Goal: Information Seeking & Learning: Learn about a topic

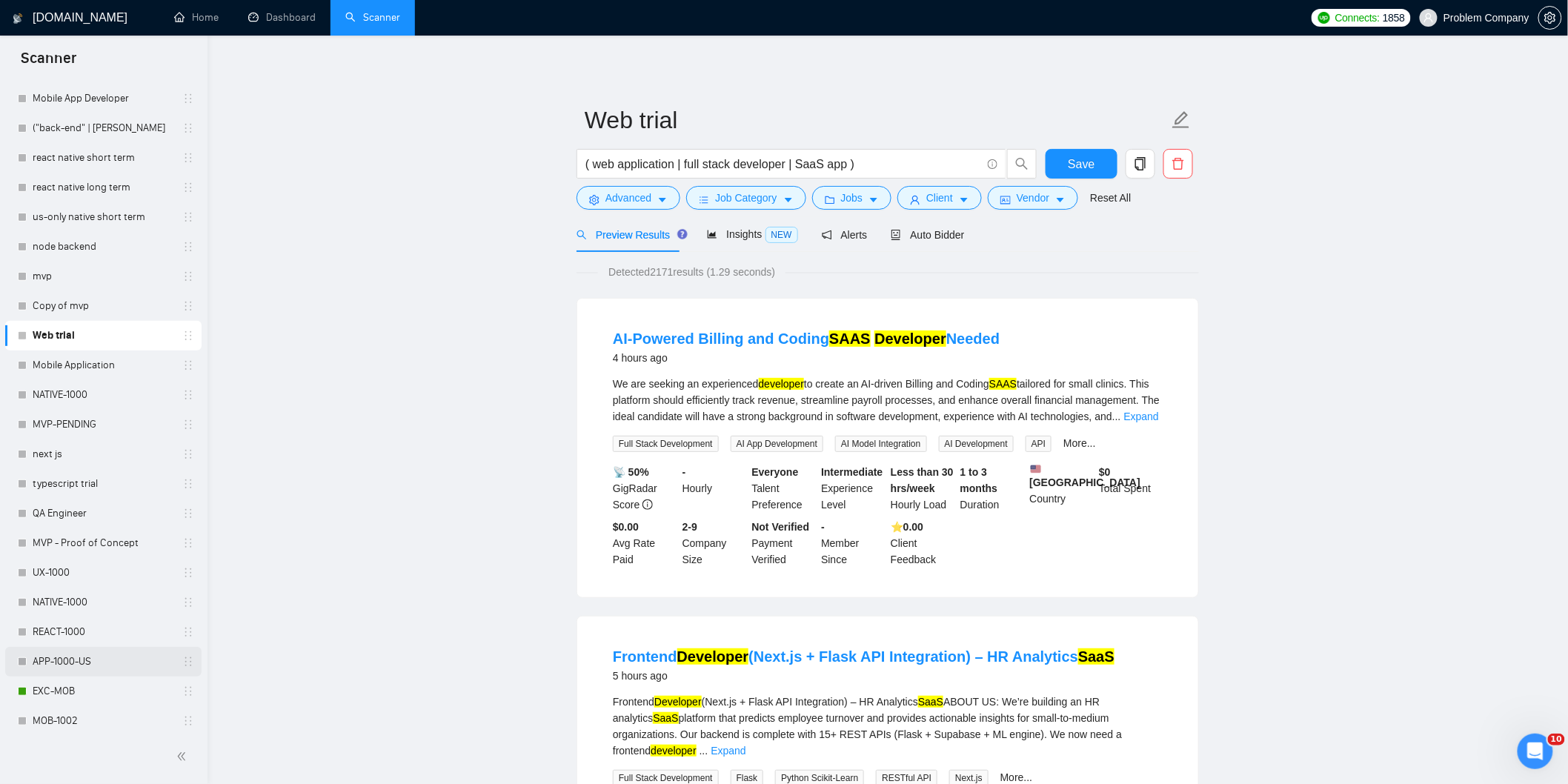
scroll to position [329, 0]
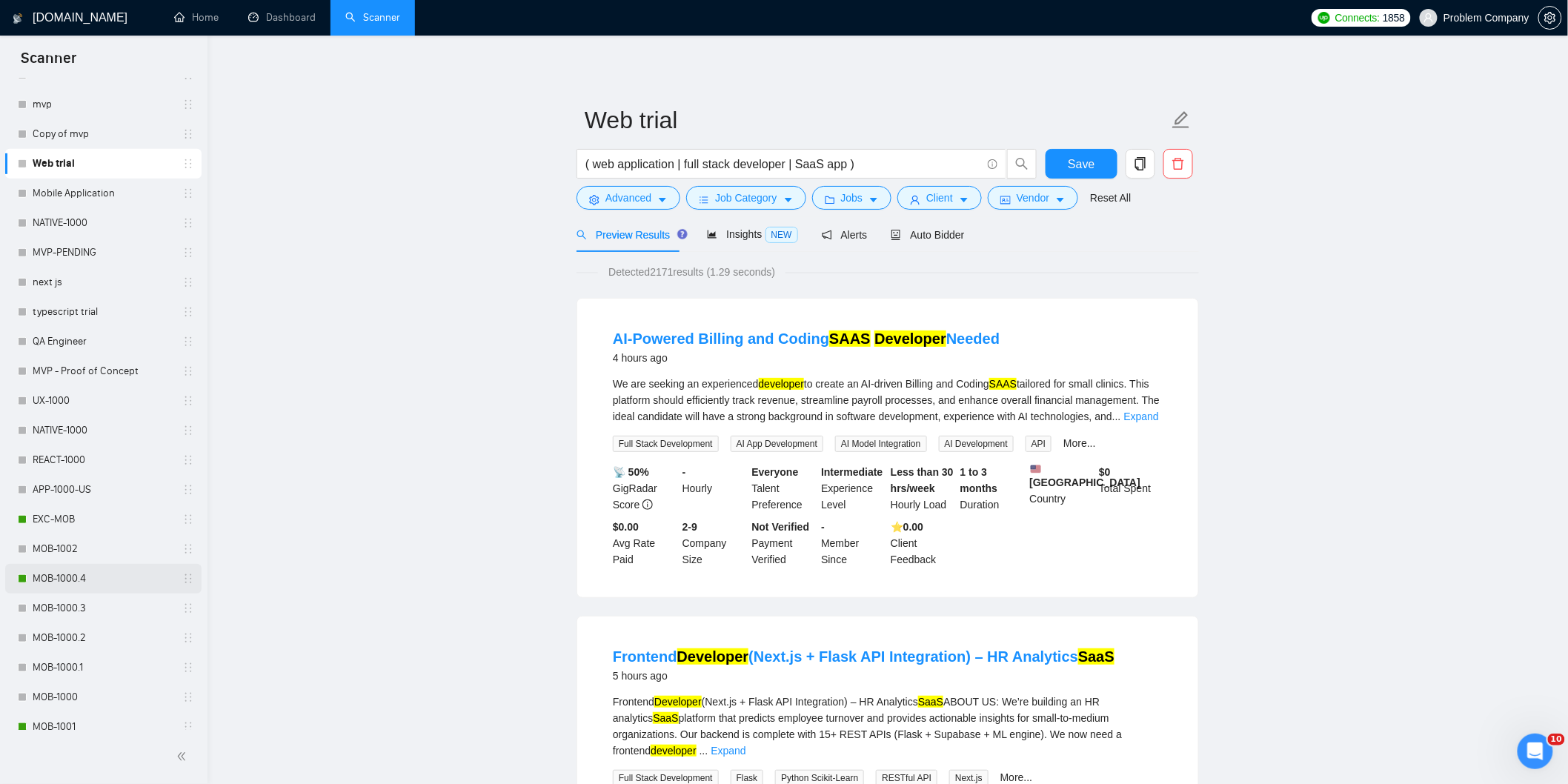
click at [72, 572] on link "MOB-1000.4" at bounding box center [104, 578] width 141 height 29
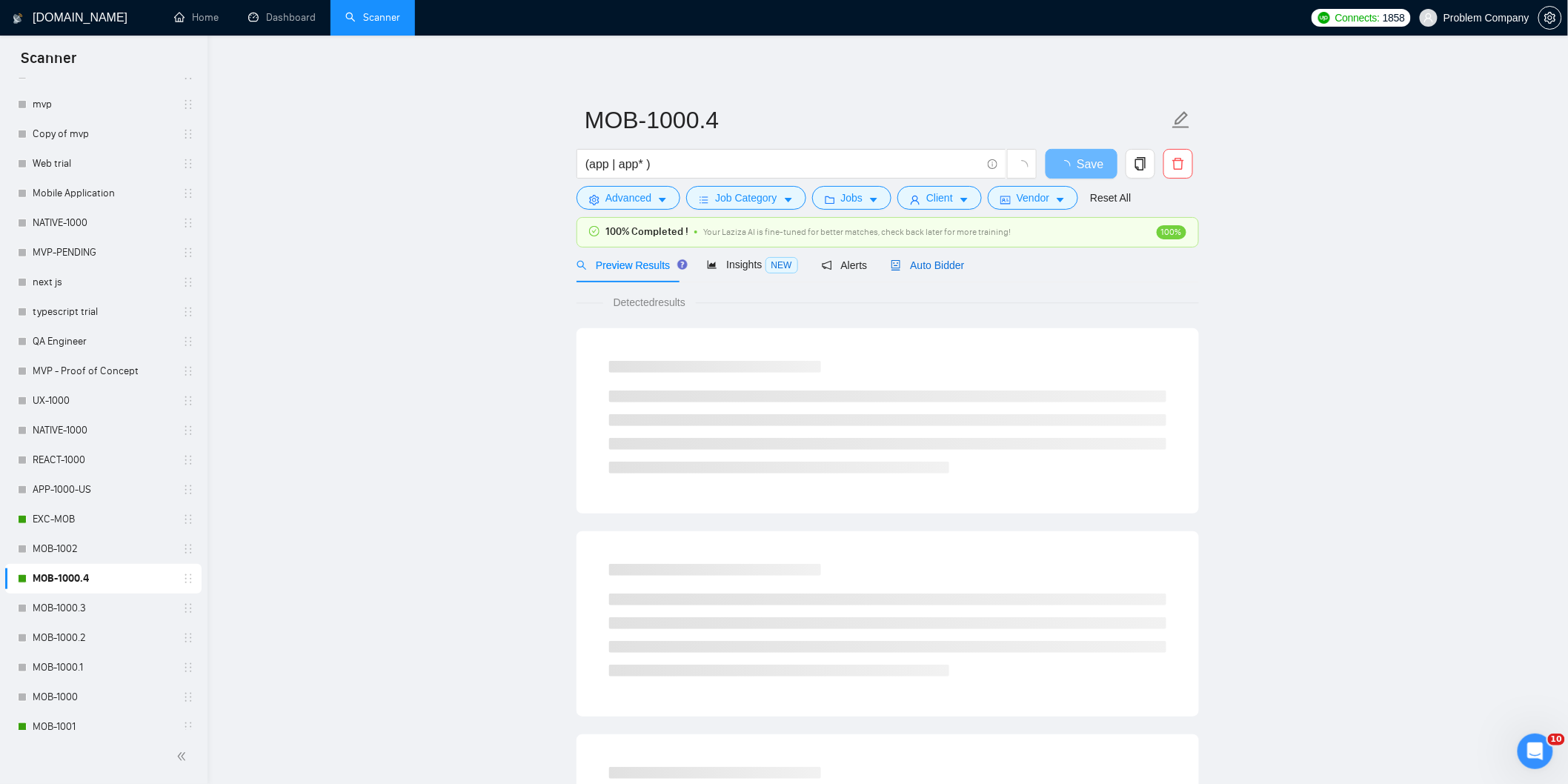
click at [957, 264] on span "Auto Bidder" at bounding box center [927, 265] width 73 height 12
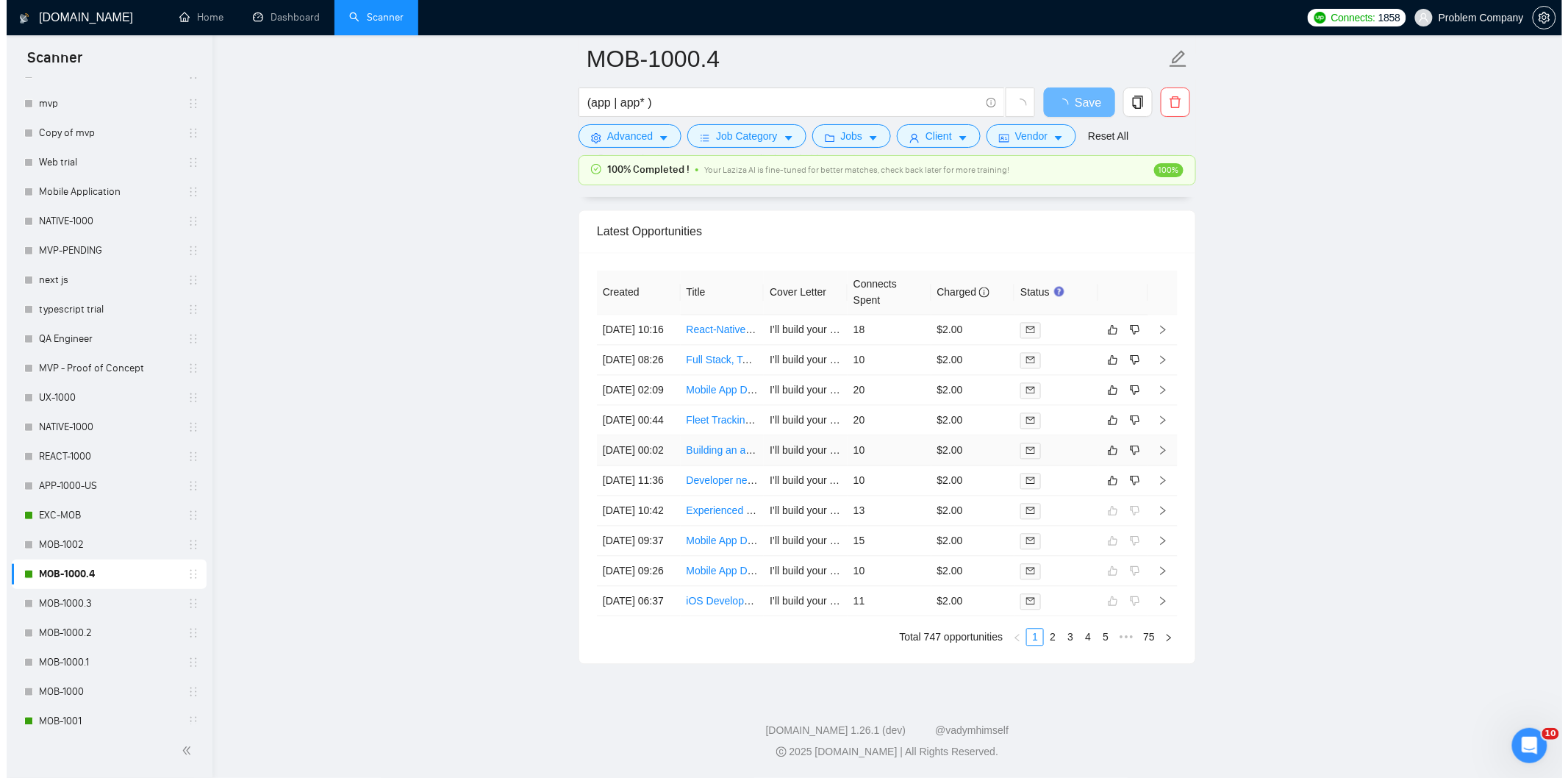
scroll to position [3389, 0]
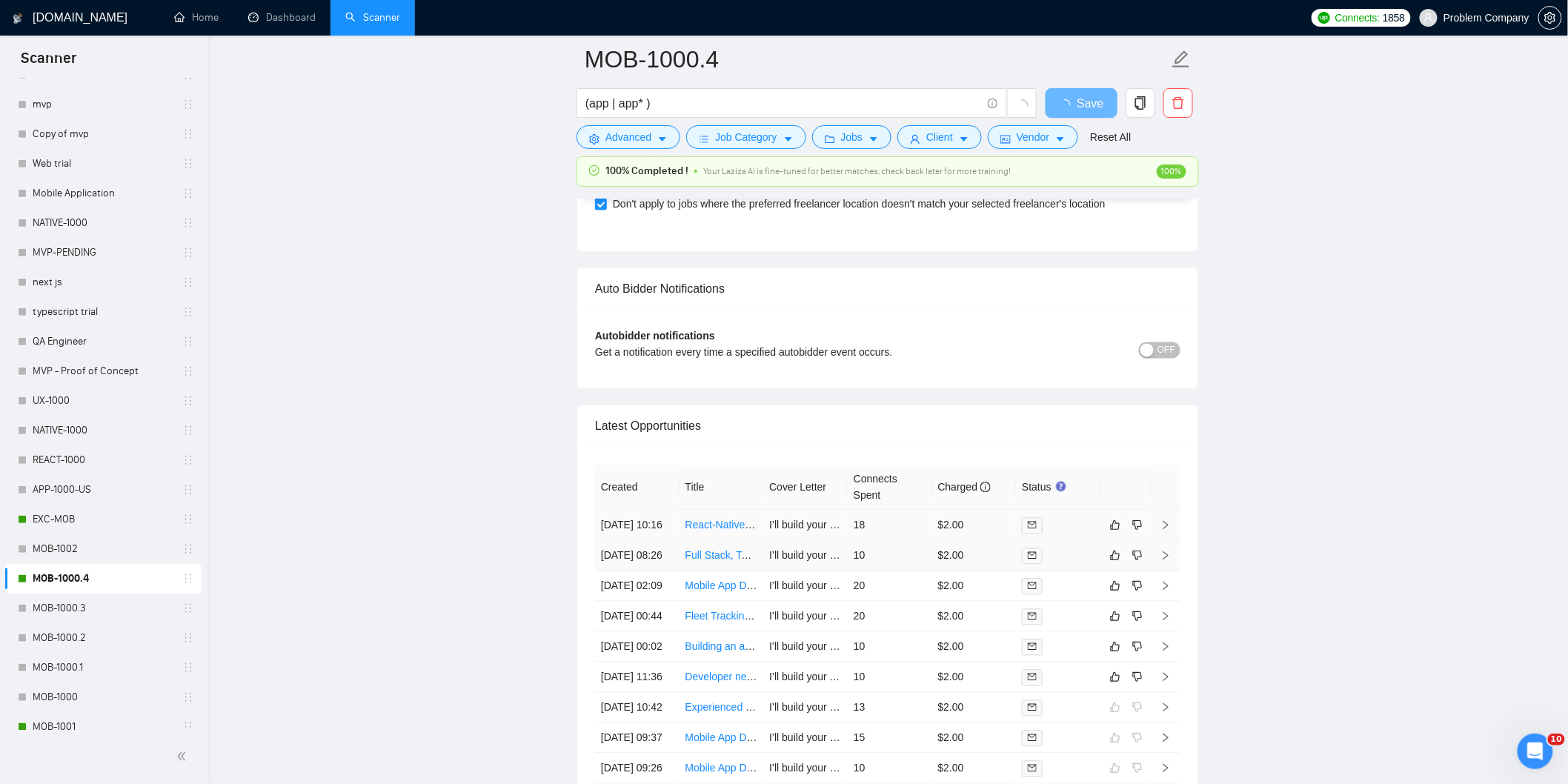
click at [646, 571] on td "[DATE] 08:26" at bounding box center [637, 556] width 85 height 30
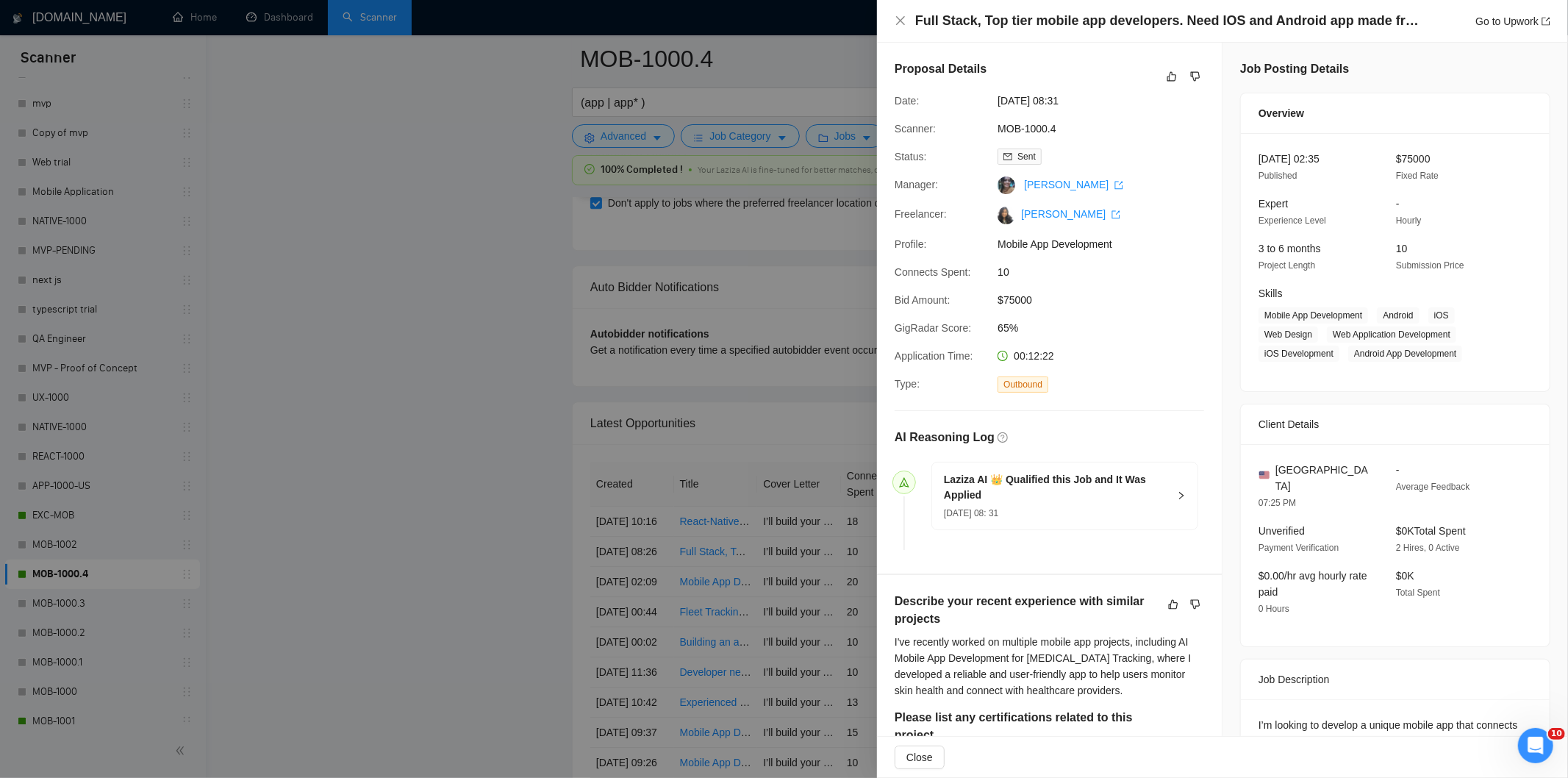
scroll to position [3553, 0]
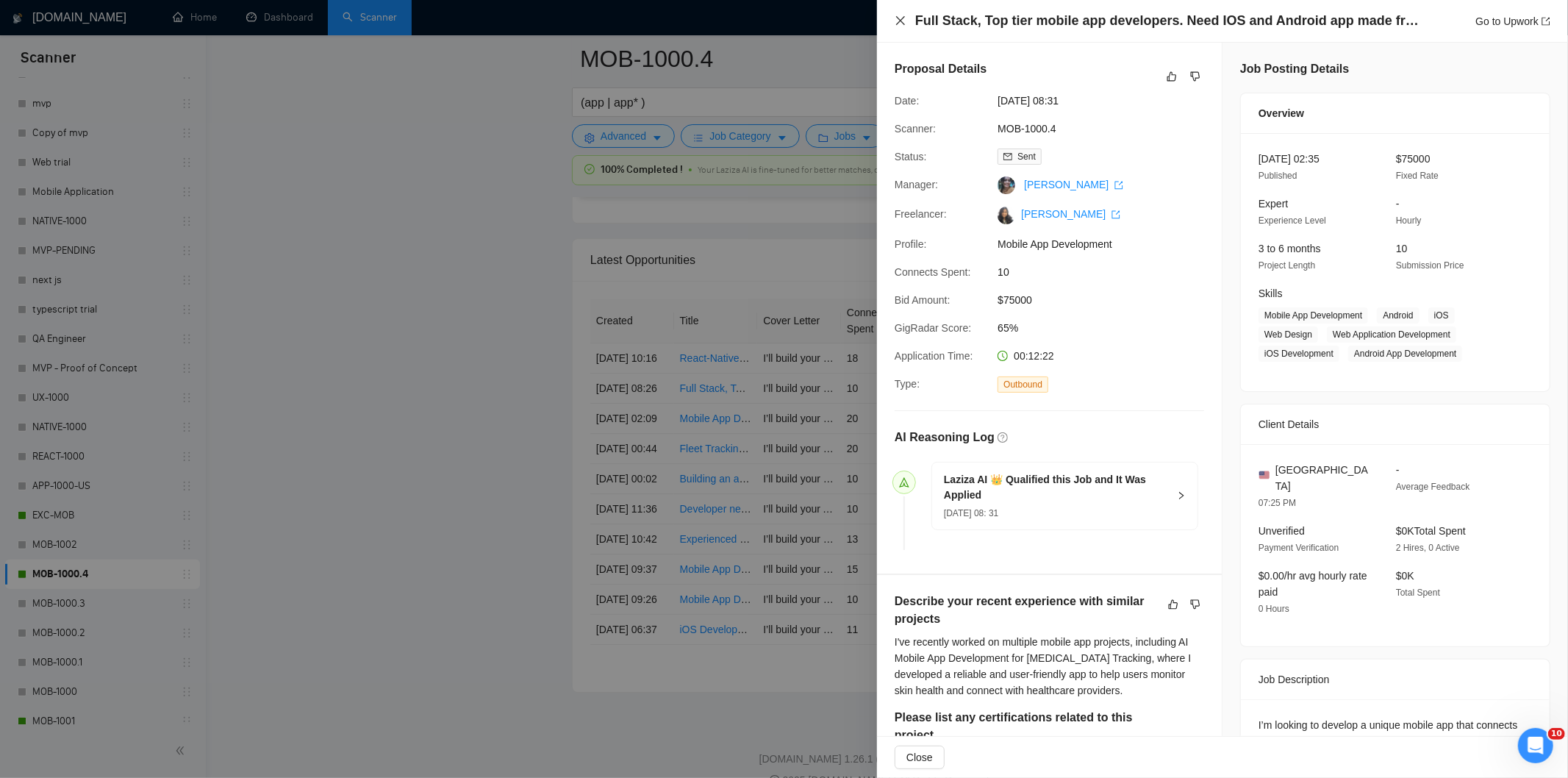
click at [904, 19] on icon "close" at bounding box center [900, 21] width 12 height 12
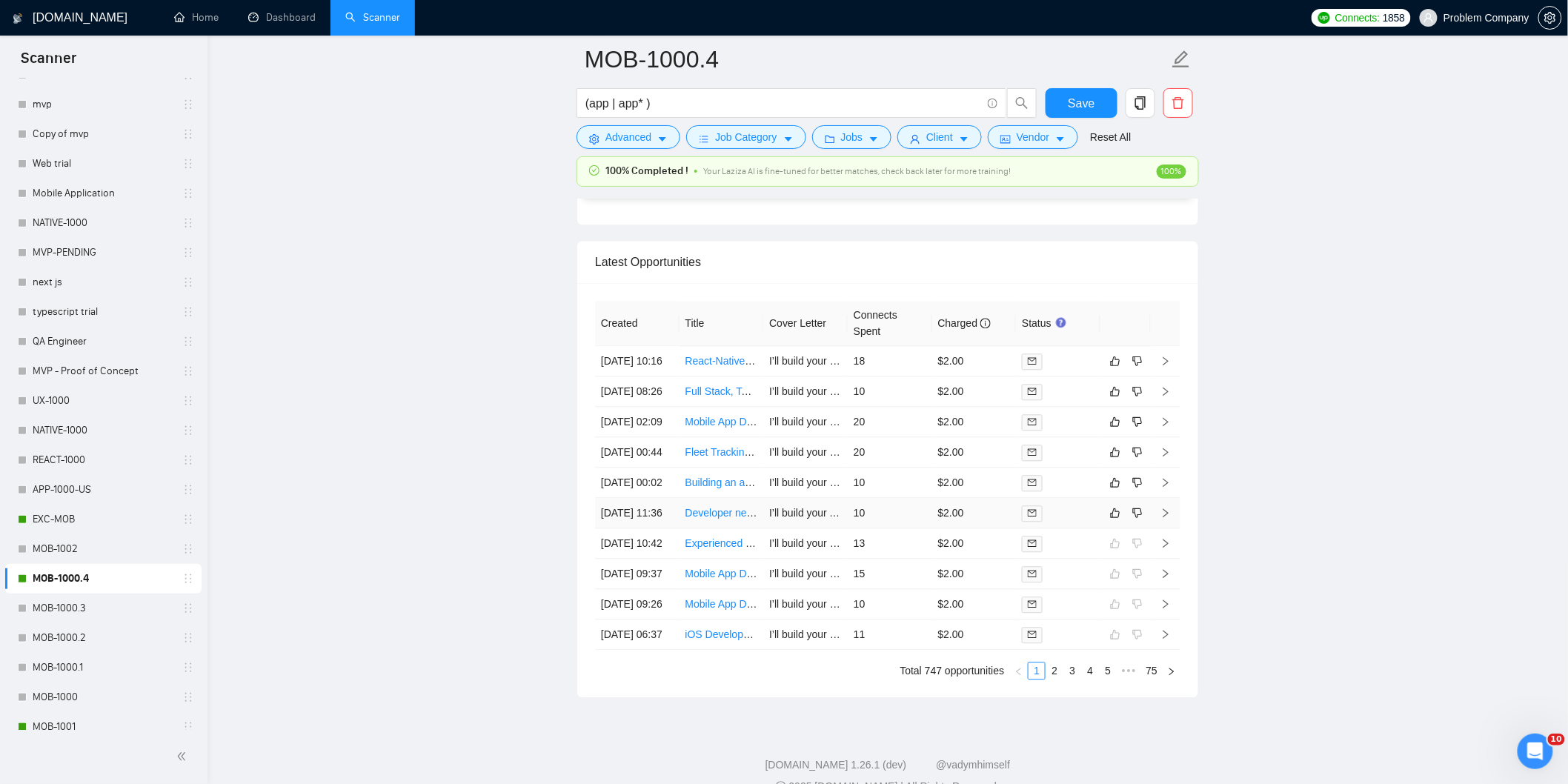
click at [660, 528] on td "[DATE] 11:36" at bounding box center [637, 513] width 85 height 30
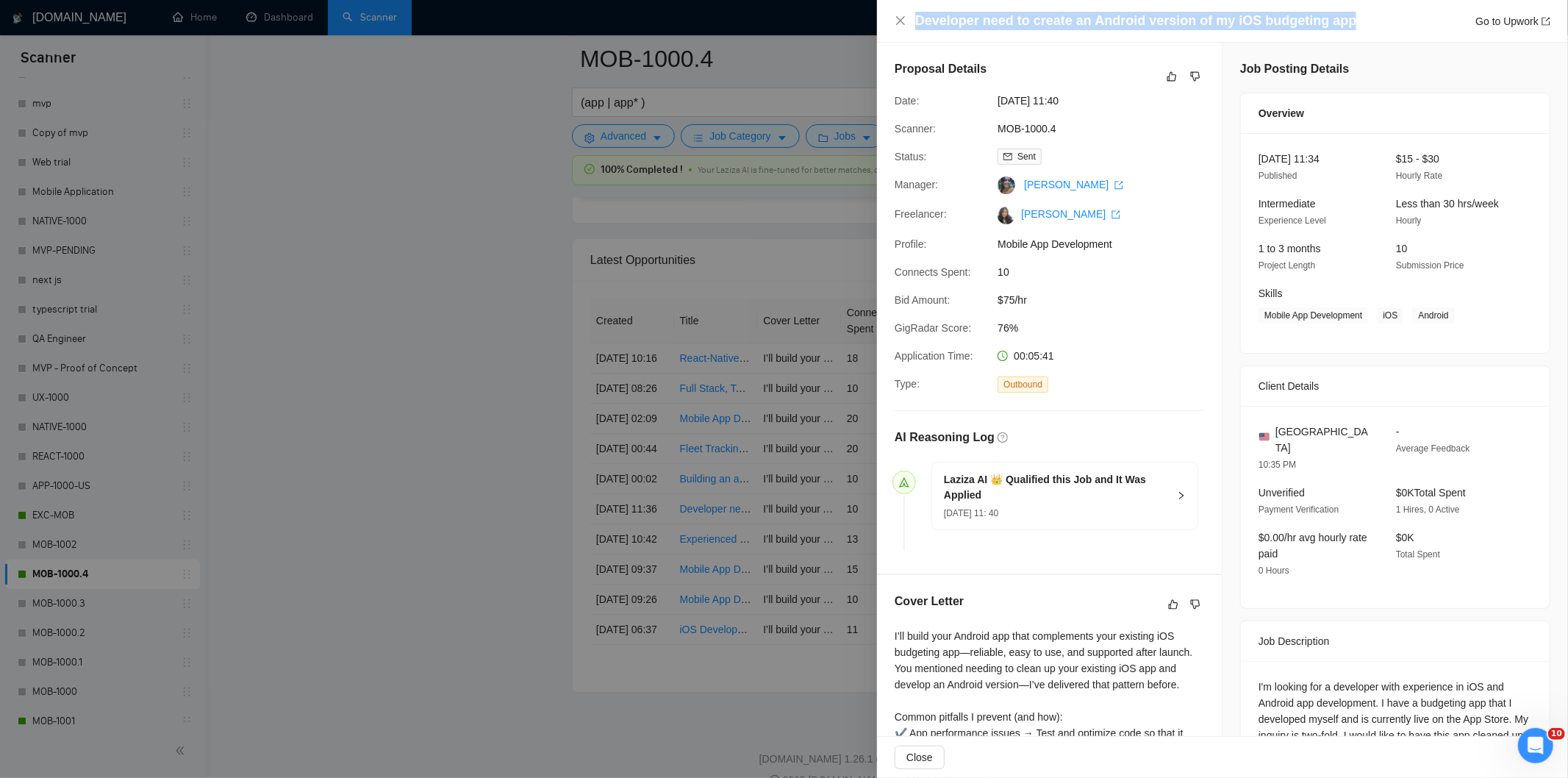
drag, startPoint x: 1349, startPoint y: 17, endPoint x: 905, endPoint y: 12, distance: 444.0
click at [905, 12] on div "Developer need to create an Android version of my iOS budgeting app Go to Upwork" at bounding box center [1222, 21] width 656 height 19
copy h4 "Developer need to create an Android version of my iOS budgeting app"
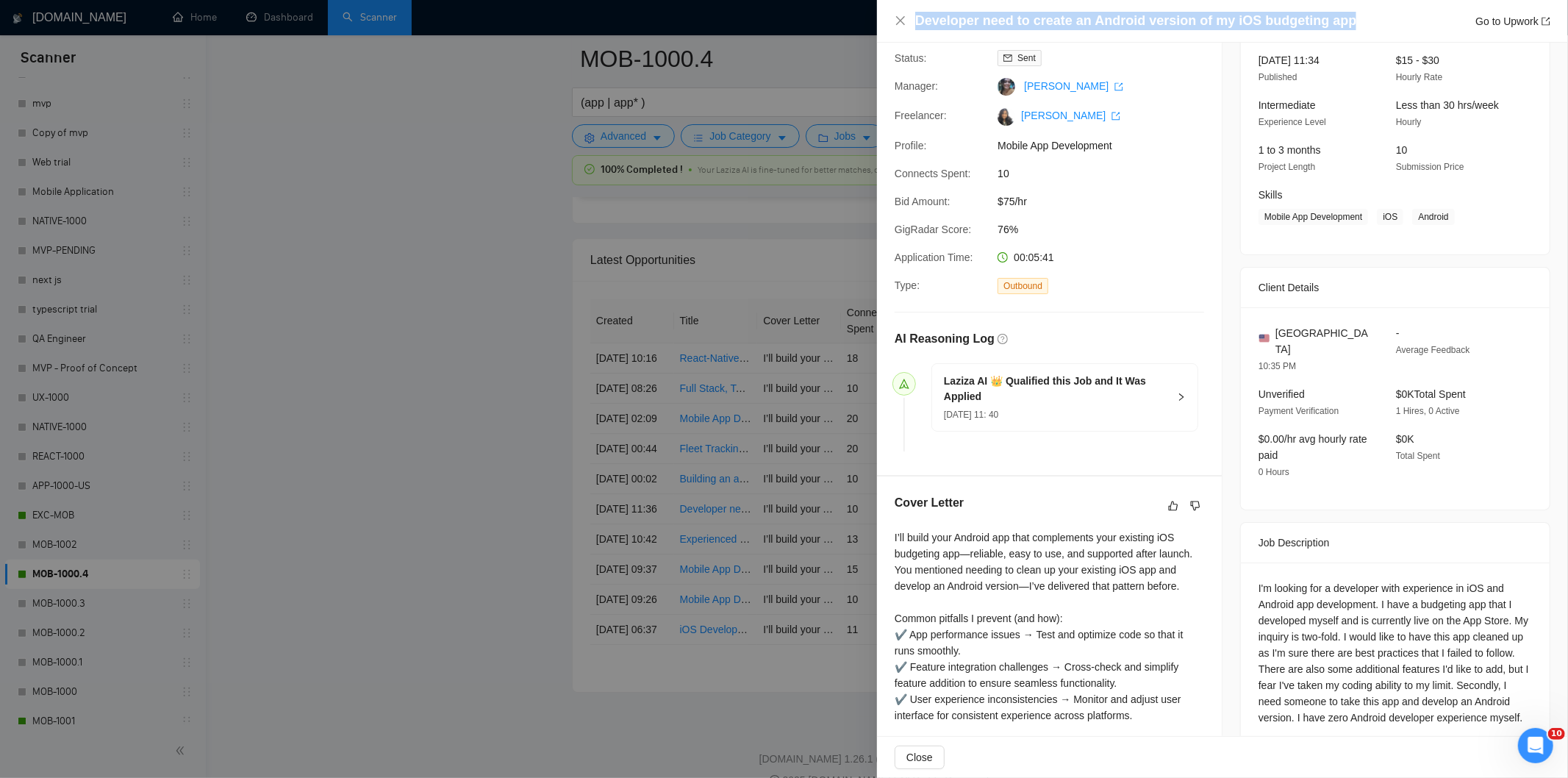
scroll to position [272, 0]
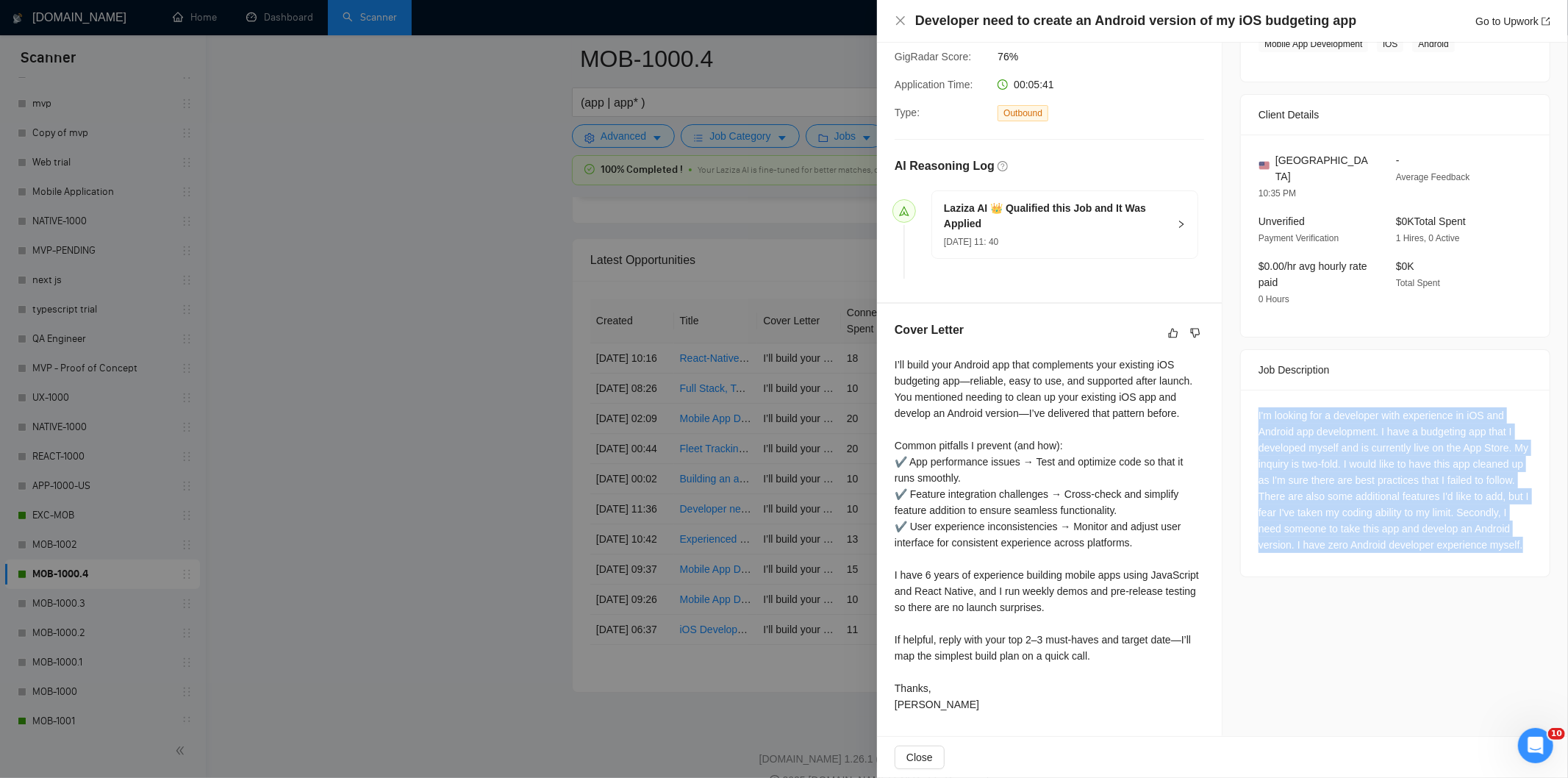
drag, startPoint x: 1245, startPoint y: 396, endPoint x: 1384, endPoint y: 551, distance: 208.2
click at [1384, 551] on div "I'm looking for a developer with experience in iOS and Android app development.…" at bounding box center [1395, 483] width 309 height 187
copy div "I'm looking for a developer with experience in iOS and Android app development.…"
click at [899, 21] on icon "close" at bounding box center [900, 21] width 12 height 12
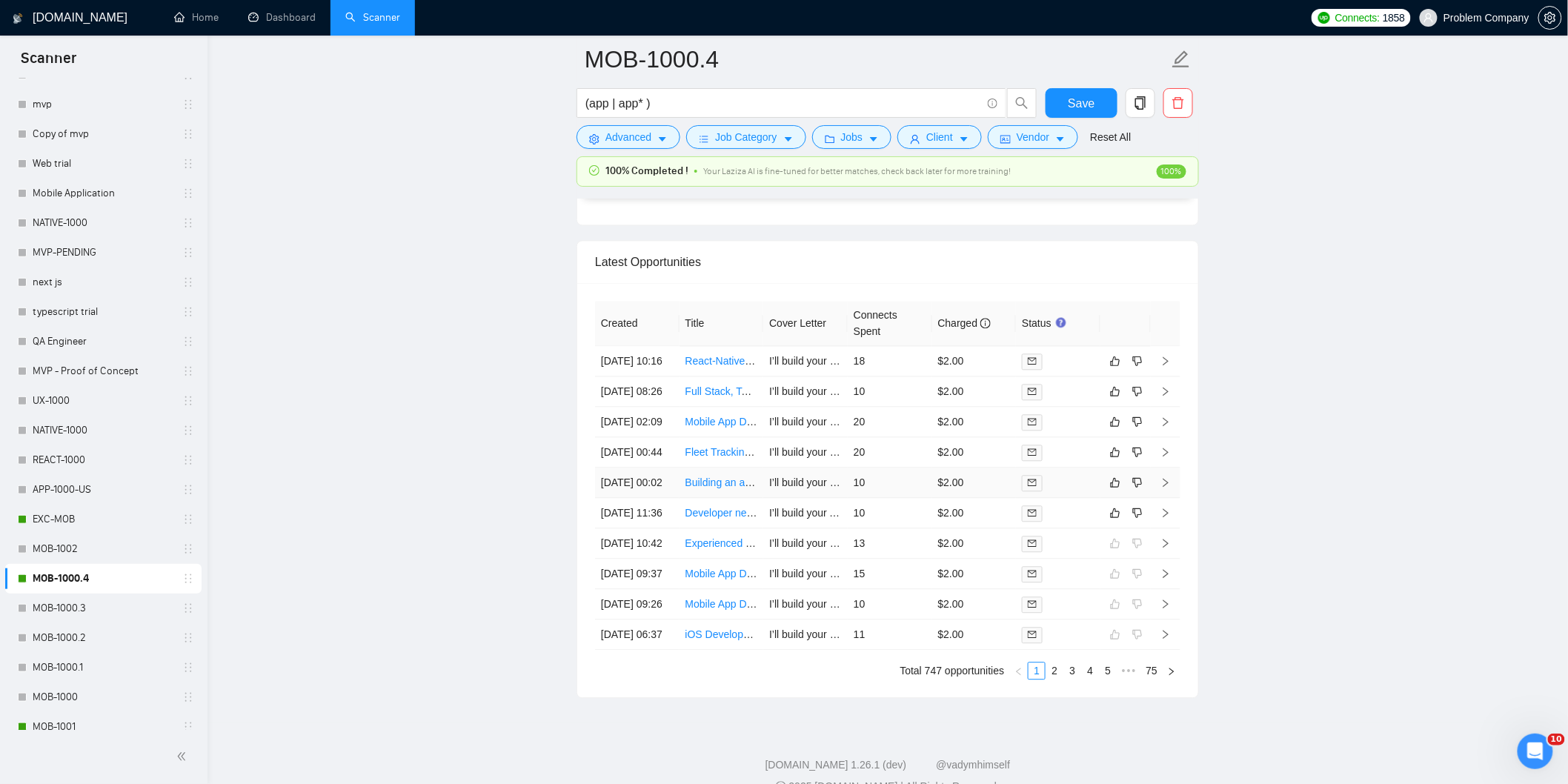
click at [639, 498] on td "[DATE] 00:02" at bounding box center [637, 483] width 85 height 30
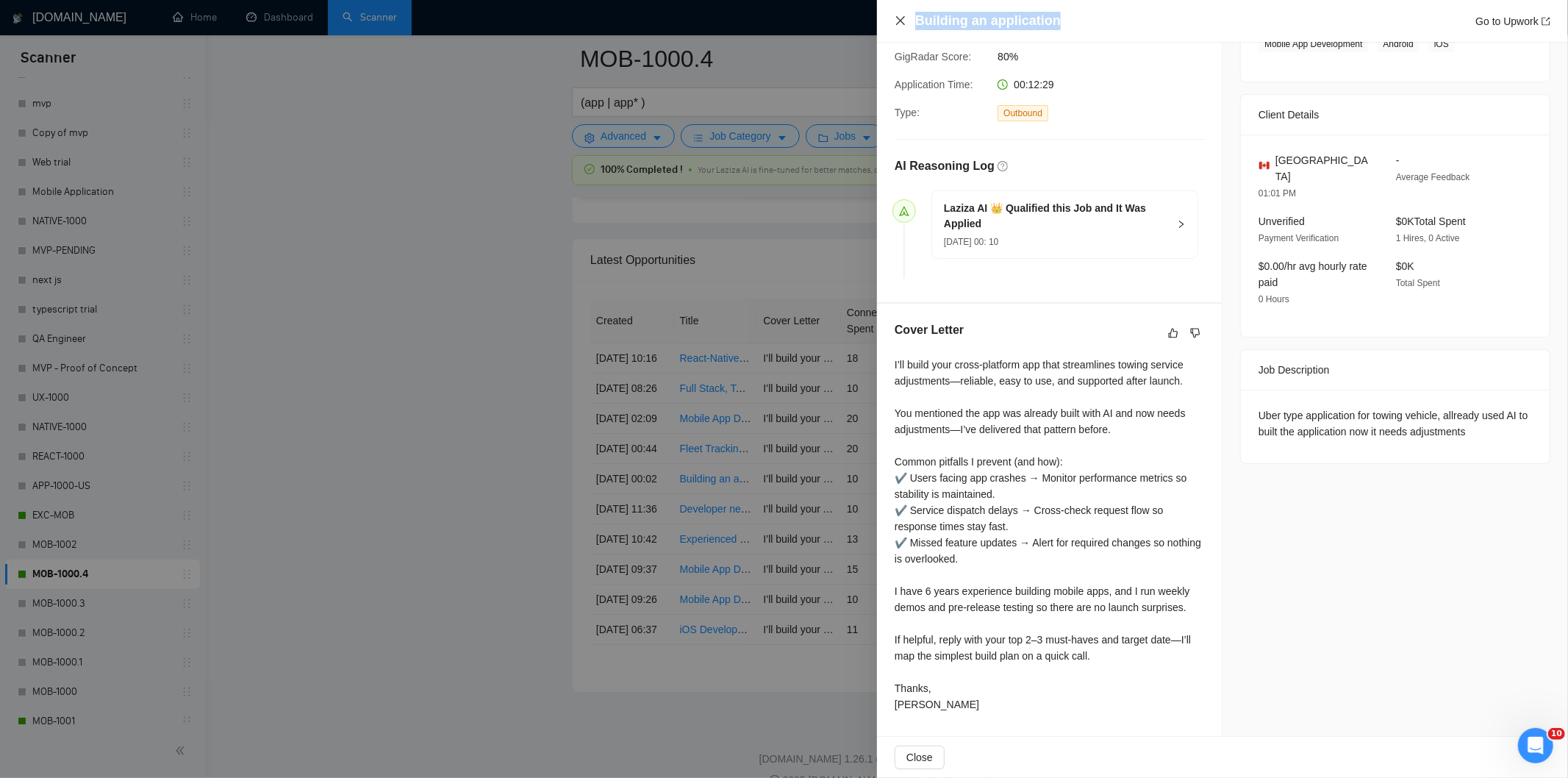
drag, startPoint x: 1067, startPoint y: 20, endPoint x: 901, endPoint y: 16, distance: 166.0
click at [901, 16] on div "Building an application Go to Upwork" at bounding box center [1222, 21] width 656 height 19
copy h4 "Building an application"
drag, startPoint x: 1481, startPoint y: 419, endPoint x: 1236, endPoint y: 400, distance: 245.7
click at [1241, 400] on div "Uber type application for towing vehicle, allready used AI to built the applica…" at bounding box center [1395, 426] width 309 height 74
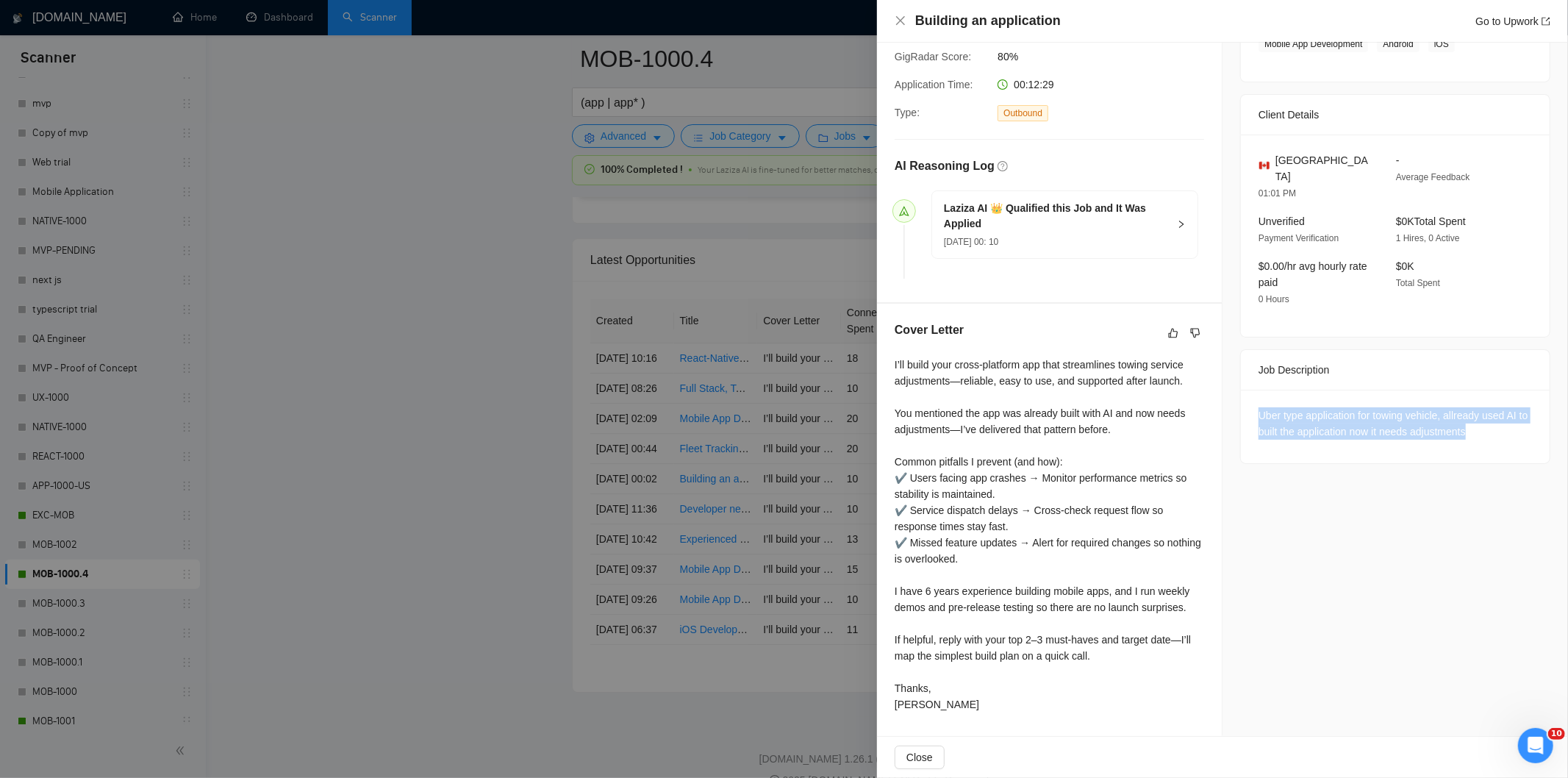
copy div "Uber type application for towing vehicle, allready used AI to built the applica…"
click at [900, 20] on icon "close" at bounding box center [900, 20] width 8 height 8
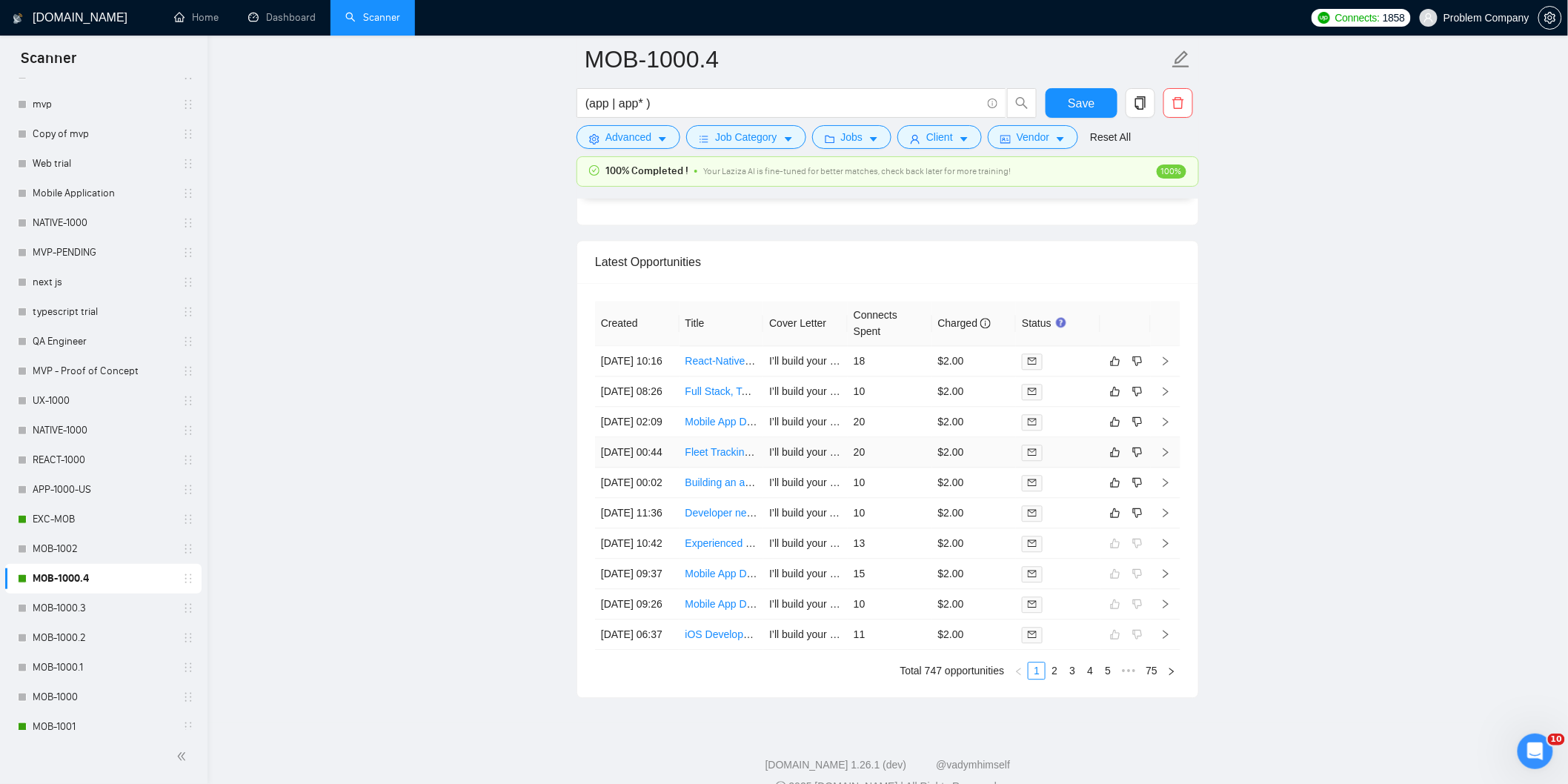
click at [645, 468] on td "[DATE] 00:44" at bounding box center [637, 452] width 85 height 30
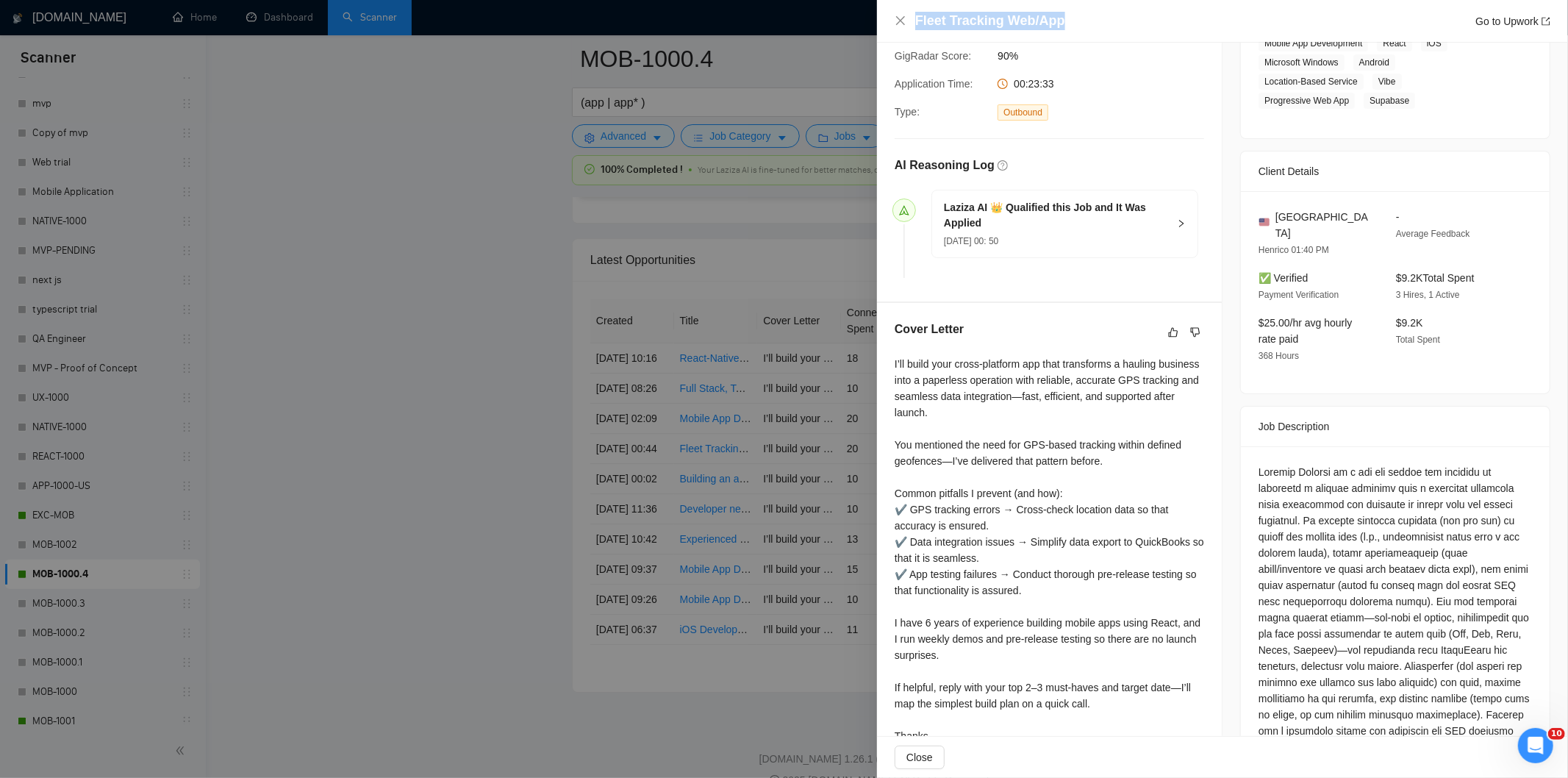
drag, startPoint x: 1087, startPoint y: 18, endPoint x: 908, endPoint y: 19, distance: 179.0
click at [908, 19] on div "Fleet Tracking Web/App Go to Upwork" at bounding box center [1222, 21] width 656 height 19
copy h4 "Fleet Tracking Web/App"
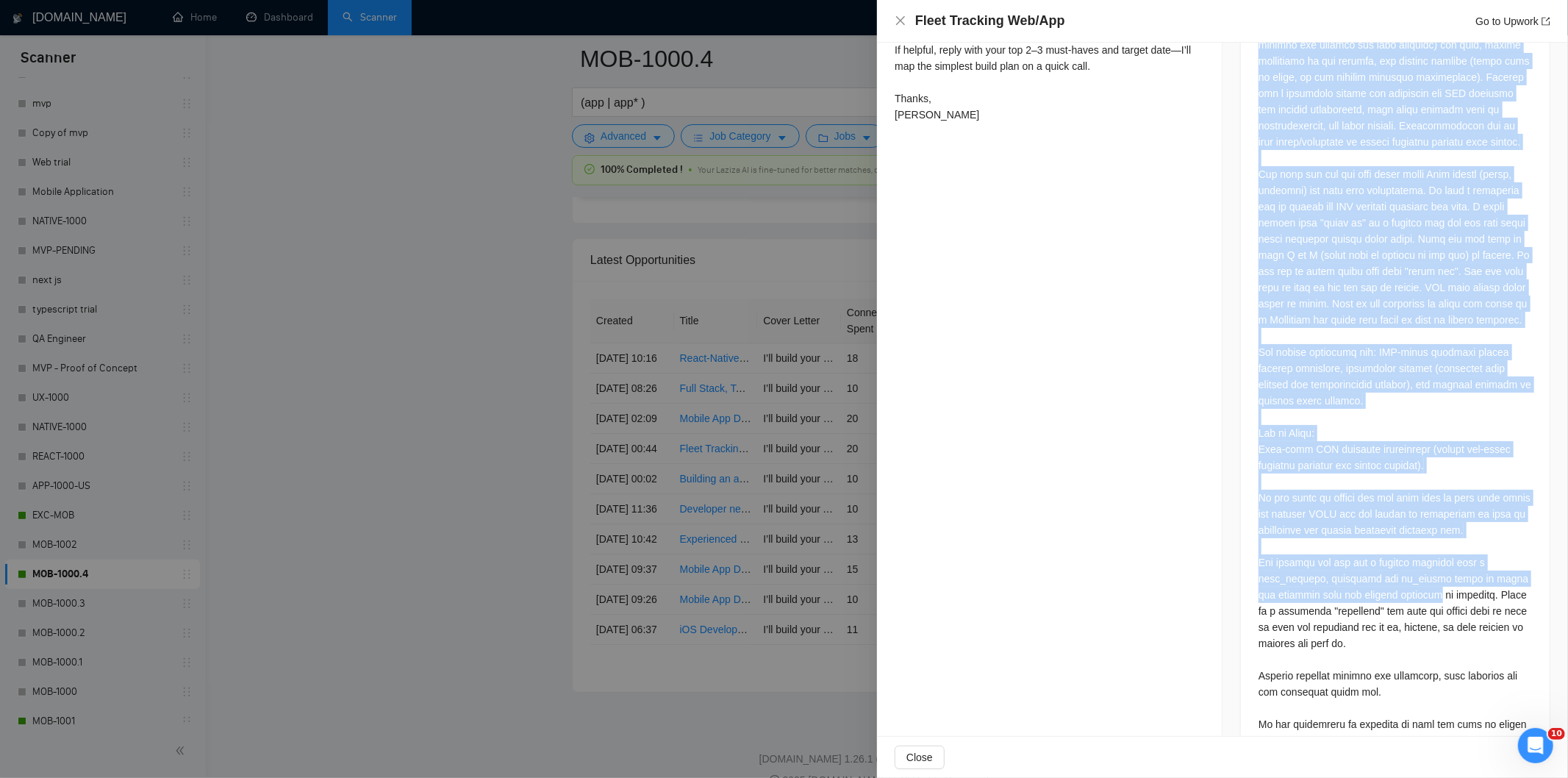
scroll to position [980, 0]
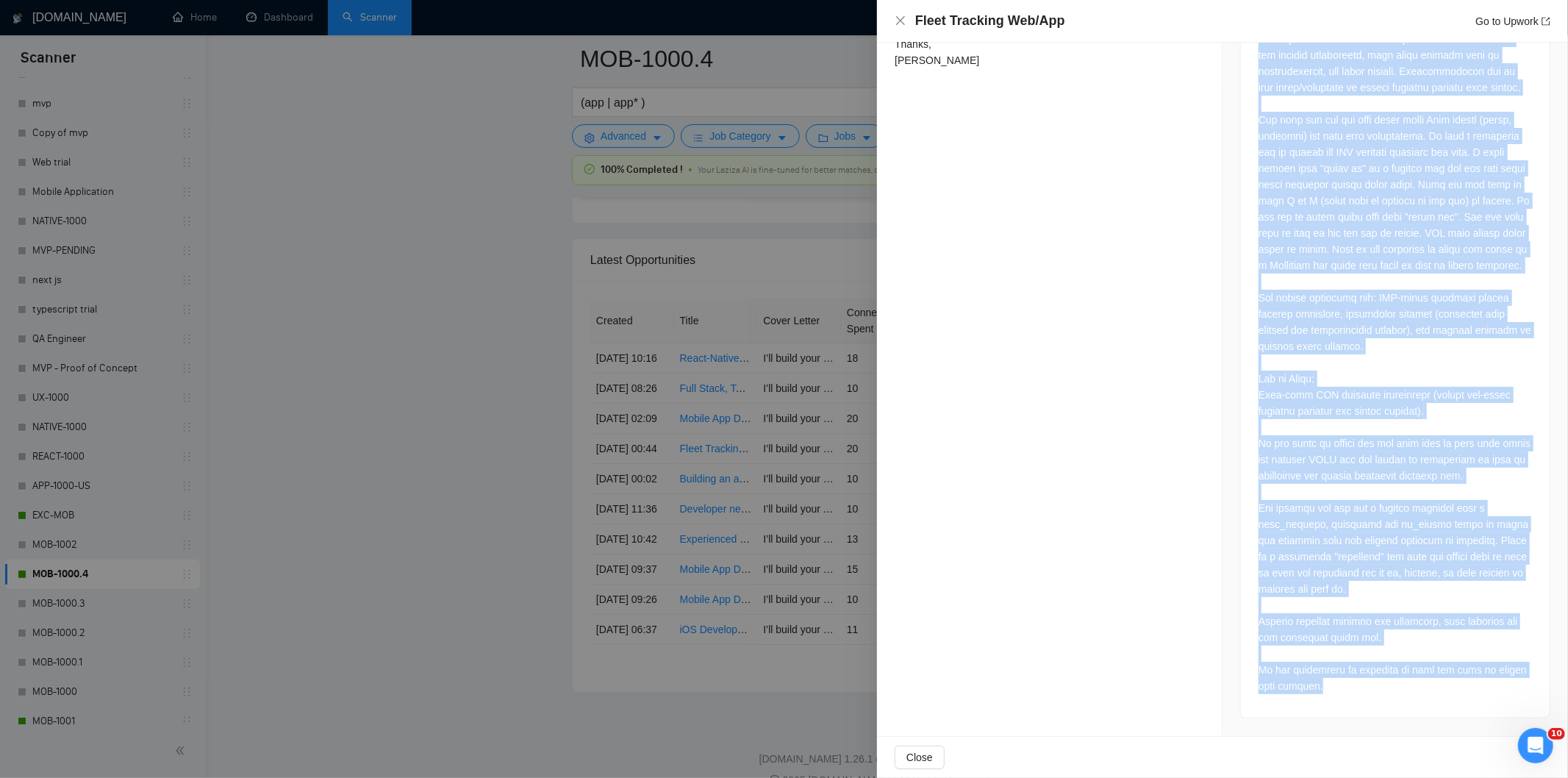
drag, startPoint x: 1263, startPoint y: 211, endPoint x: 1413, endPoint y: 701, distance: 512.4
click at [1413, 701] on div at bounding box center [1395, 235] width 309 height 963
copy div "Loremip Dolorsi am c adi eli seddoe tem incididu ut laboreetd m aliquae adminim…"
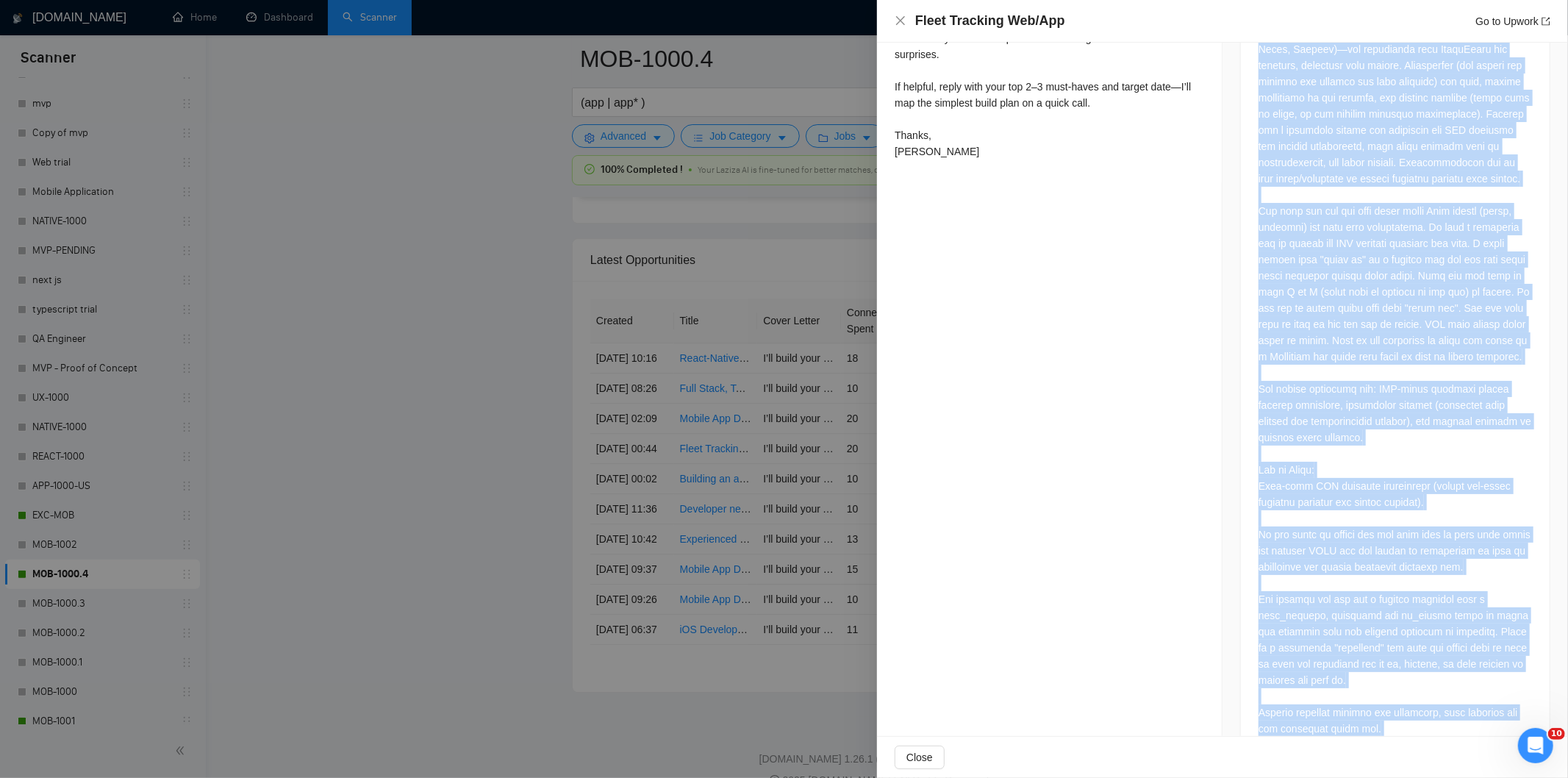
scroll to position [734, 0]
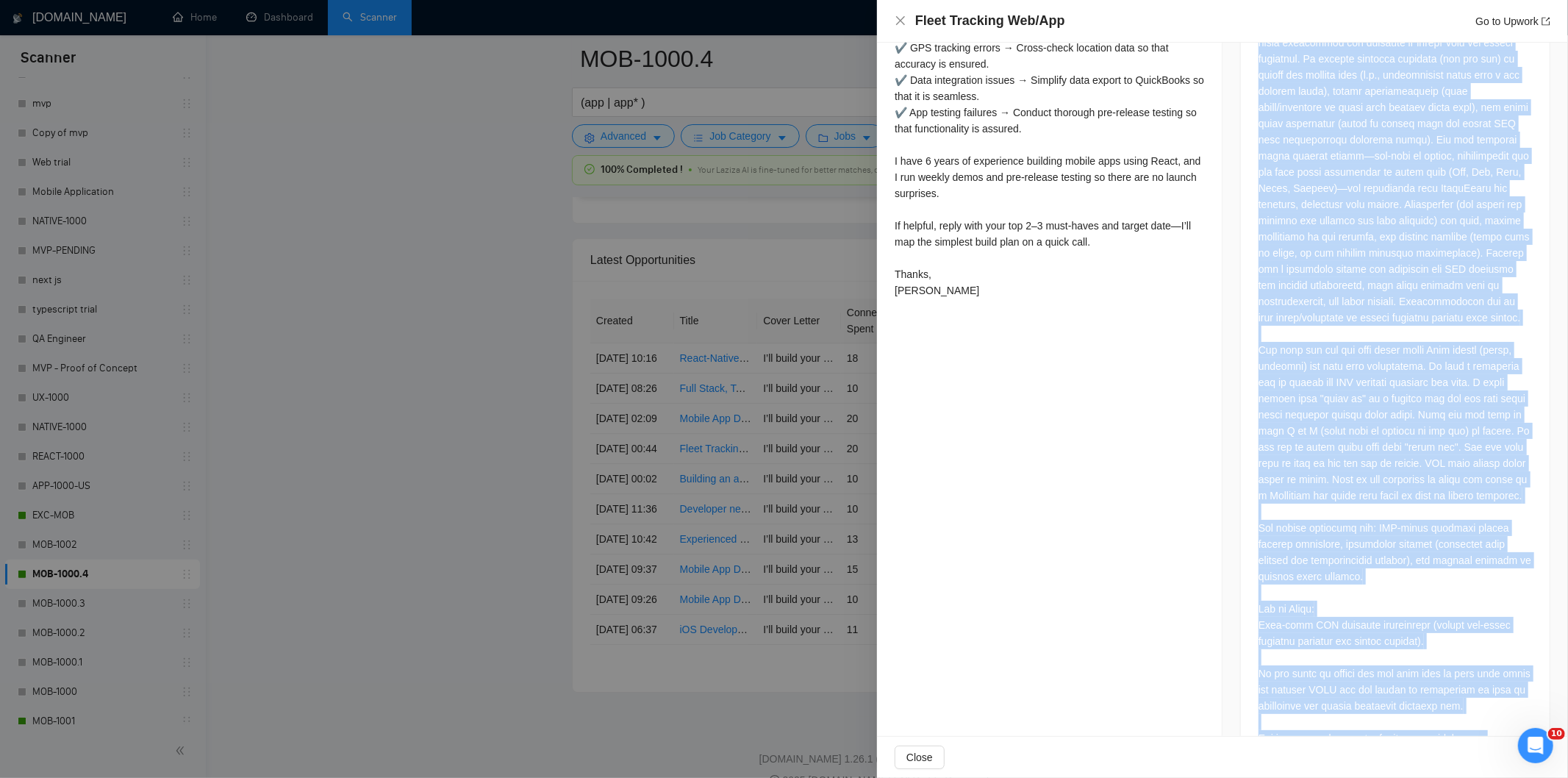
click at [1298, 342] on div at bounding box center [1395, 462] width 274 height 922
click at [1259, 351] on div at bounding box center [1395, 462] width 274 height 922
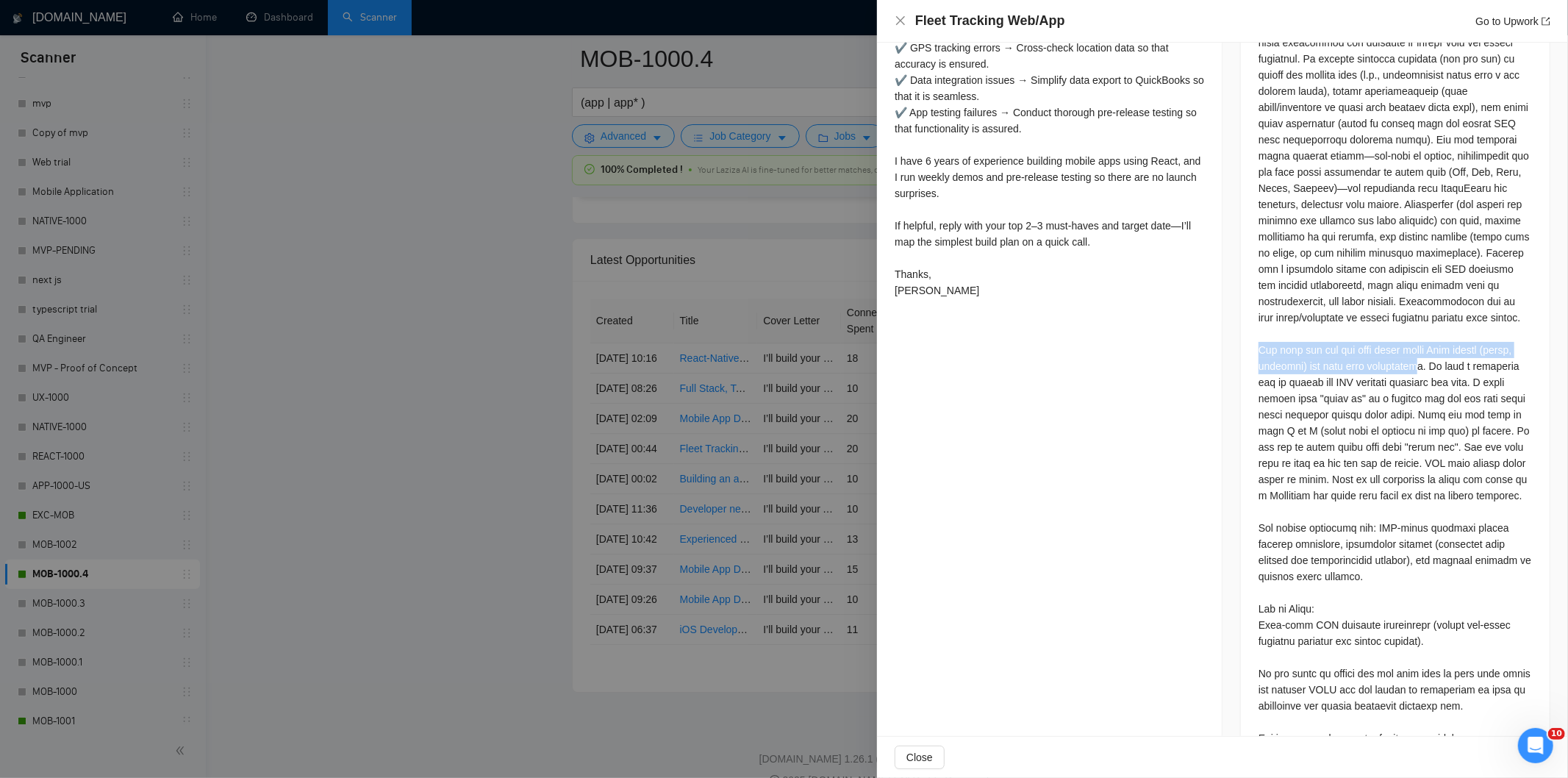
drag, startPoint x: 1251, startPoint y: 351, endPoint x: 1428, endPoint y: 362, distance: 177.3
click at [1428, 362] on div at bounding box center [1395, 465] width 309 height 963
copy div "The main web app has been built using Vibe coding (react, supabase) and then ha…"
click at [900, 21] on icon "close" at bounding box center [900, 20] width 8 height 8
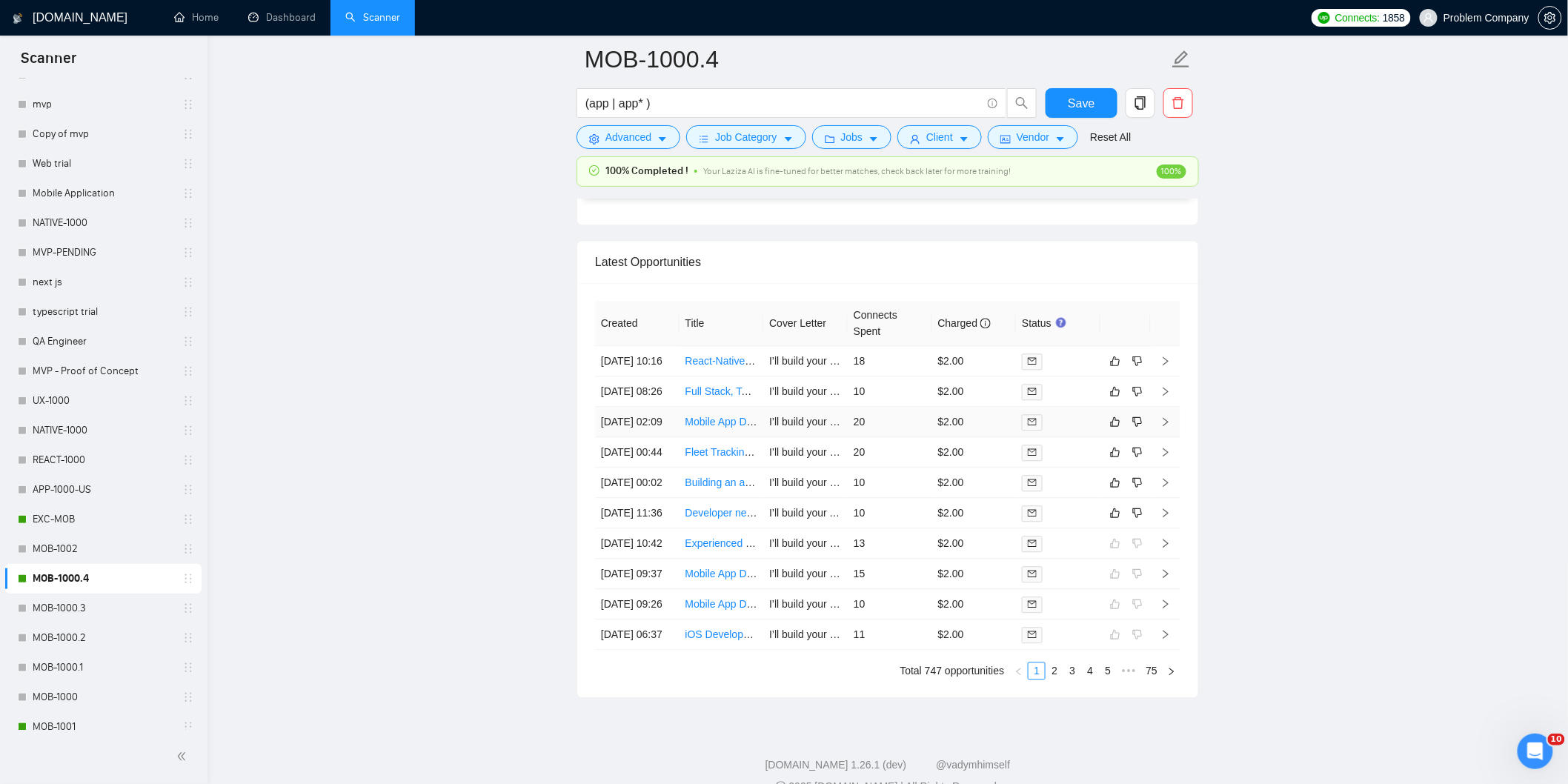
click at [648, 437] on td "[DATE] 02:09" at bounding box center [637, 422] width 85 height 30
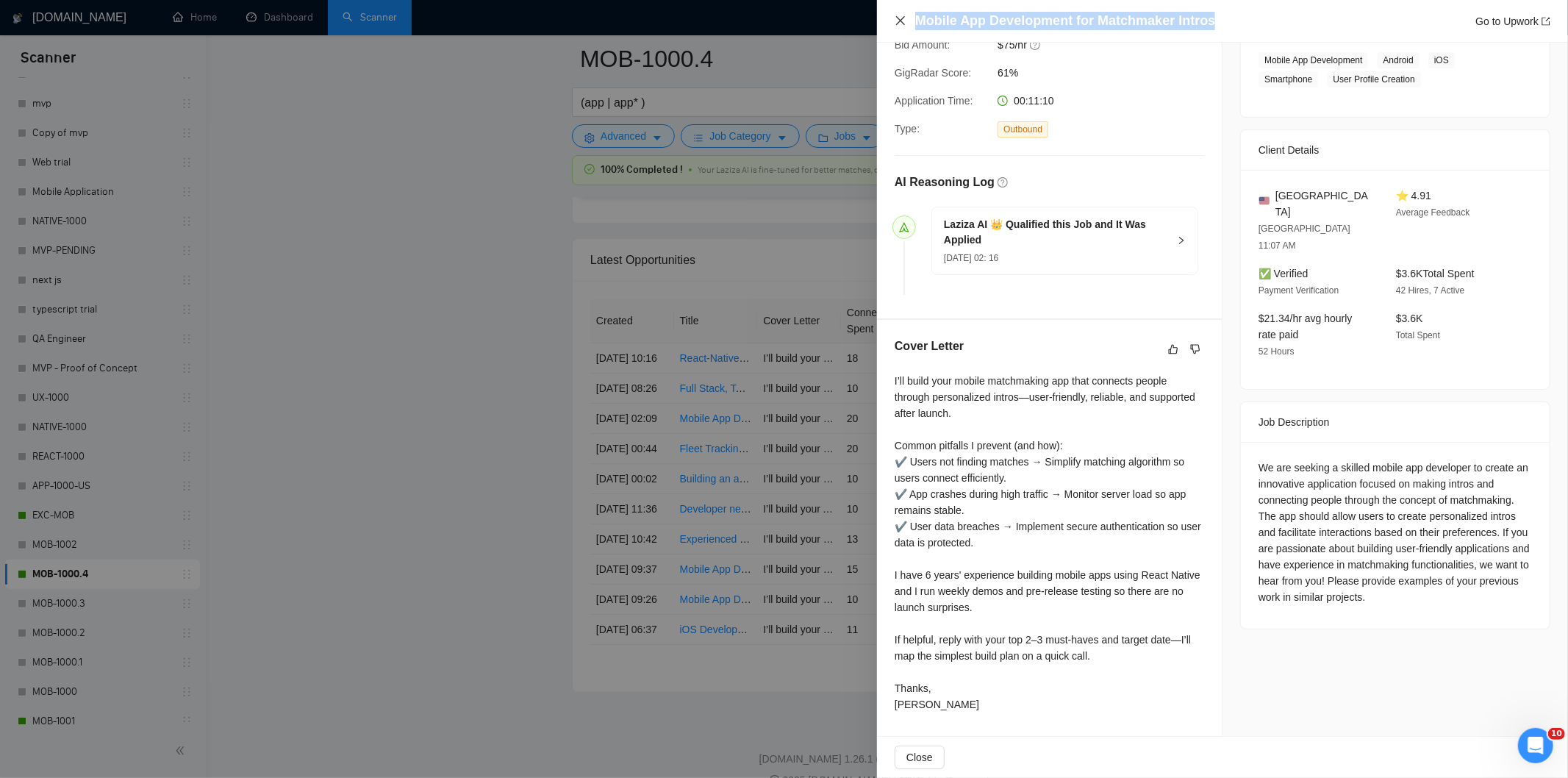
drag, startPoint x: 1211, startPoint y: 22, endPoint x: 896, endPoint y: 20, distance: 315.0
click at [896, 20] on div "Mobile App Development for Matchmaker Intros Go to Upwork" at bounding box center [1222, 21] width 656 height 19
copy h4 "Mobile App Development for Matchmaker Intros"
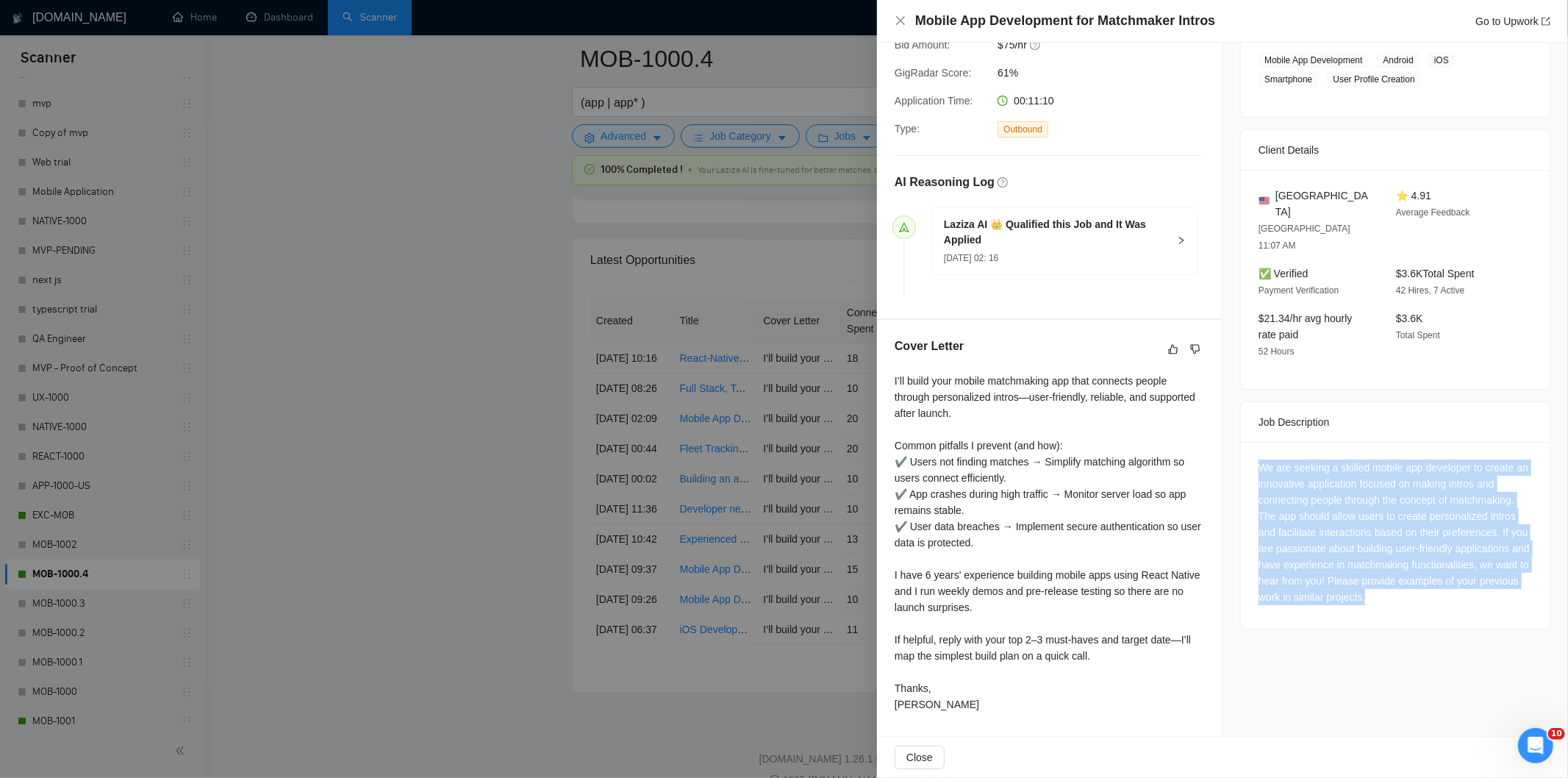
drag, startPoint x: 1247, startPoint y: 436, endPoint x: 1490, endPoint y: 576, distance: 280.4
click at [1490, 576] on div "We are seeking a skilled mobile app developer to create an innovative applicati…" at bounding box center [1395, 535] width 309 height 187
copy div "We are seeking a skilled mobile app developer to create an innovative applicati…"
drag, startPoint x: 900, startPoint y: 21, endPoint x: 883, endPoint y: 57, distance: 39.8
click at [901, 22] on icon "close" at bounding box center [900, 20] width 8 height 8
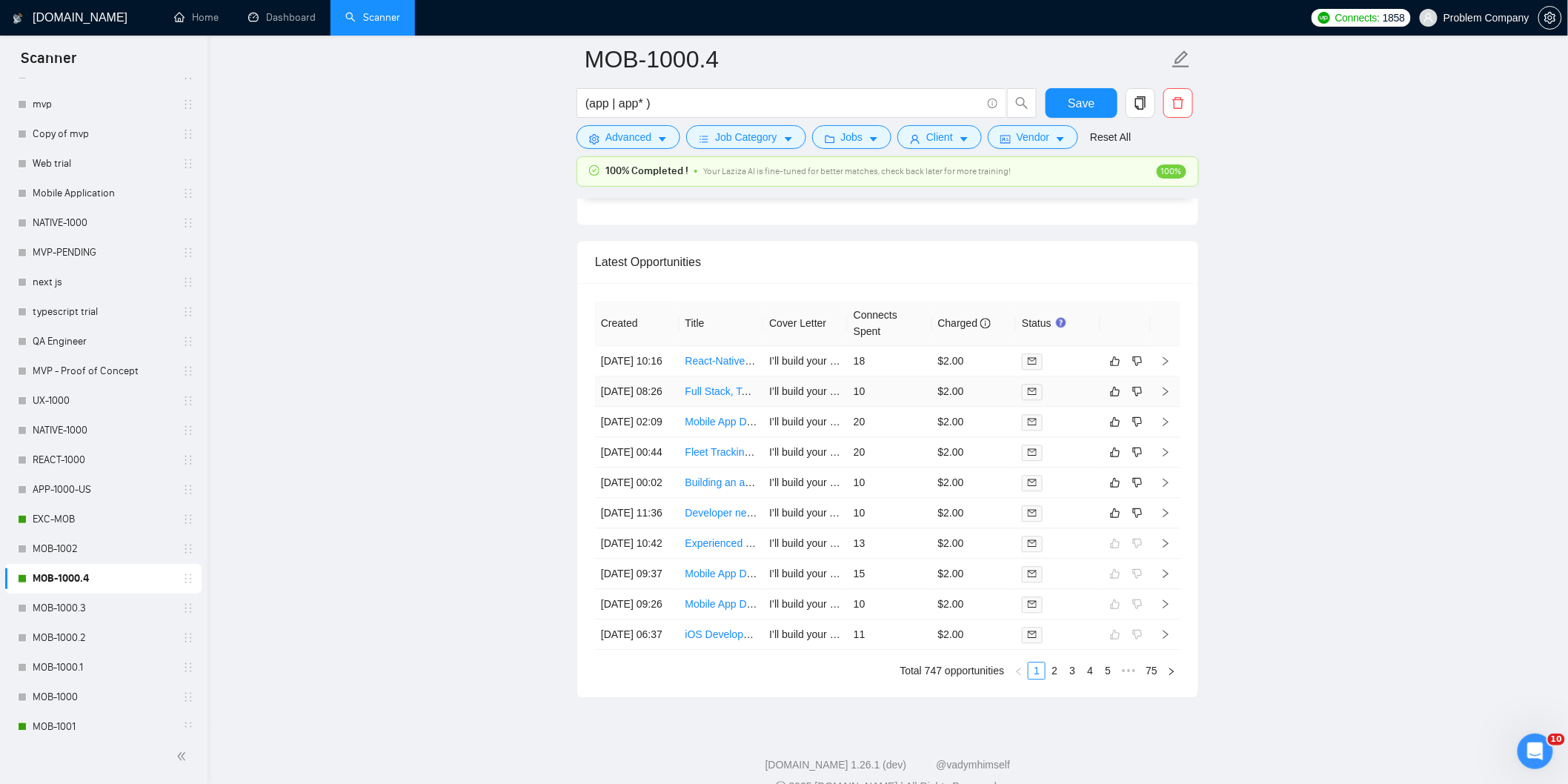
click at [646, 407] on td "[DATE] 08:26" at bounding box center [637, 392] width 85 height 30
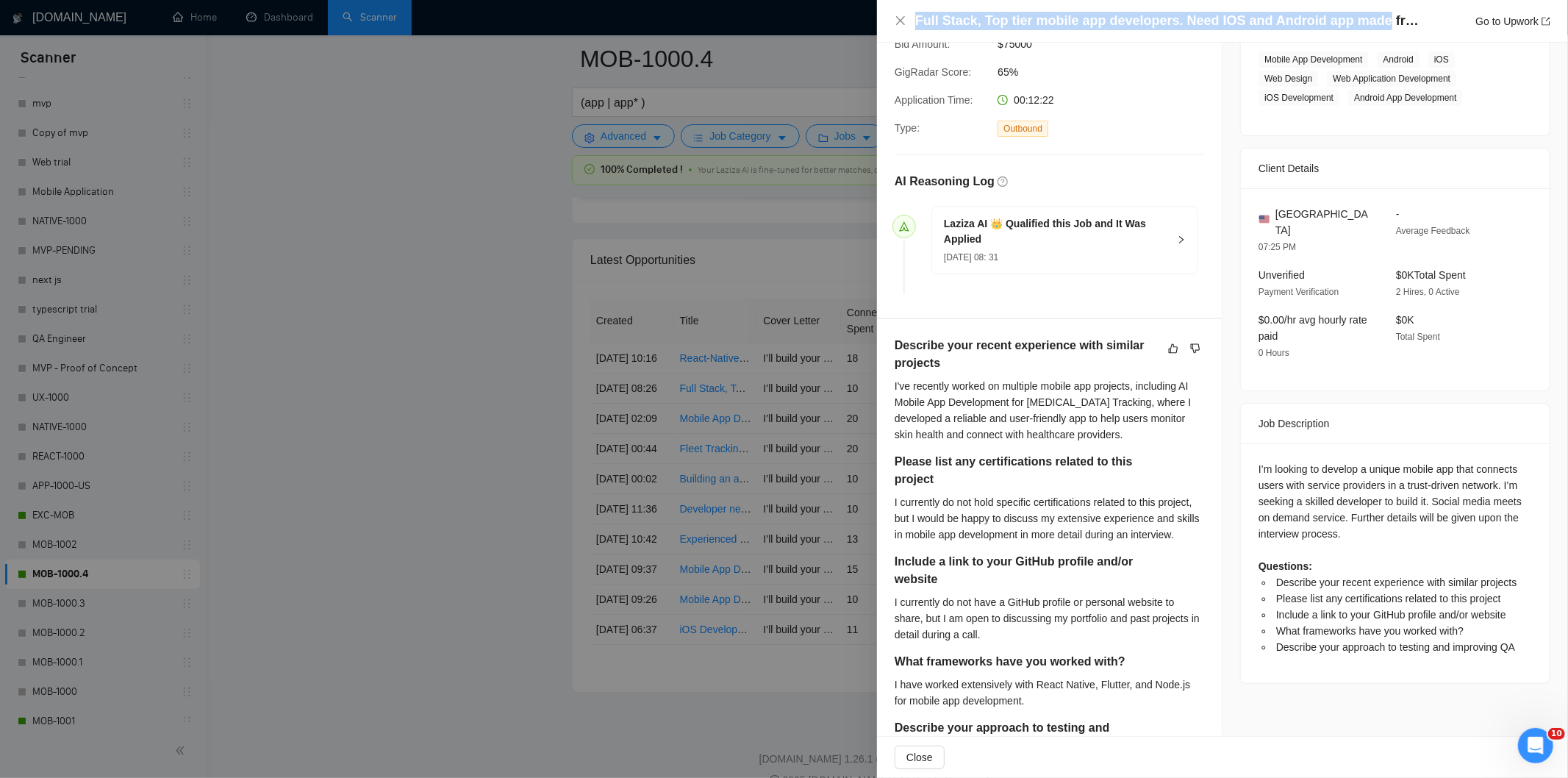
drag, startPoint x: 1373, startPoint y: 19, endPoint x: 871, endPoint y: 15, distance: 502.0
click at [871, 15] on div "Full Stack, Top tier mobile app developers. Need IOS and Android app made from …" at bounding box center [784, 389] width 1568 height 778
copy div "Full Stack, Top tier mobile app developers. Need IOS and Android app made"
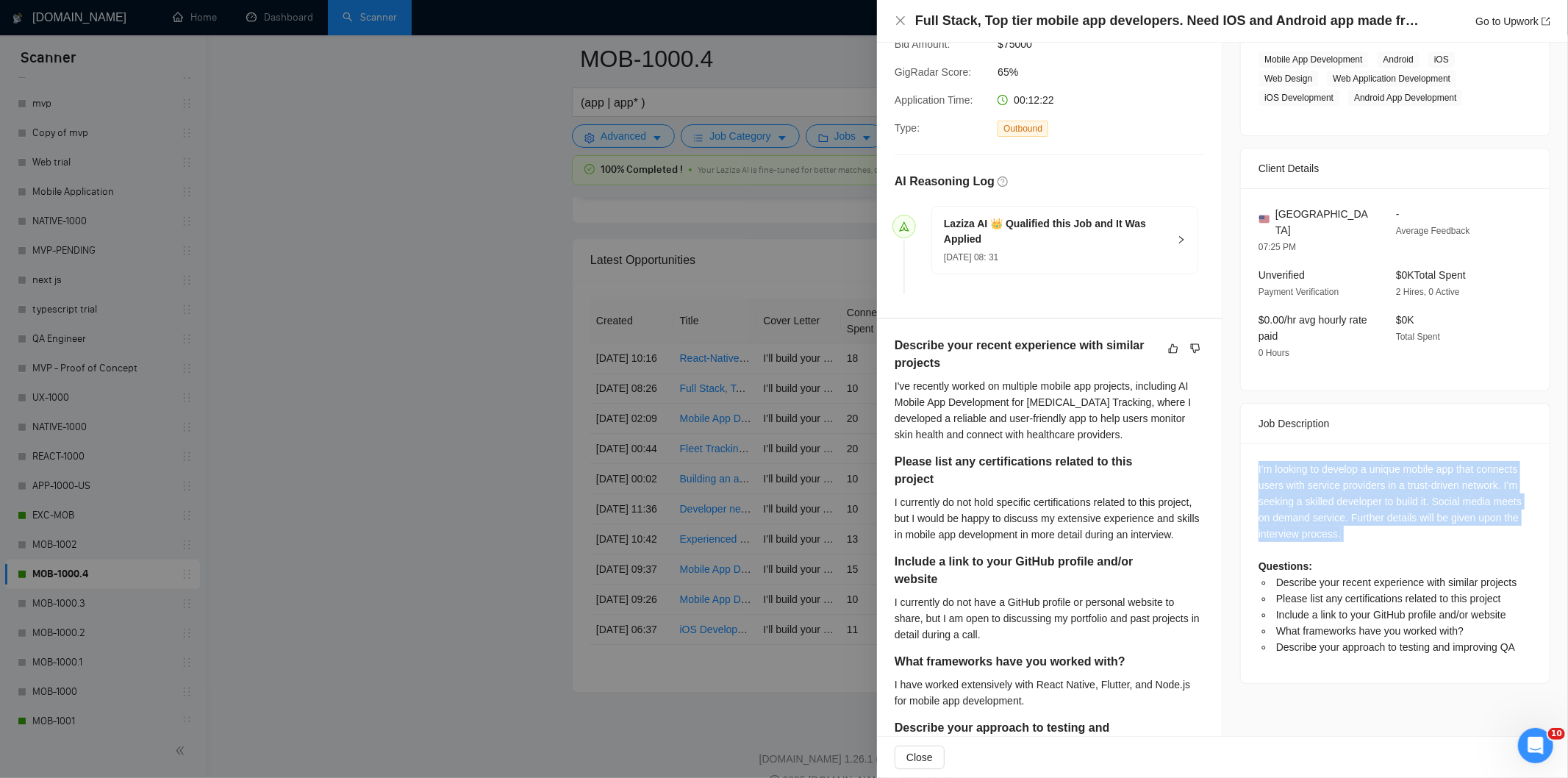
drag, startPoint x: 1246, startPoint y: 451, endPoint x: 1361, endPoint y: 531, distance: 140.1
click at [1361, 531] on div "I’m looking to develop a unique mobile app that connects users with service pro…" at bounding box center [1395, 563] width 309 height 240
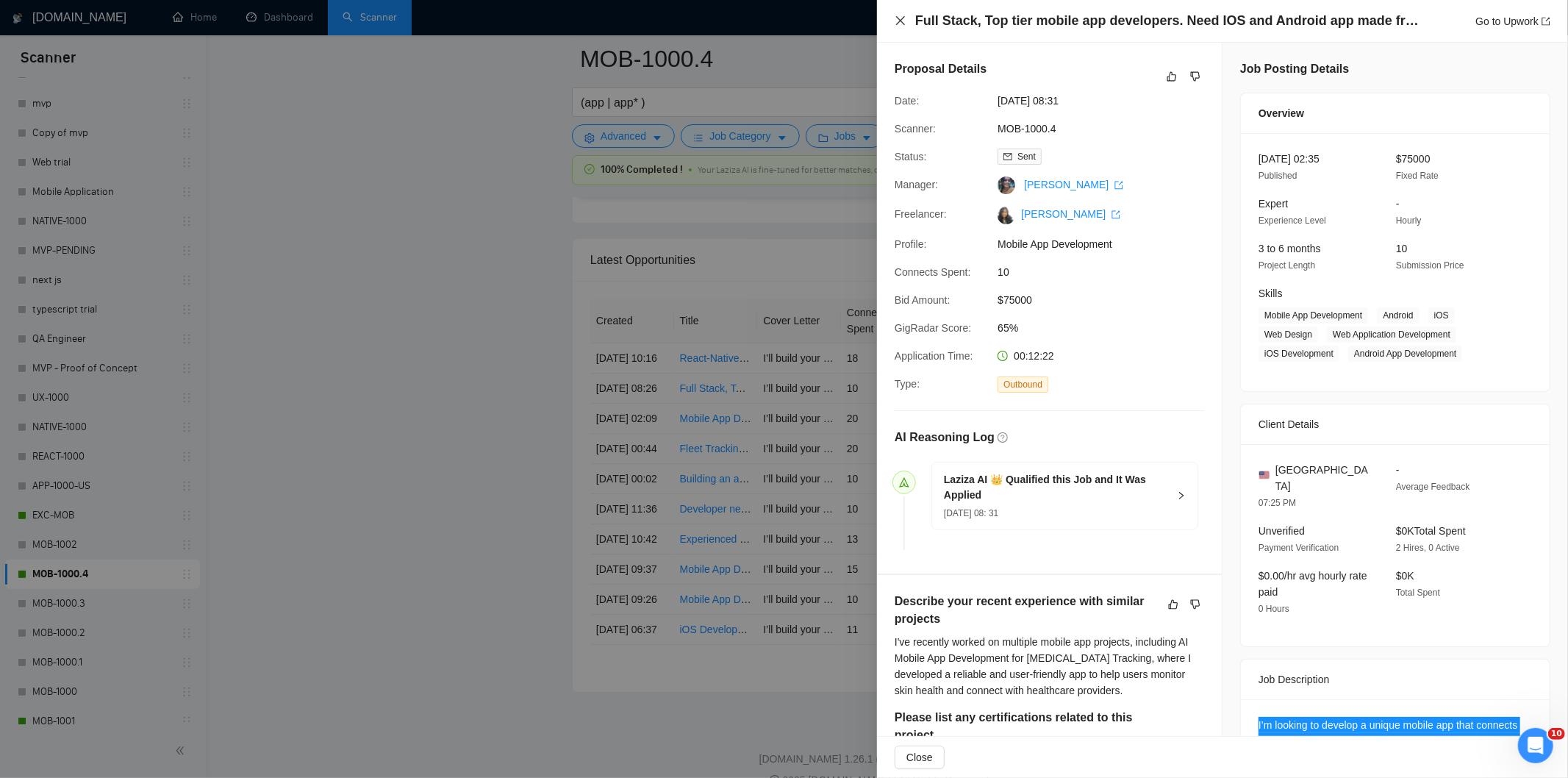
click at [901, 21] on icon "close" at bounding box center [900, 21] width 12 height 12
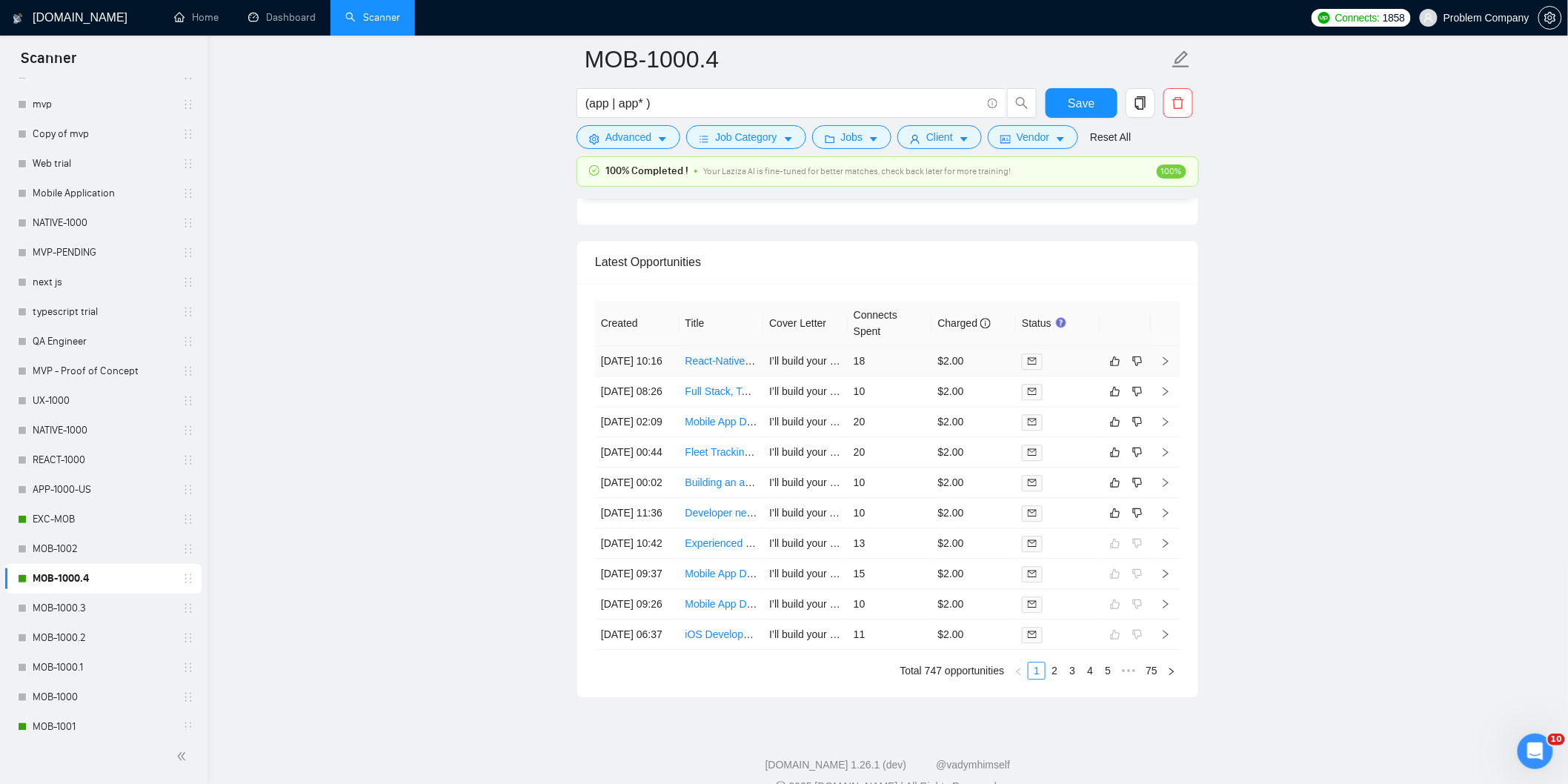
click at [655, 376] on td "[DATE] 10:16" at bounding box center [637, 361] width 85 height 30
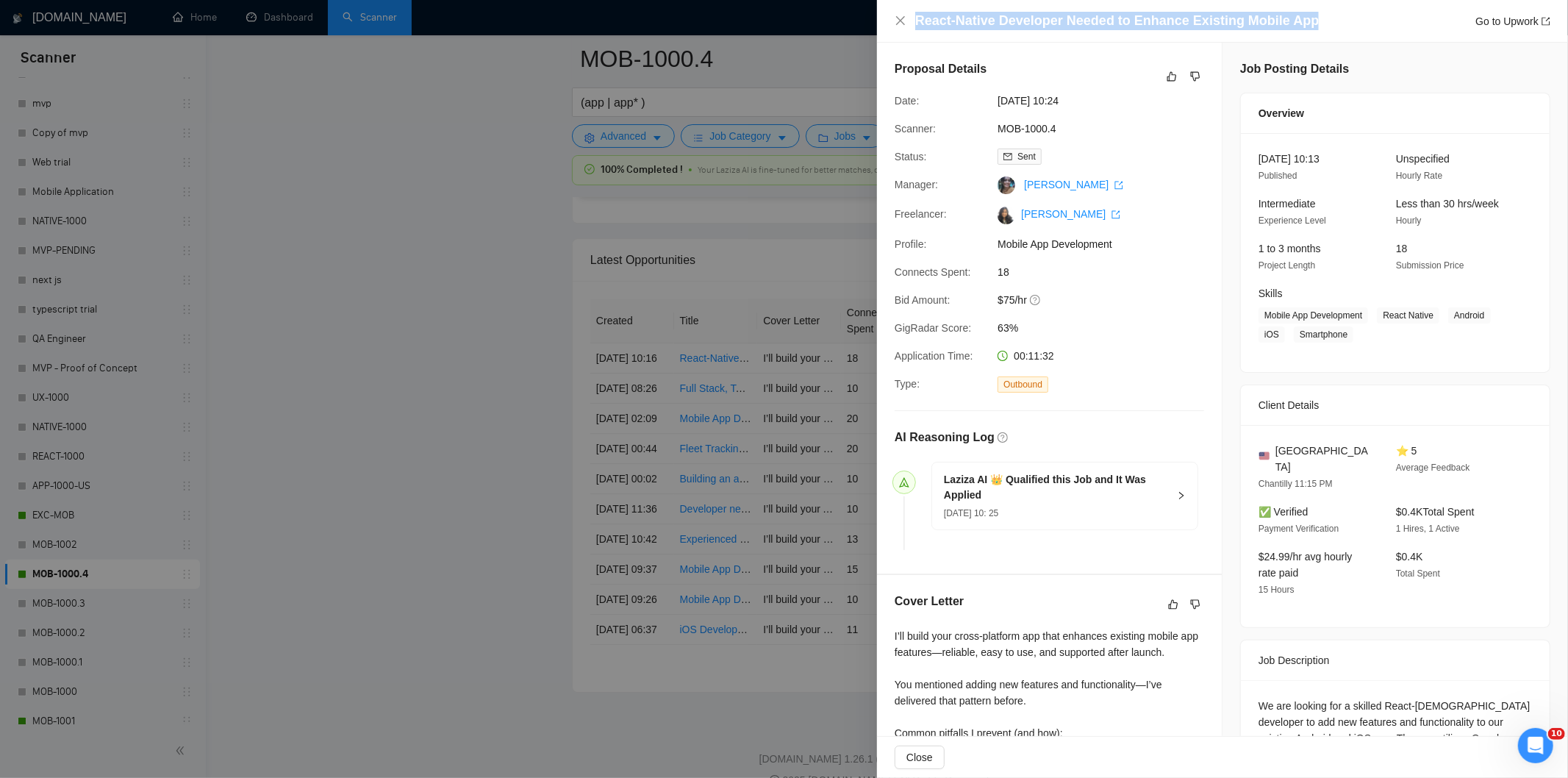
drag, startPoint x: 1338, startPoint y: 12, endPoint x: 890, endPoint y: 10, distance: 448.0
click at [890, 10] on div "React-Native Developer Needed to Enhance Existing Mobile App Go to Upwork" at bounding box center [1222, 21] width 691 height 43
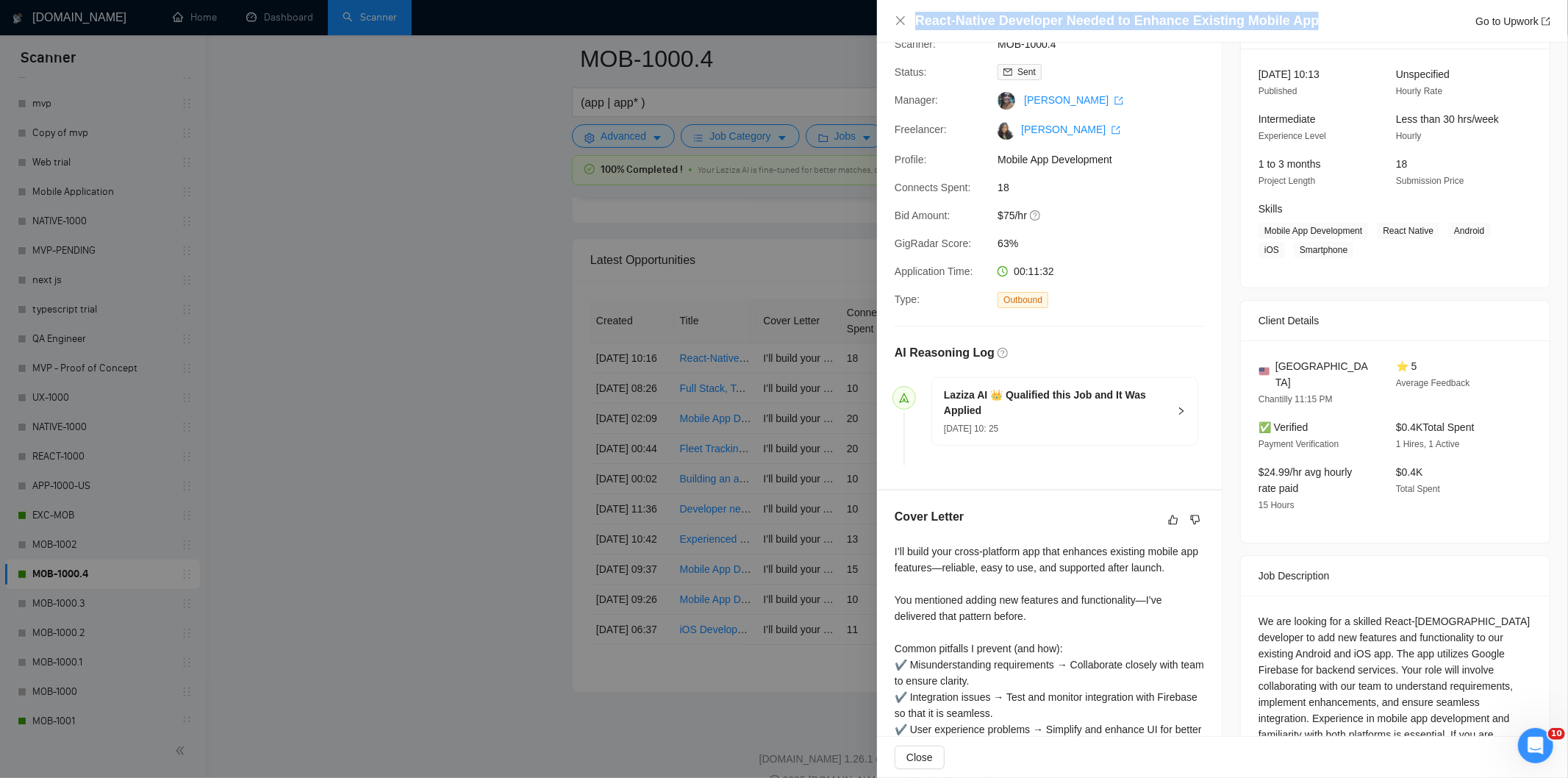
scroll to position [163, 0]
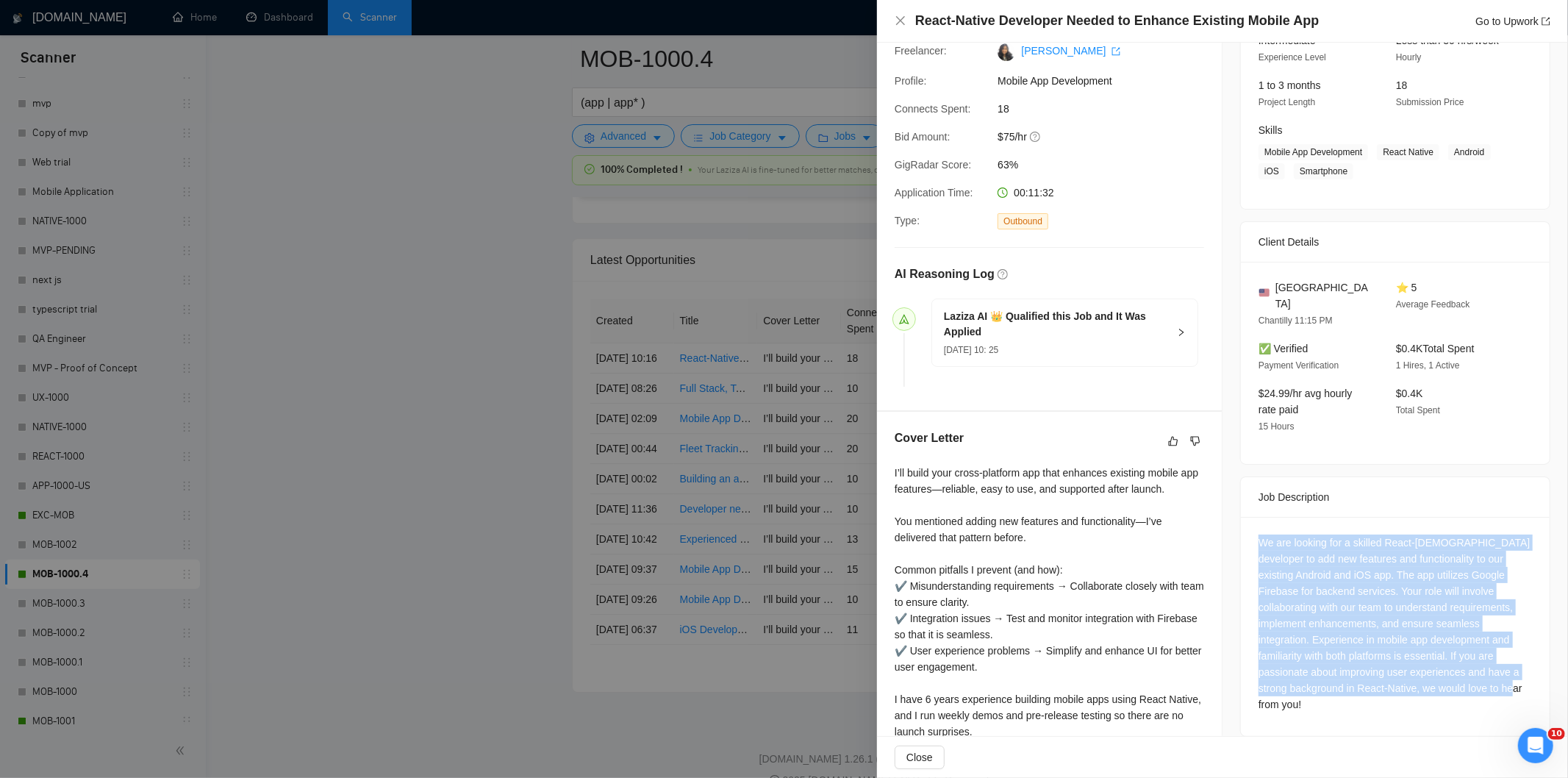
drag, startPoint x: 1246, startPoint y: 527, endPoint x: 1497, endPoint y: 668, distance: 287.9
click at [1497, 668] on div "We are looking for a skilled React-[DEMOGRAPHIC_DATA] developer to add new feat…" at bounding box center [1395, 626] width 309 height 219
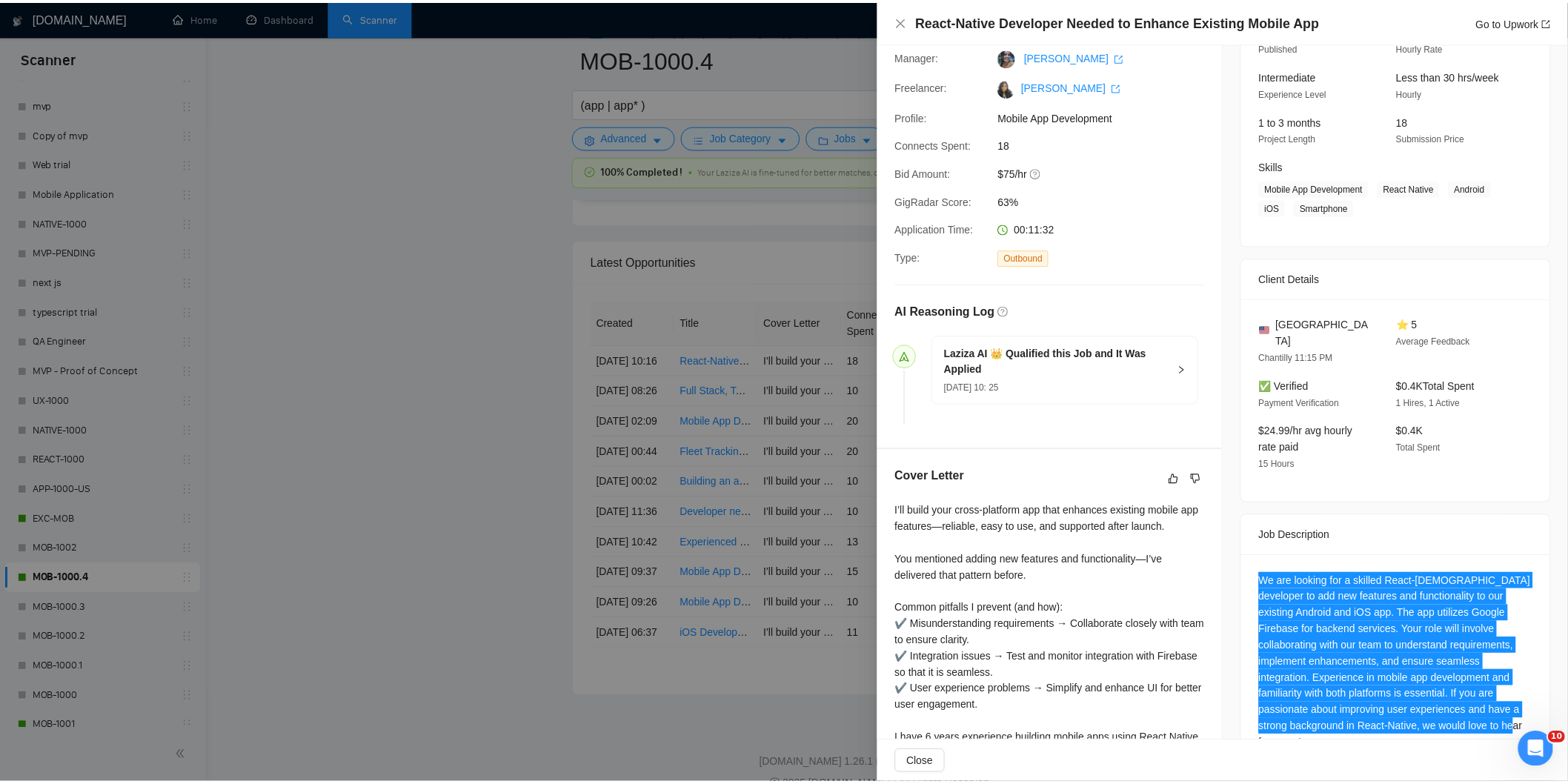
scroll to position [0, 0]
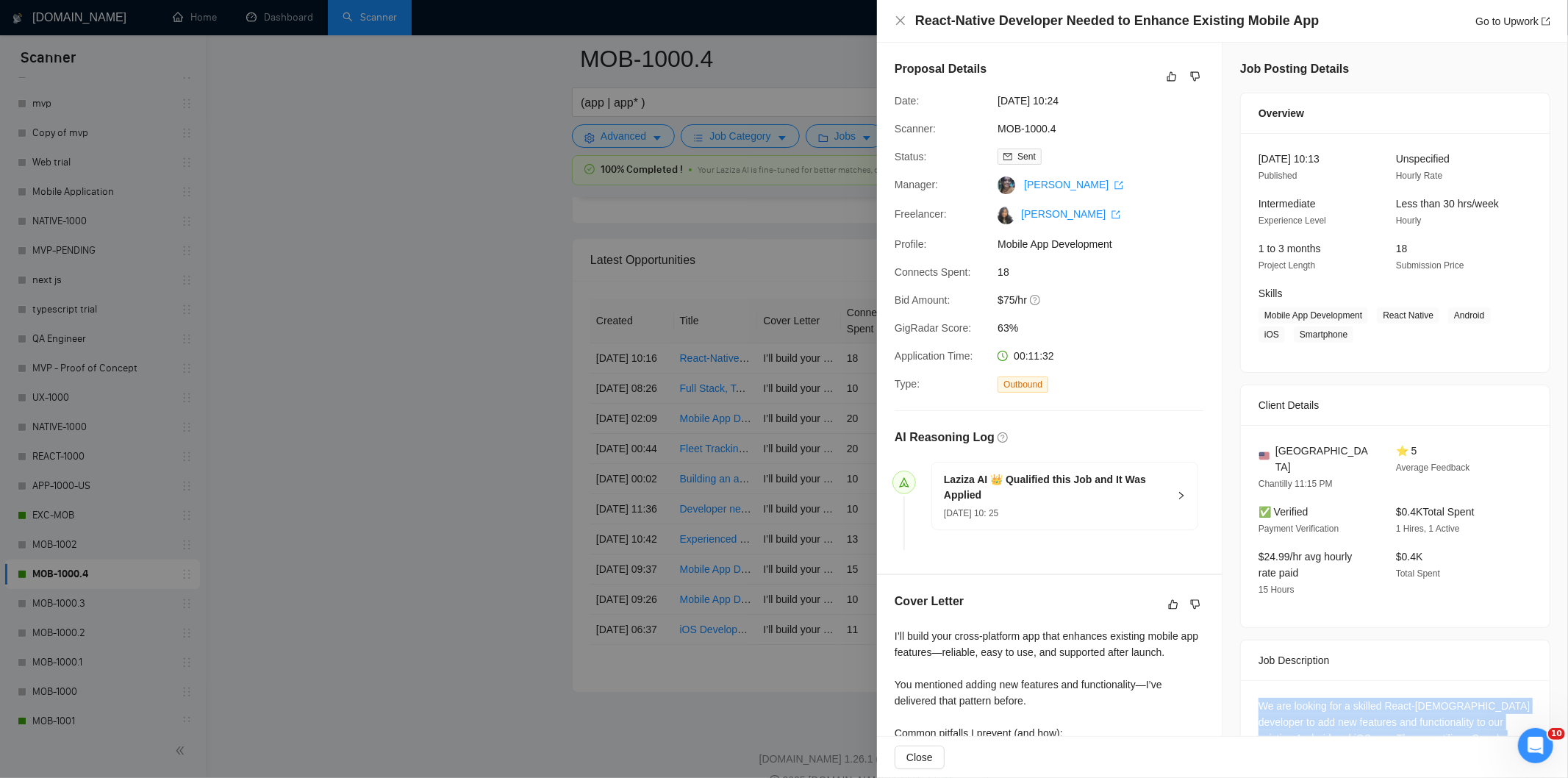
drag, startPoint x: 1107, startPoint y: 106, endPoint x: 994, endPoint y: 92, distance: 113.9
click at [994, 92] on div "[DATE] 10:24" at bounding box center [1069, 100] width 155 height 16
click at [898, 19] on icon "close" at bounding box center [900, 20] width 8 height 8
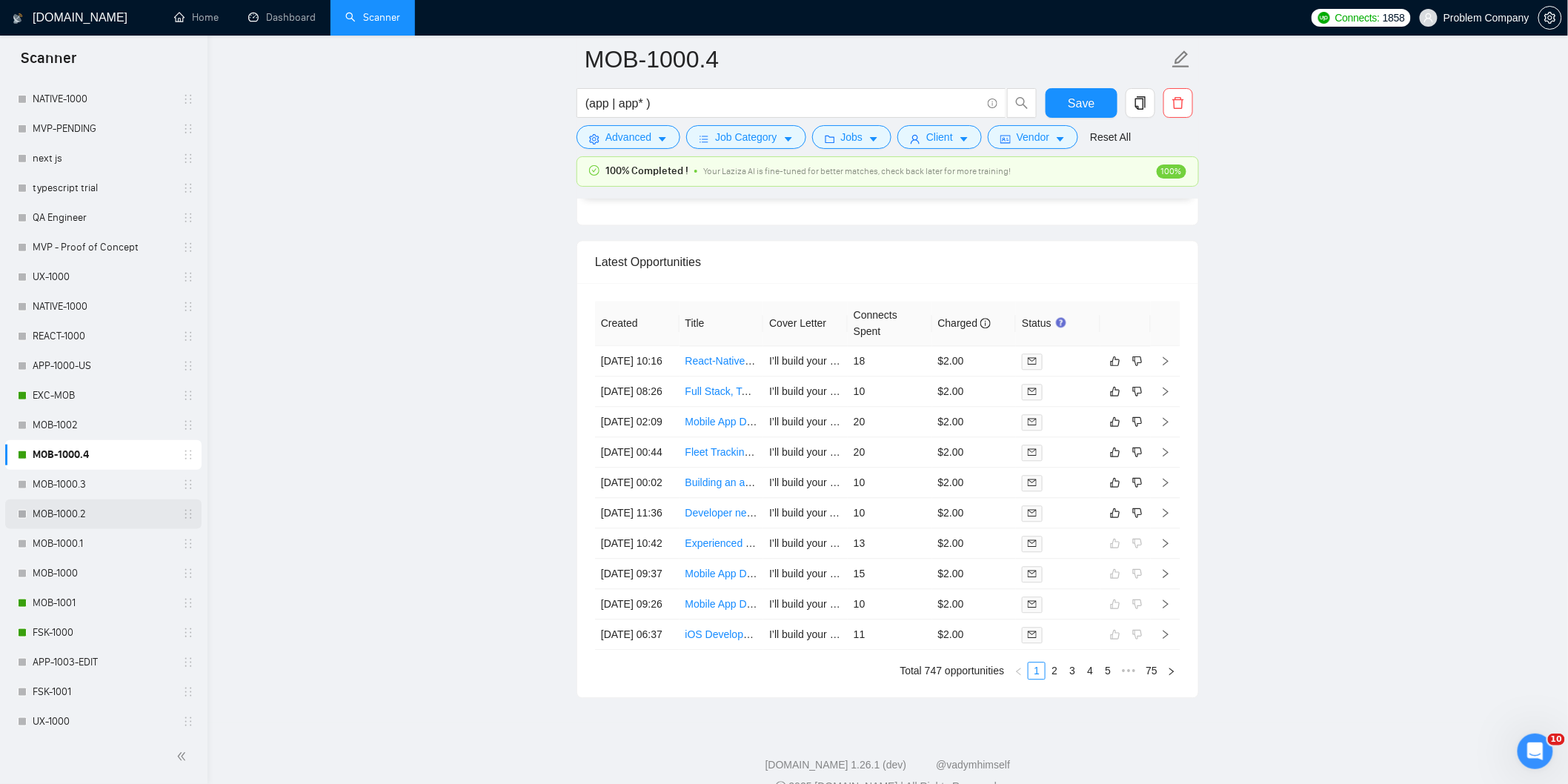
scroll to position [493, 0]
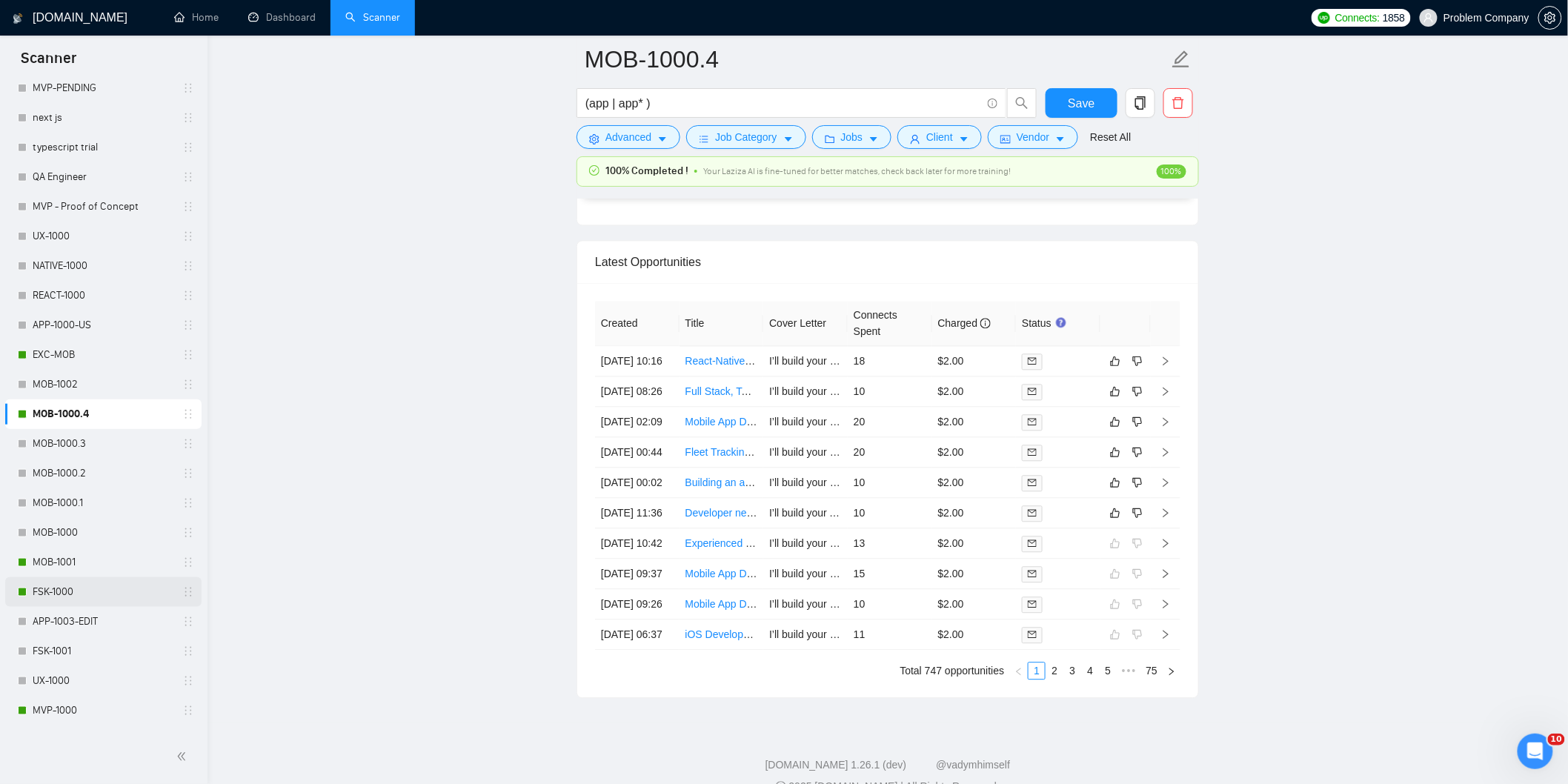
click at [44, 583] on link "FSK-1000" at bounding box center [104, 591] width 141 height 29
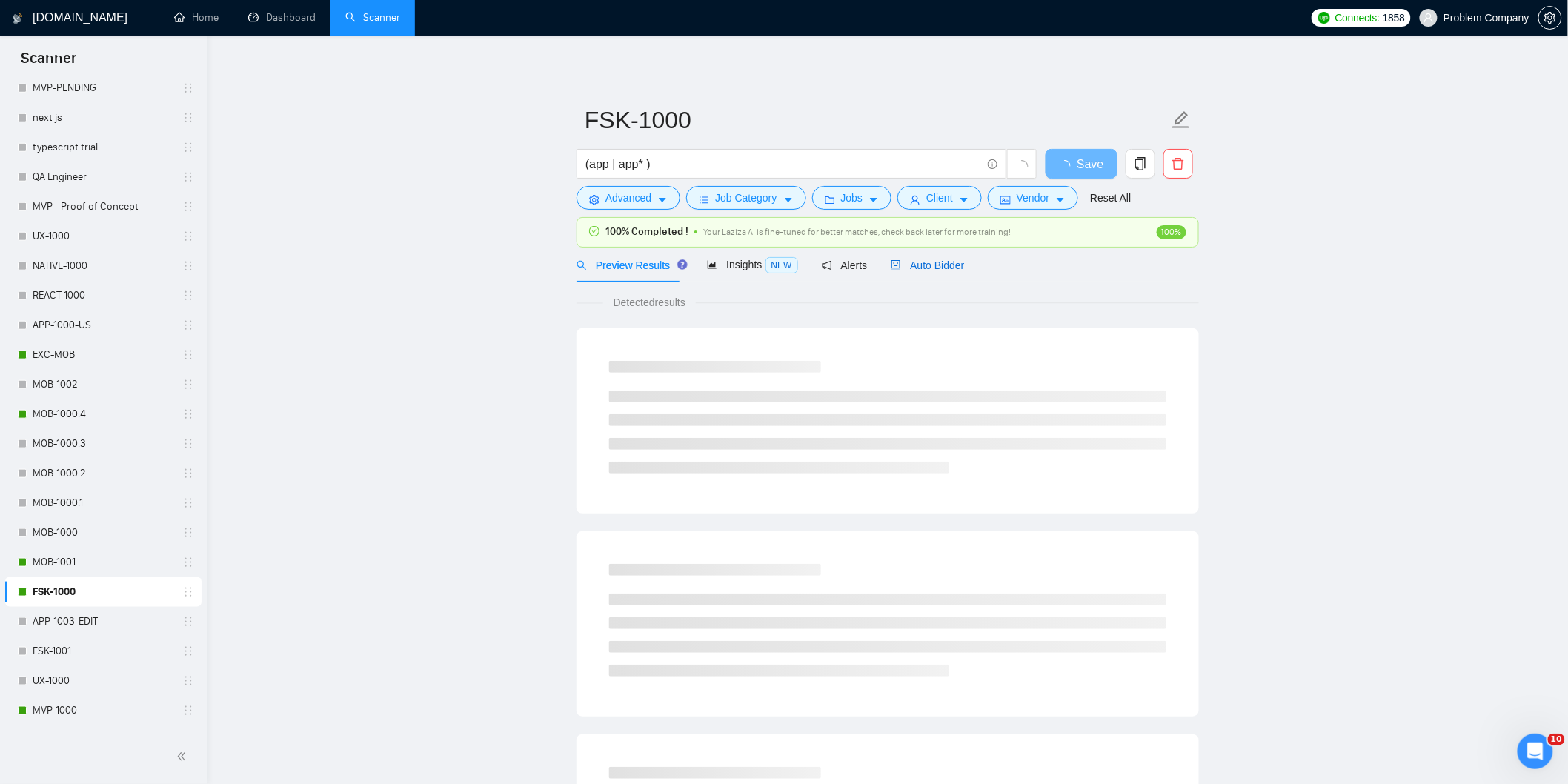
click at [923, 269] on span "Auto Bidder" at bounding box center [927, 265] width 73 height 12
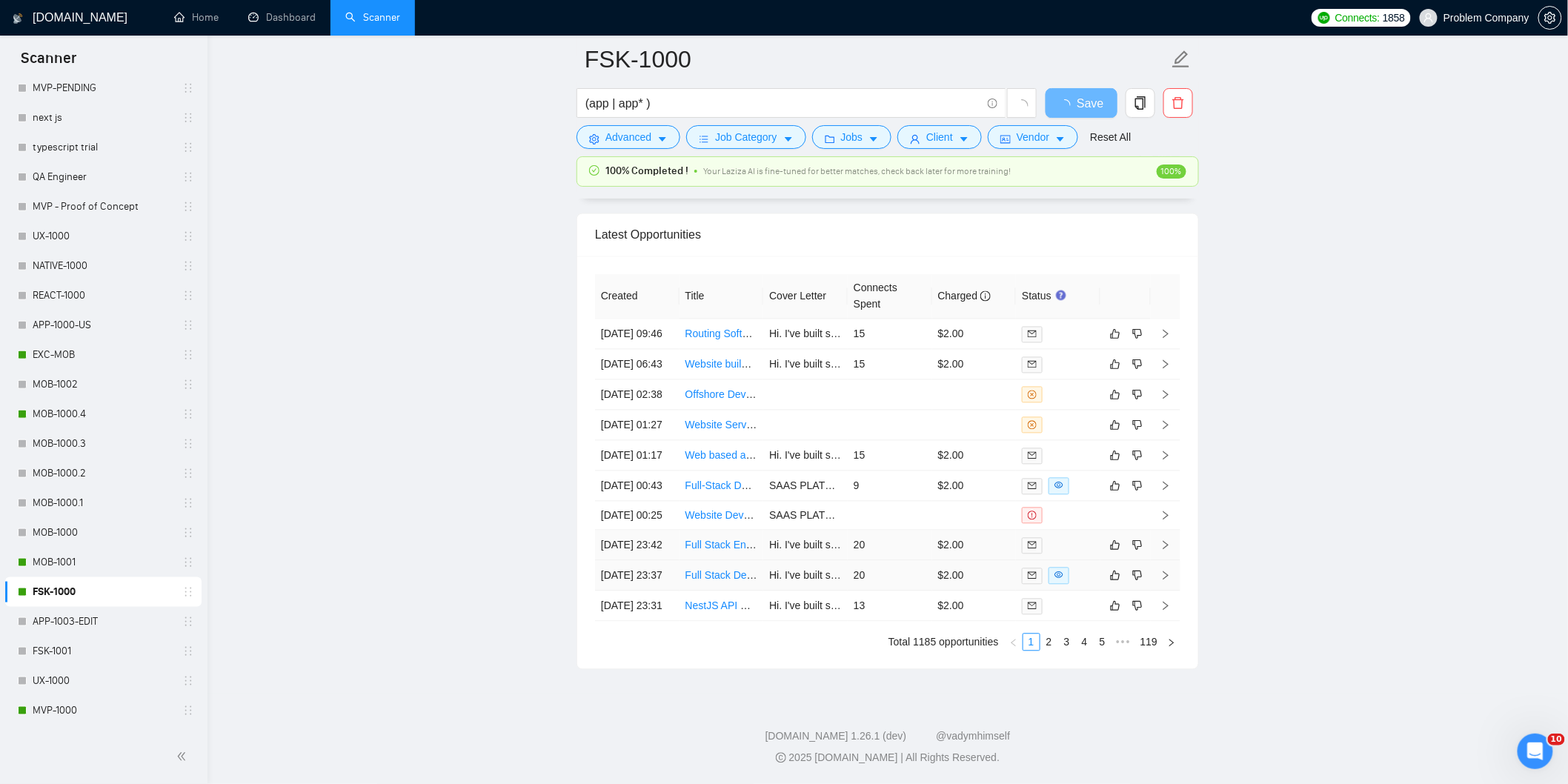
scroll to position [3580, 0]
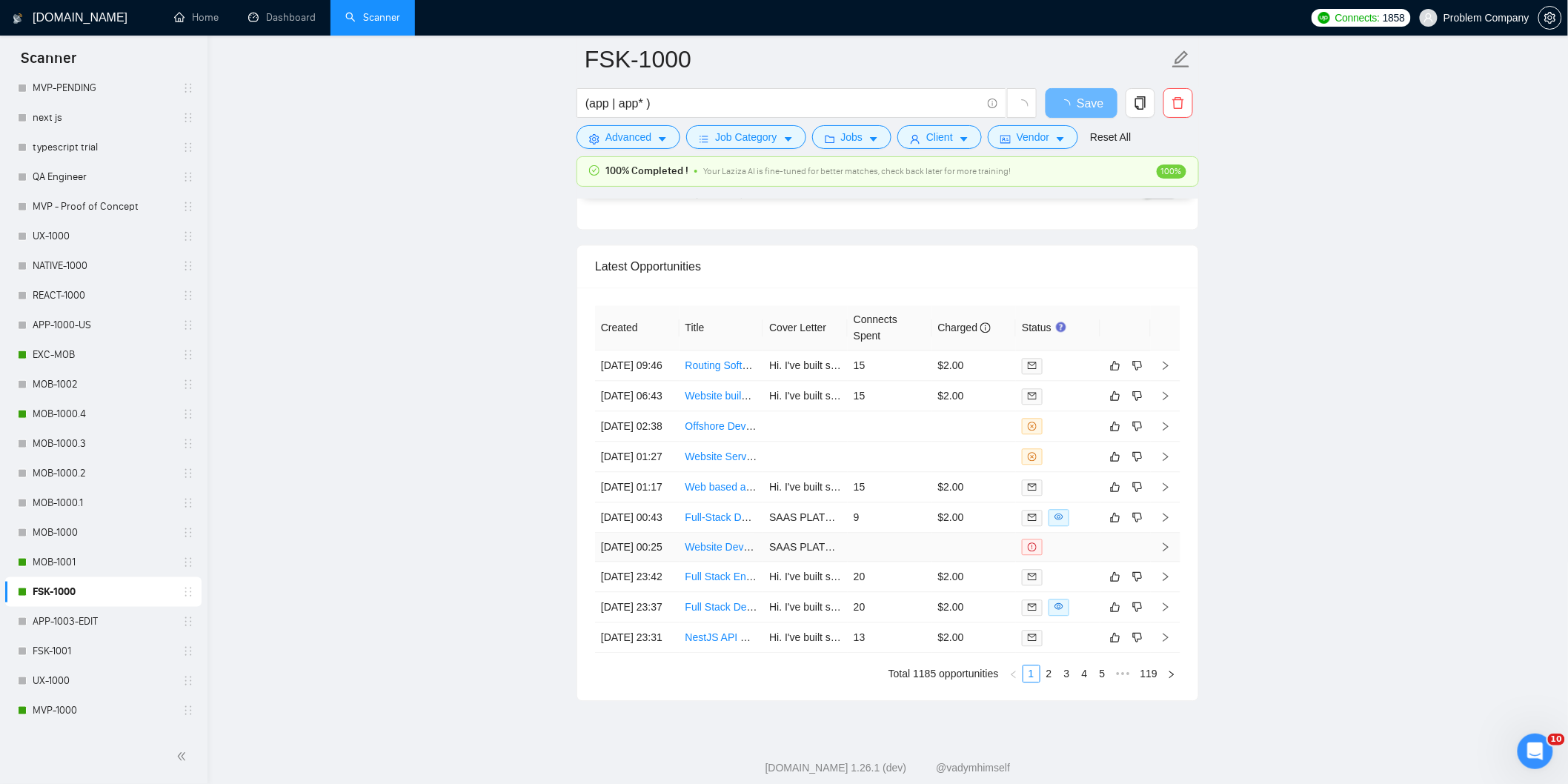
click at [1061, 562] on td at bounding box center [1058, 547] width 85 height 29
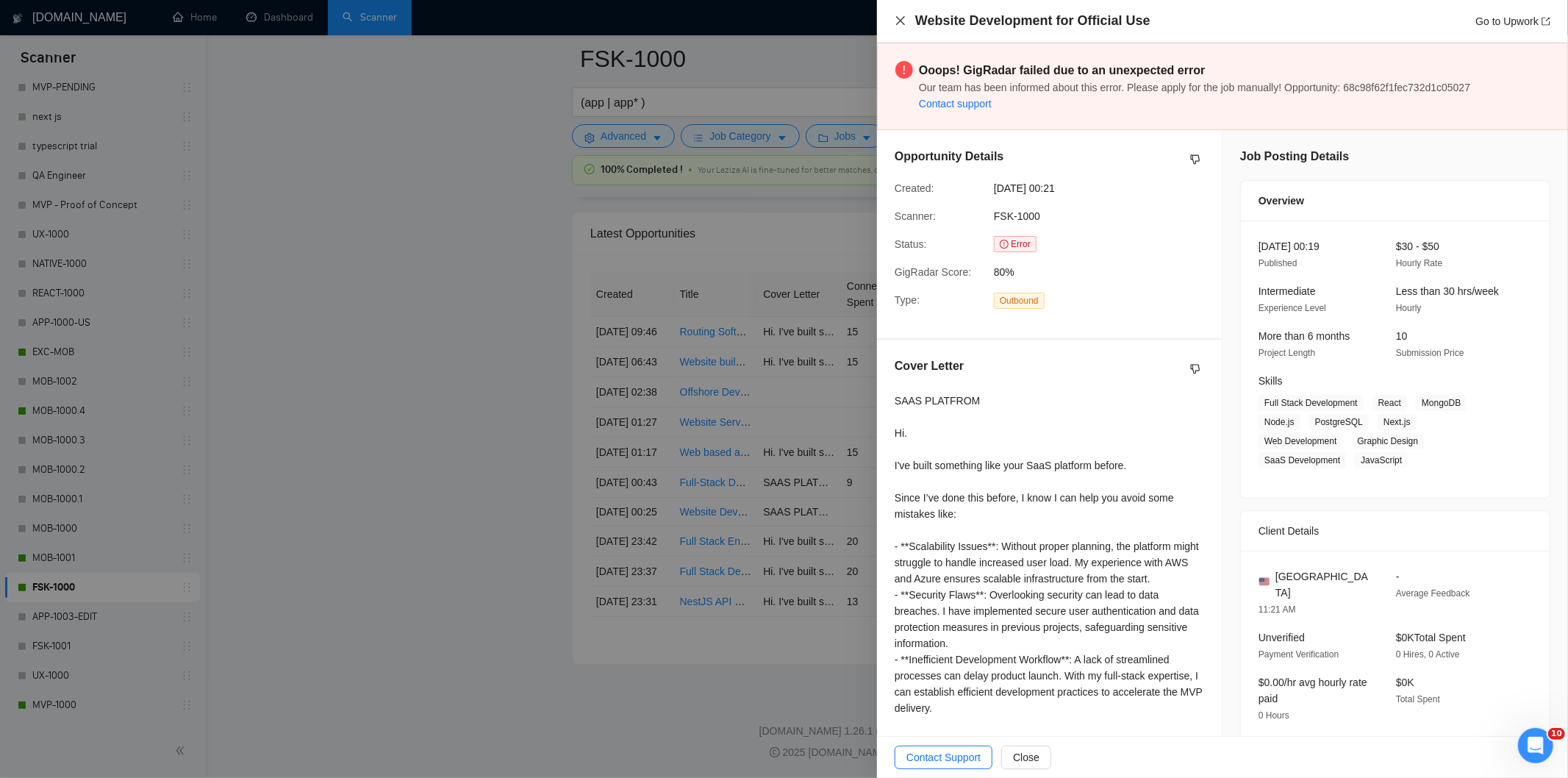
click at [898, 22] on icon "close" at bounding box center [900, 20] width 8 height 8
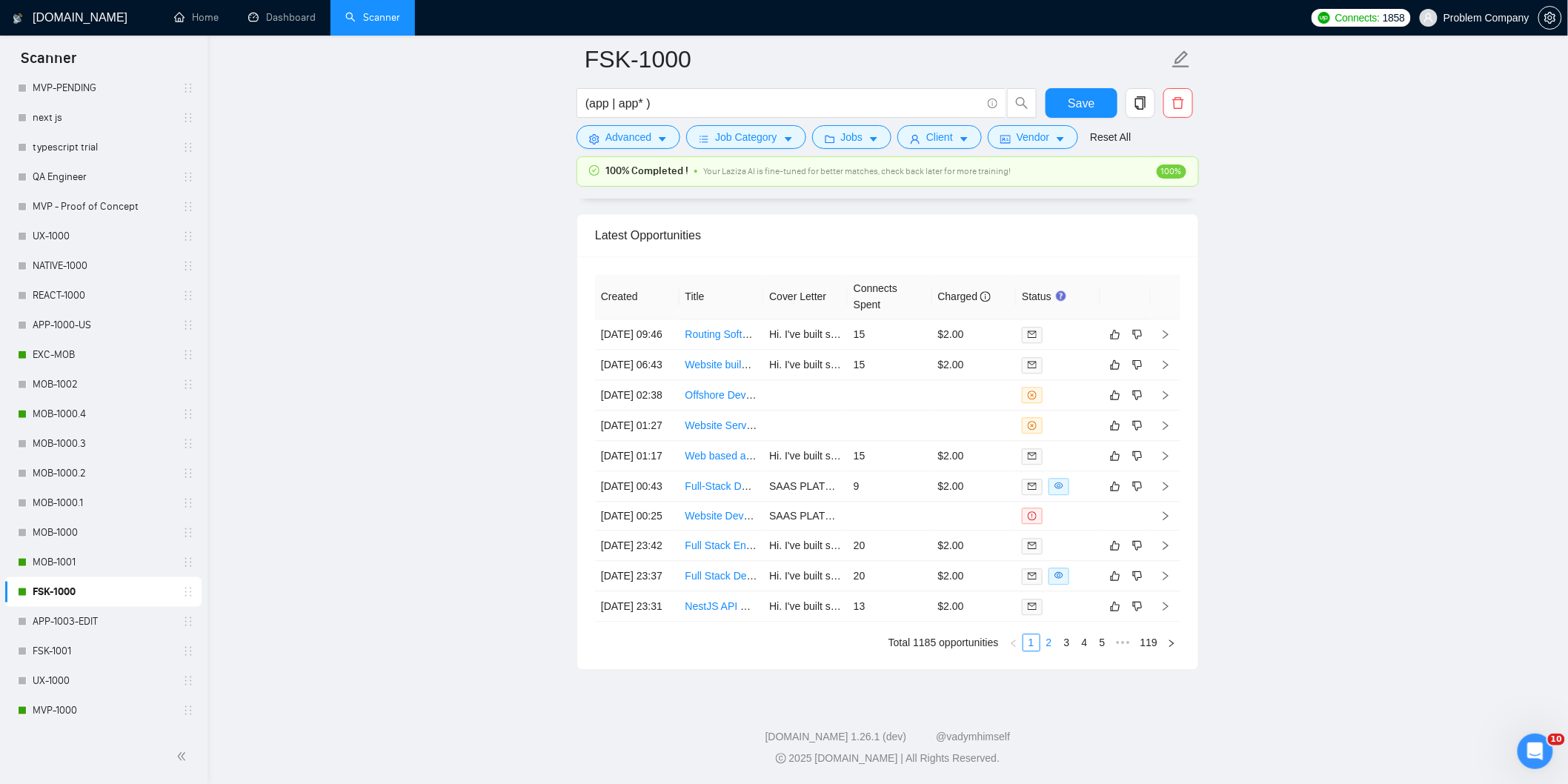
click at [1049, 640] on link "2" at bounding box center [1048, 642] width 16 height 16
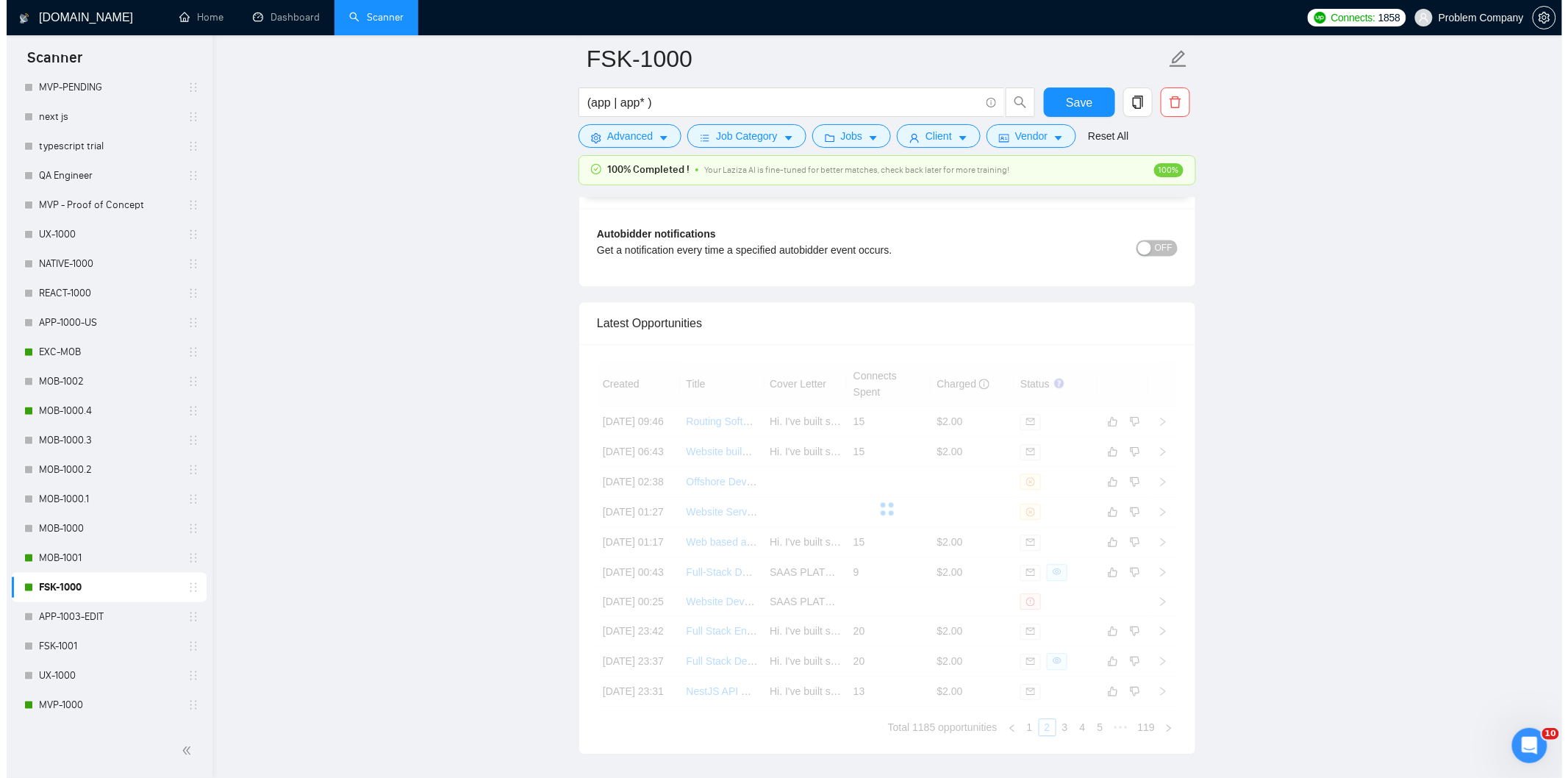
scroll to position [3499, 0]
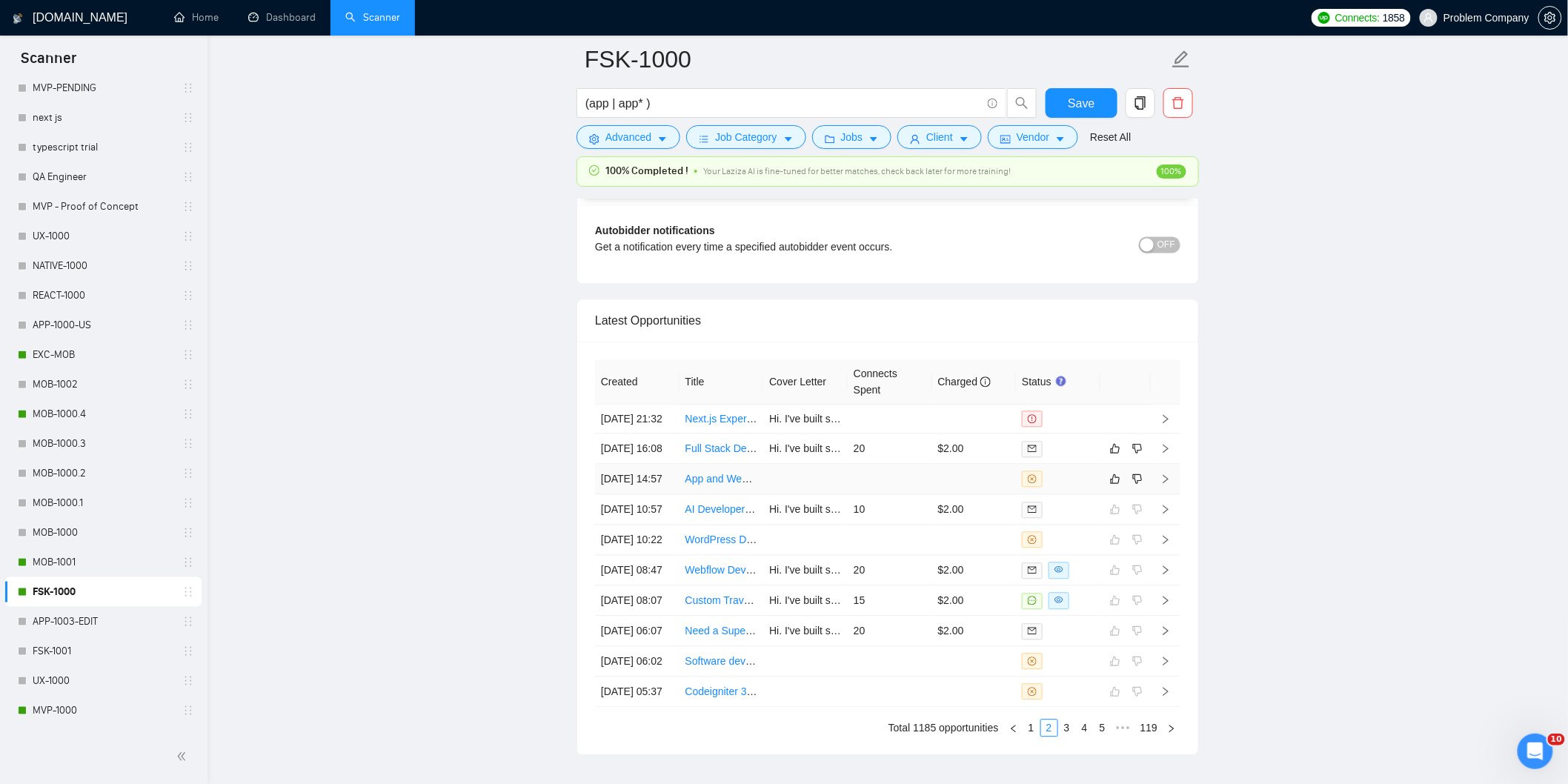
click at [632, 495] on td "[DATE] 14:57" at bounding box center [637, 480] width 85 height 30
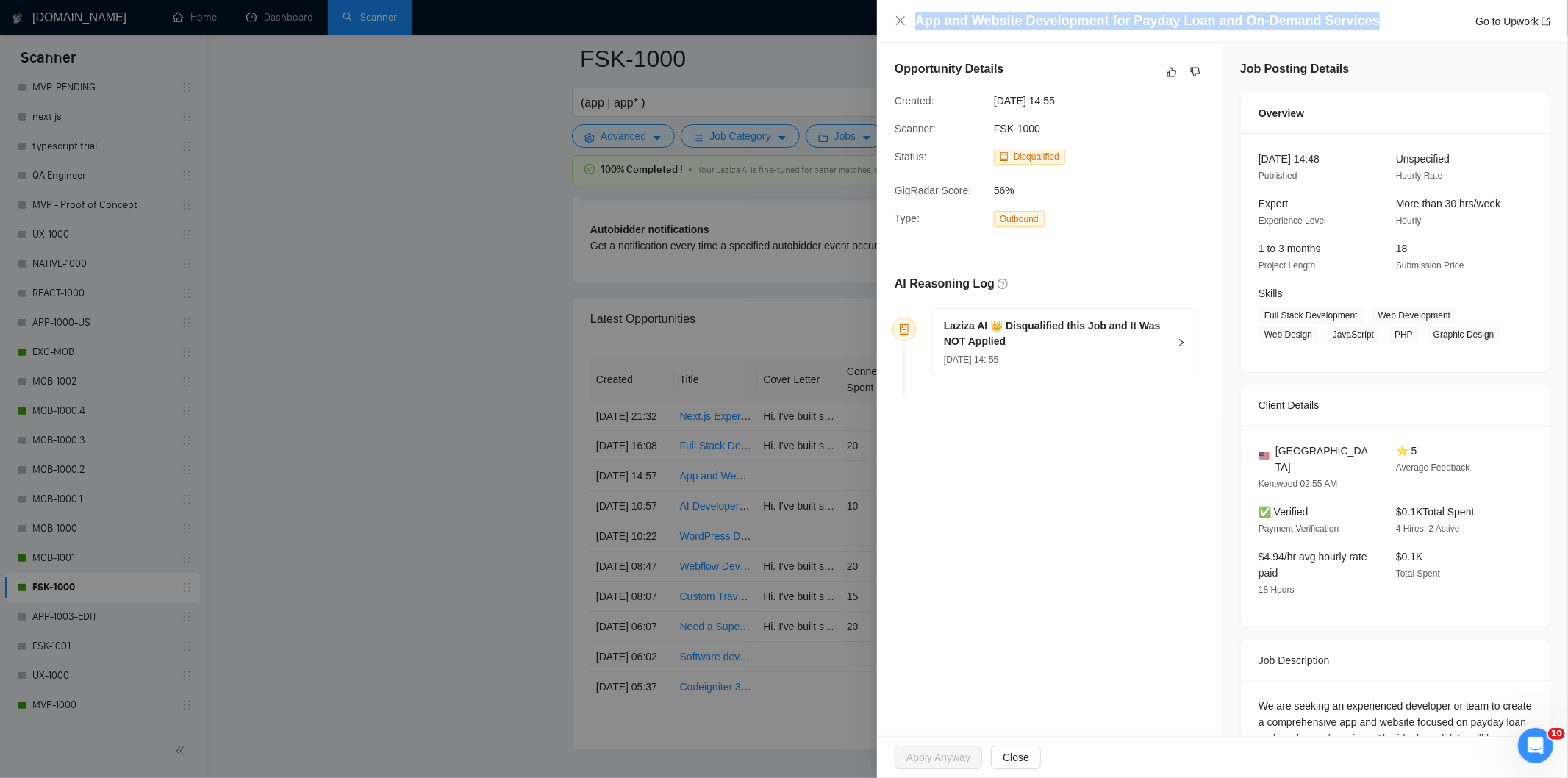
drag, startPoint x: 1377, startPoint y: 19, endPoint x: 873, endPoint y: 13, distance: 504.0
click at [873, 13] on div "App and Website Development for Payday Loan and On-Demand Services Go to Upwork…" at bounding box center [784, 389] width 1568 height 778
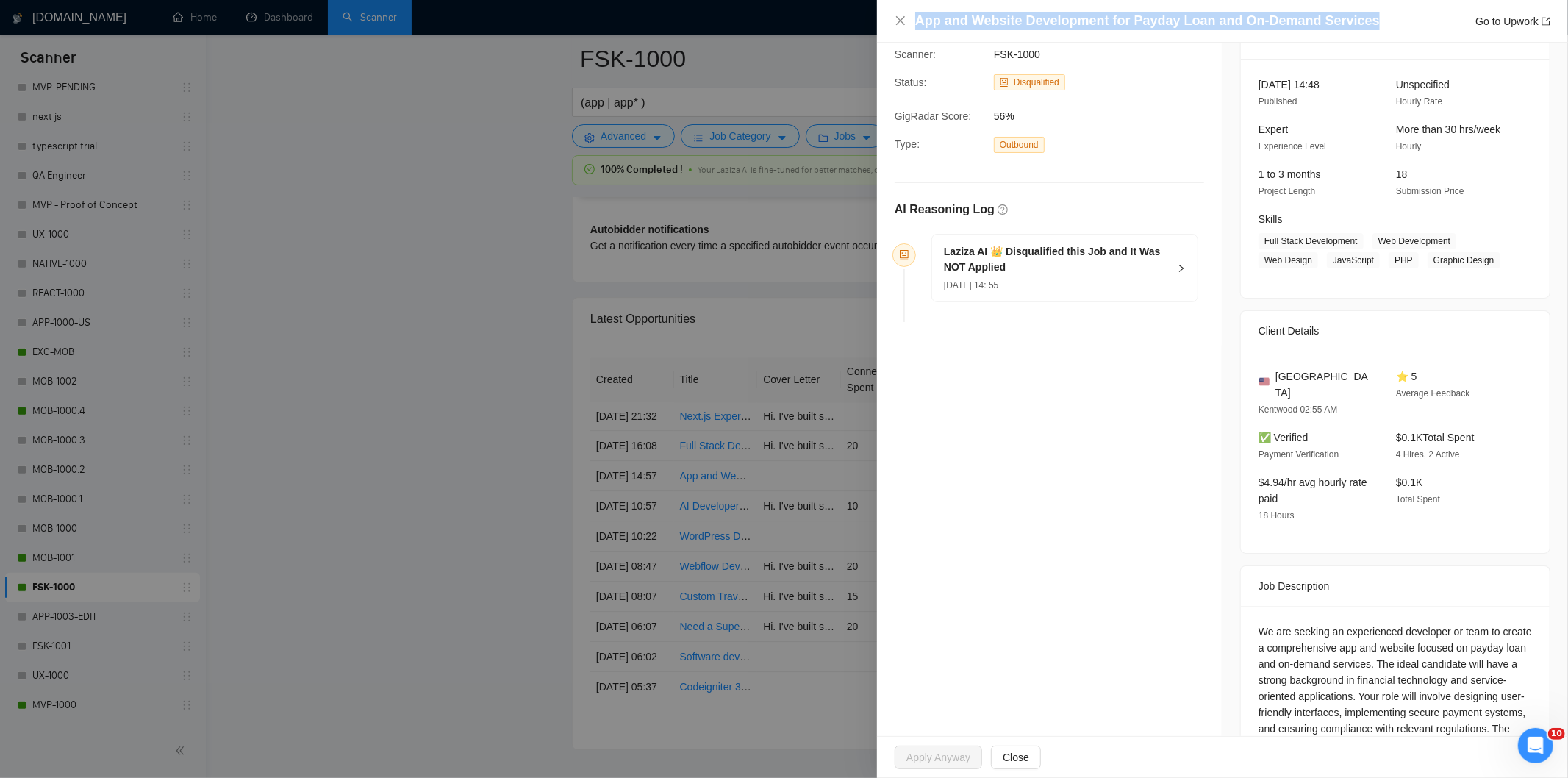
scroll to position [149, 0]
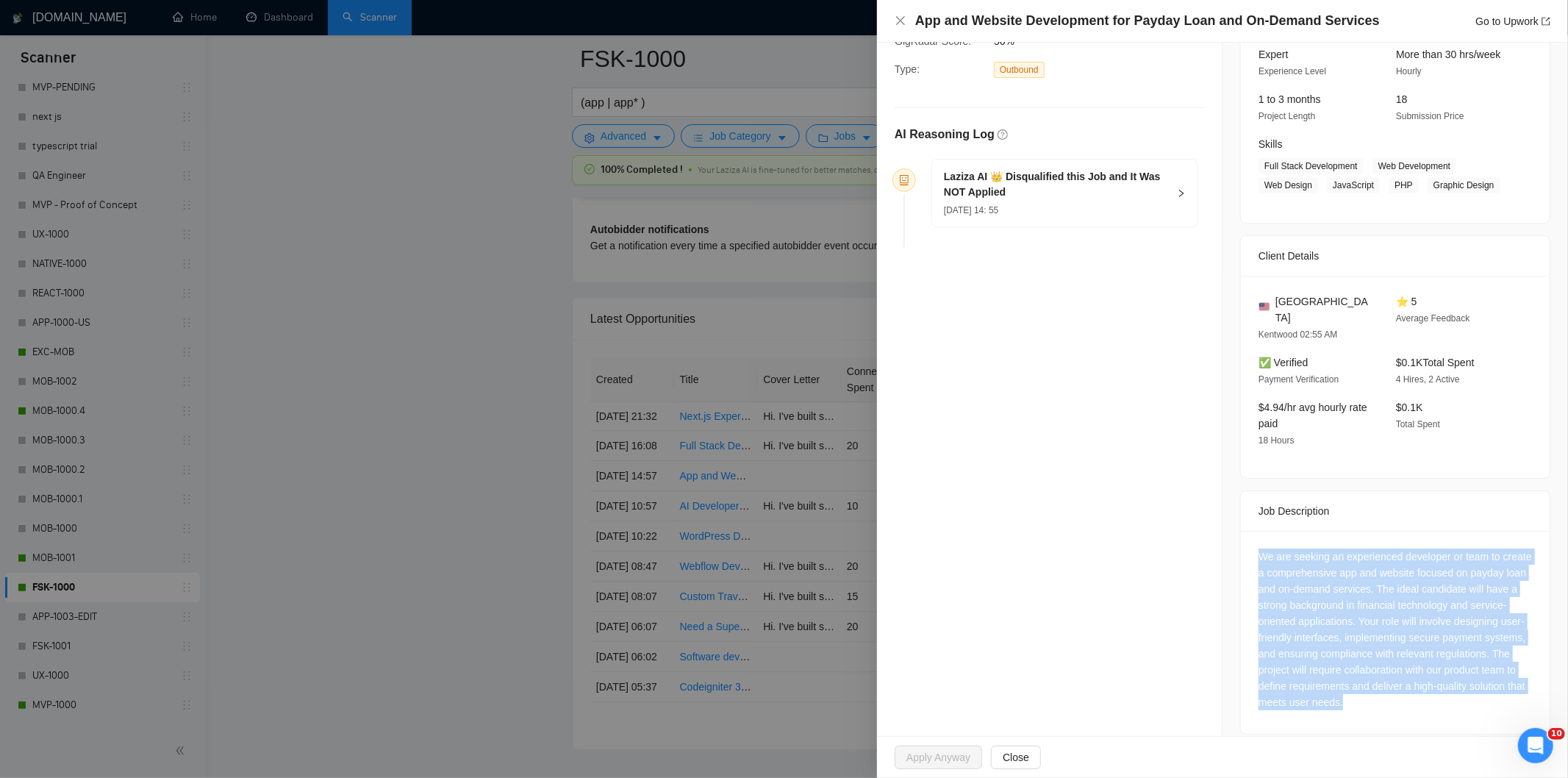
drag, startPoint x: 1239, startPoint y: 532, endPoint x: 1515, endPoint y: 703, distance: 324.7
click at [1515, 703] on div "We are seeking an experienced developer or team to create a comprehensive app a…" at bounding box center [1395, 631] width 309 height 203
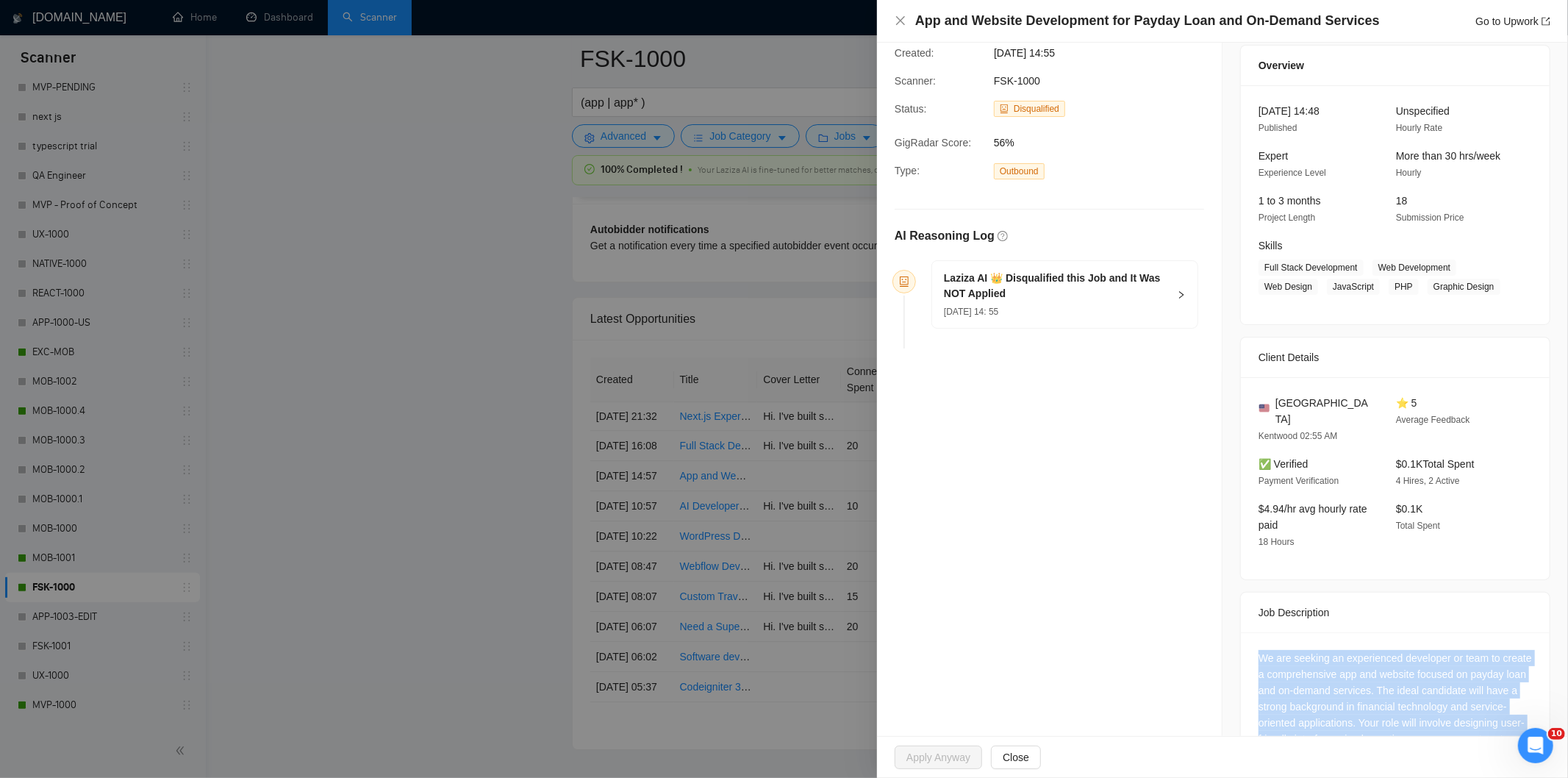
scroll to position [0, 0]
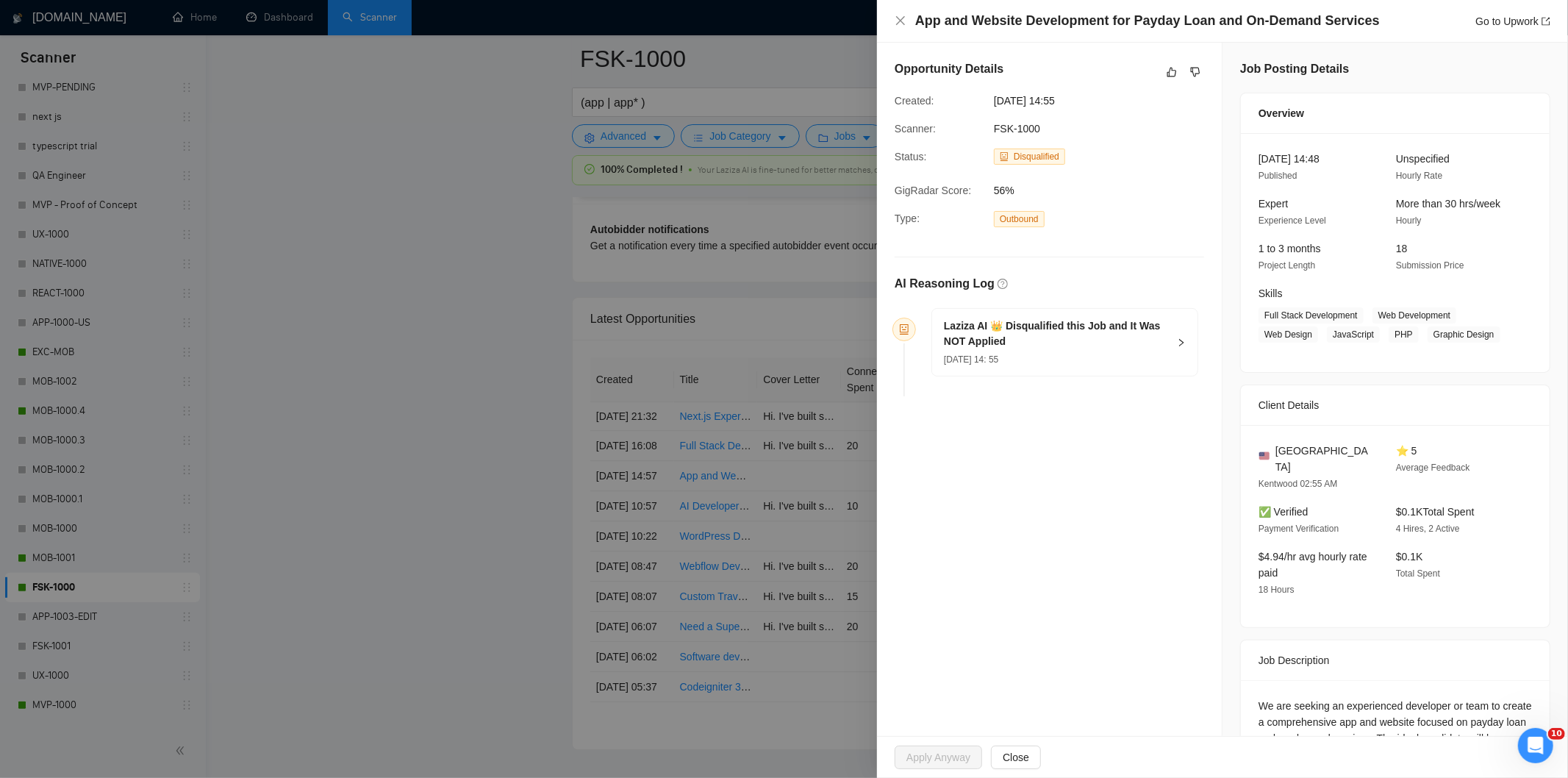
click at [1129, 364] on div "[DATE] 14: 55" at bounding box center [1056, 359] width 224 height 16
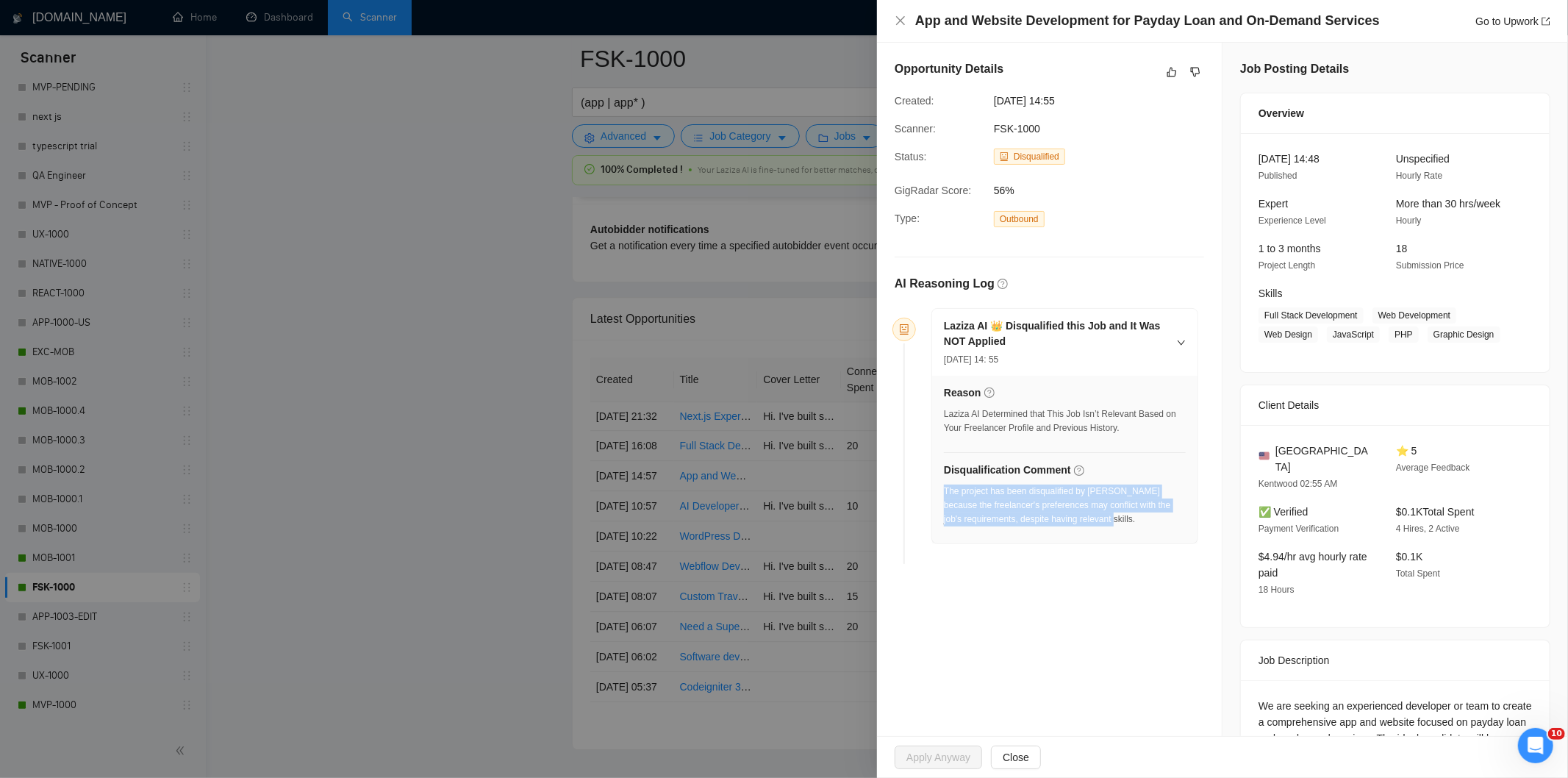
drag, startPoint x: 1056, startPoint y: 519, endPoint x: 944, endPoint y: 497, distance: 114.1
click at [944, 497] on div "The project has been disqualified by [PERSON_NAME] because the freelancer's pre…" at bounding box center [1065, 505] width 242 height 42
click at [898, 19] on icon "close" at bounding box center [900, 20] width 8 height 8
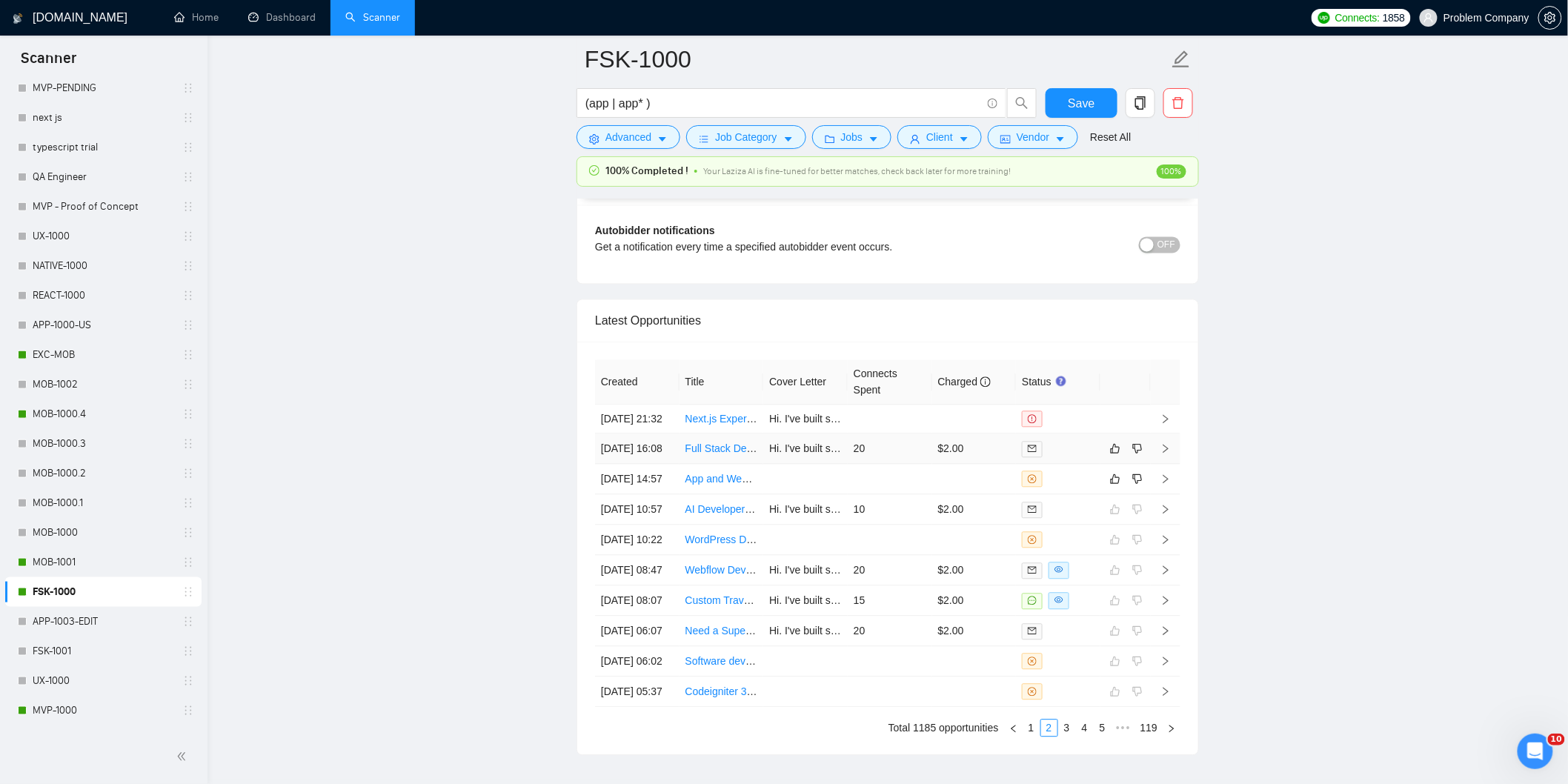
click at [653, 465] on td "[DATE] 16:08" at bounding box center [637, 449] width 85 height 30
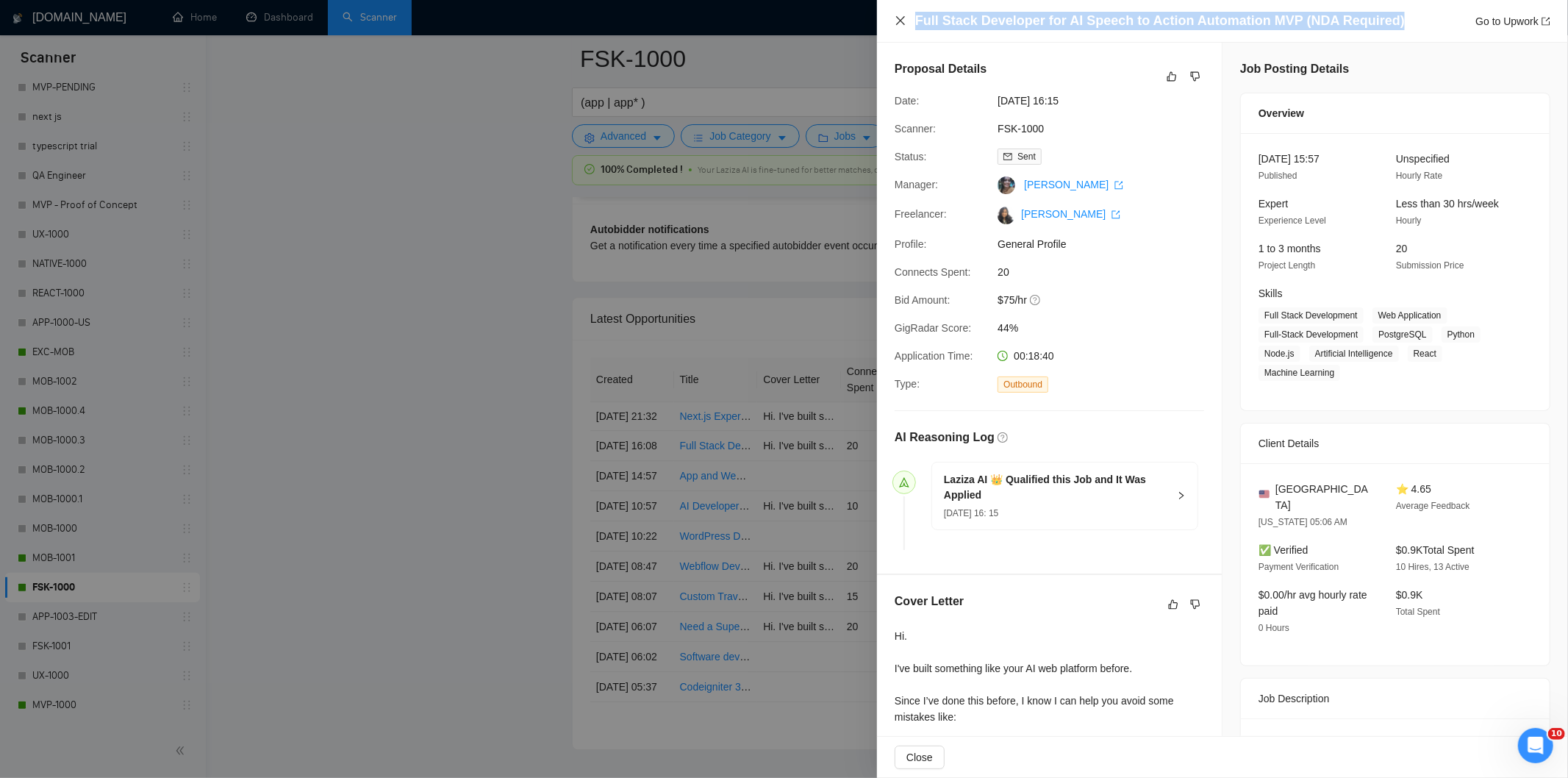
drag, startPoint x: 1388, startPoint y: 16, endPoint x: 898, endPoint y: 21, distance: 490.0
click at [898, 21] on div "Full Stack Developer for AI Speech to Action Automation MVP (NDA Required) Go t…" at bounding box center [1222, 21] width 656 height 19
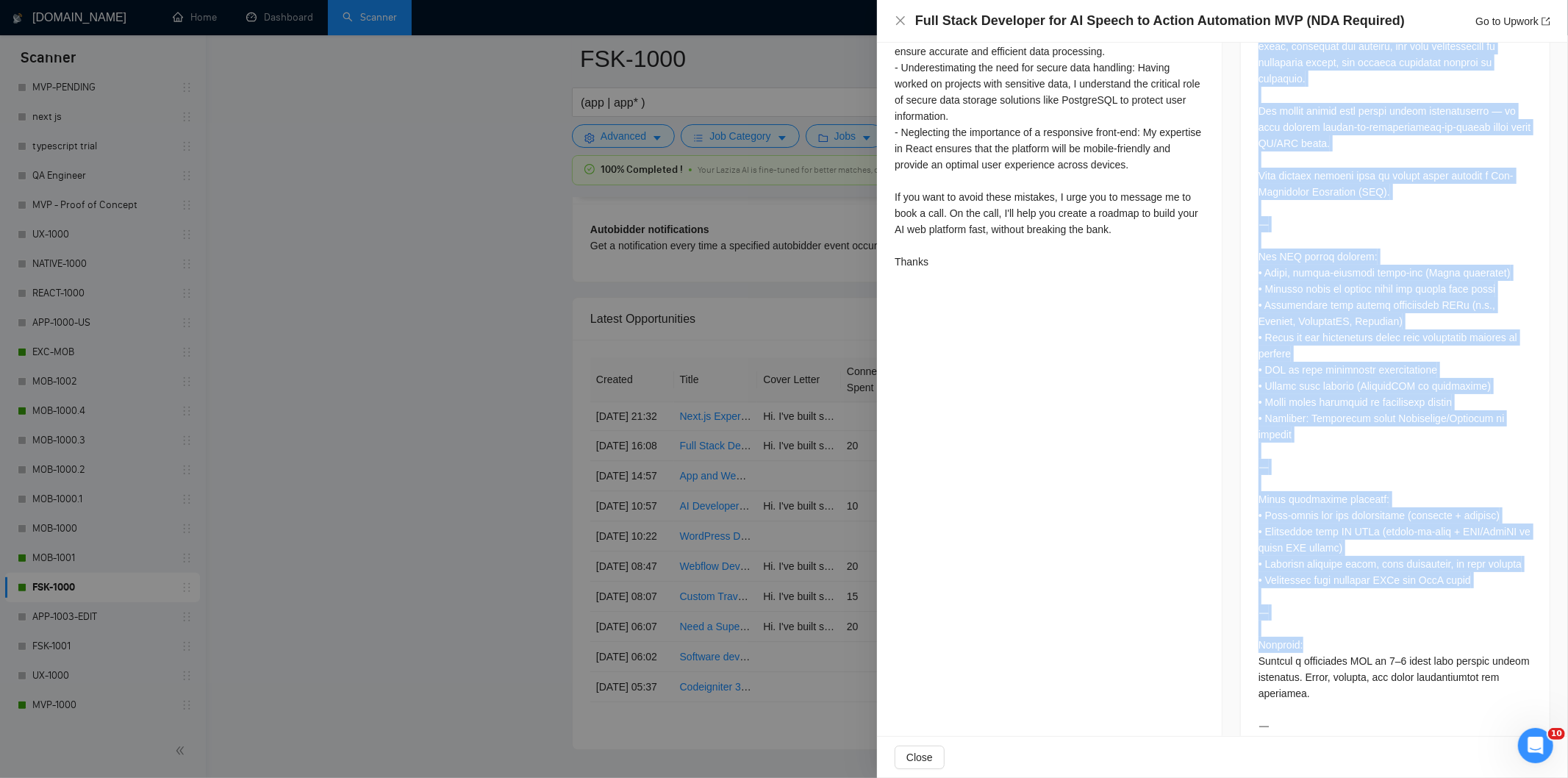
scroll to position [963, 0]
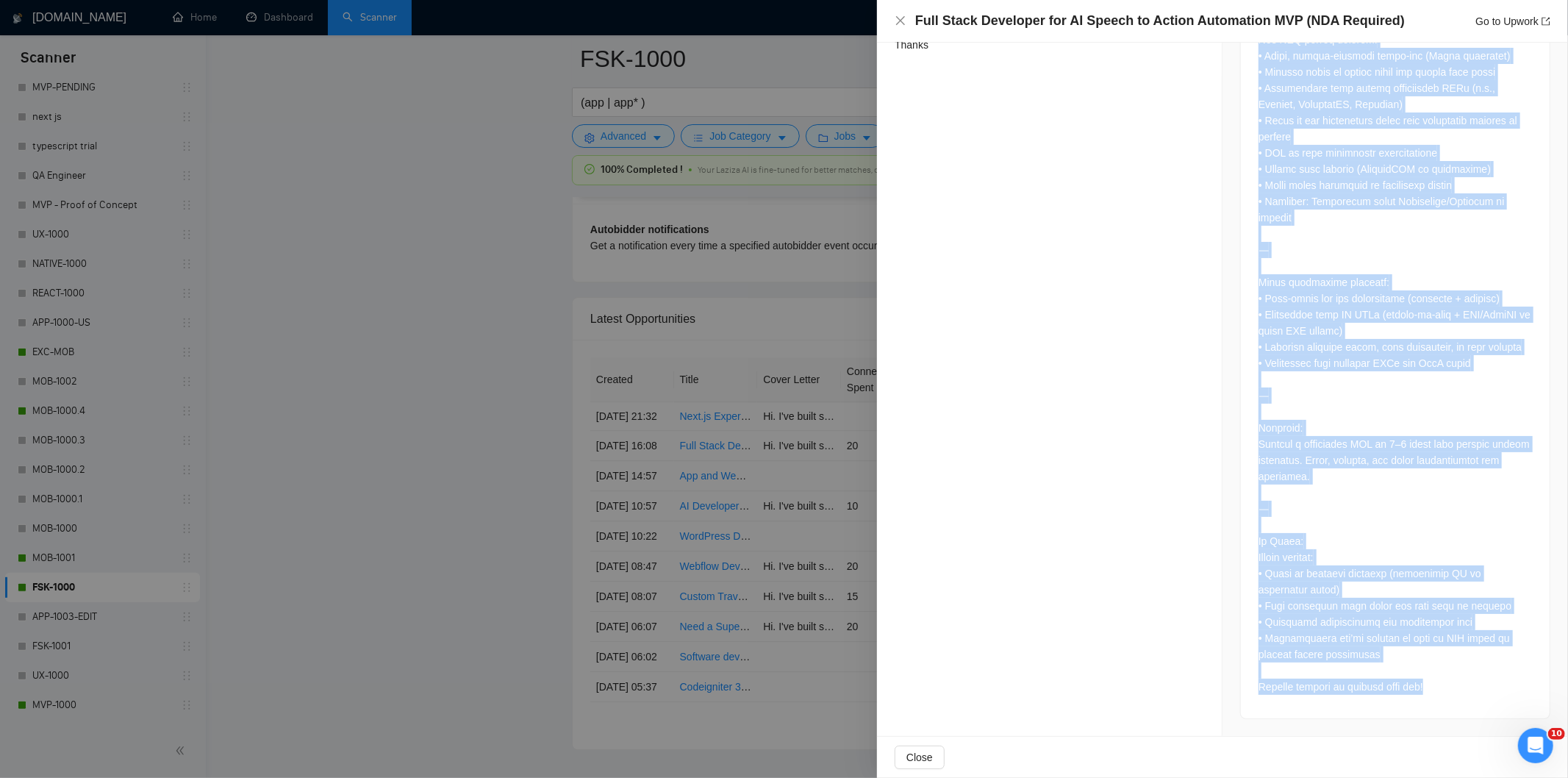
drag, startPoint x: 1246, startPoint y: 317, endPoint x: 1457, endPoint y: 703, distance: 439.9
click at [1457, 703] on div at bounding box center [1395, 236] width 309 height 963
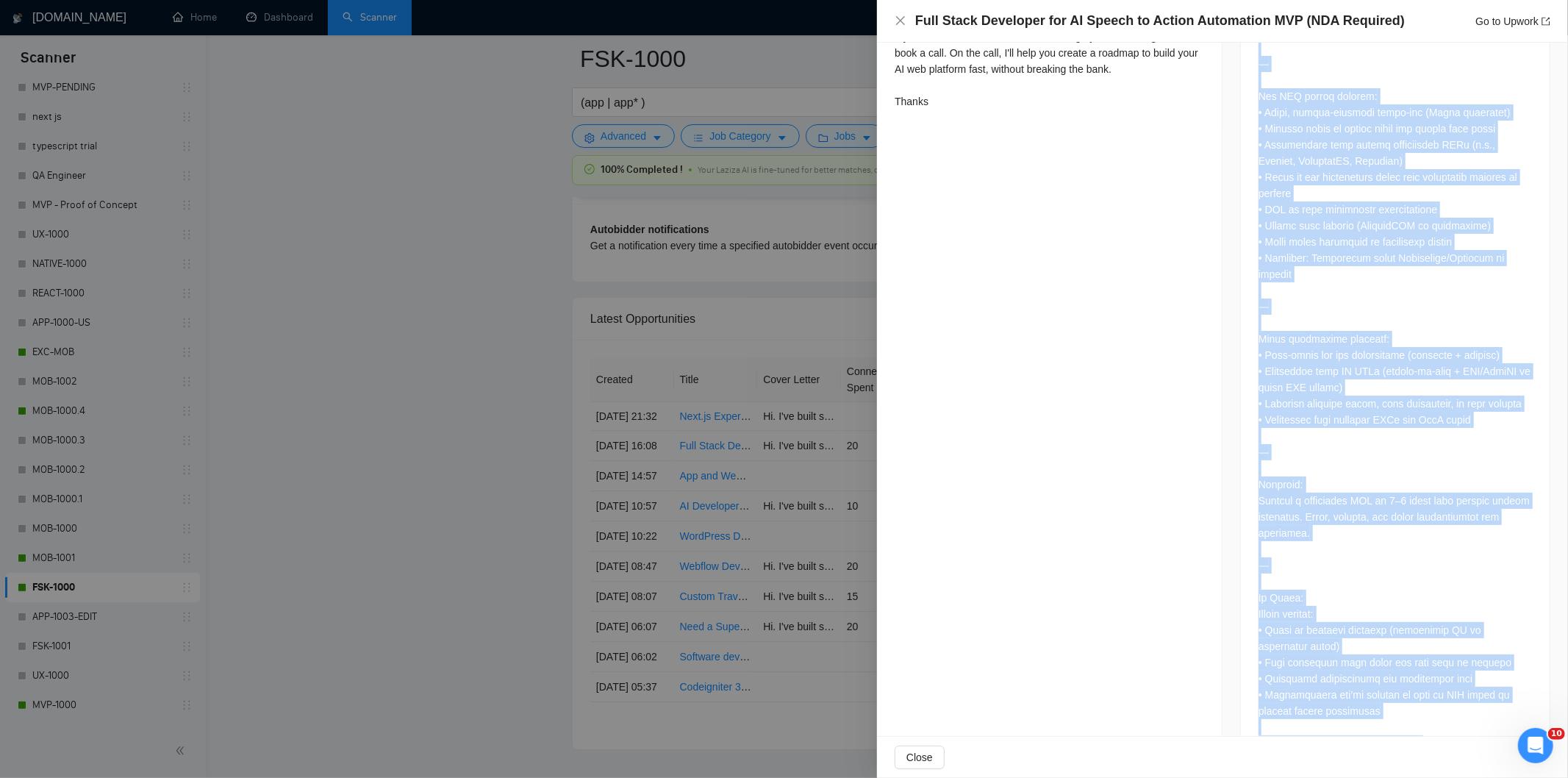
scroll to position [799, 0]
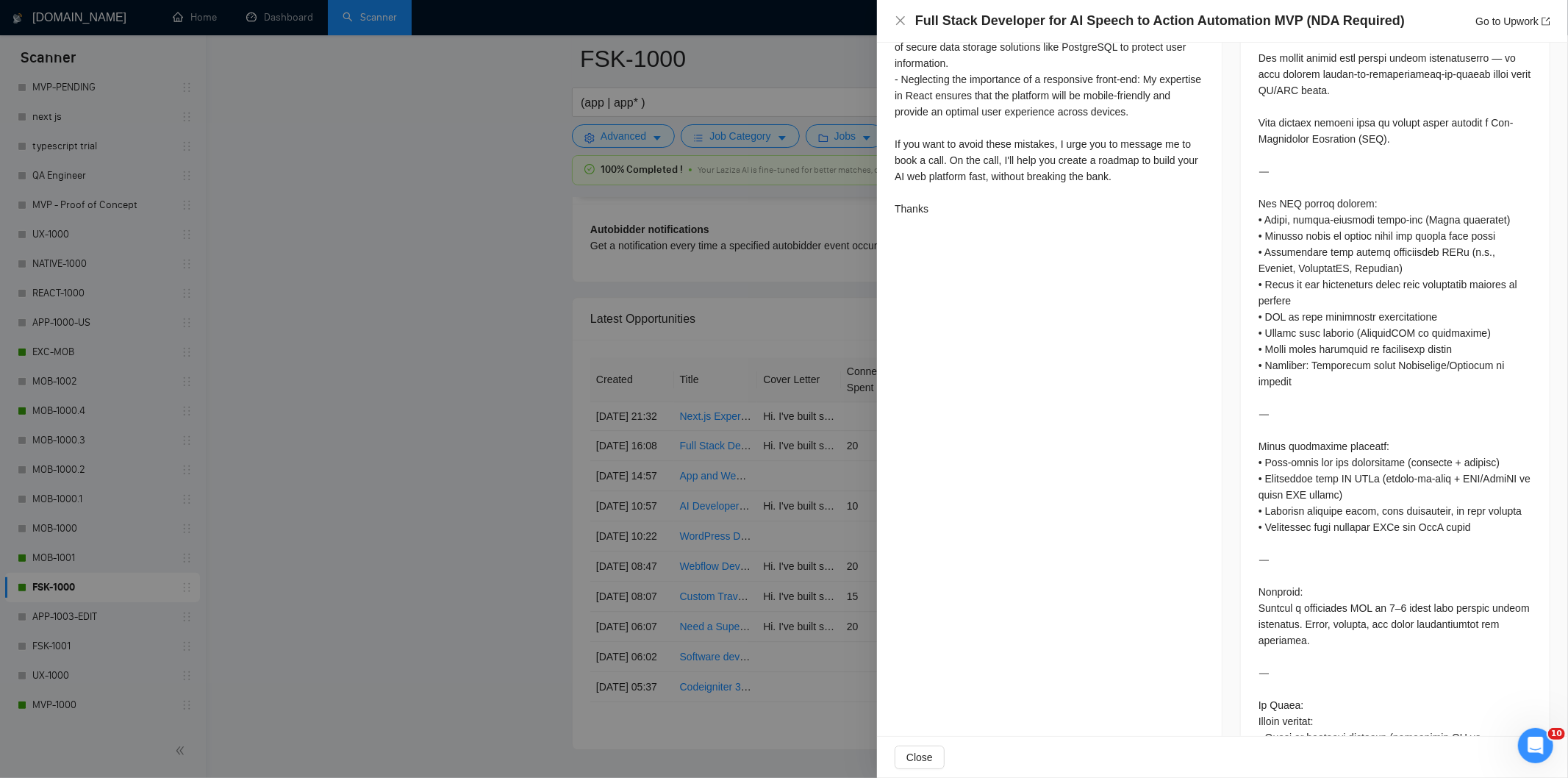
click at [900, 13] on div "Full Stack Developer for AI Speech to Action Automation MVP (NDA Required) Go t…" at bounding box center [1222, 21] width 656 height 19
click at [902, 19] on icon "close" at bounding box center [900, 20] width 8 height 8
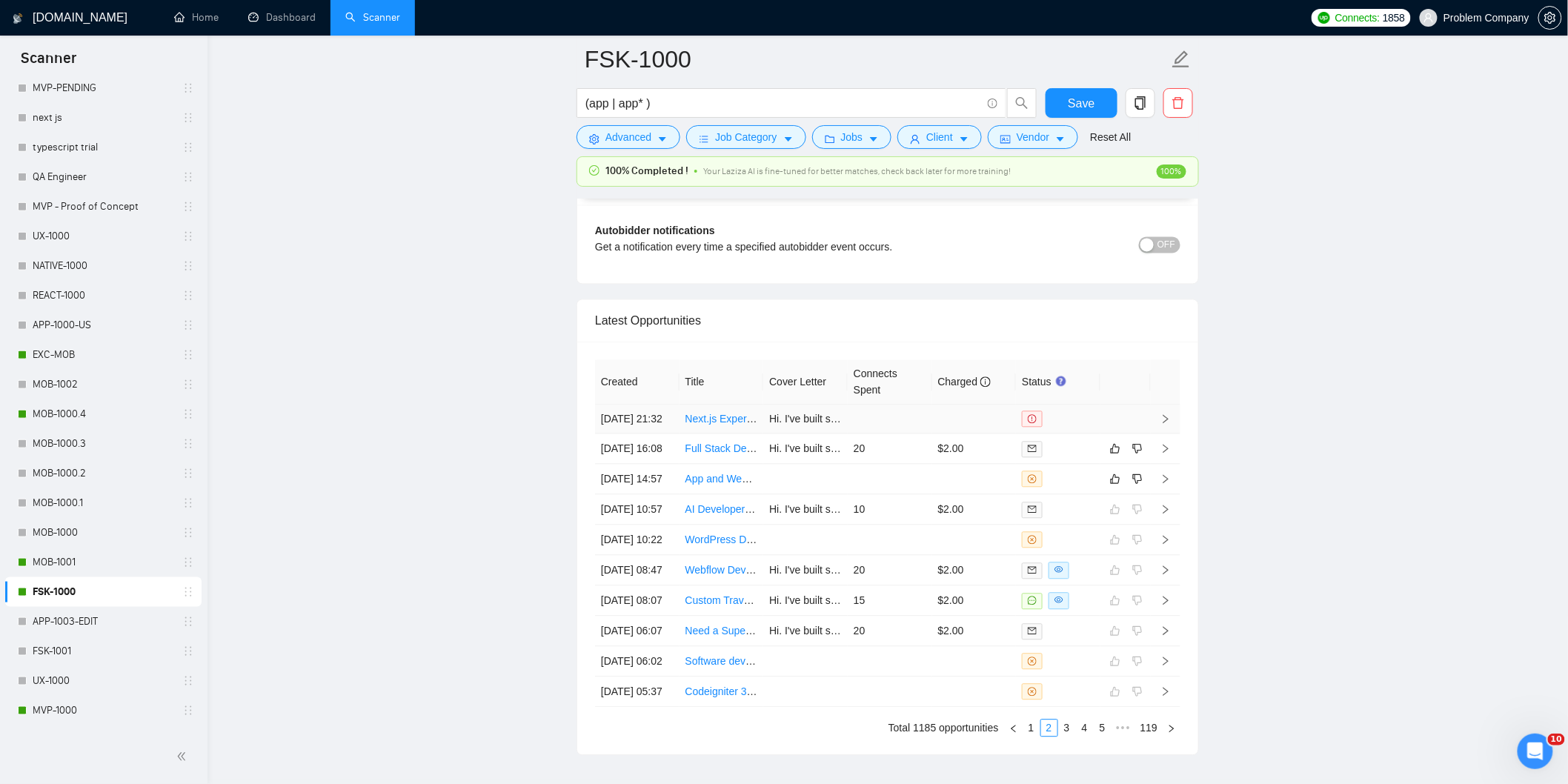
click at [648, 434] on td "[DATE] 21:32" at bounding box center [637, 420] width 85 height 29
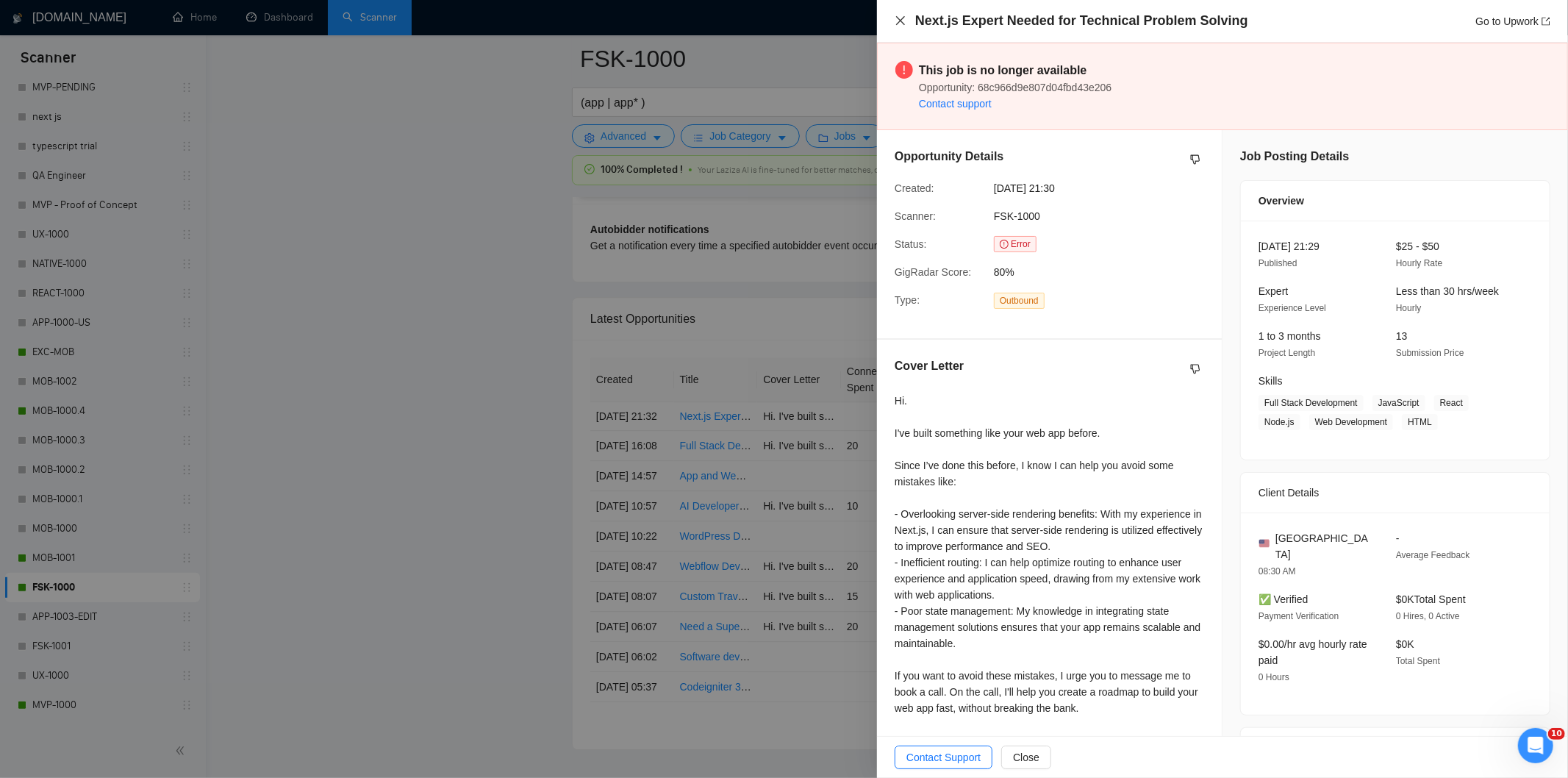
click at [896, 22] on icon "close" at bounding box center [900, 21] width 12 height 12
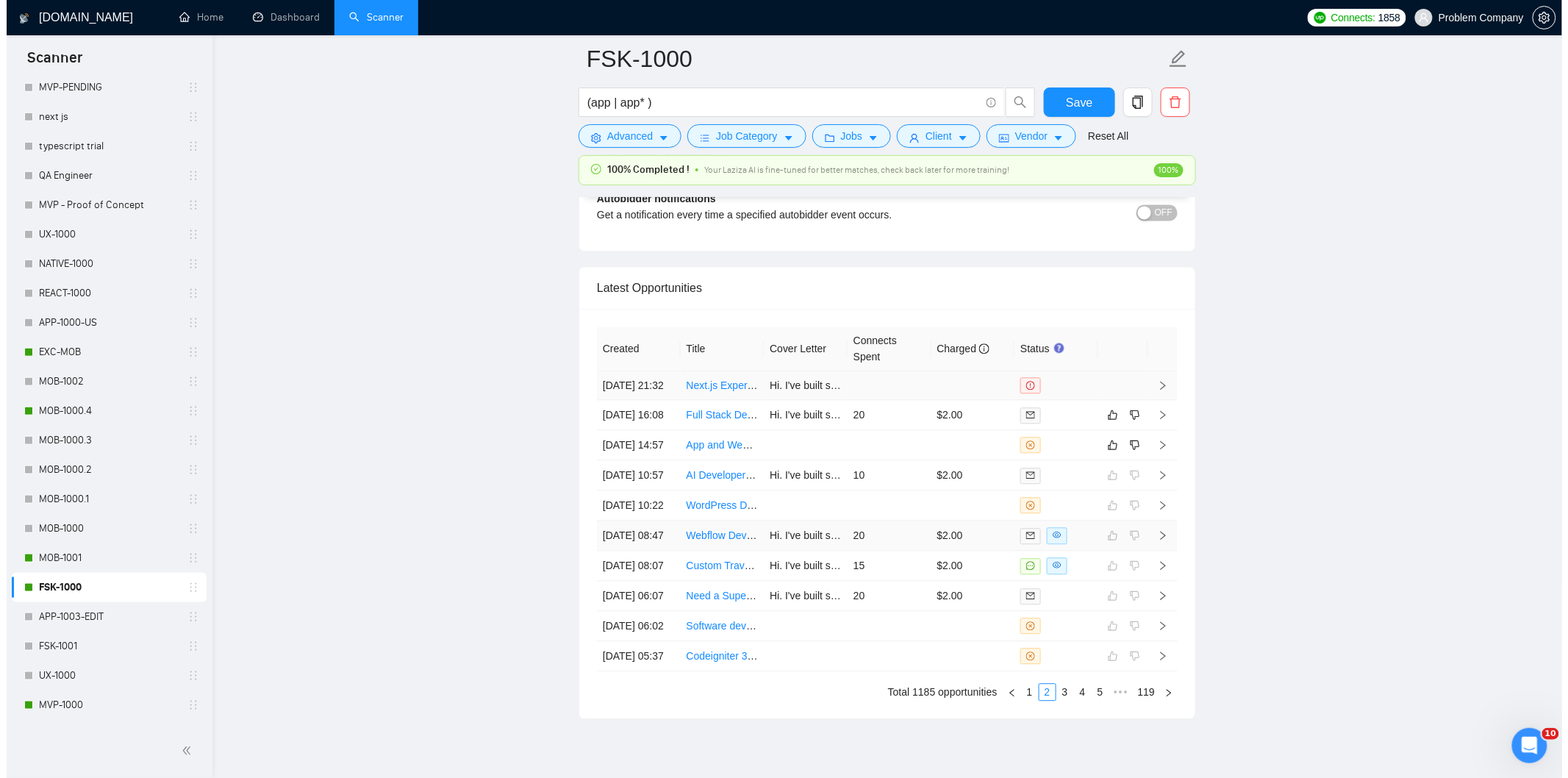
scroll to position [3744, 0]
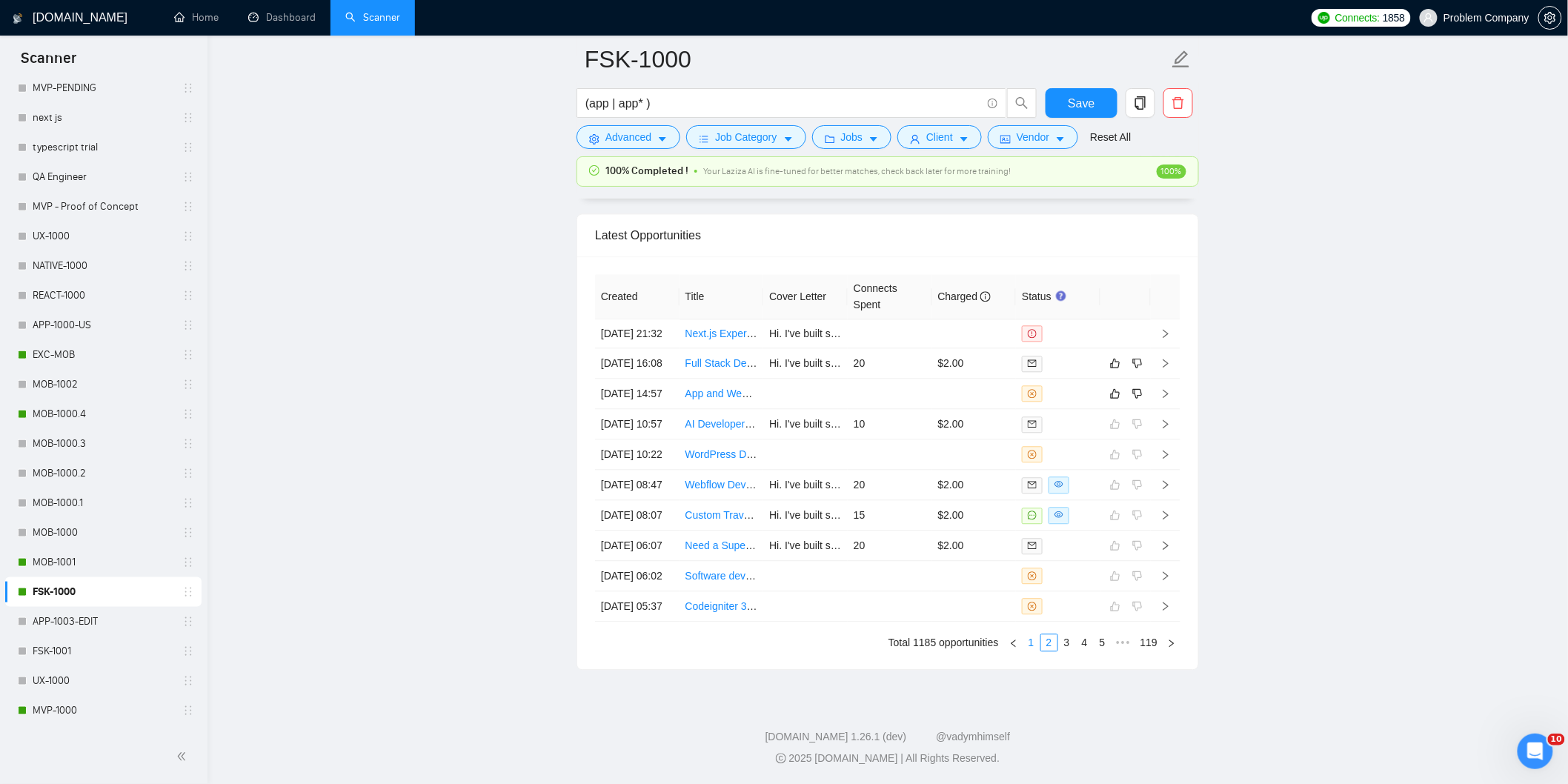
click at [1033, 649] on link "1" at bounding box center [1031, 642] width 16 height 16
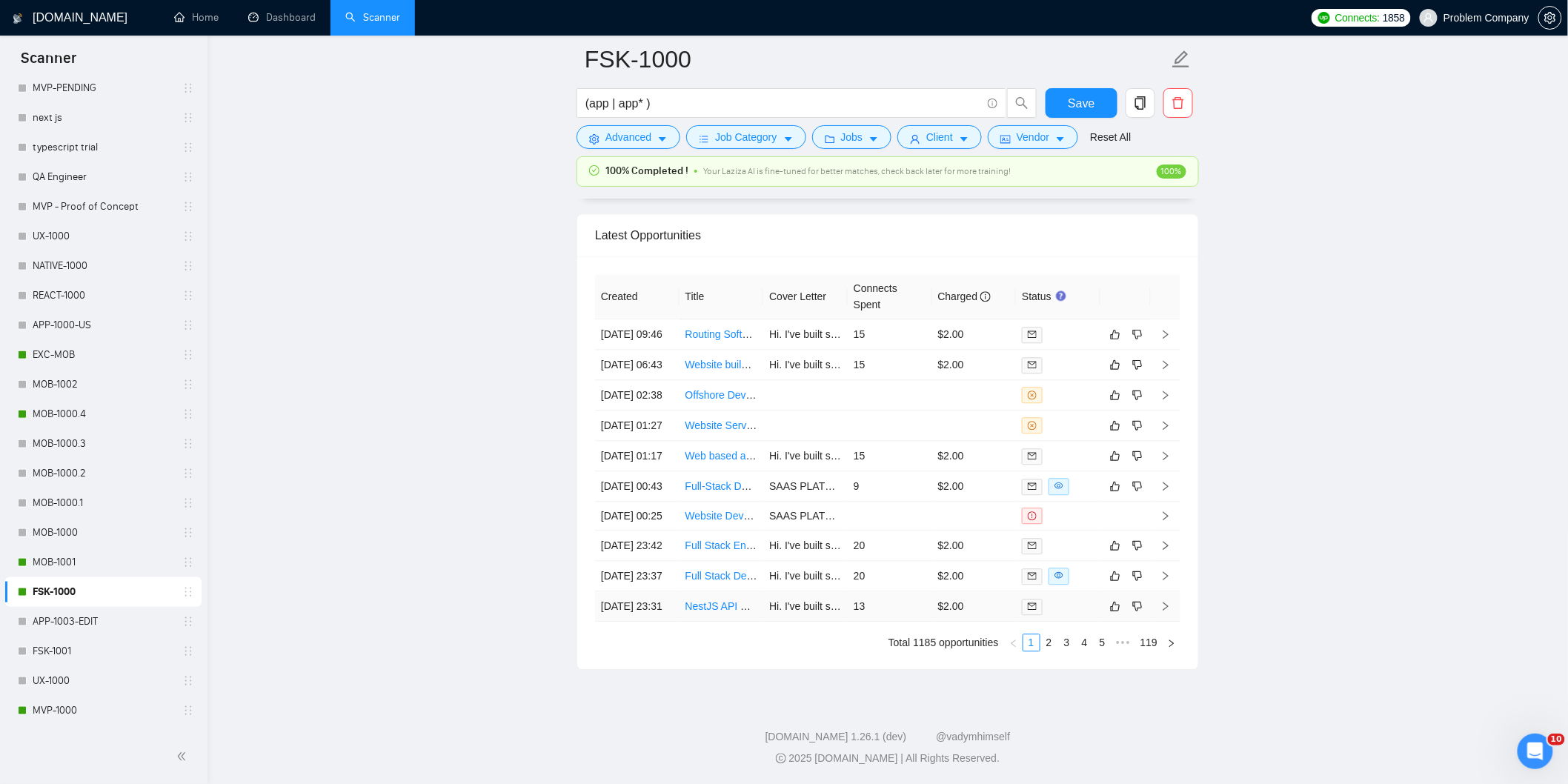
click at [645, 608] on td "[DATE] 23:31" at bounding box center [637, 606] width 85 height 30
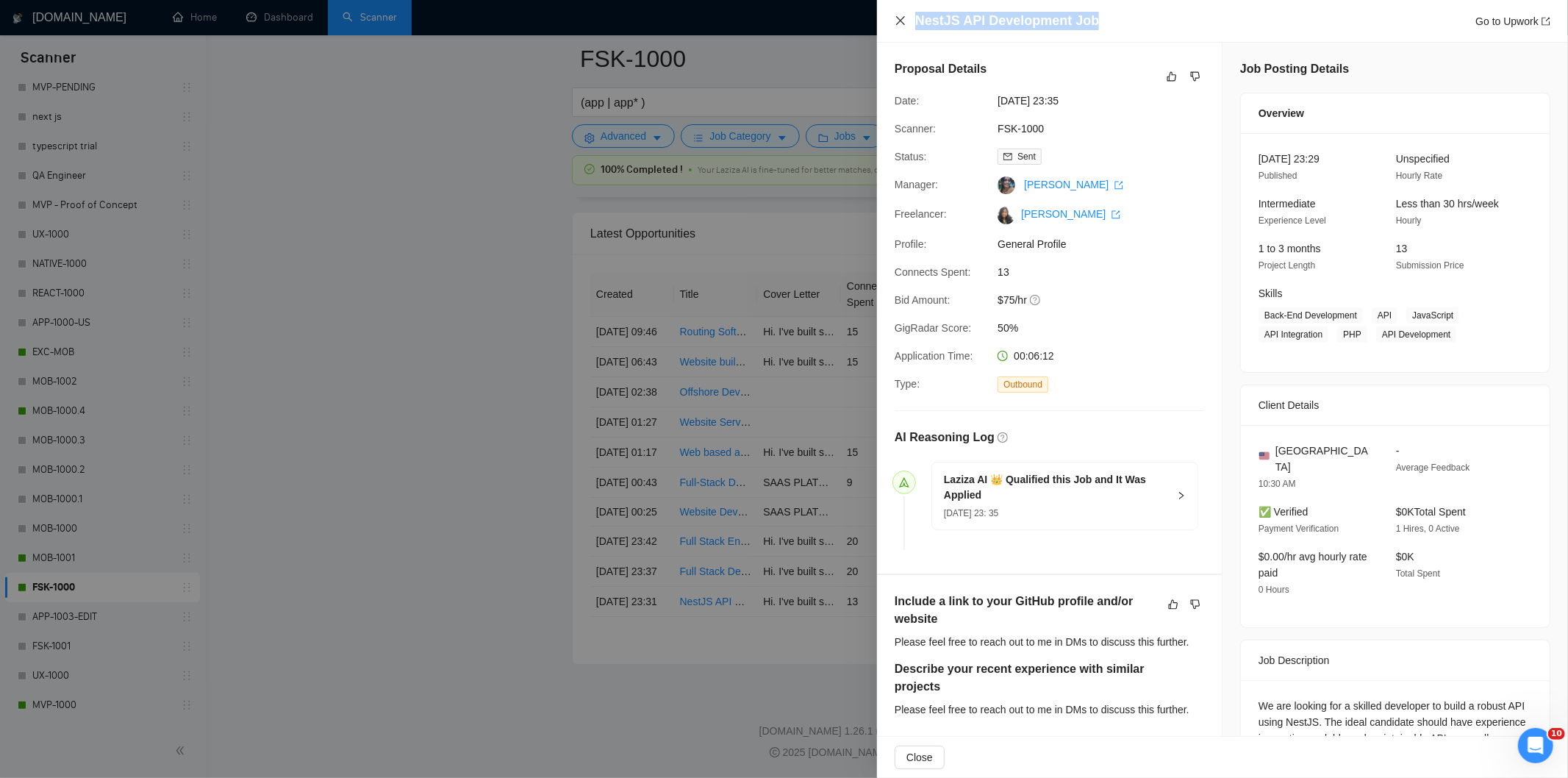
drag, startPoint x: 1106, startPoint y: 20, endPoint x: 899, endPoint y: 23, distance: 207.0
click at [899, 23] on div "NestJS API Development Job Go to Upwork" at bounding box center [1222, 21] width 656 height 19
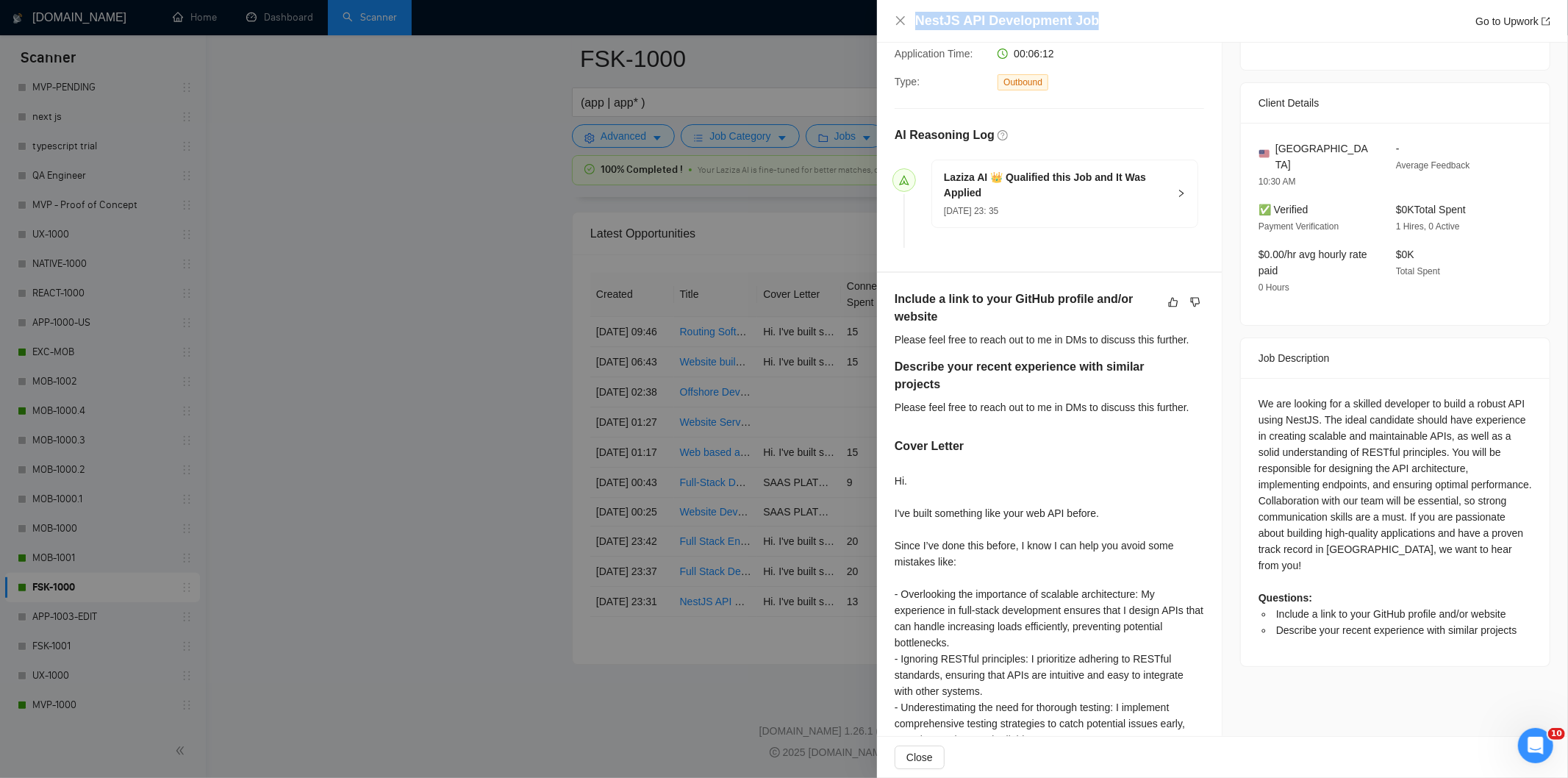
scroll to position [408, 0]
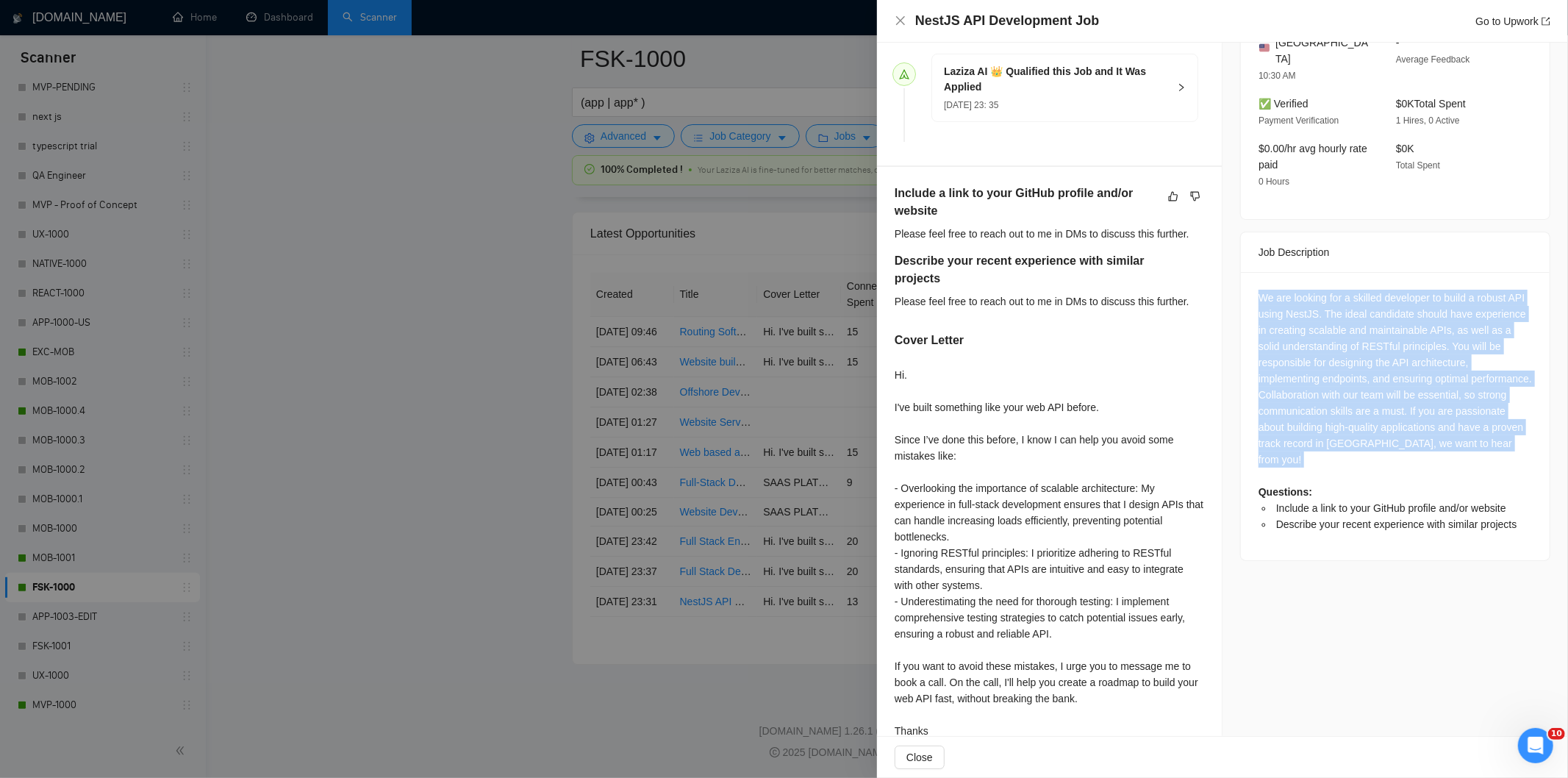
drag, startPoint x: 1254, startPoint y: 281, endPoint x: 1384, endPoint y: 452, distance: 214.8
click at [1384, 452] on div "We are looking for a skilled developer to build a robust API using NestJS. The …" at bounding box center [1395, 411] width 274 height 243
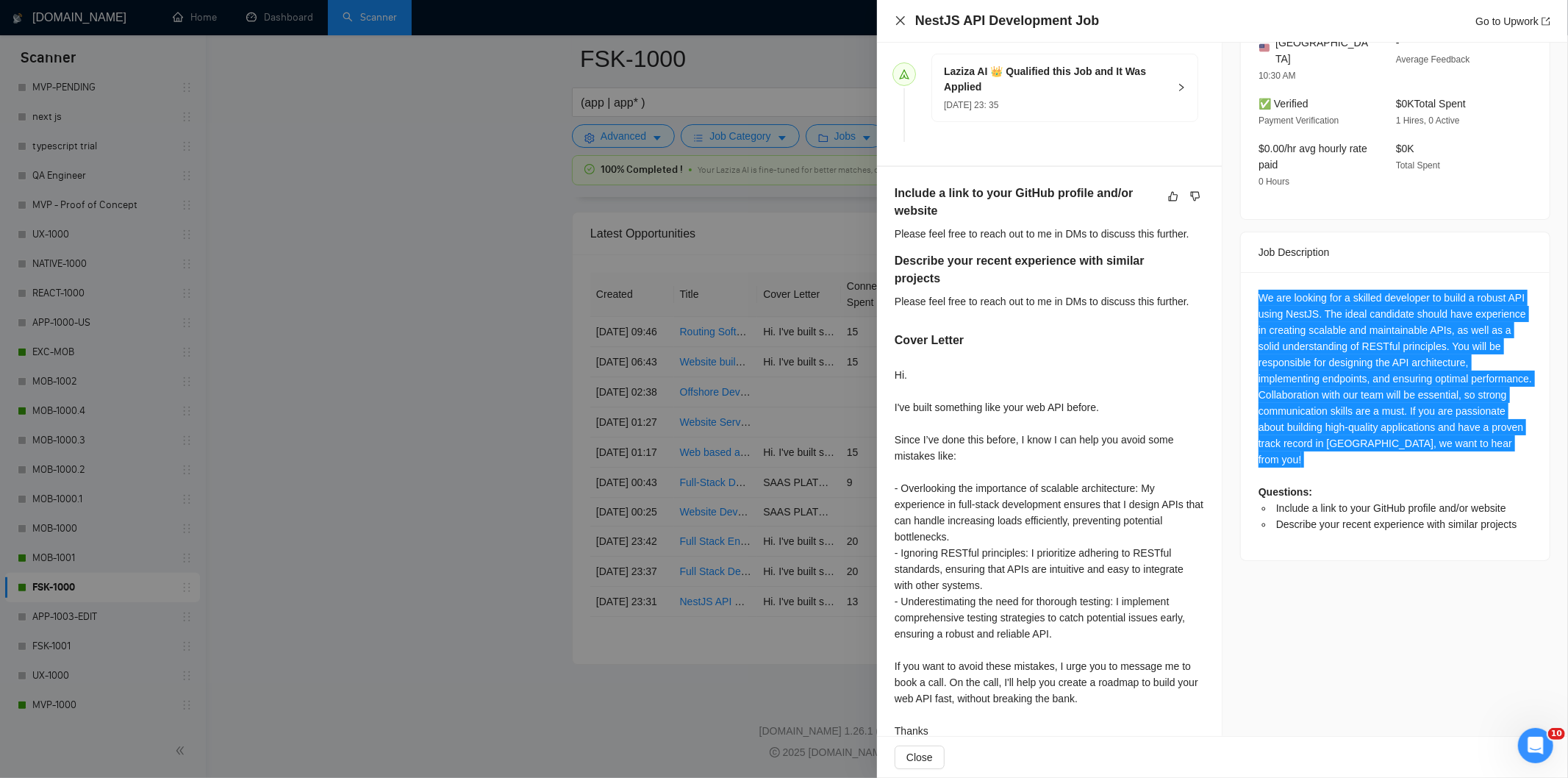
click at [897, 17] on icon "close" at bounding box center [900, 20] width 8 height 8
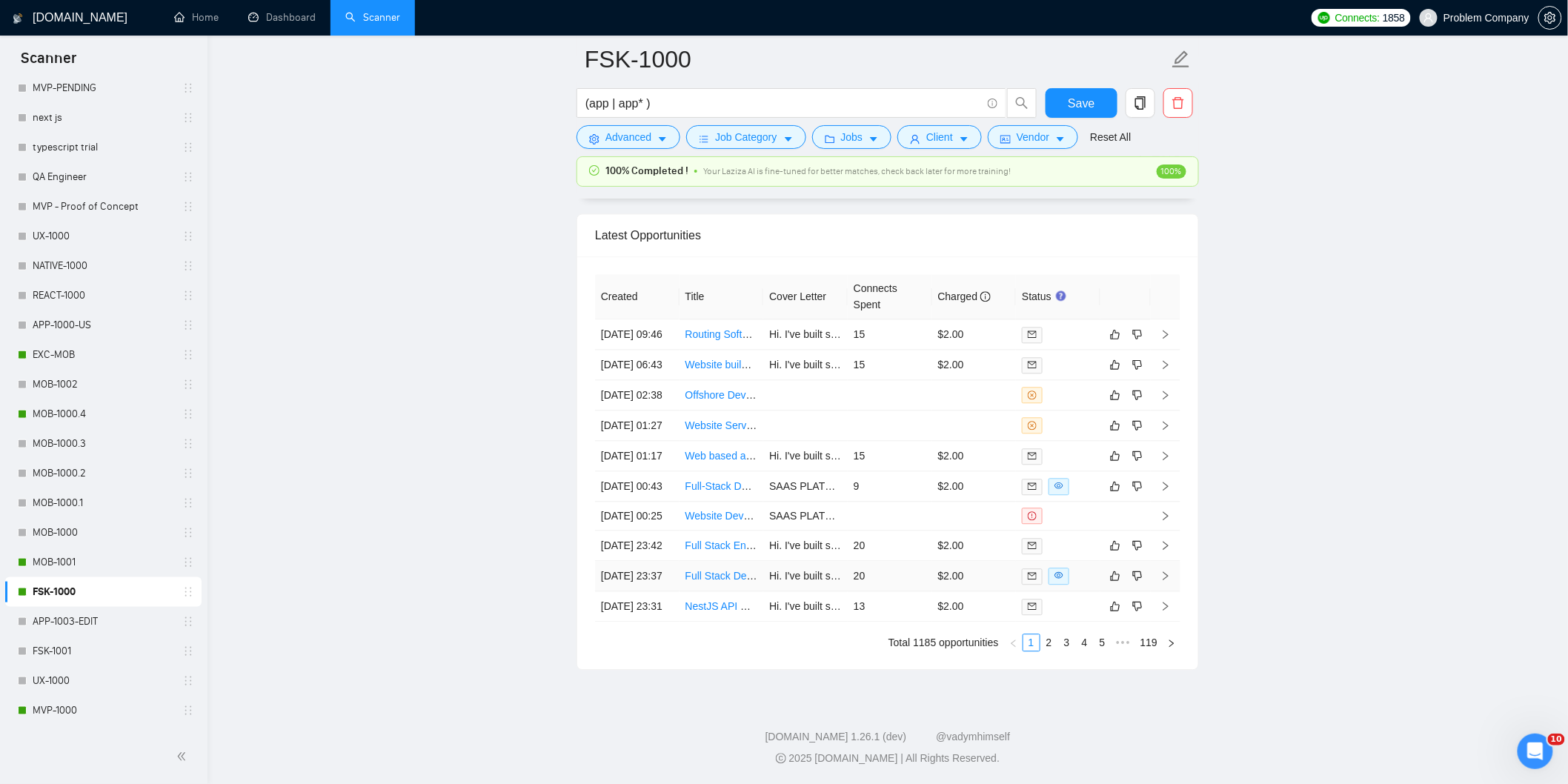
click at [649, 561] on td "[DATE] 23:37" at bounding box center [637, 576] width 85 height 30
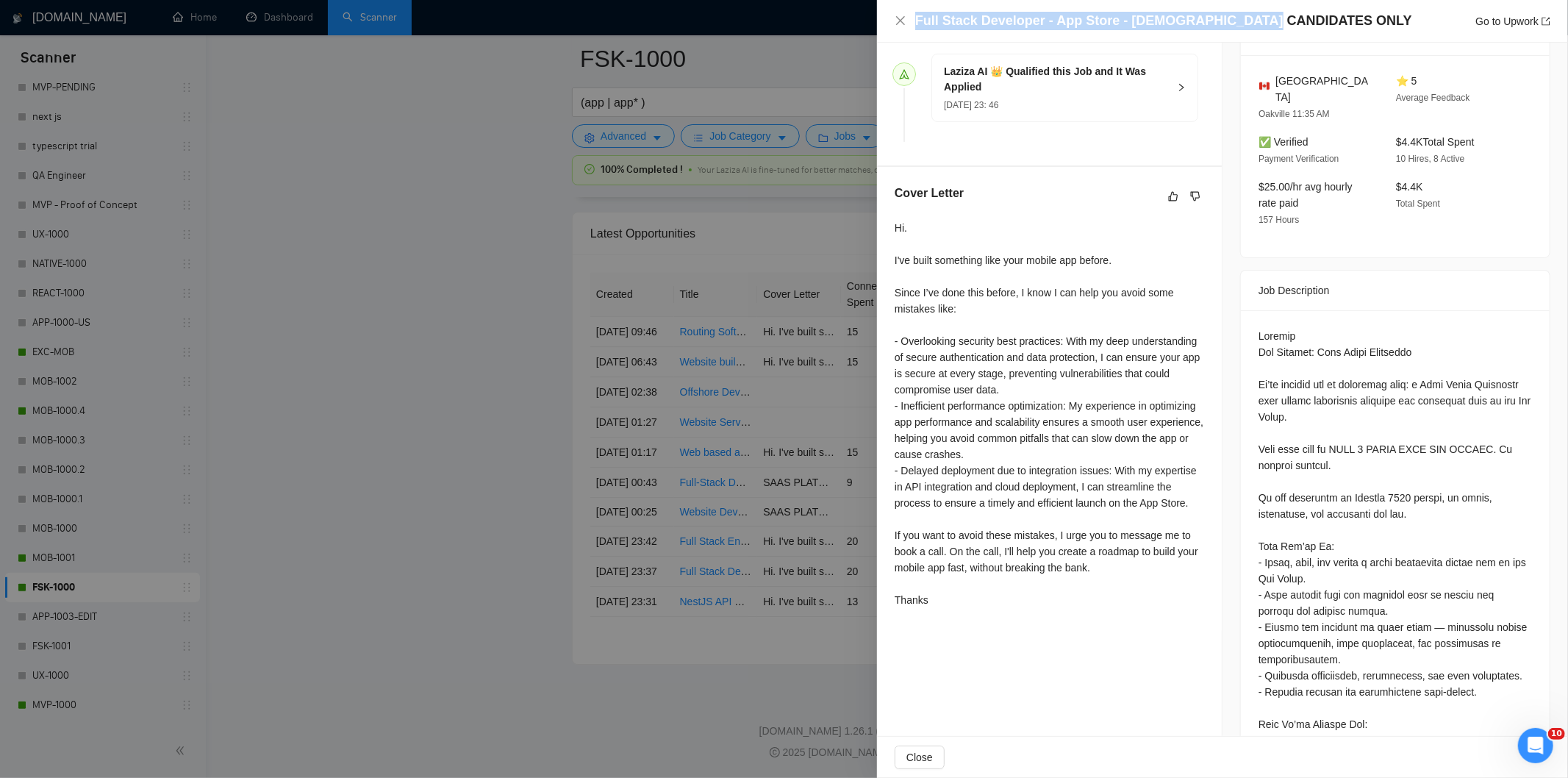
drag, startPoint x: 1270, startPoint y: 19, endPoint x: 910, endPoint y: 34, distance: 360.3
click at [910, 34] on div "Full Stack Developer - App Store - US CANDIDATES ONLY Go to Upwork" at bounding box center [1222, 21] width 691 height 43
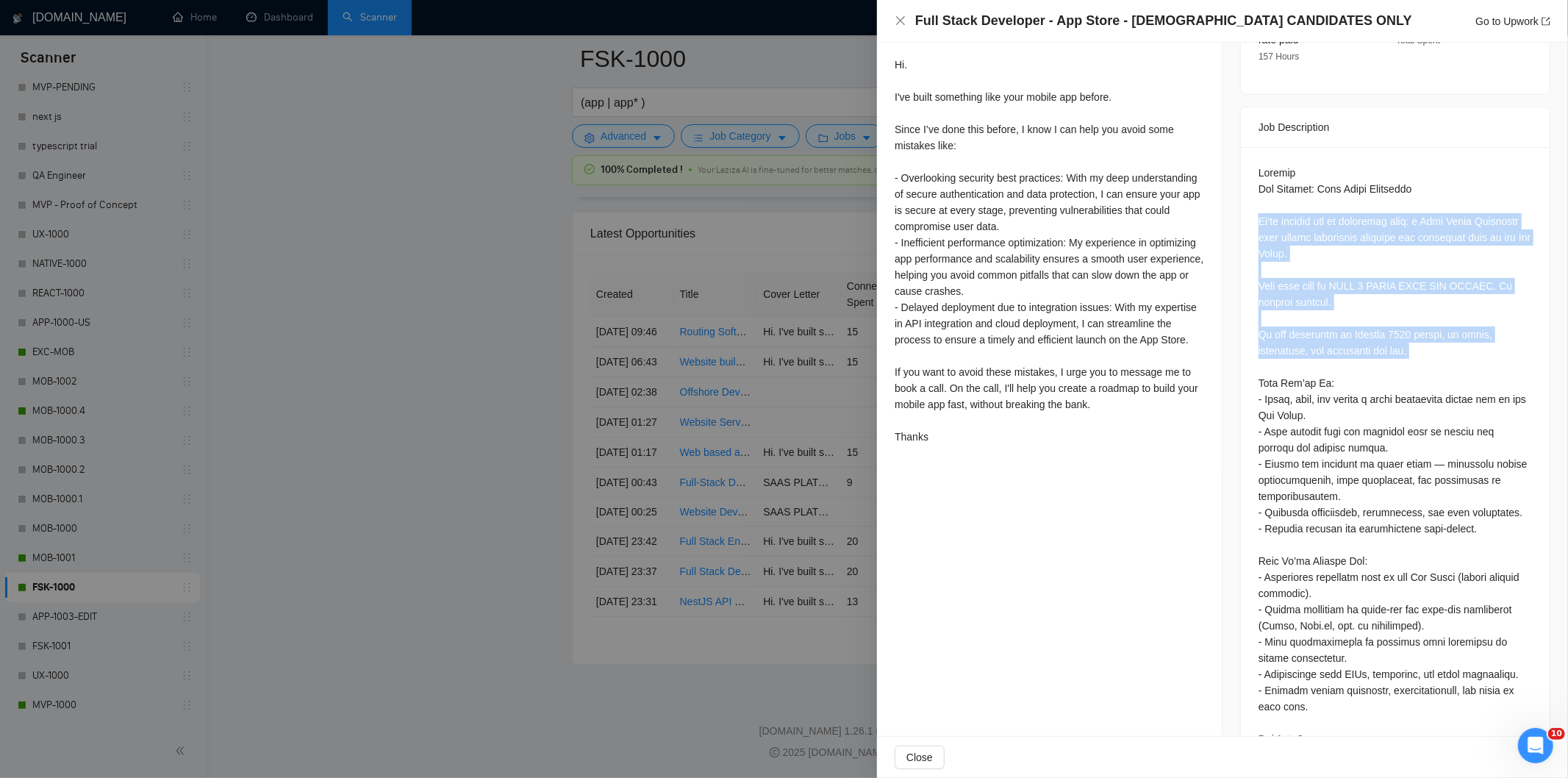
scroll to position [717, 0]
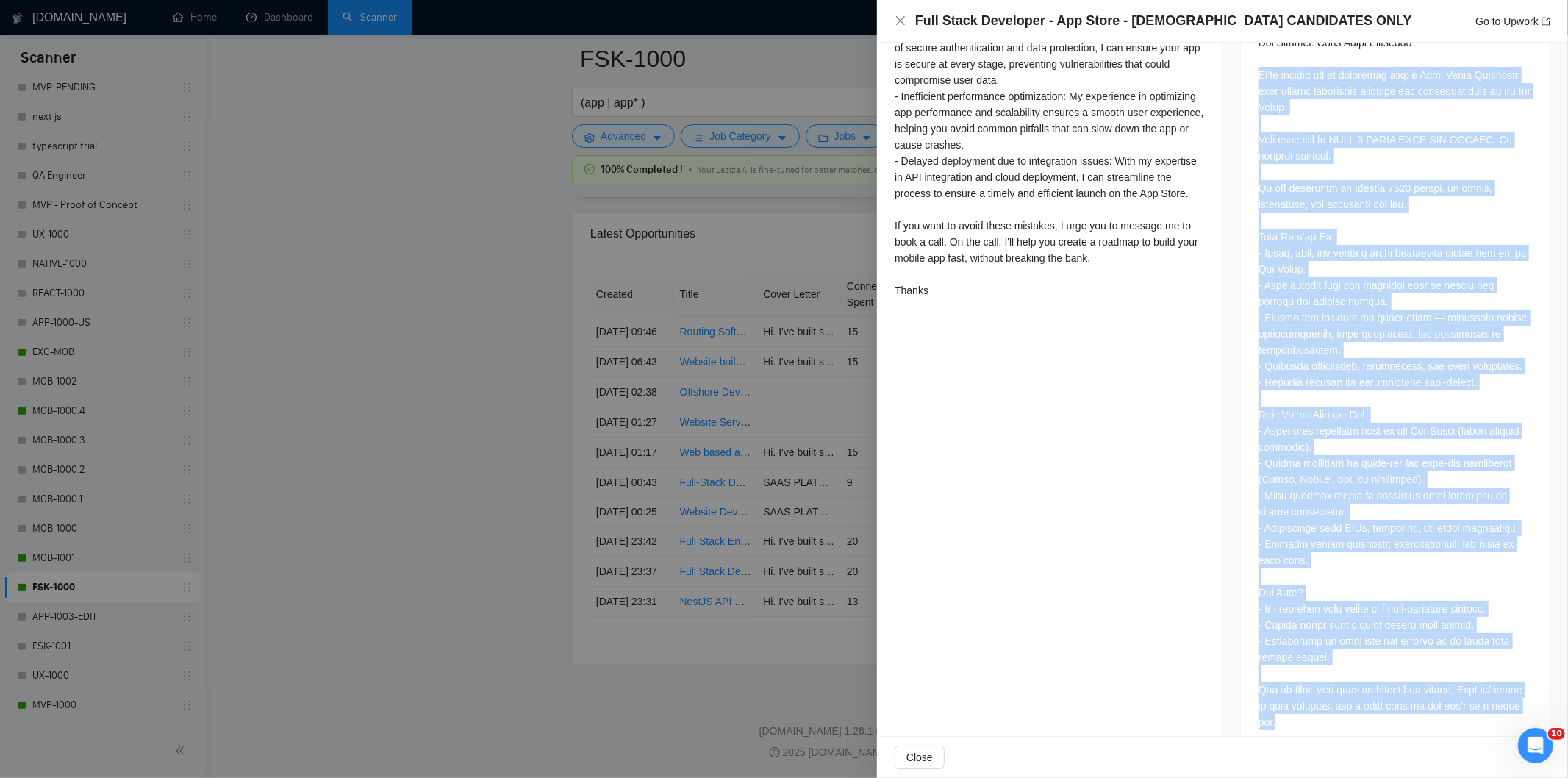
drag, startPoint x: 1247, startPoint y: 191, endPoint x: 1374, endPoint y: 700, distance: 524.6
click at [1374, 700] on div at bounding box center [1395, 377] width 309 height 753
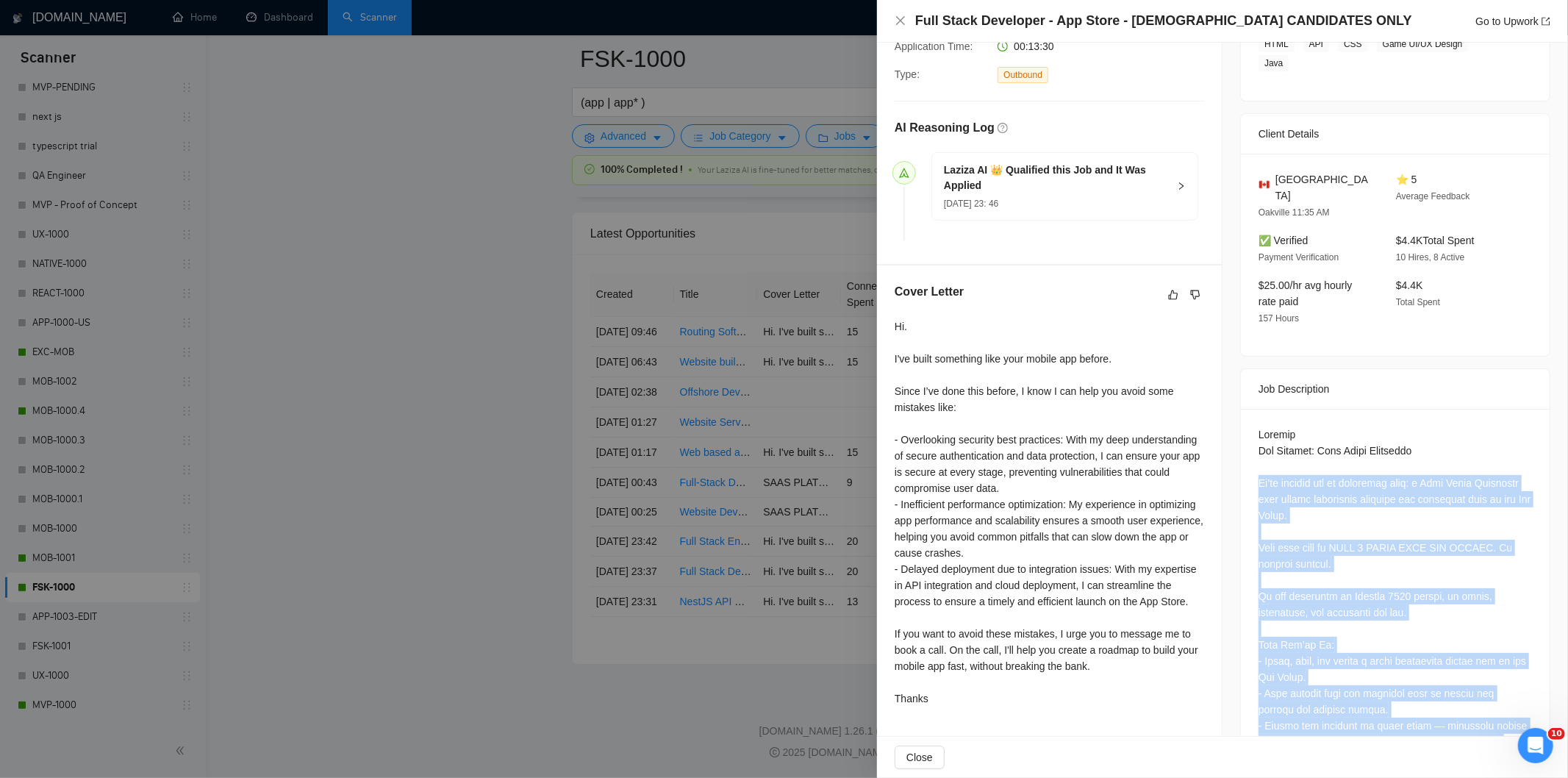
scroll to position [391, 0]
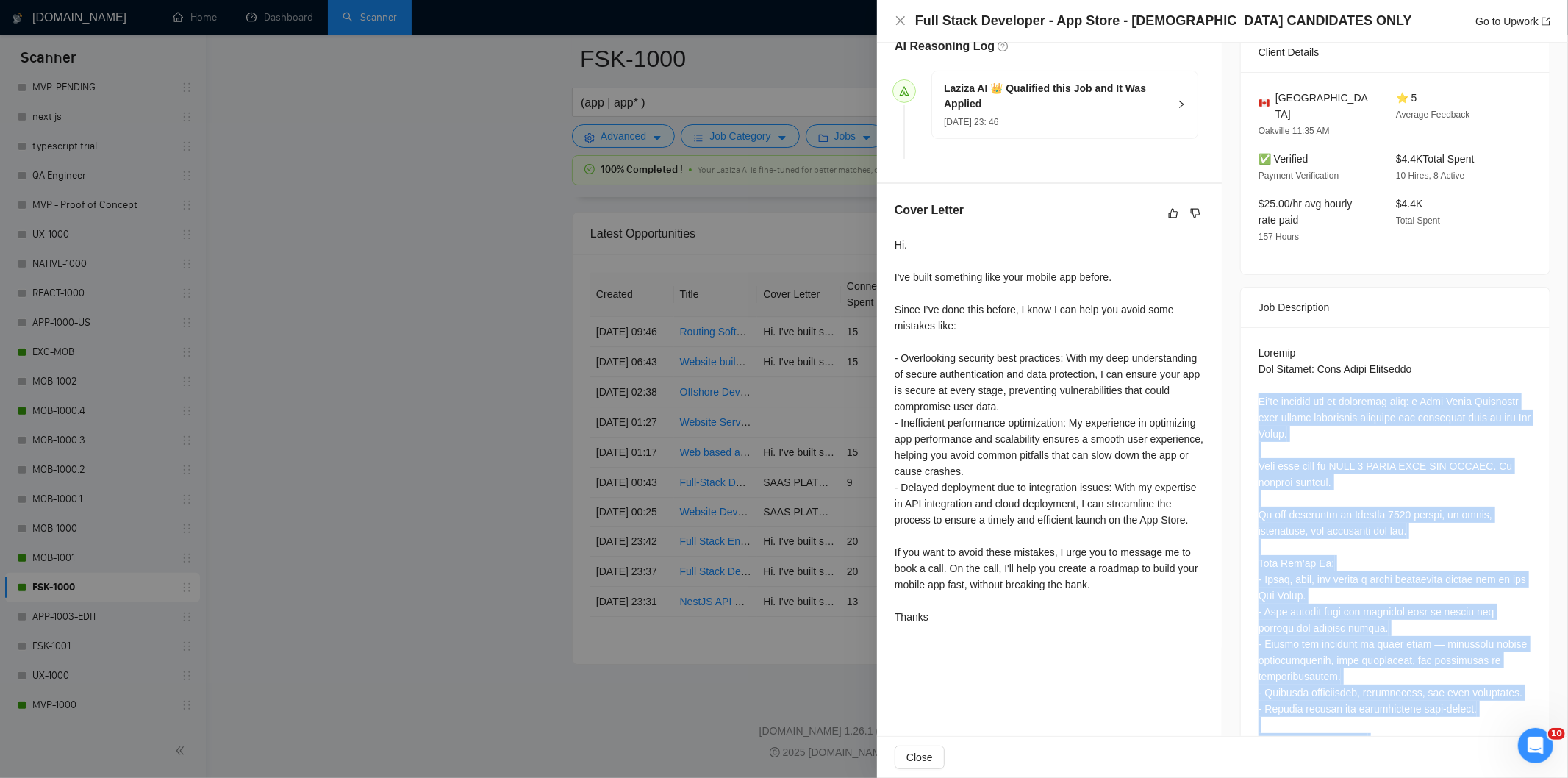
click at [1415, 535] on div at bounding box center [1395, 700] width 274 height 712
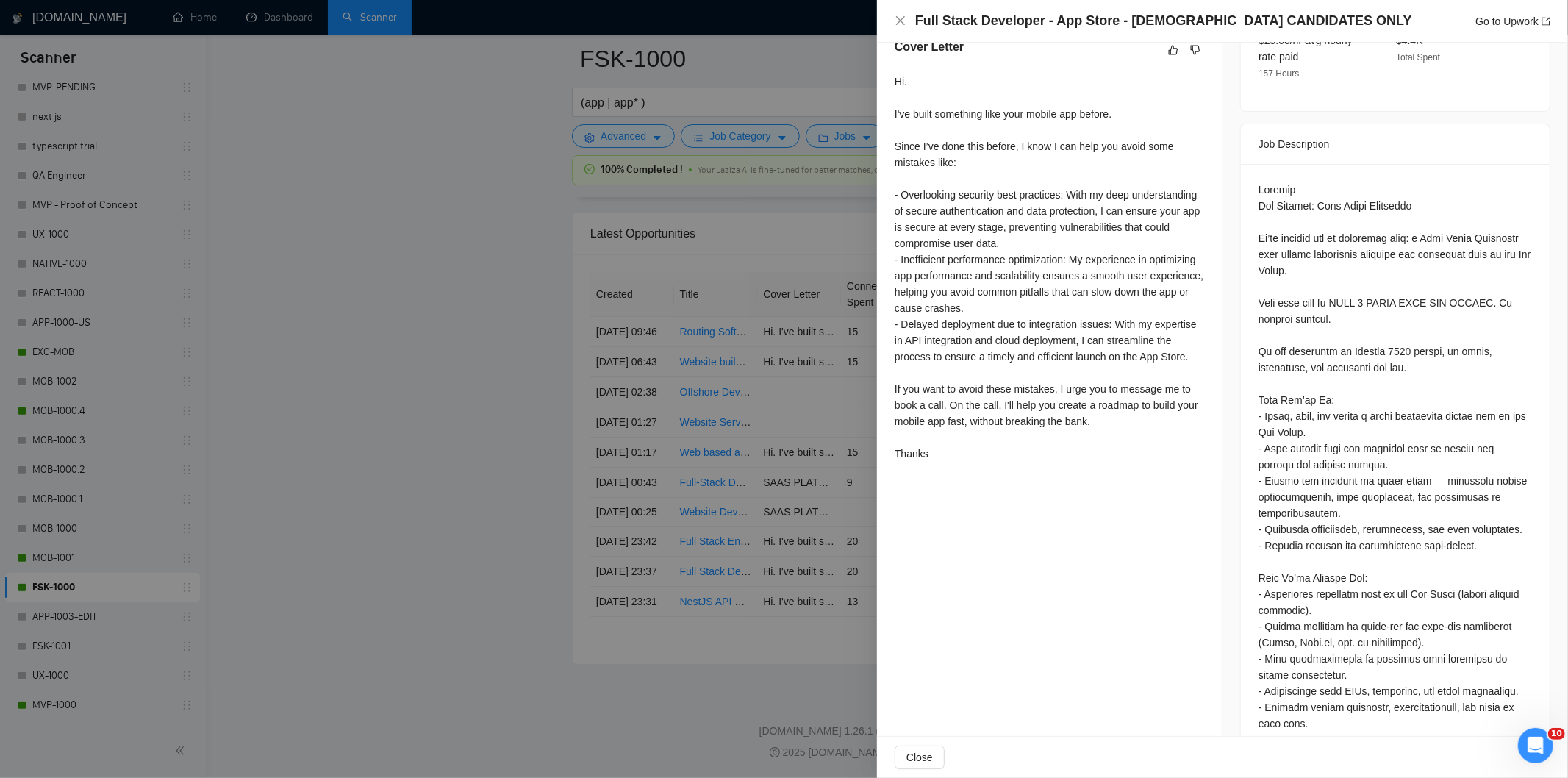
scroll to position [473, 0]
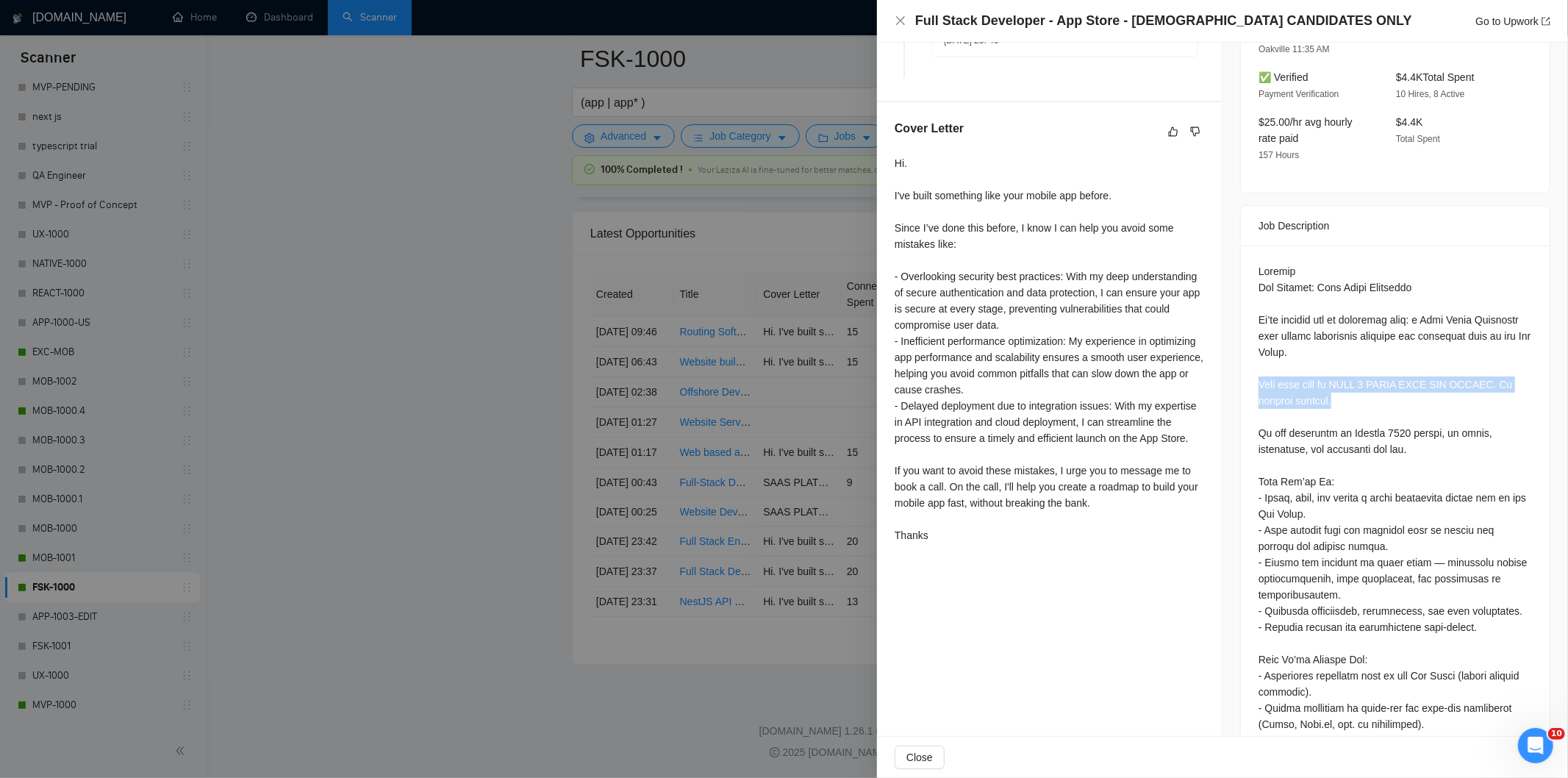
drag, startPoint x: 1362, startPoint y: 373, endPoint x: 1238, endPoint y: 351, distance: 125.9
click at [1241, 351] on div at bounding box center [1395, 622] width 309 height 753
click at [899, 24] on icon "close" at bounding box center [900, 21] width 12 height 12
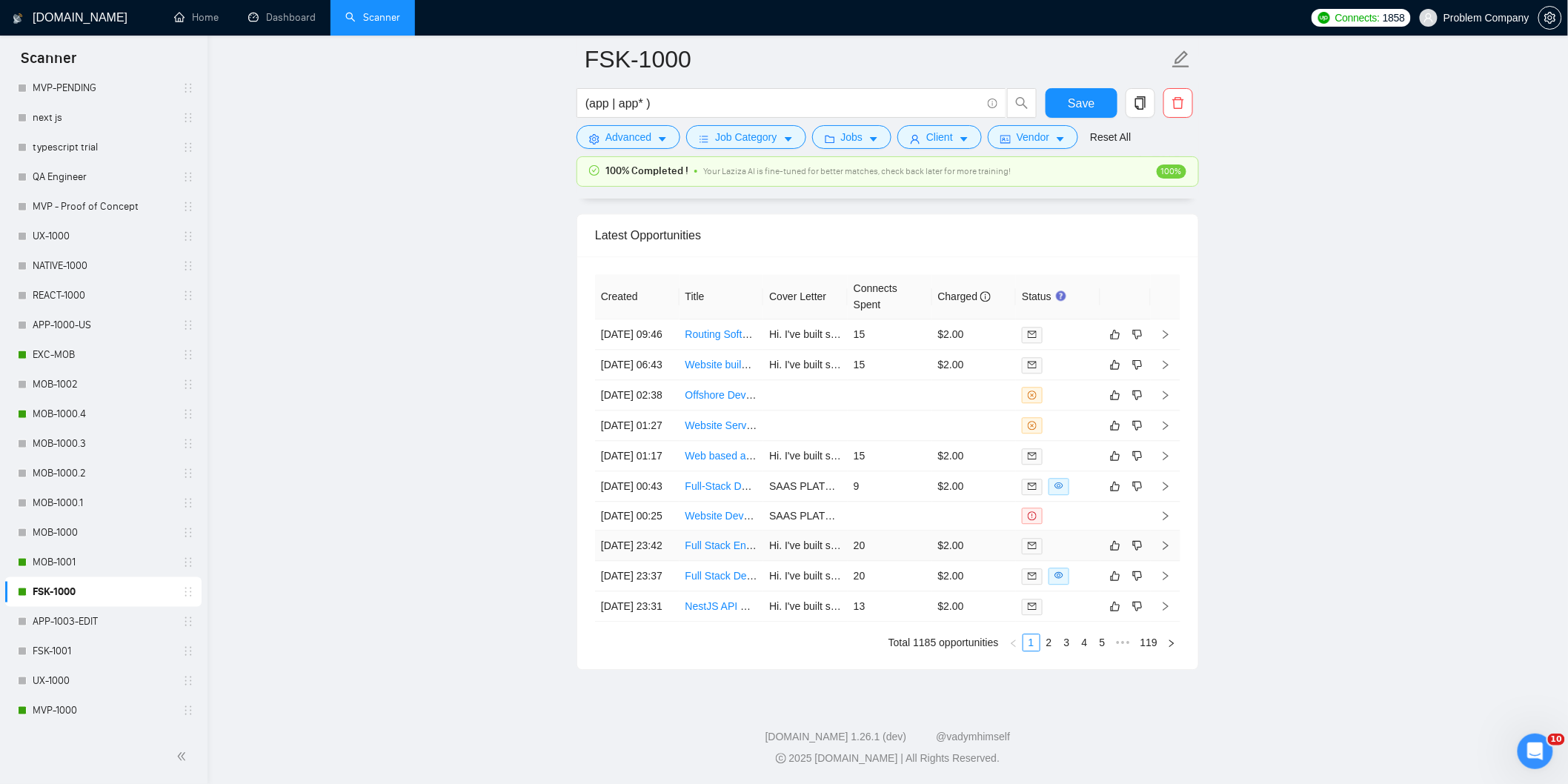
click at [654, 531] on td "[DATE] 23:42" at bounding box center [637, 546] width 85 height 30
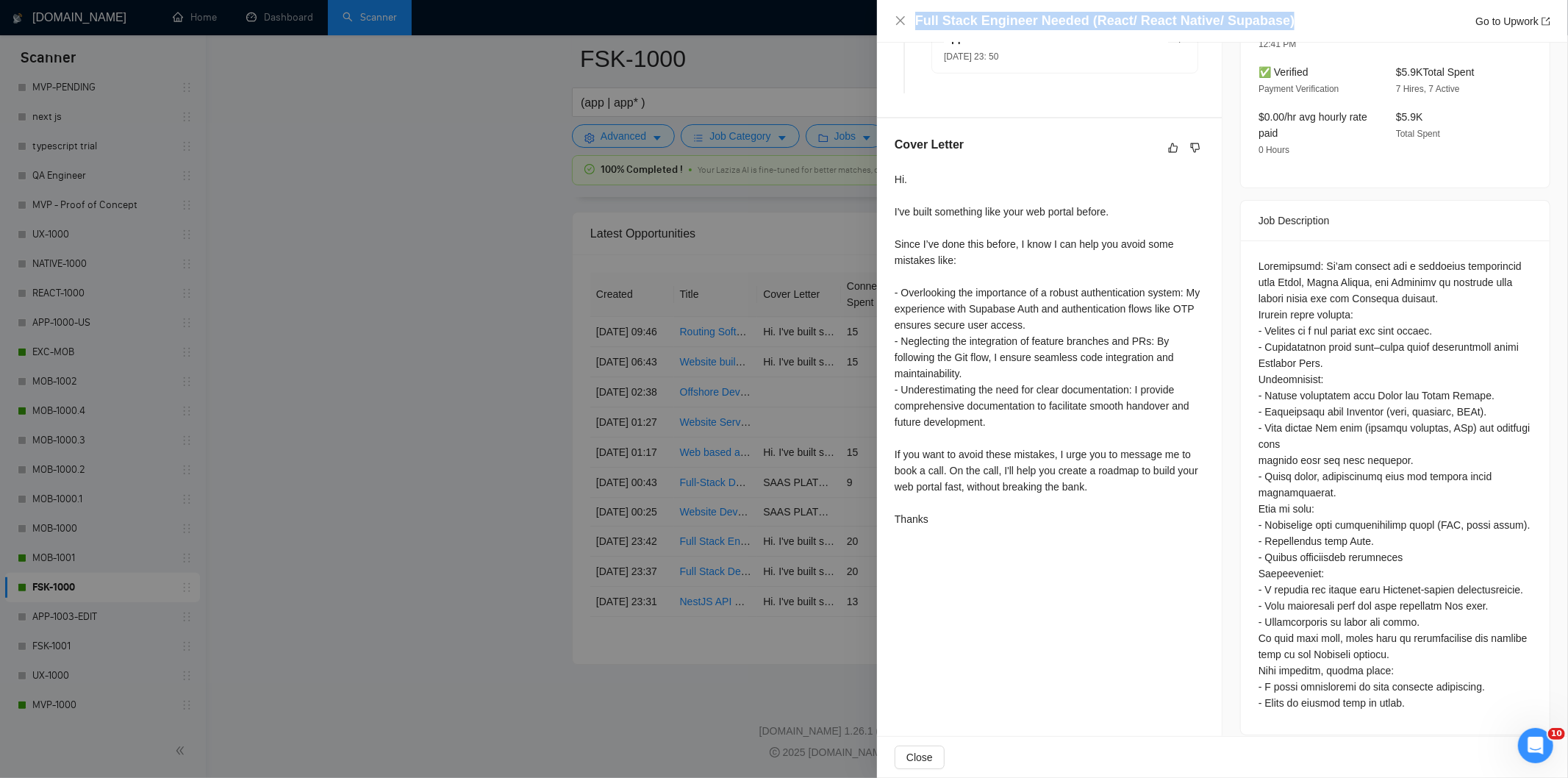
drag, startPoint x: 1276, startPoint y: 16, endPoint x: 853, endPoint y: 6, distance: 423.1
click at [853, 6] on div "Full Stack Engineer Needed (React/ React Native/ Supabase) Go to Upwork Proposa…" at bounding box center [784, 389] width 1568 height 778
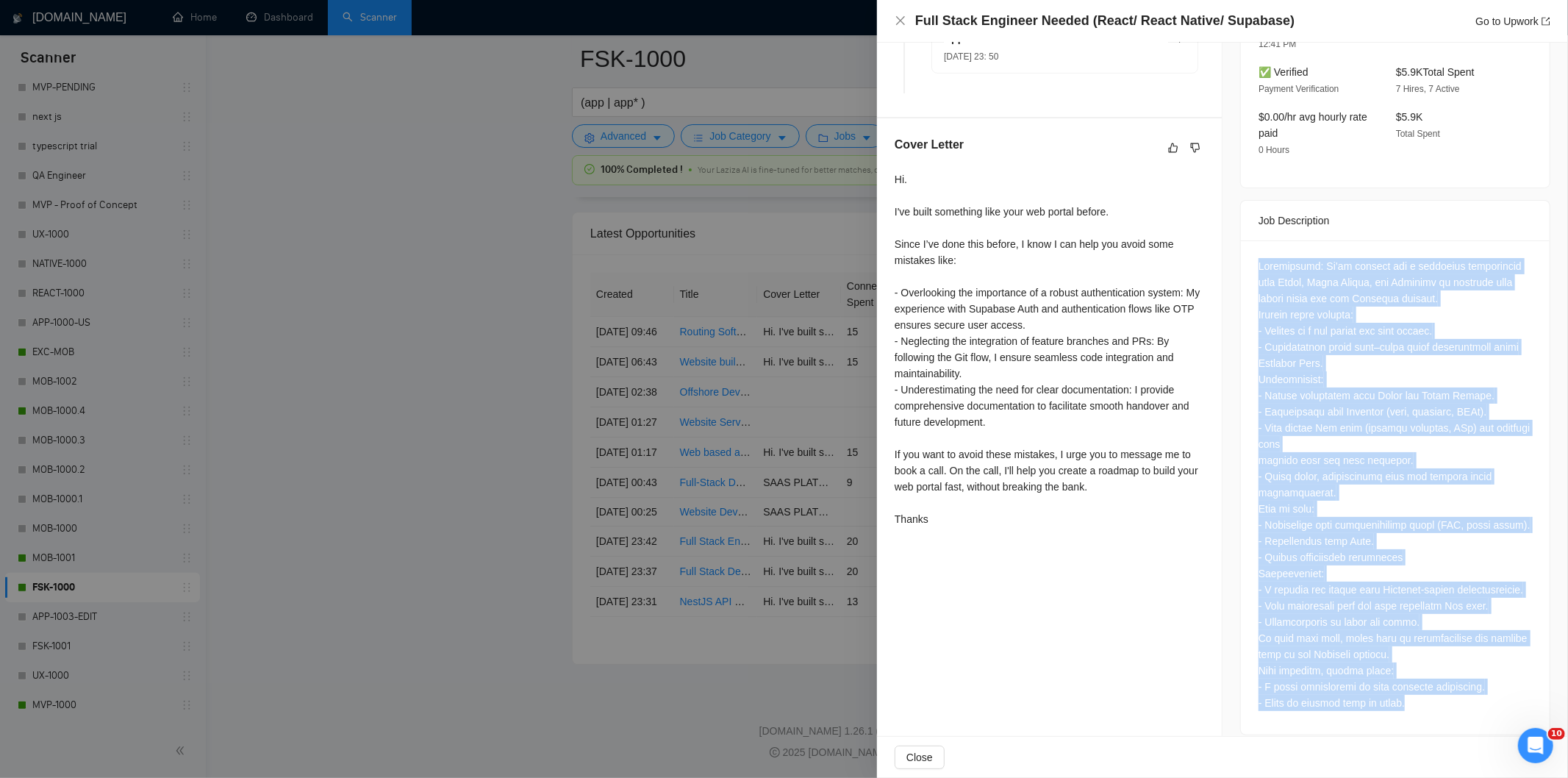
drag, startPoint x: 1249, startPoint y: 236, endPoint x: 1464, endPoint y: 686, distance: 498.7
click at [1464, 686] on div at bounding box center [1395, 487] width 309 height 494
click at [898, 22] on icon "close" at bounding box center [900, 21] width 12 height 12
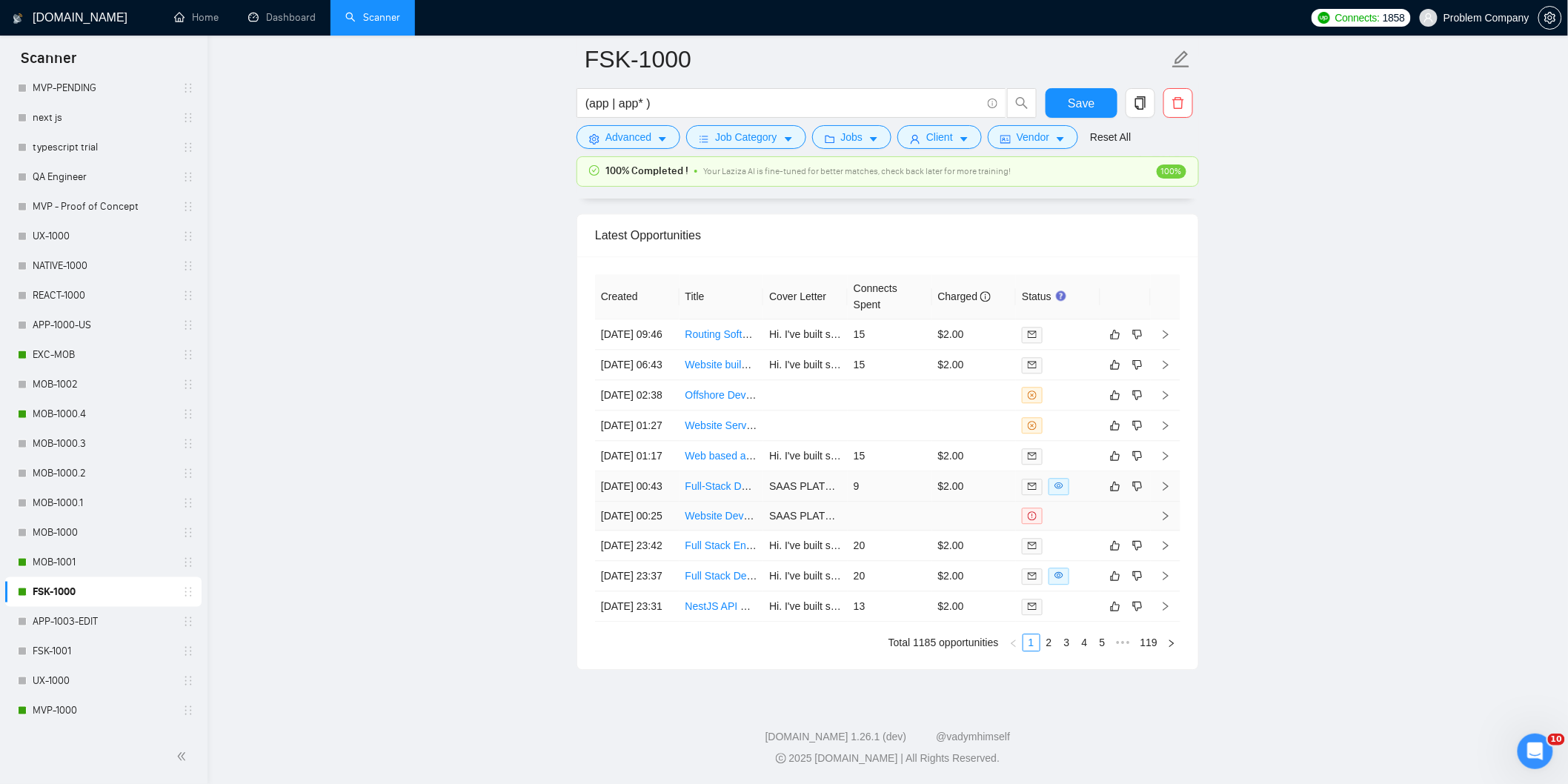
click at [660, 472] on td "[DATE] 00:43" at bounding box center [637, 487] width 85 height 30
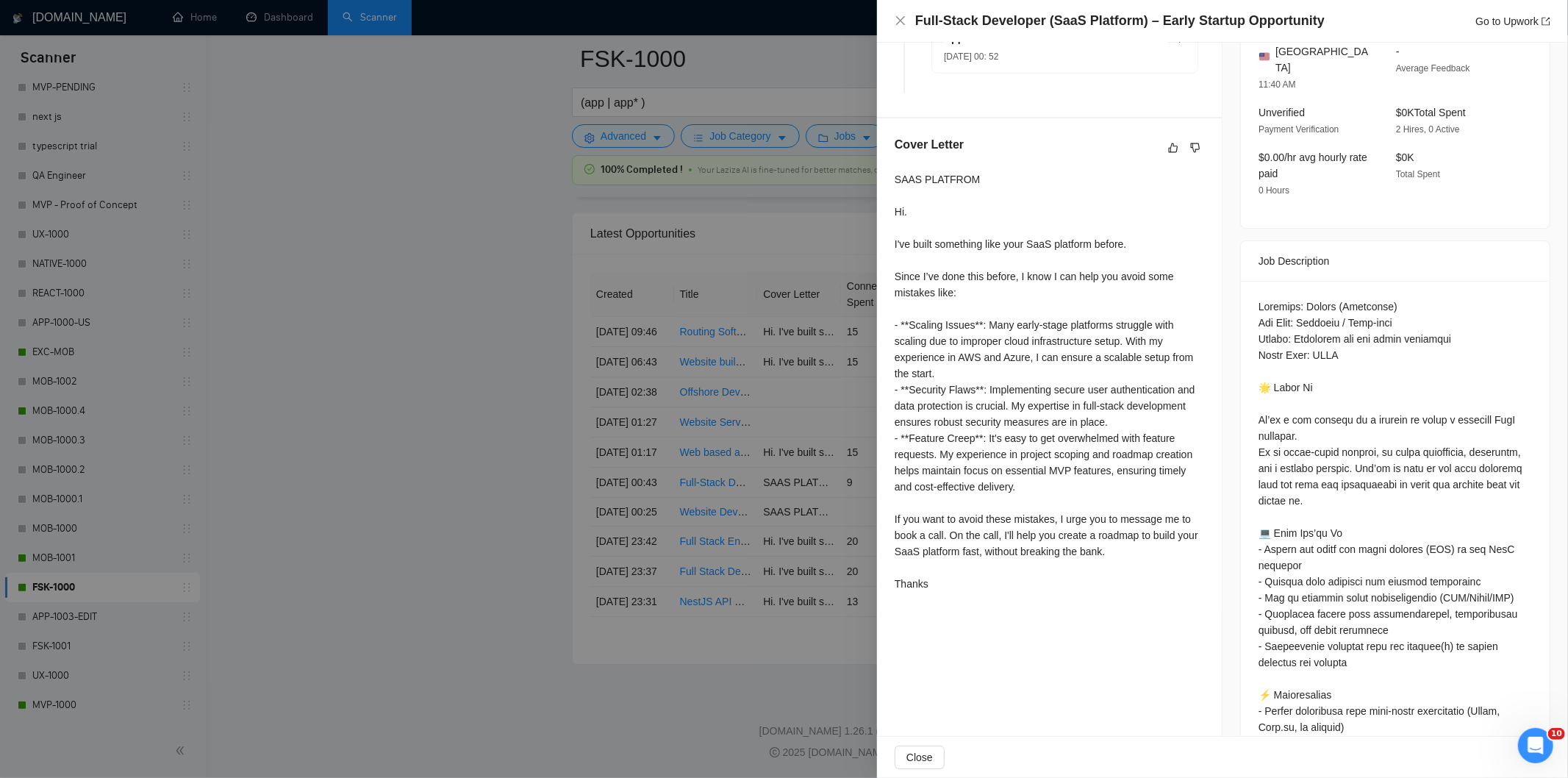
drag, startPoint x: 1320, startPoint y: 10, endPoint x: 939, endPoint y: 6, distance: 381.0
click at [939, 6] on div "Full-Stack Developer (SaaS Platform) – Early Startup Opportunity Go to Upwork" at bounding box center [1222, 21] width 691 height 43
drag, startPoint x: 1319, startPoint y: 17, endPoint x: 915, endPoint y: 24, distance: 404.1
click at [915, 24] on div "Full-Stack Developer (SaaS Platform) – Early Startup Opportunity Go to Upwork" at bounding box center [1233, 21] width 635 height 19
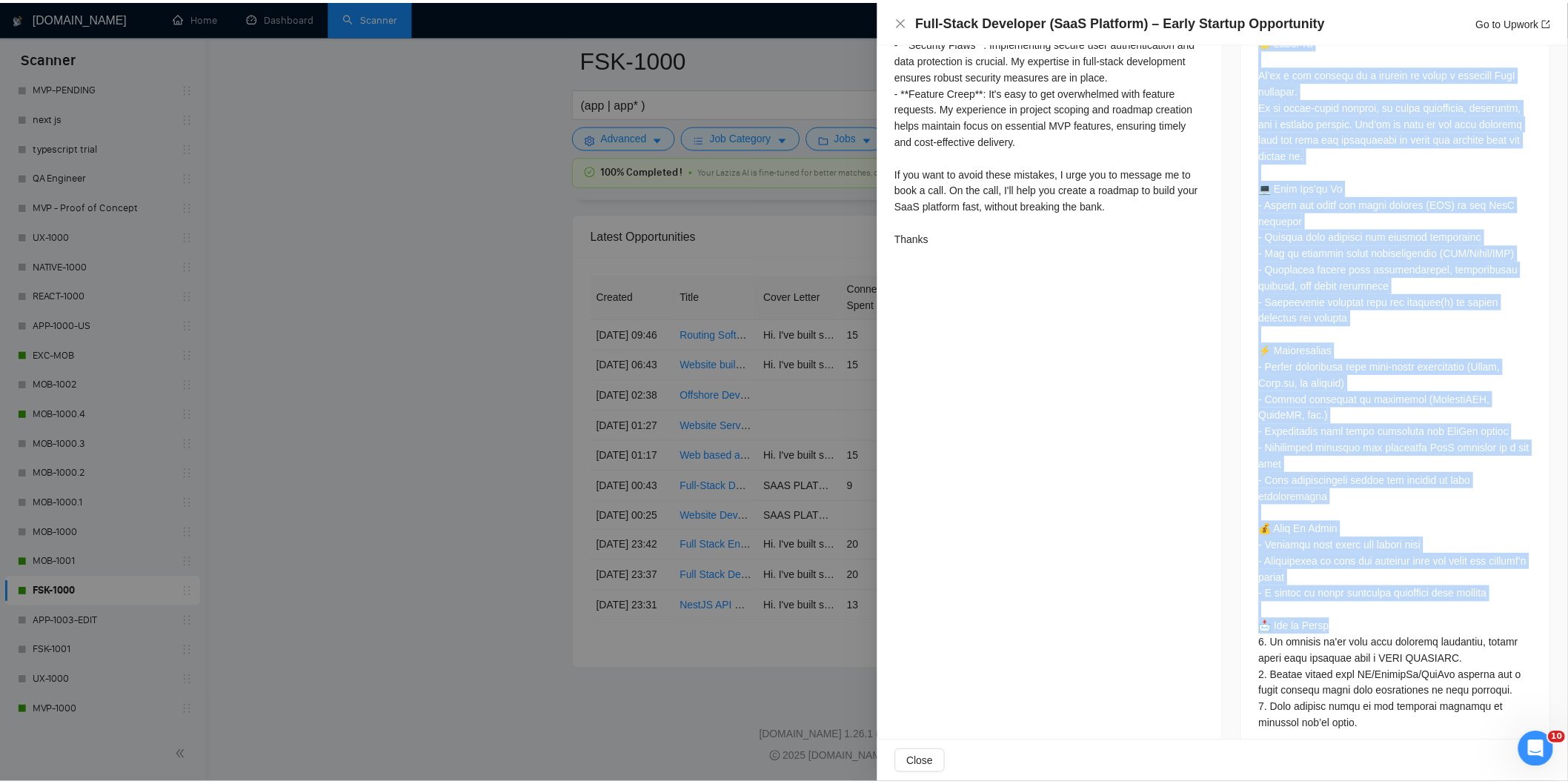
scroll to position [827, 0]
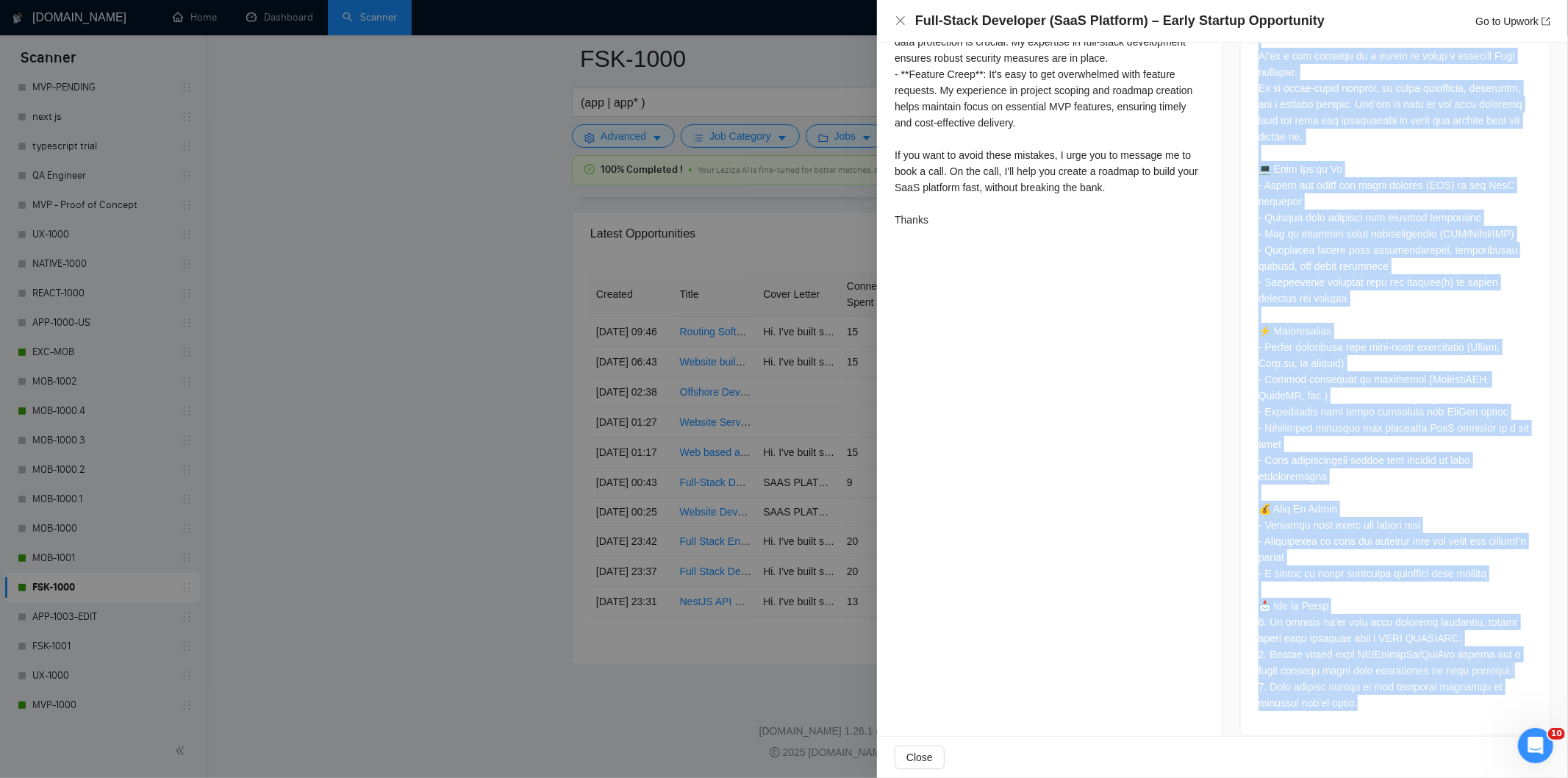
drag, startPoint x: 1250, startPoint y: 128, endPoint x: 1380, endPoint y: 695, distance: 581.7
click at [1380, 695] on div at bounding box center [1395, 325] width 309 height 817
click at [900, 17] on icon "close" at bounding box center [900, 21] width 12 height 12
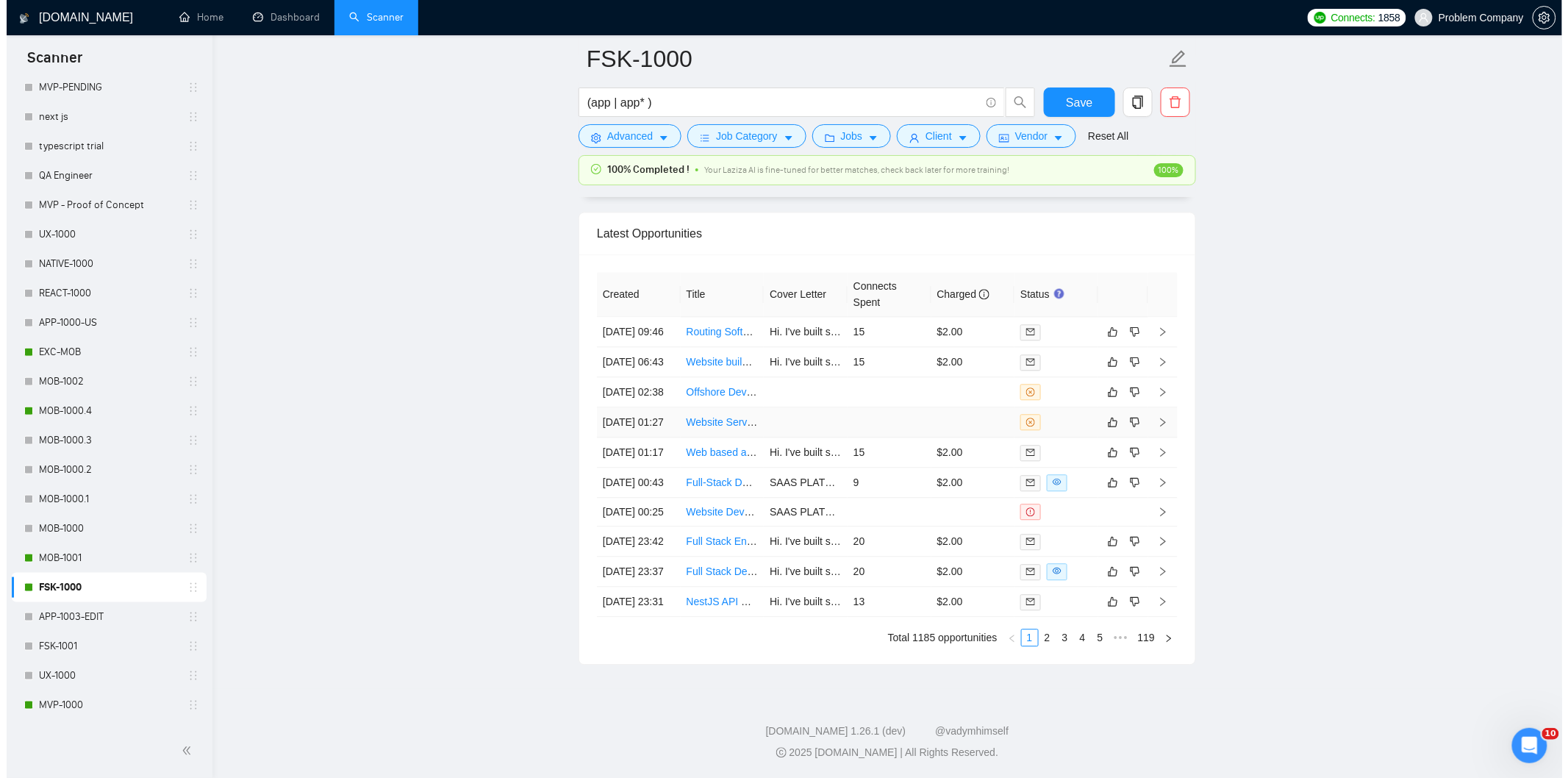
scroll to position [3662, 0]
click at [657, 464] on td "[DATE] 01:17" at bounding box center [632, 452] width 84 height 30
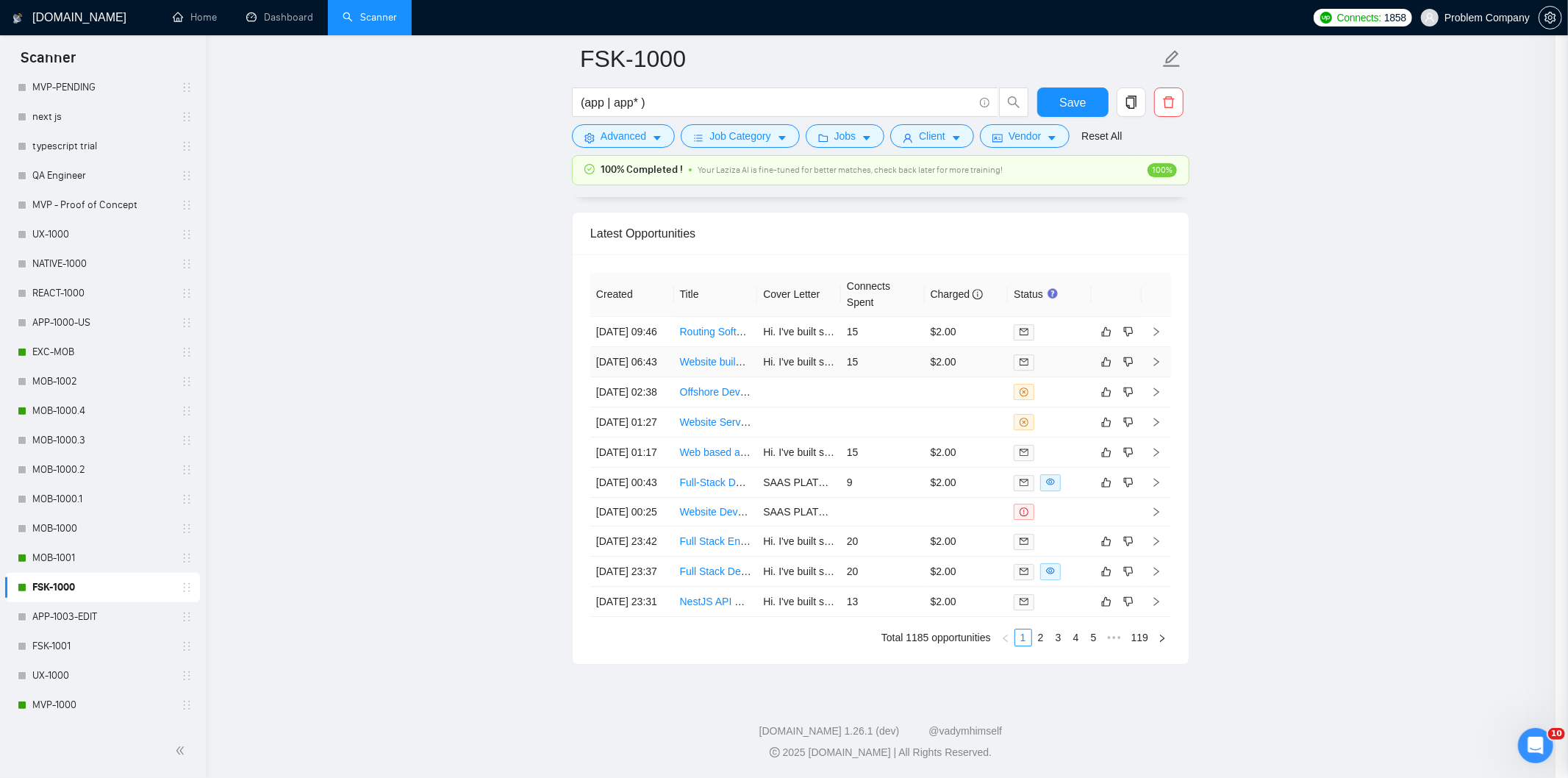
scroll to position [320, 0]
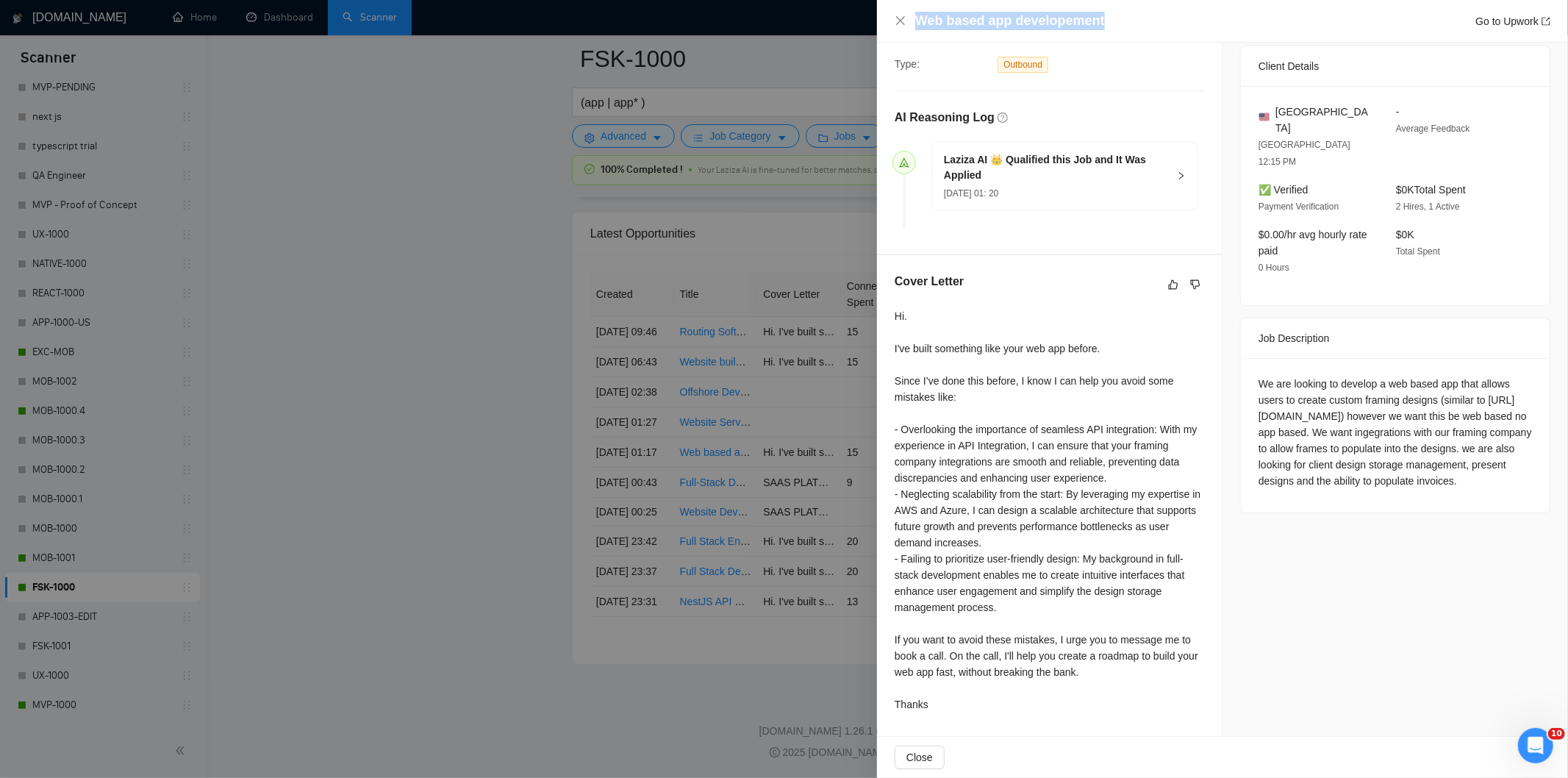
drag, startPoint x: 1135, startPoint y: 18, endPoint x: 907, endPoint y: 16, distance: 228.0
click at [907, 16] on div "Web based app developement Go to Upwork" at bounding box center [1222, 21] width 656 height 19
drag, startPoint x: 1253, startPoint y: 350, endPoint x: 1371, endPoint y: 460, distance: 161.3
click at [1371, 460] on div "We are looking to develop a web based app that allows users to create custom fr…" at bounding box center [1395, 431] width 274 height 113
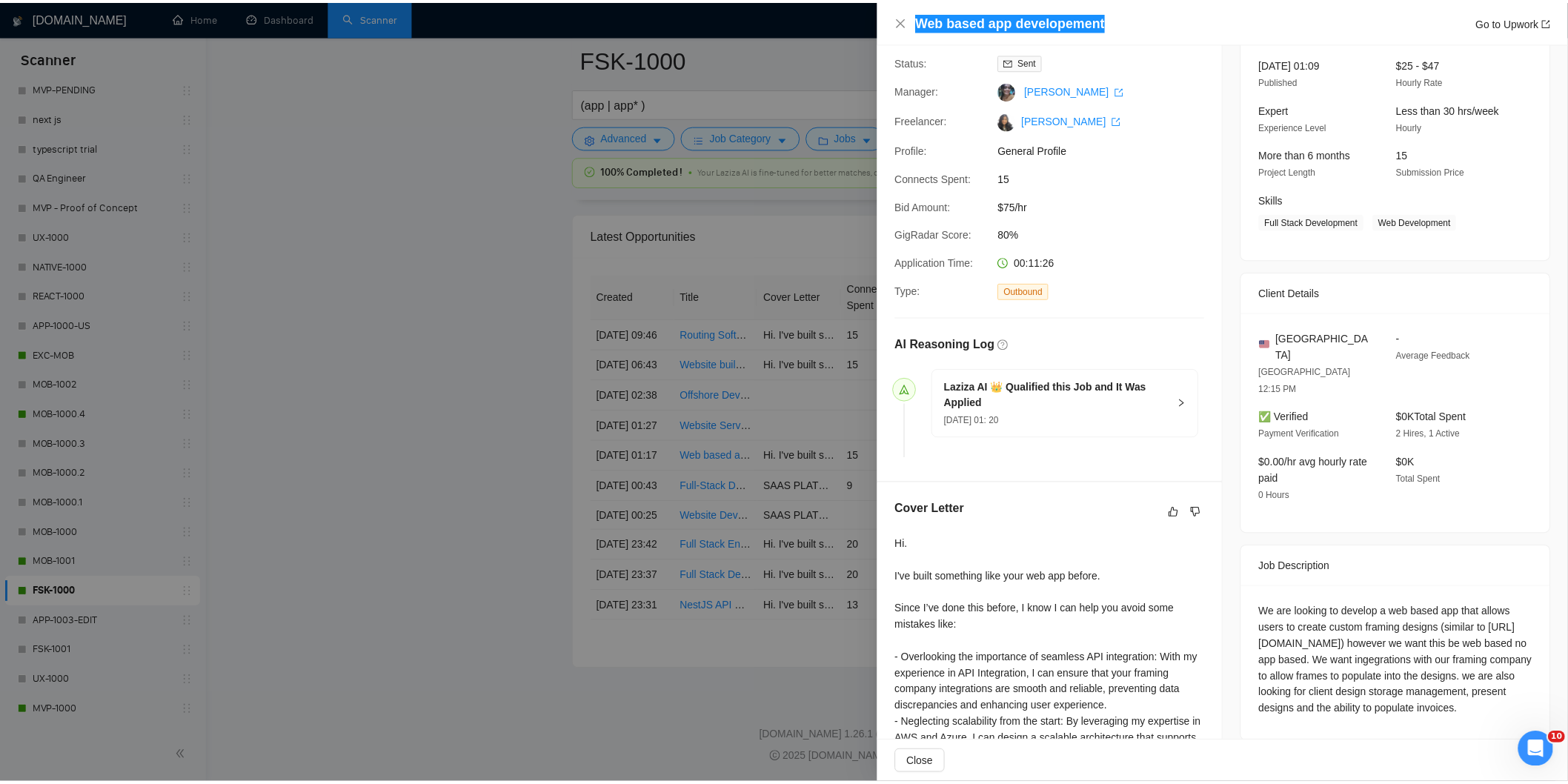
scroll to position [247, 0]
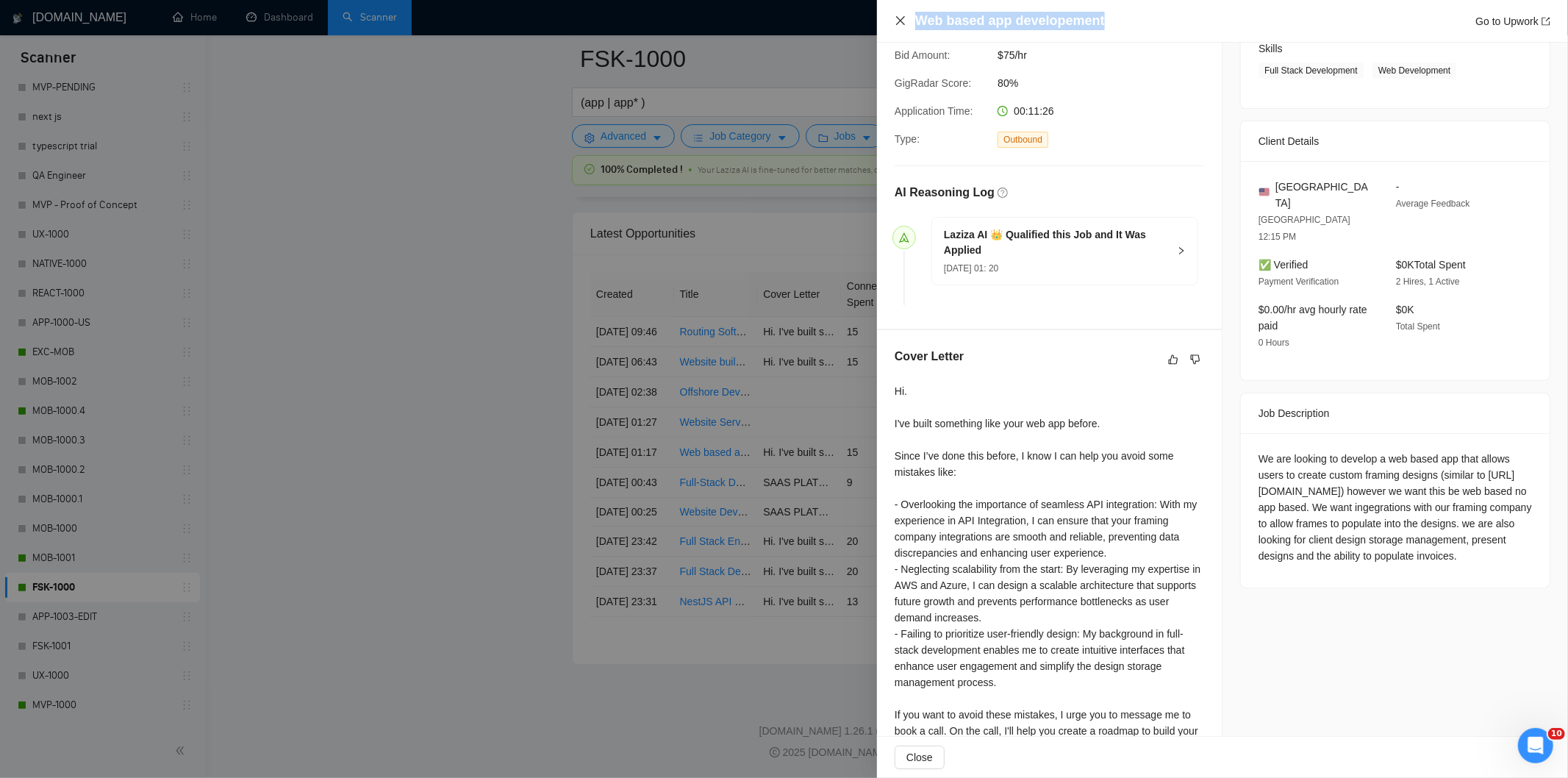
click at [903, 19] on icon "close" at bounding box center [900, 20] width 8 height 8
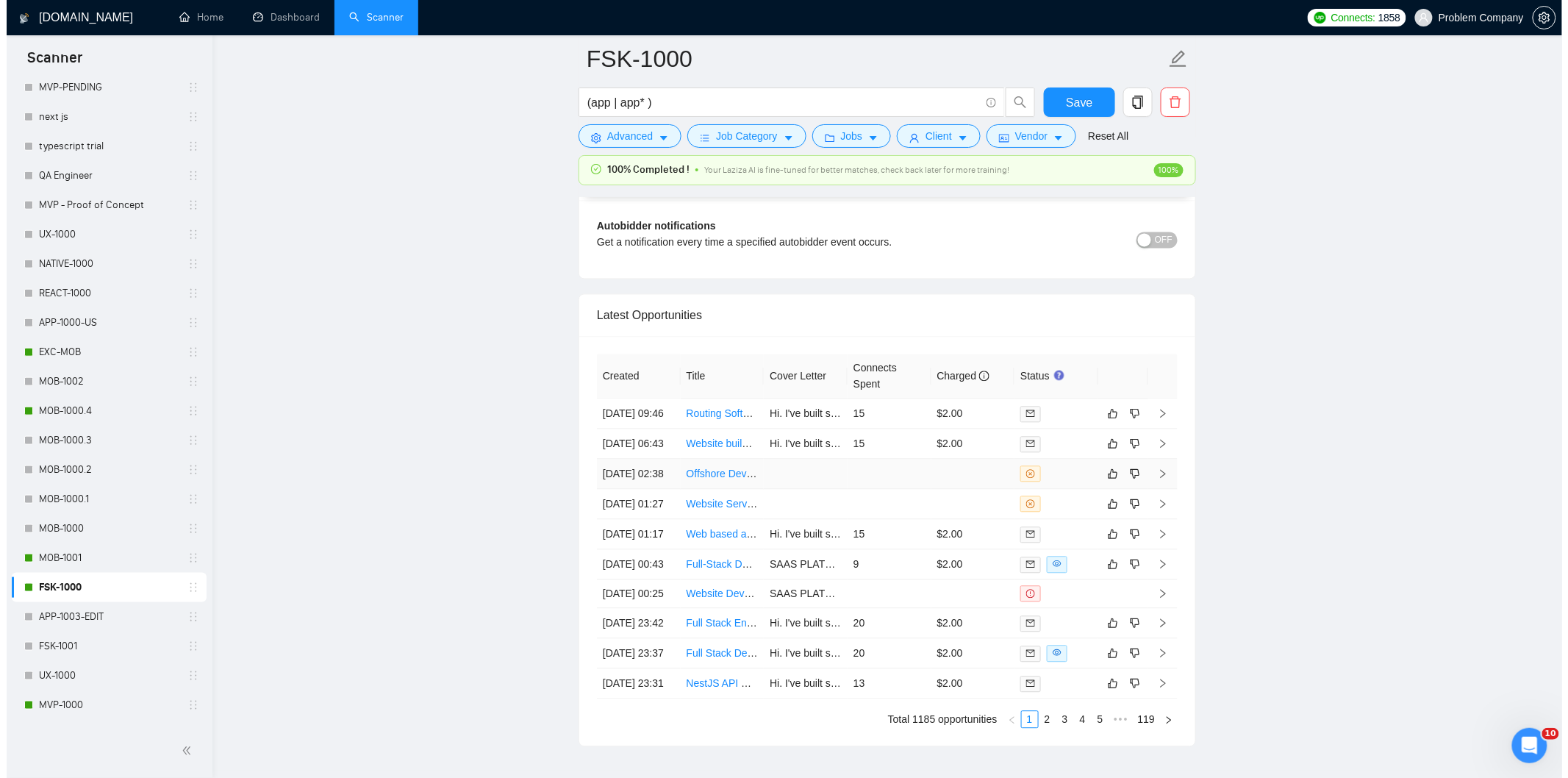
scroll to position [3499, 0]
click at [642, 523] on td "[DATE] 01:27" at bounding box center [632, 507] width 84 height 30
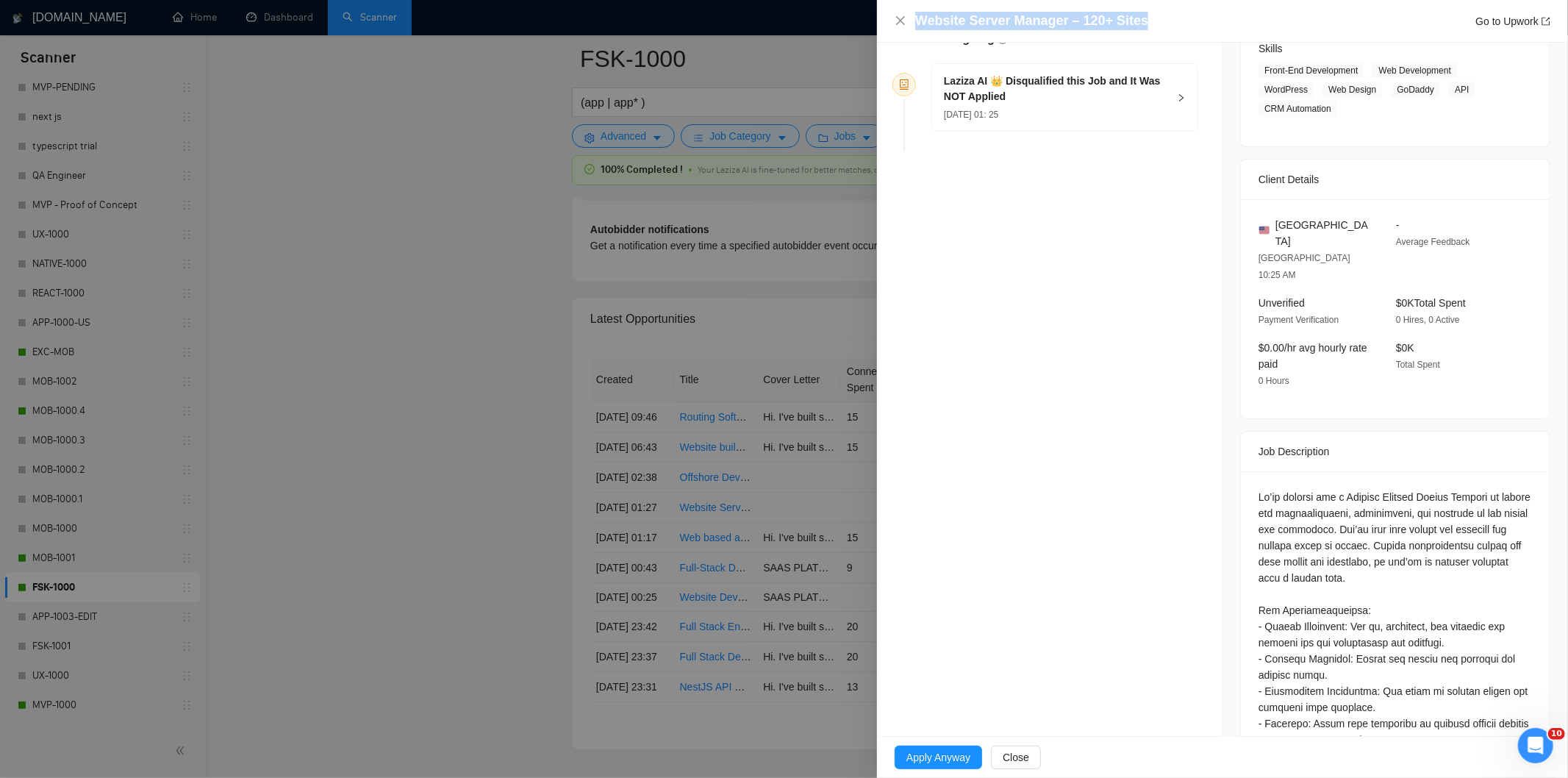
drag, startPoint x: 1180, startPoint y: 29, endPoint x: 909, endPoint y: 19, distance: 271.2
click at [909, 19] on div "Website Server Manager – 120+ Sites Go to Upwork" at bounding box center [1222, 21] width 656 height 19
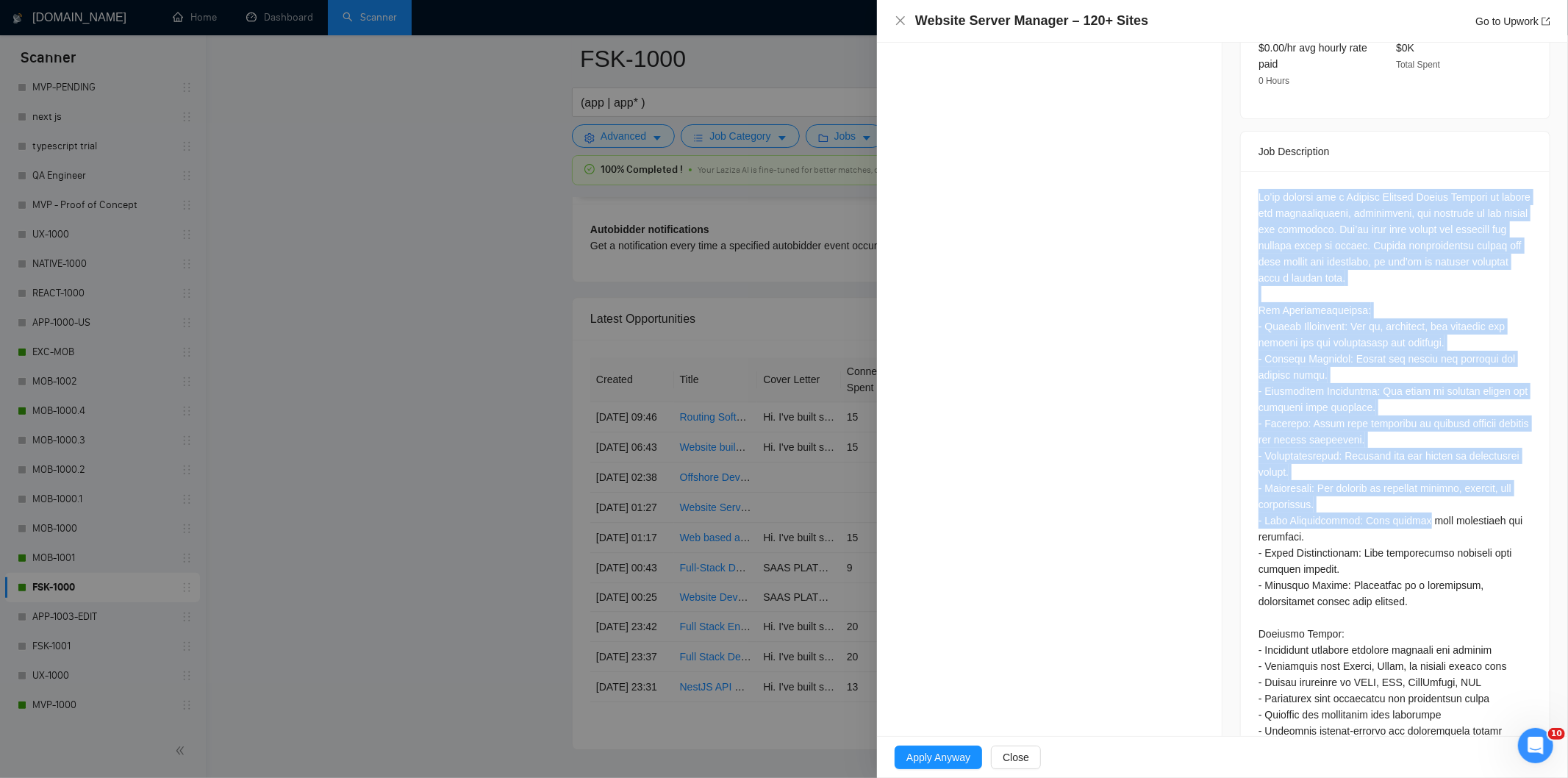
scroll to position [589, 0]
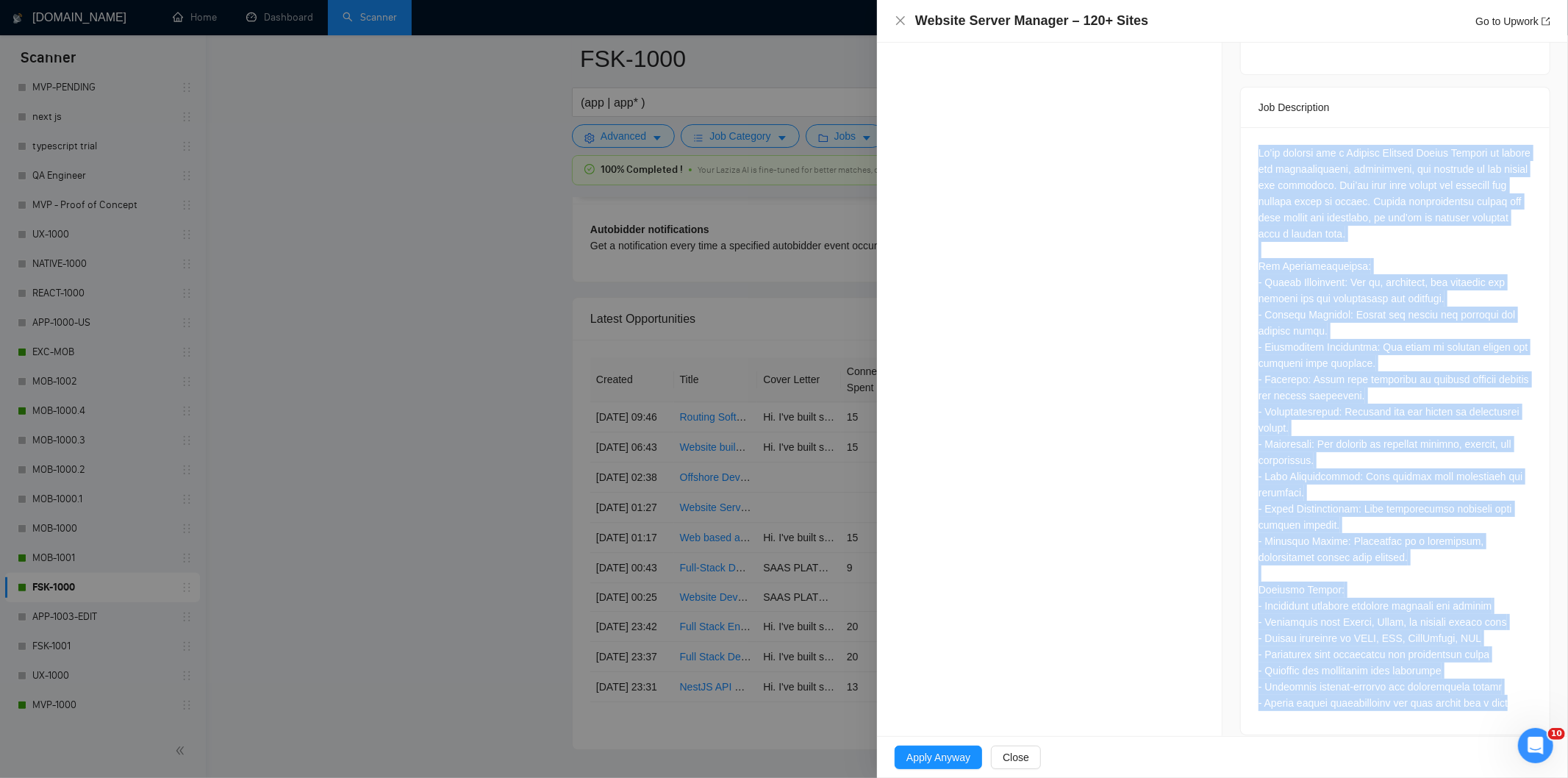
drag, startPoint x: 1248, startPoint y: 302, endPoint x: 1418, endPoint y: 693, distance: 426.4
click at [1418, 693] on div at bounding box center [1395, 431] width 309 height 607
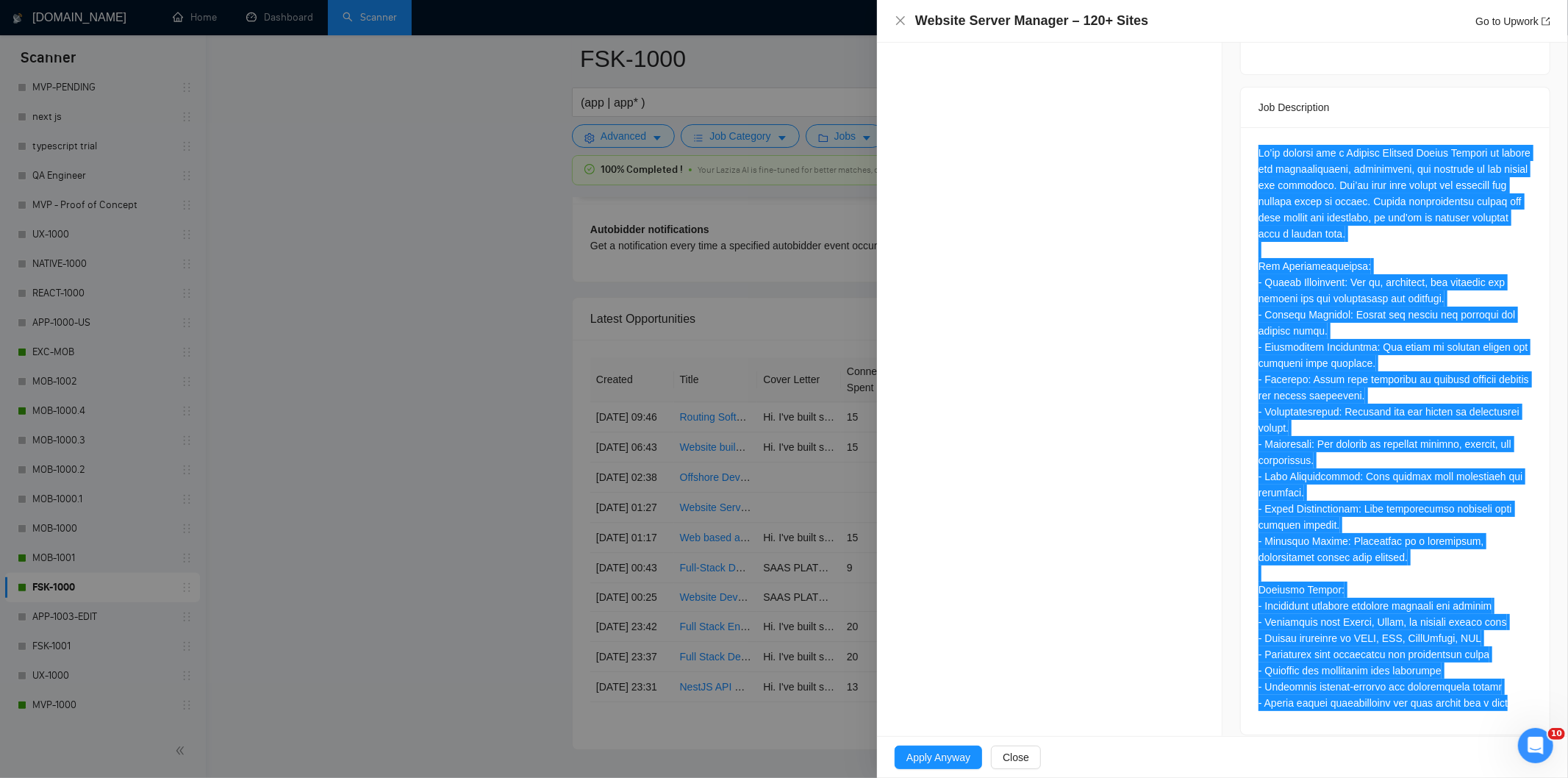
scroll to position [180, 0]
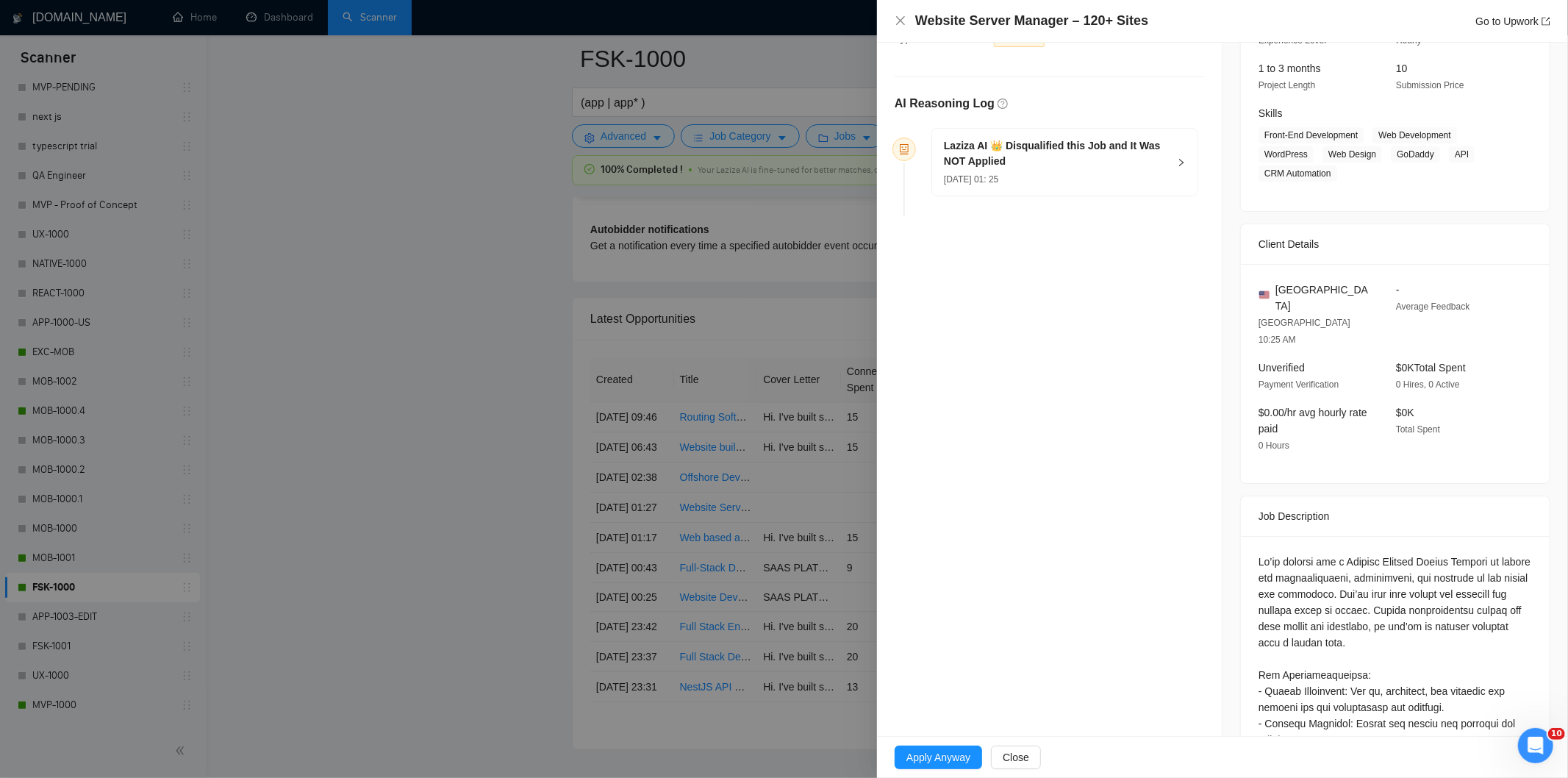
click at [1083, 175] on div "[DATE] 01: 25" at bounding box center [1056, 178] width 224 height 16
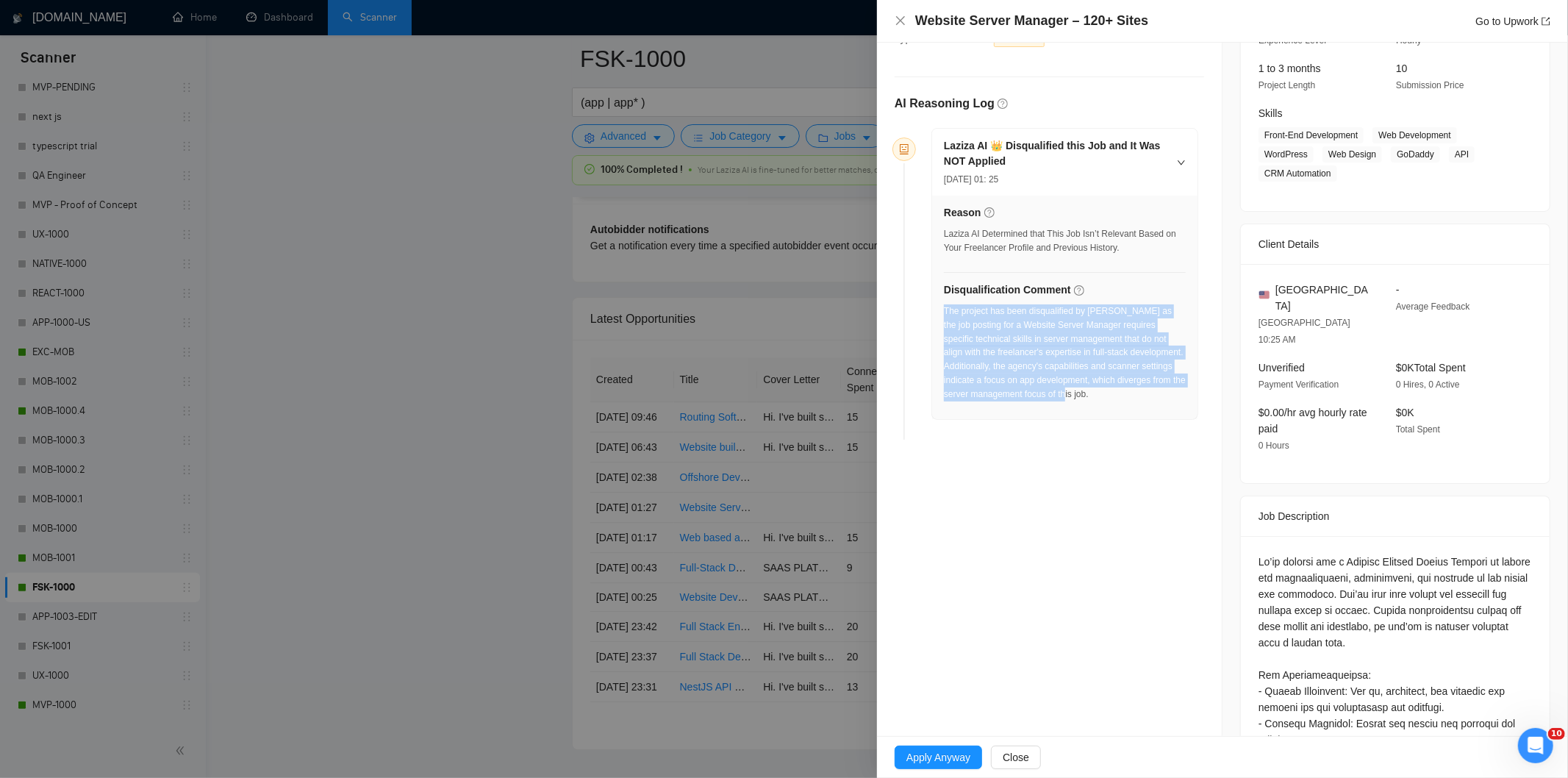
drag, startPoint x: 1114, startPoint y: 399, endPoint x: 944, endPoint y: 311, distance: 191.4
click at [944, 311] on div "The project has been disqualified by [PERSON_NAME] as the job posting for a Web…" at bounding box center [1065, 353] width 242 height 97
click at [900, 19] on icon "close" at bounding box center [900, 21] width 12 height 12
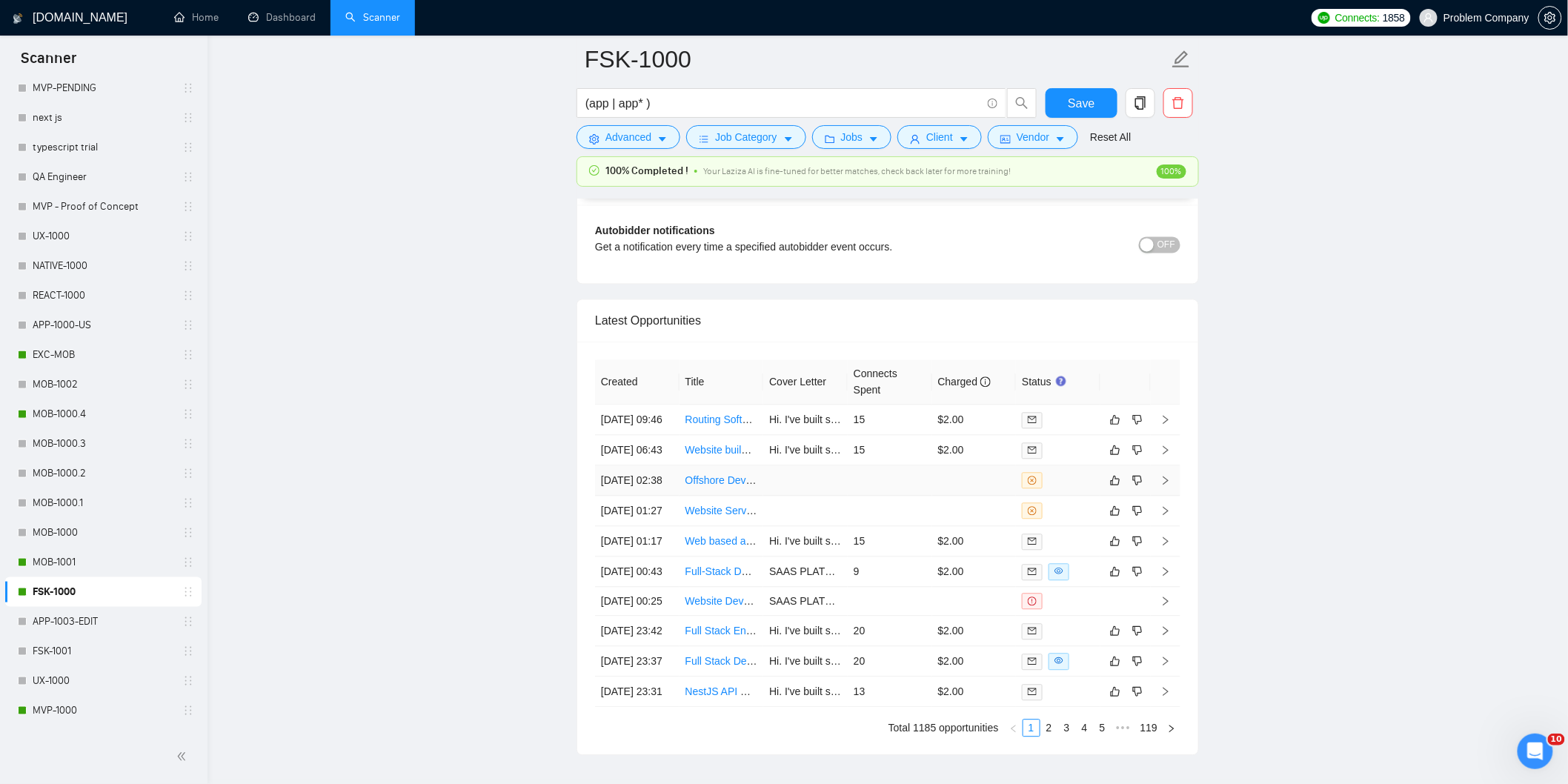
click at [653, 496] on td "[DATE] 02:38" at bounding box center [637, 481] width 85 height 30
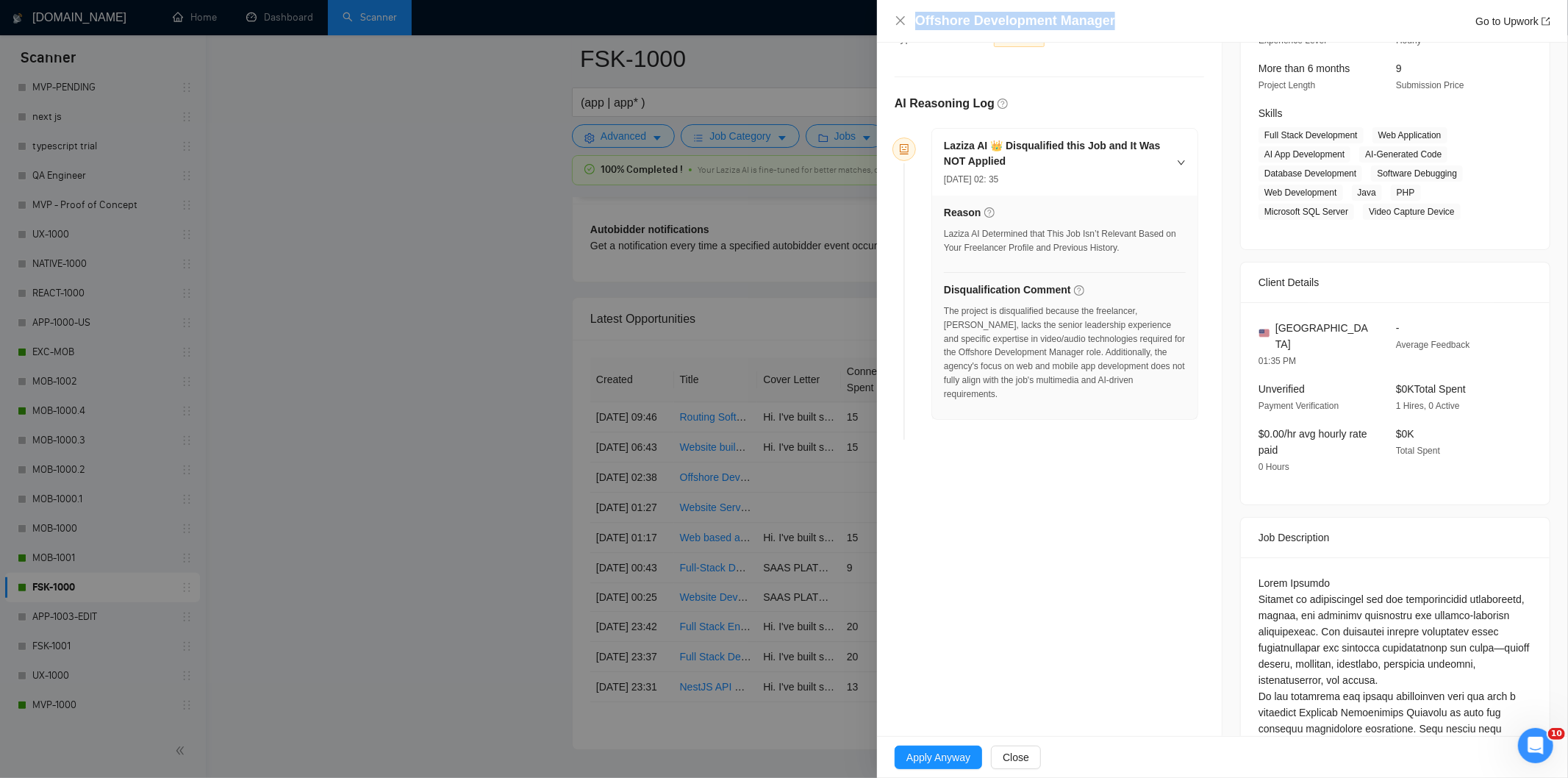
drag, startPoint x: 1123, startPoint y: 17, endPoint x: 910, endPoint y: 21, distance: 213.0
click at [910, 21] on div "Offshore Development Manager Go to Upwork" at bounding box center [1222, 21] width 656 height 19
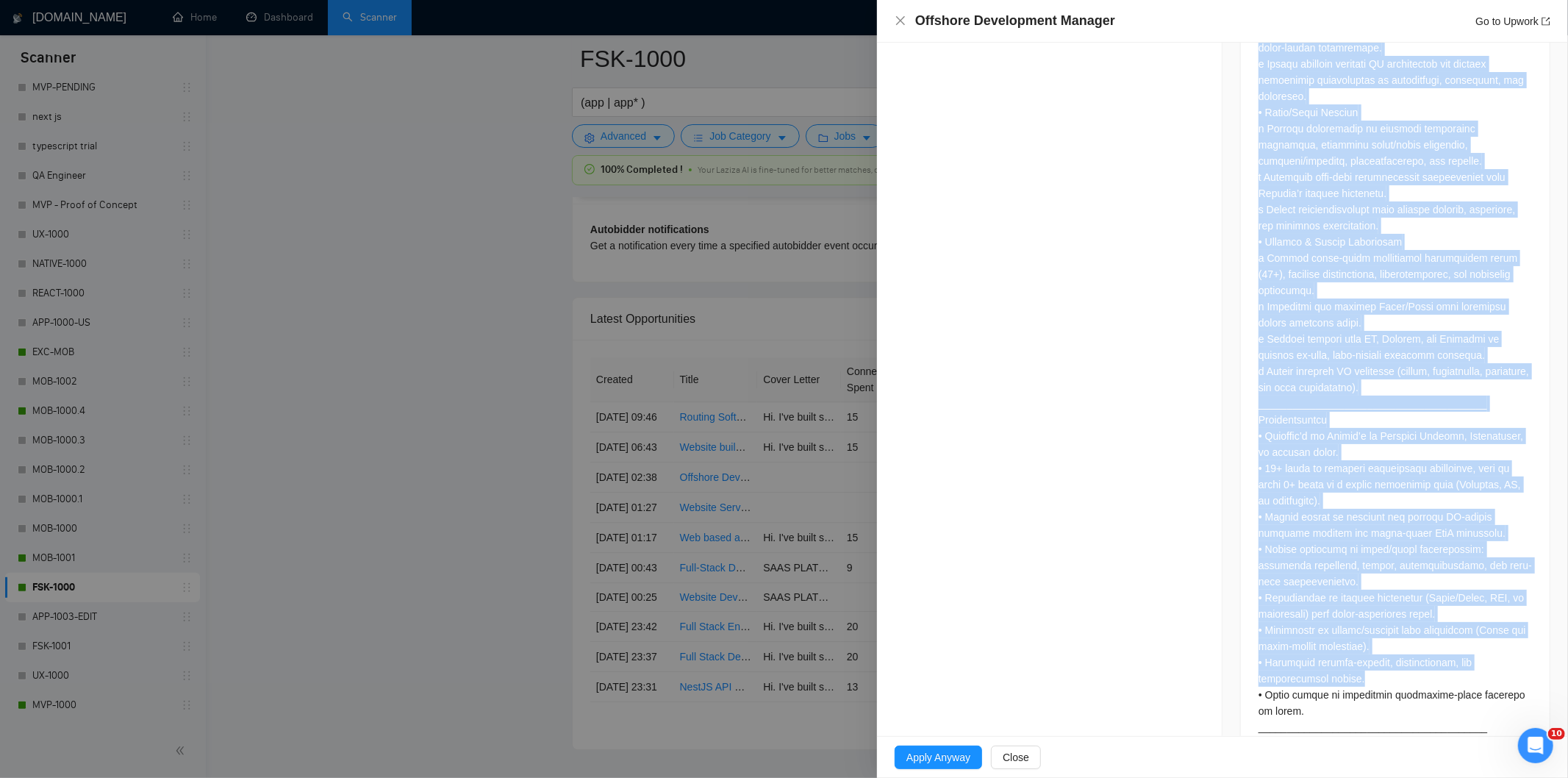
scroll to position [1322, 0]
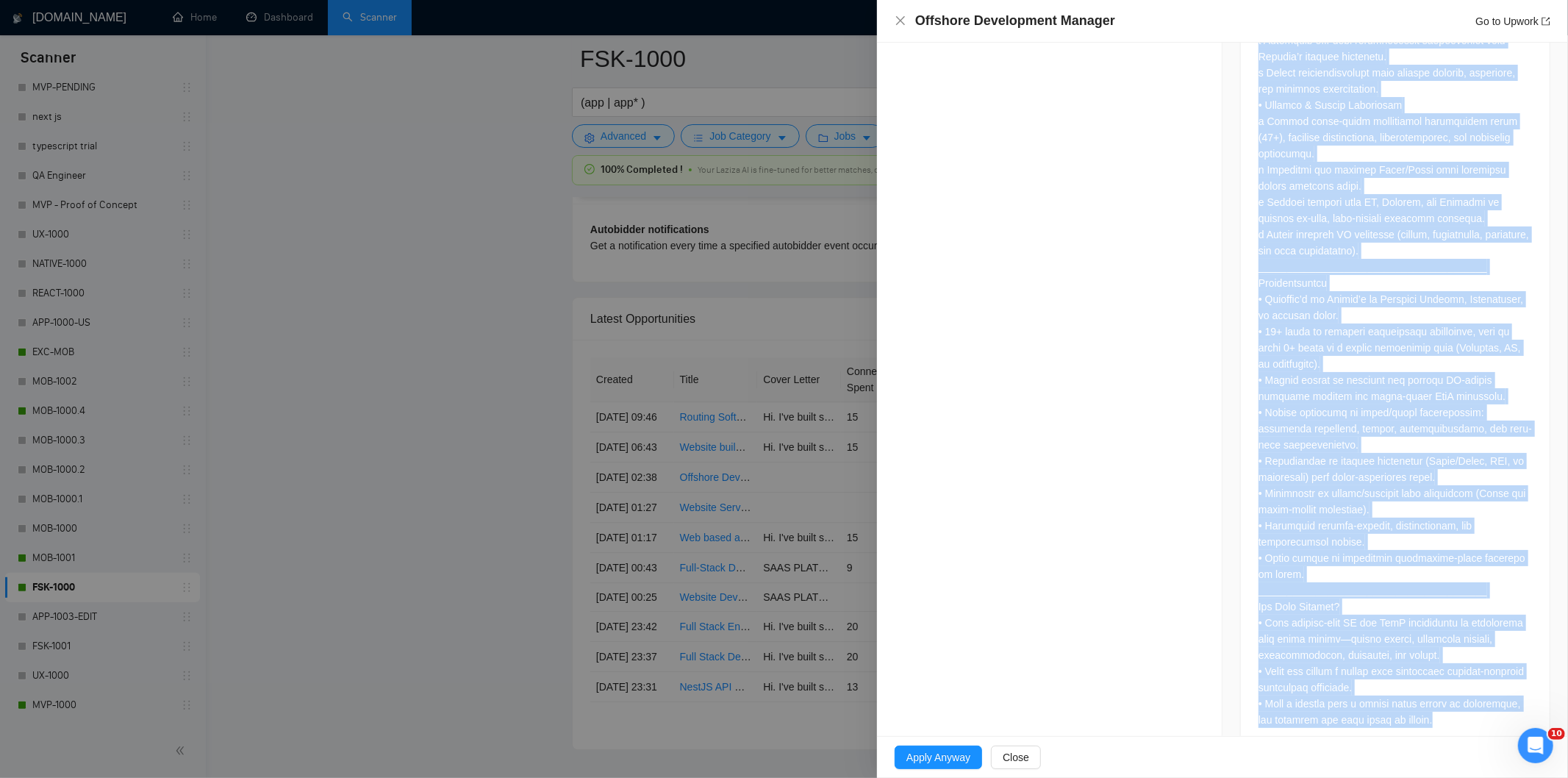
drag, startPoint x: 1248, startPoint y: 408, endPoint x: 1468, endPoint y: 693, distance: 360.0
click at [1468, 693] on div at bounding box center [1395, 84] width 309 height 1336
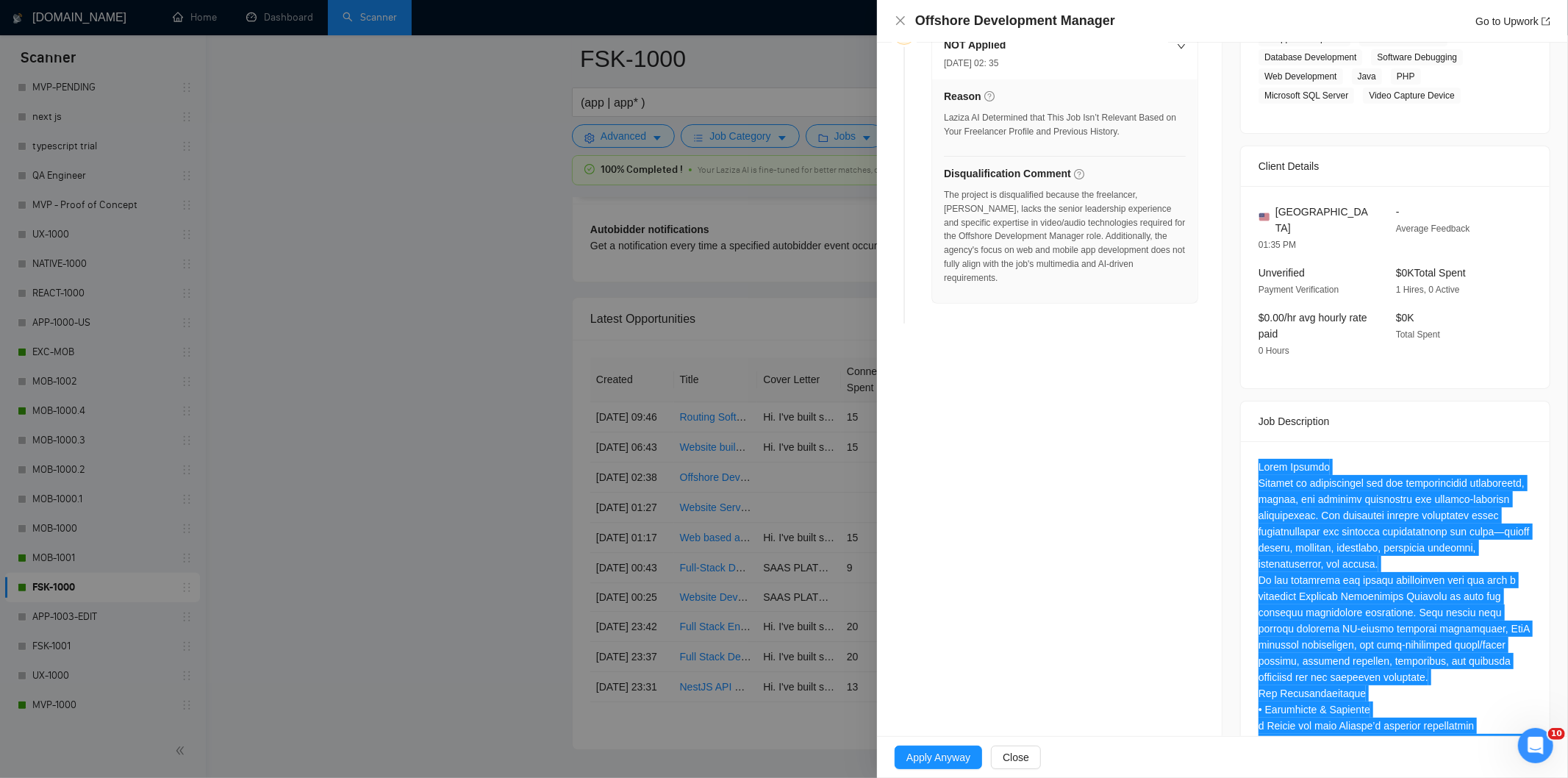
scroll to position [178, 0]
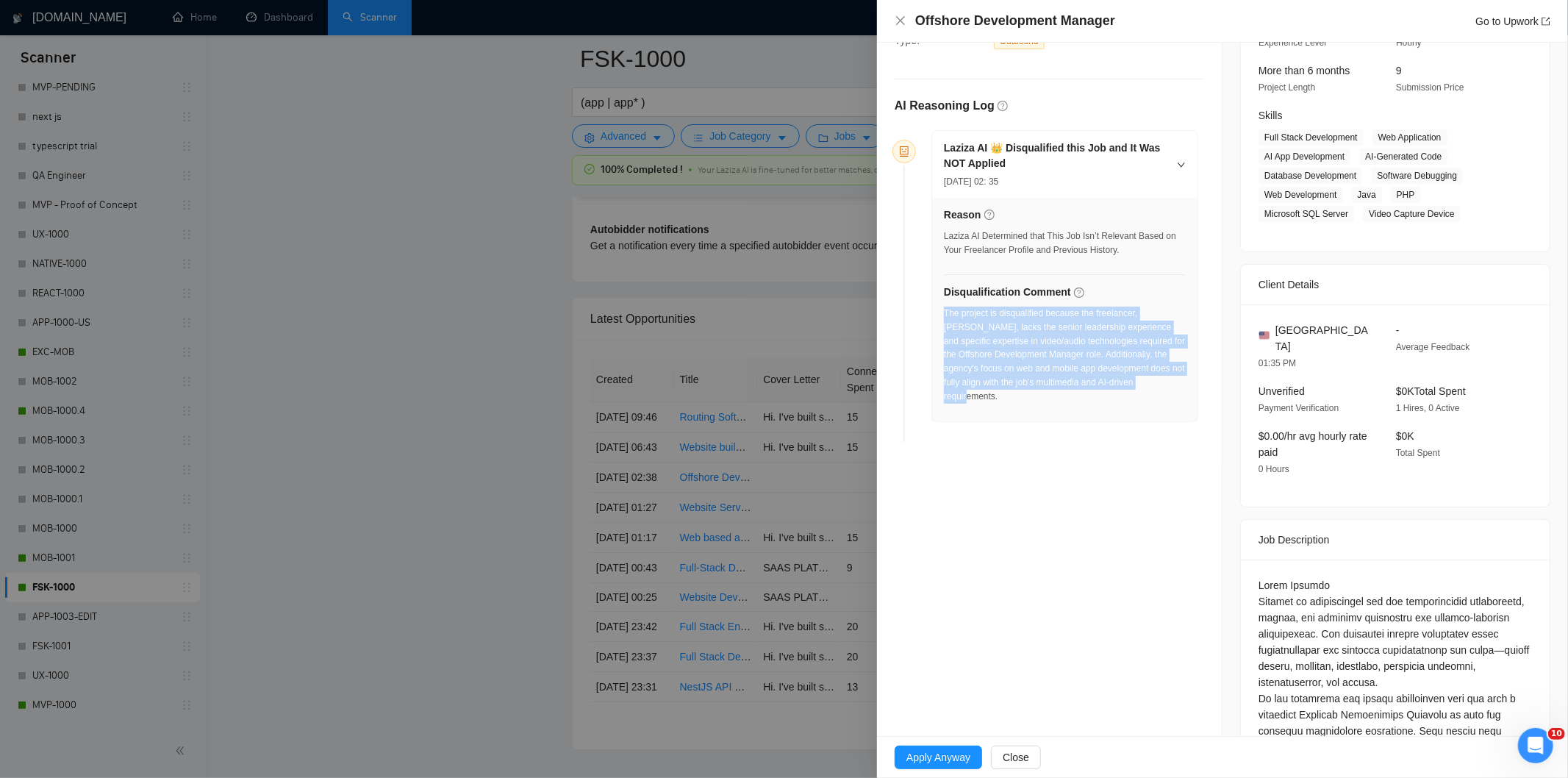
drag, startPoint x: 1174, startPoint y: 381, endPoint x: 945, endPoint y: 319, distance: 237.2
click at [945, 319] on div "The project is disqualified because the freelancer, [PERSON_NAME], lacks the se…" at bounding box center [1065, 355] width 242 height 97
click at [898, 19] on icon "close" at bounding box center [900, 20] width 8 height 8
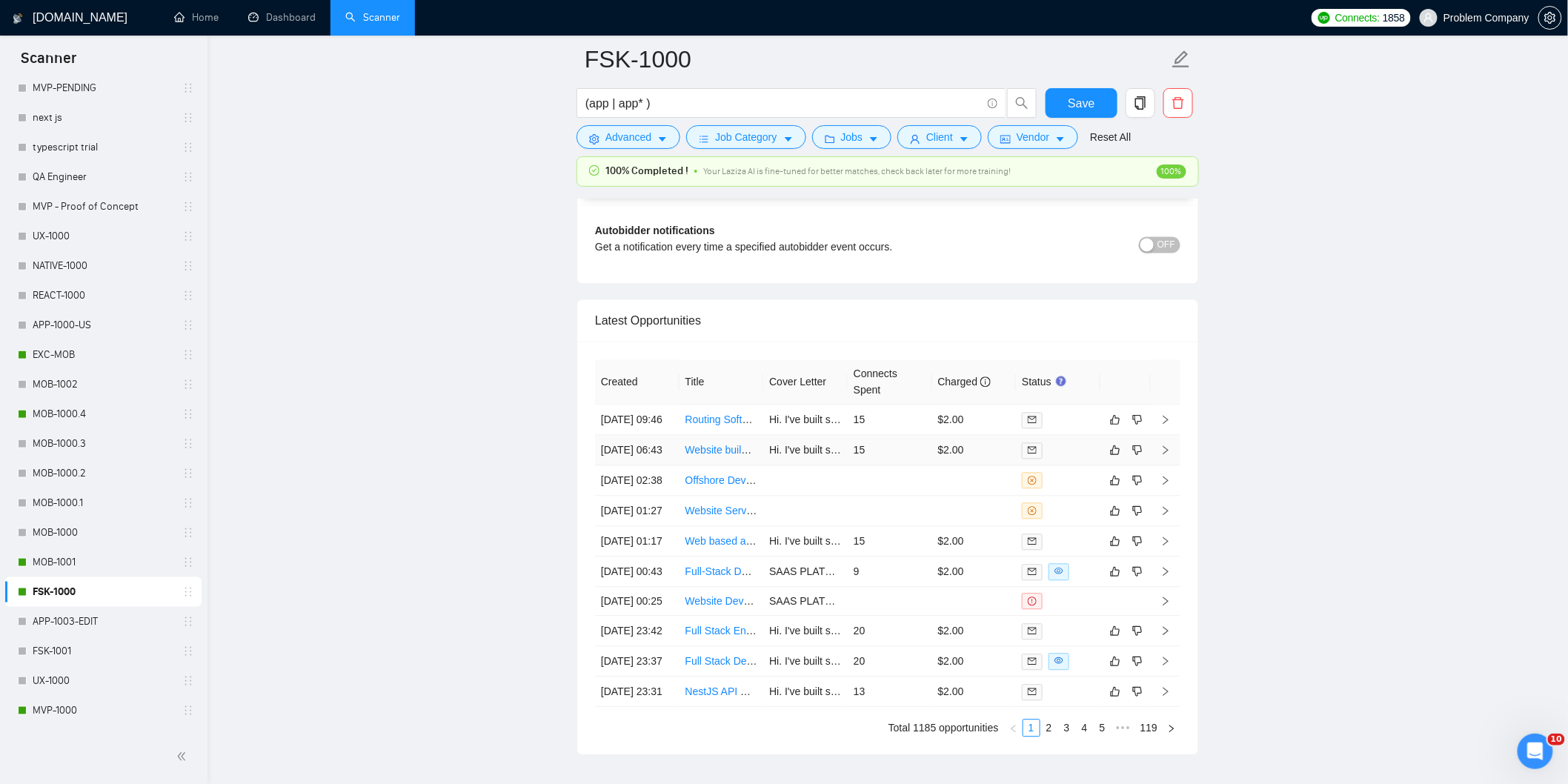
drag, startPoint x: 635, startPoint y: 492, endPoint x: 648, endPoint y: 495, distance: 13.3
click at [637, 466] on td "[DATE] 06:43" at bounding box center [637, 451] width 85 height 30
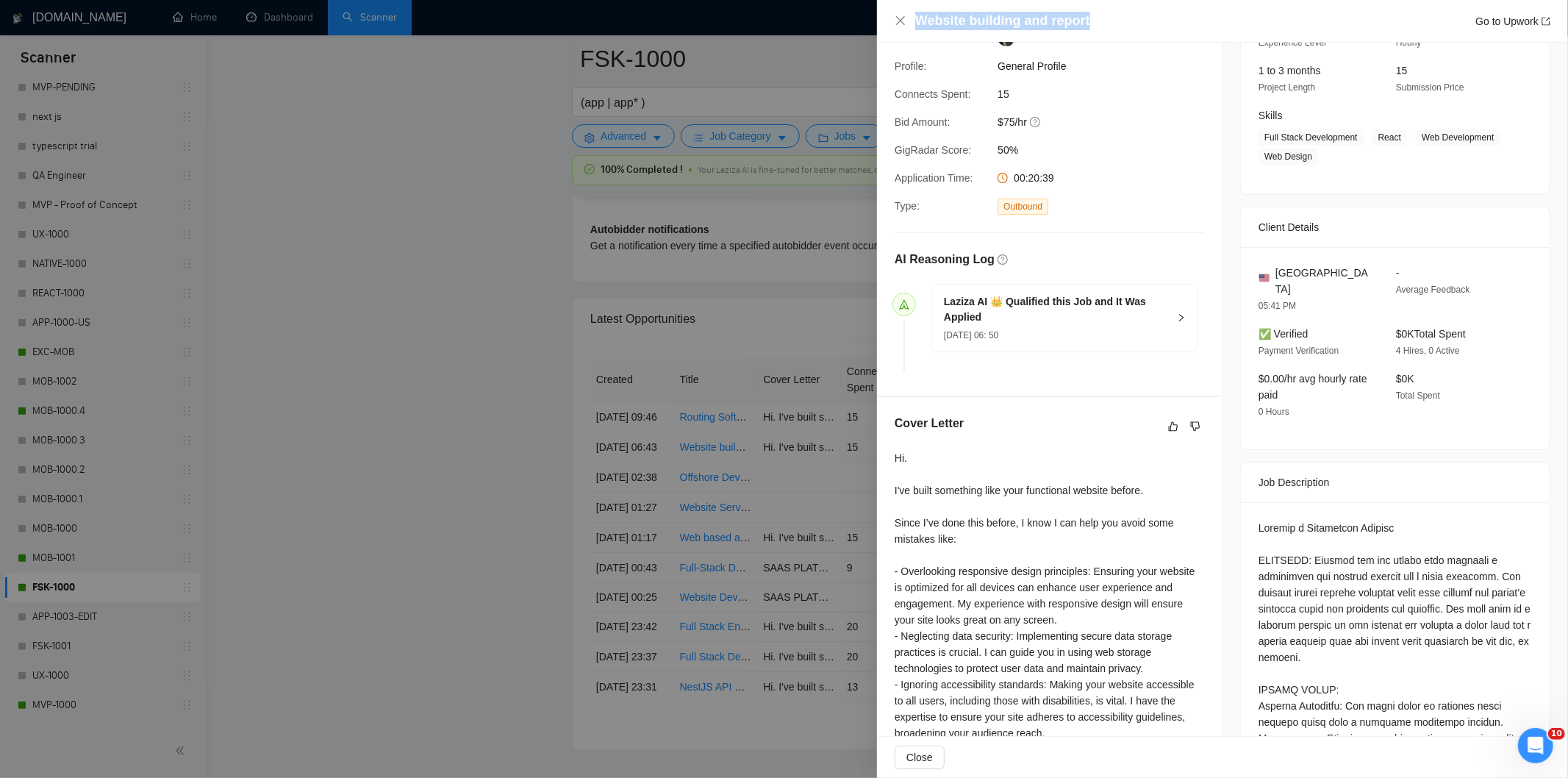
drag, startPoint x: 1121, startPoint y: 19, endPoint x: 913, endPoint y: 13, distance: 208.1
click at [913, 13] on div "Website building and report Go to Upwork" at bounding box center [1222, 21] width 656 height 19
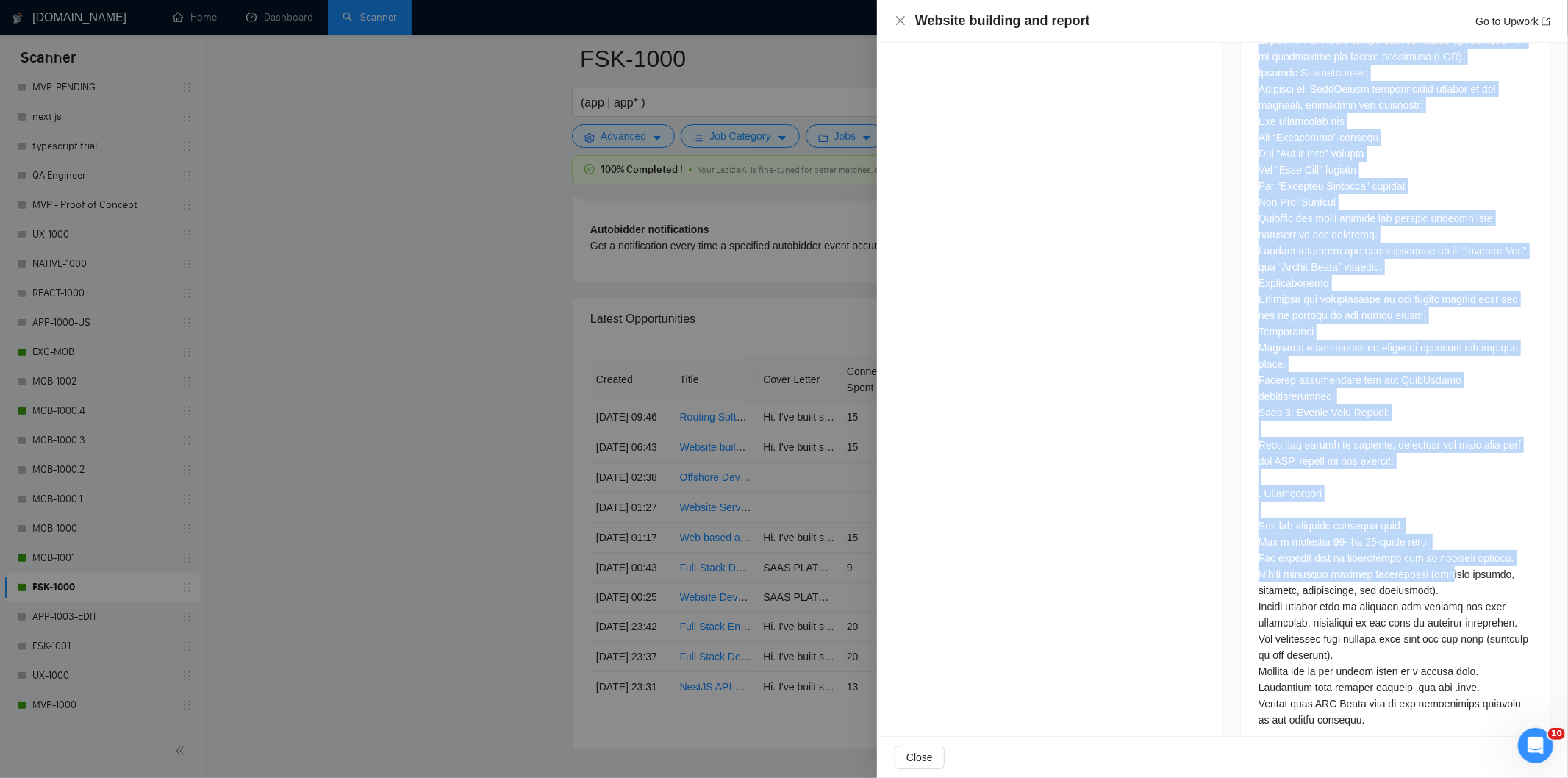
scroll to position [2993, 0]
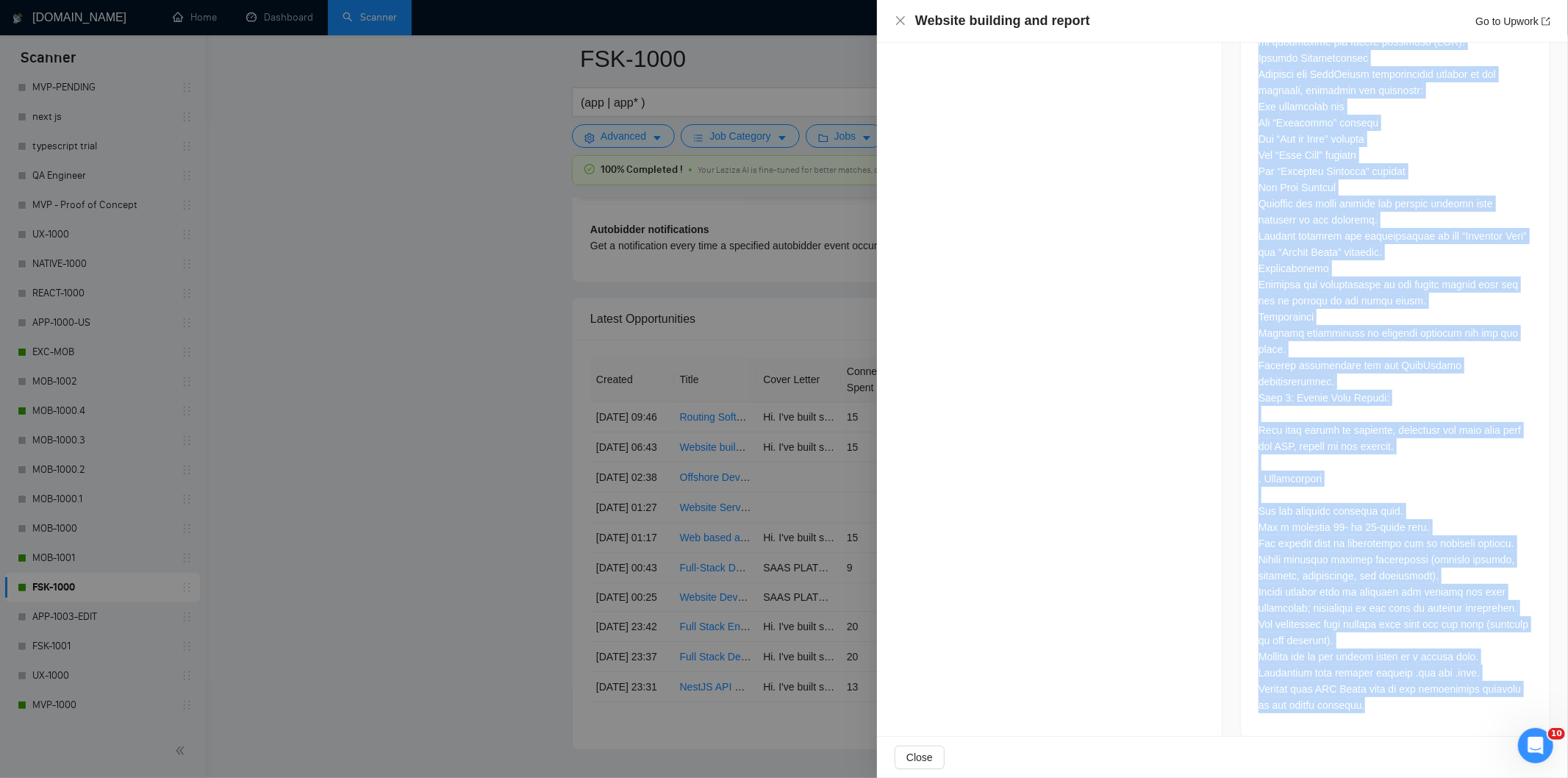
drag, startPoint x: 1253, startPoint y: 344, endPoint x: 1419, endPoint y: 703, distance: 395.5
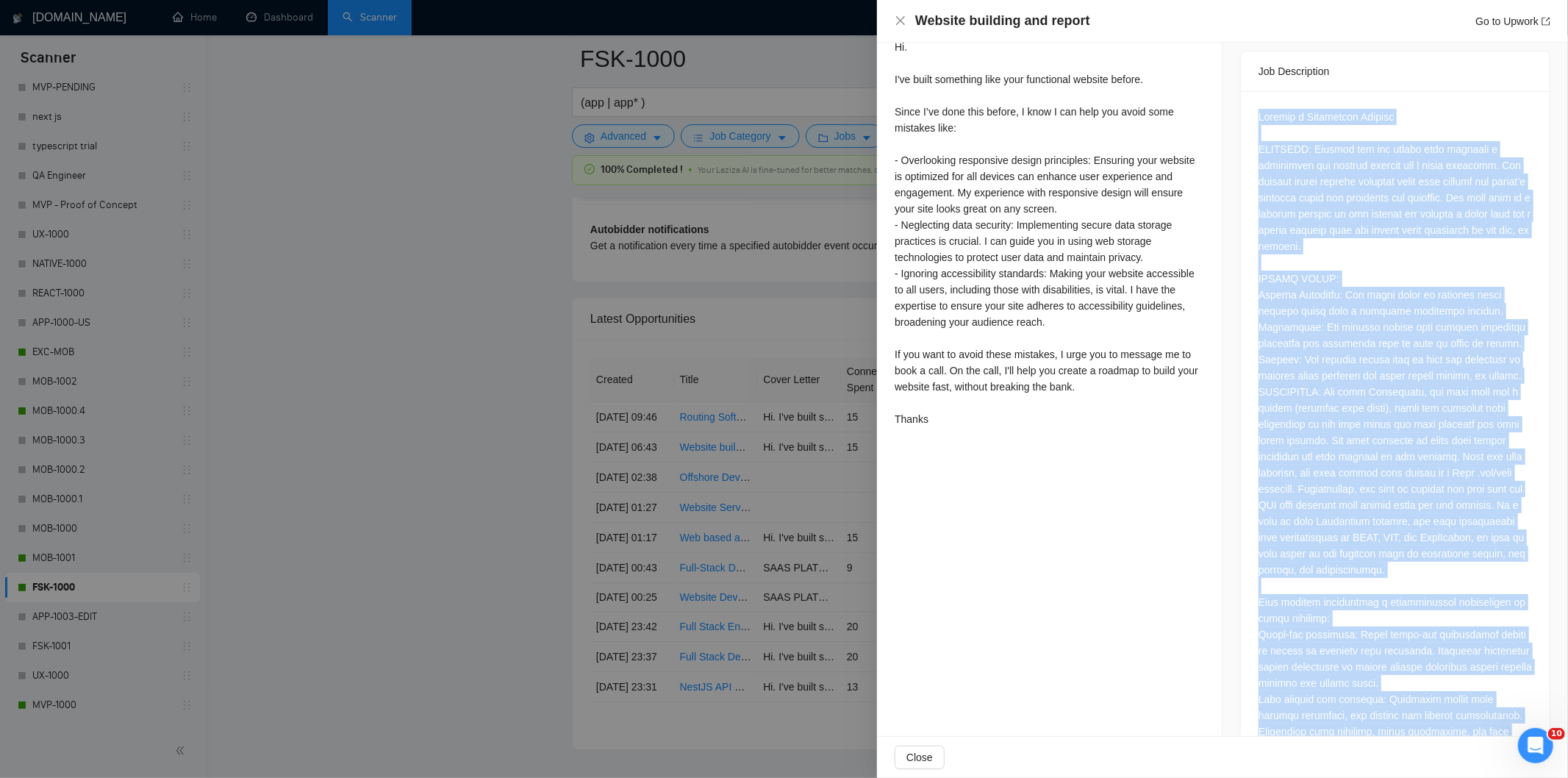
scroll to position [297, 0]
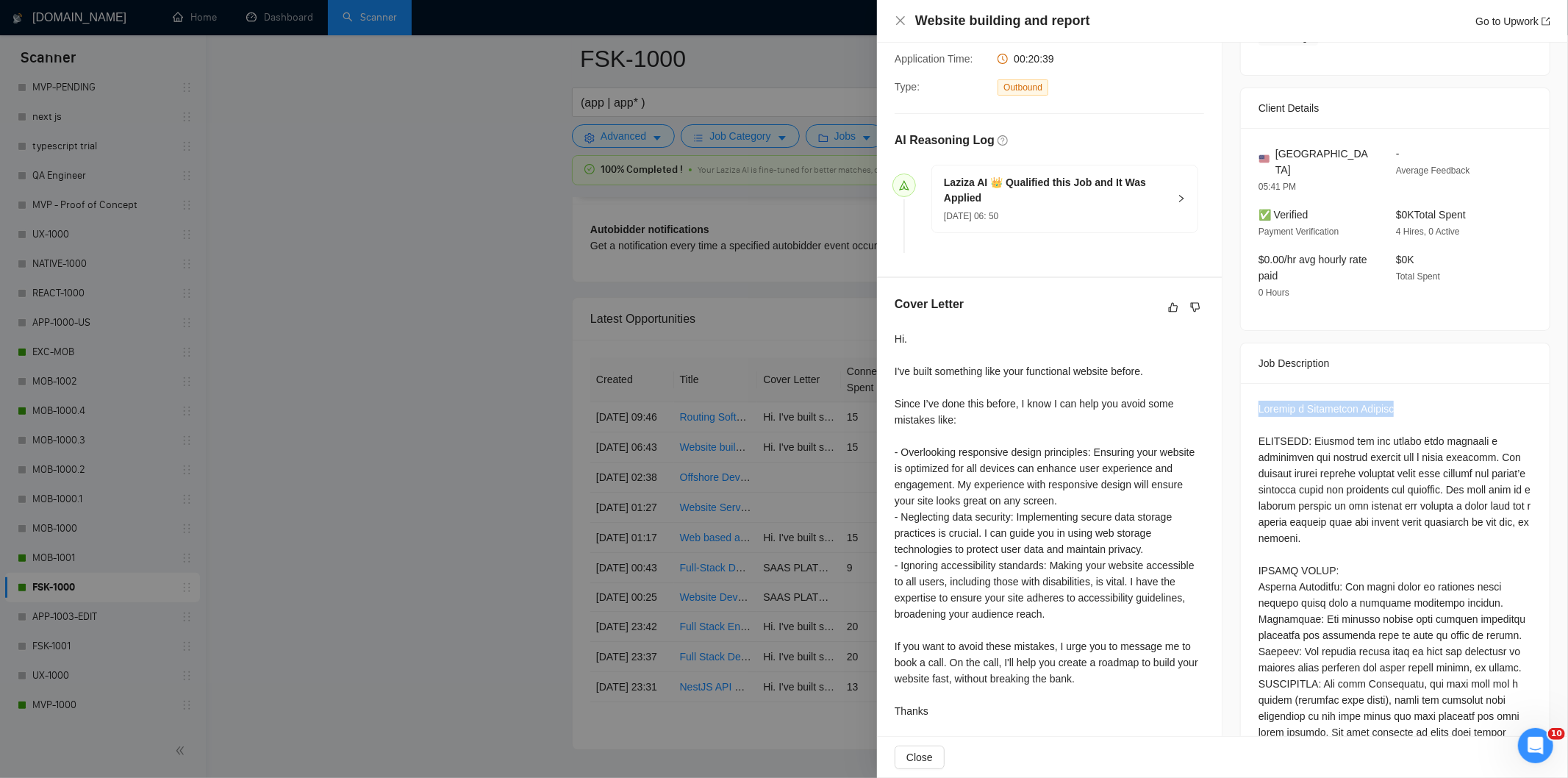
drag, startPoint x: 1400, startPoint y: 394, endPoint x: 1243, endPoint y: 392, distance: 157.0
click at [897, 21] on icon "close" at bounding box center [900, 21] width 12 height 12
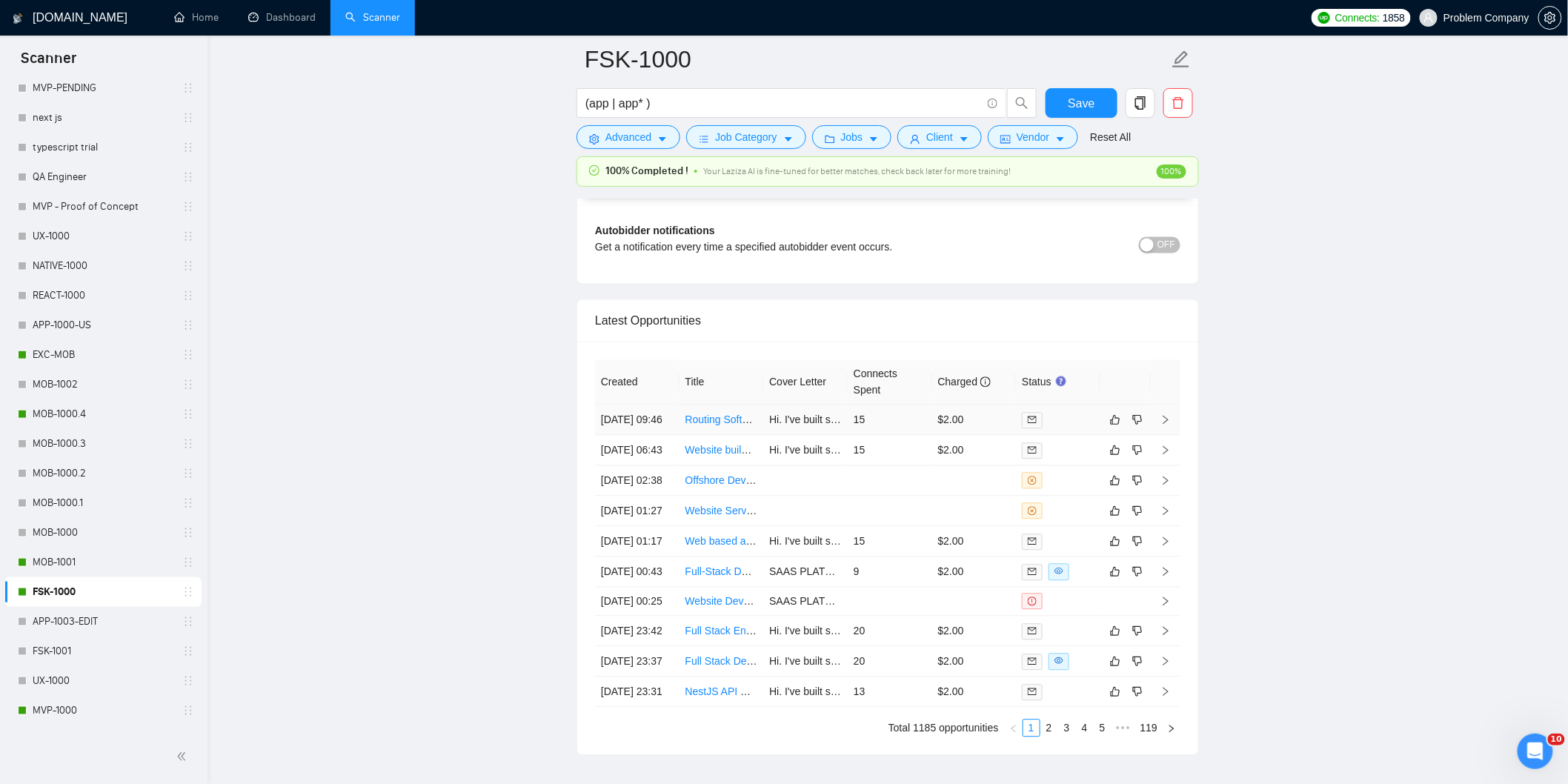
click at [663, 436] on td "[DATE] 09:46" at bounding box center [637, 421] width 85 height 30
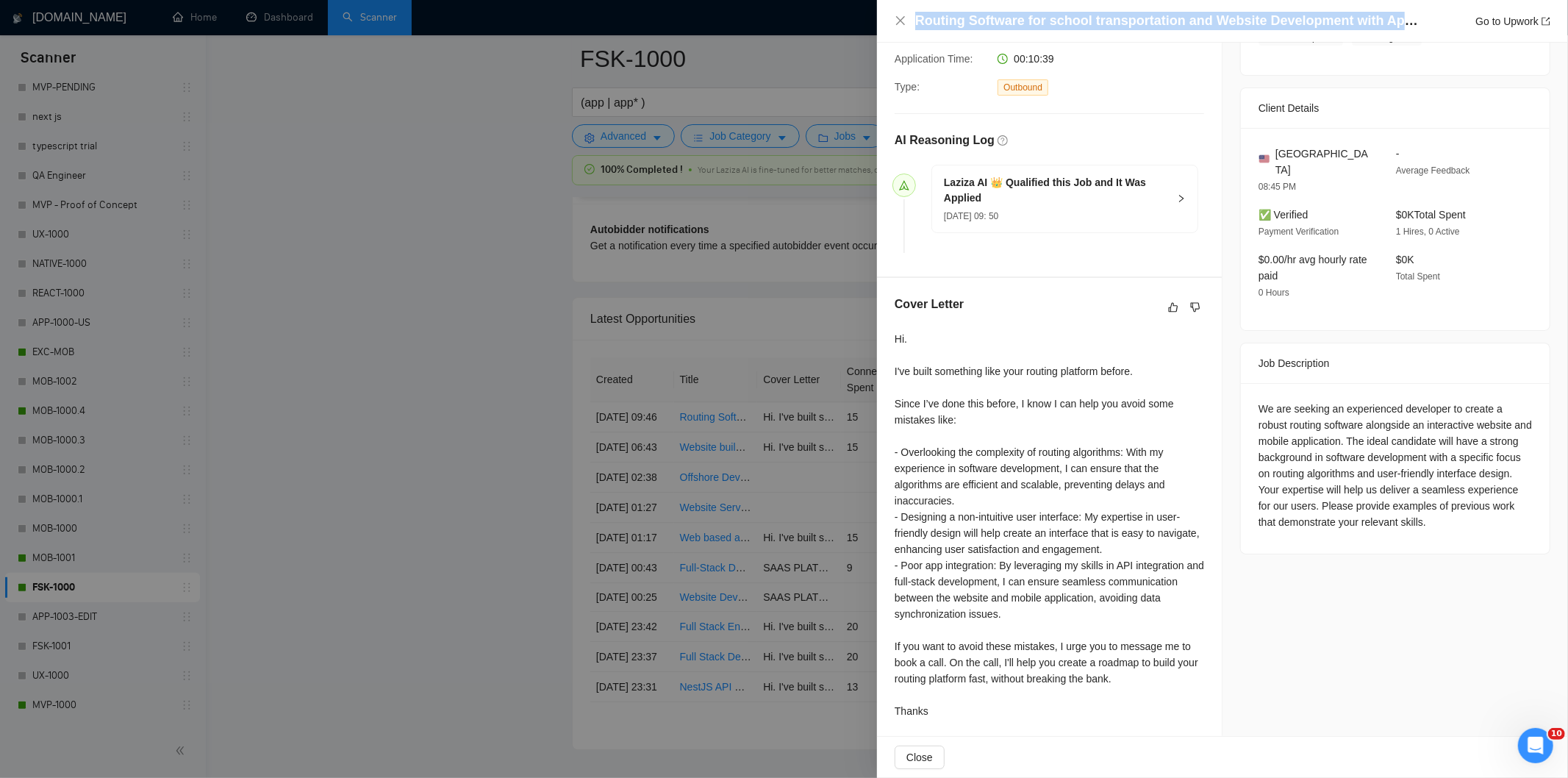
drag, startPoint x: 1398, startPoint y: 19, endPoint x: 787, endPoint y: 5, distance: 611.2
click at [787, 5] on div "Routing Software for school transportation and Website Development with App Int…" at bounding box center [784, 389] width 1568 height 778
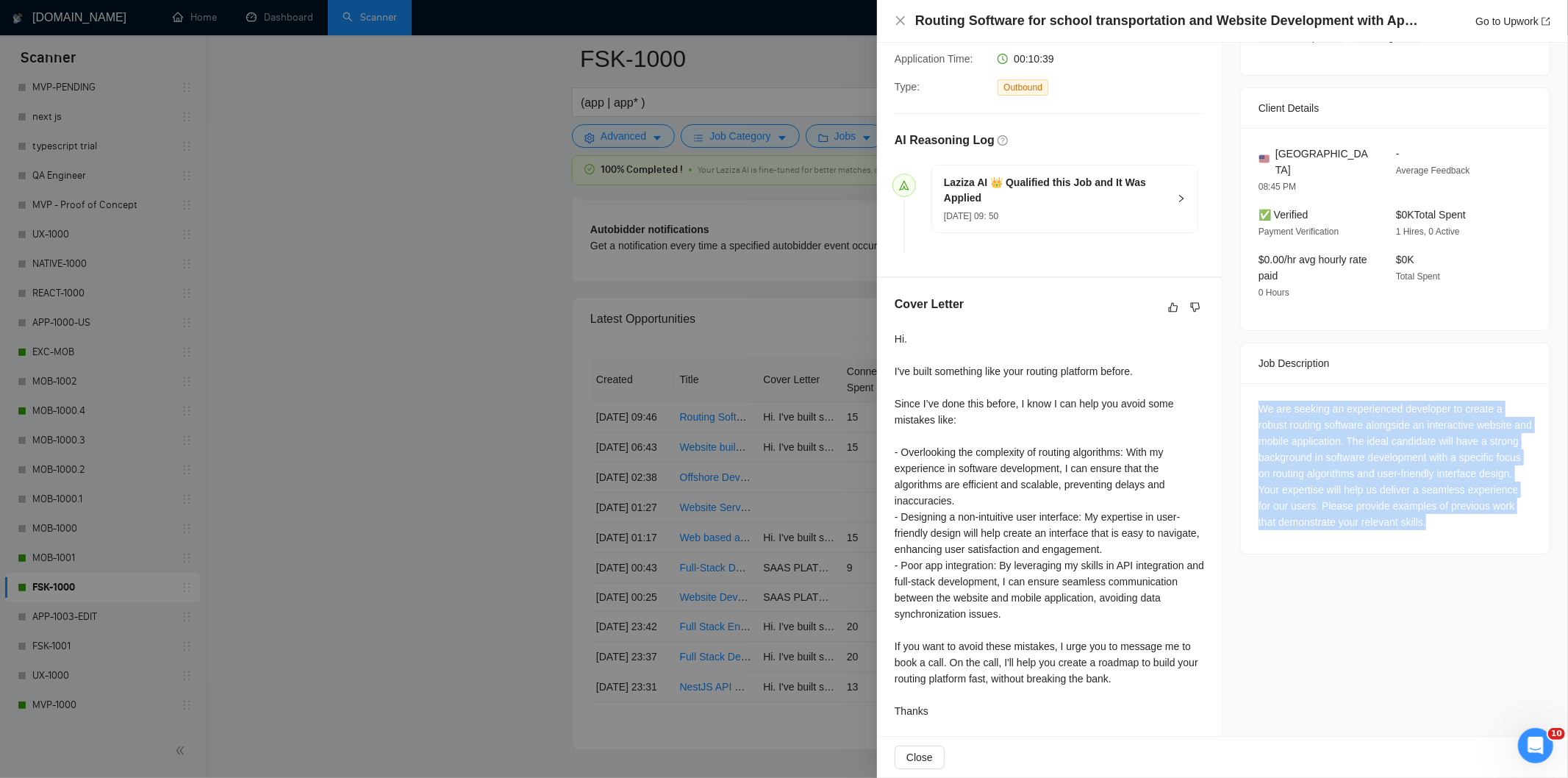
drag, startPoint x: 1243, startPoint y: 394, endPoint x: 1374, endPoint y: 539, distance: 195.4
click at [1374, 539] on div "We are seeking an experienced developer to create a robust routing software alo…" at bounding box center [1395, 468] width 309 height 171
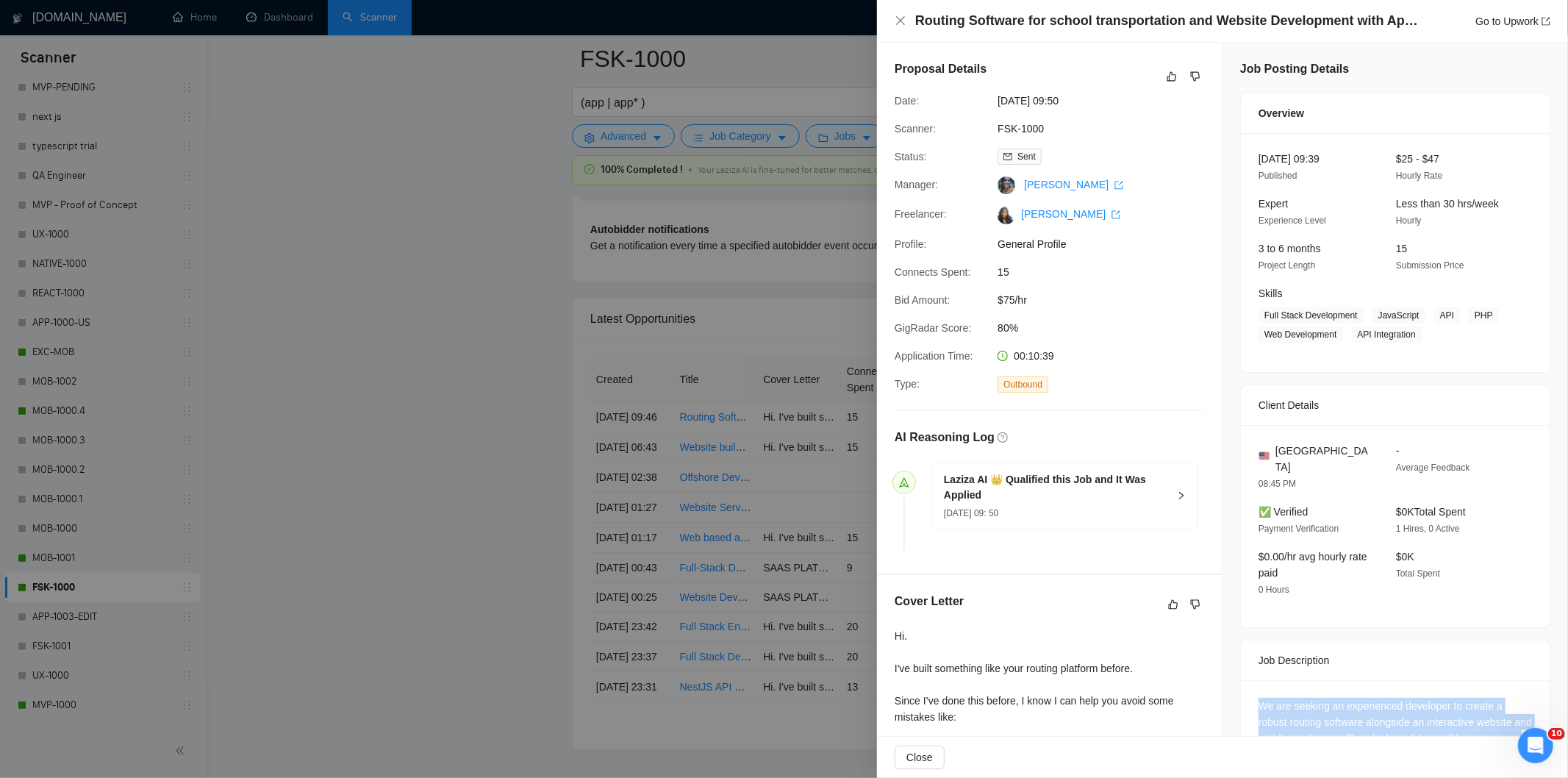
drag, startPoint x: 1101, startPoint y: 104, endPoint x: 989, endPoint y: 105, distance: 112.0
click at [989, 105] on div "Date: [DATE] 09:50" at bounding box center [1043, 100] width 309 height 16
click at [903, 26] on icon "close" at bounding box center [900, 21] width 12 height 12
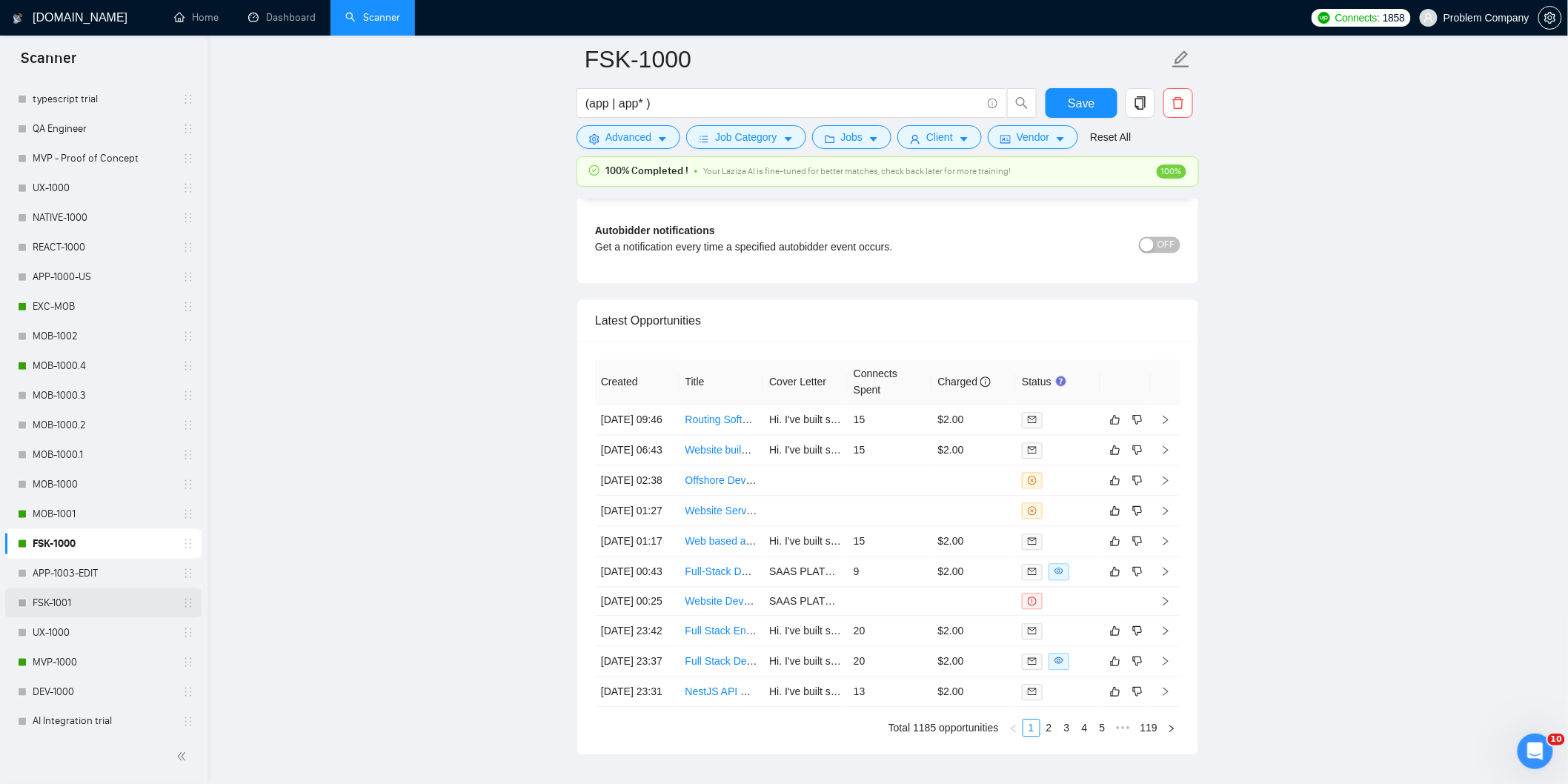
scroll to position [576, 0]
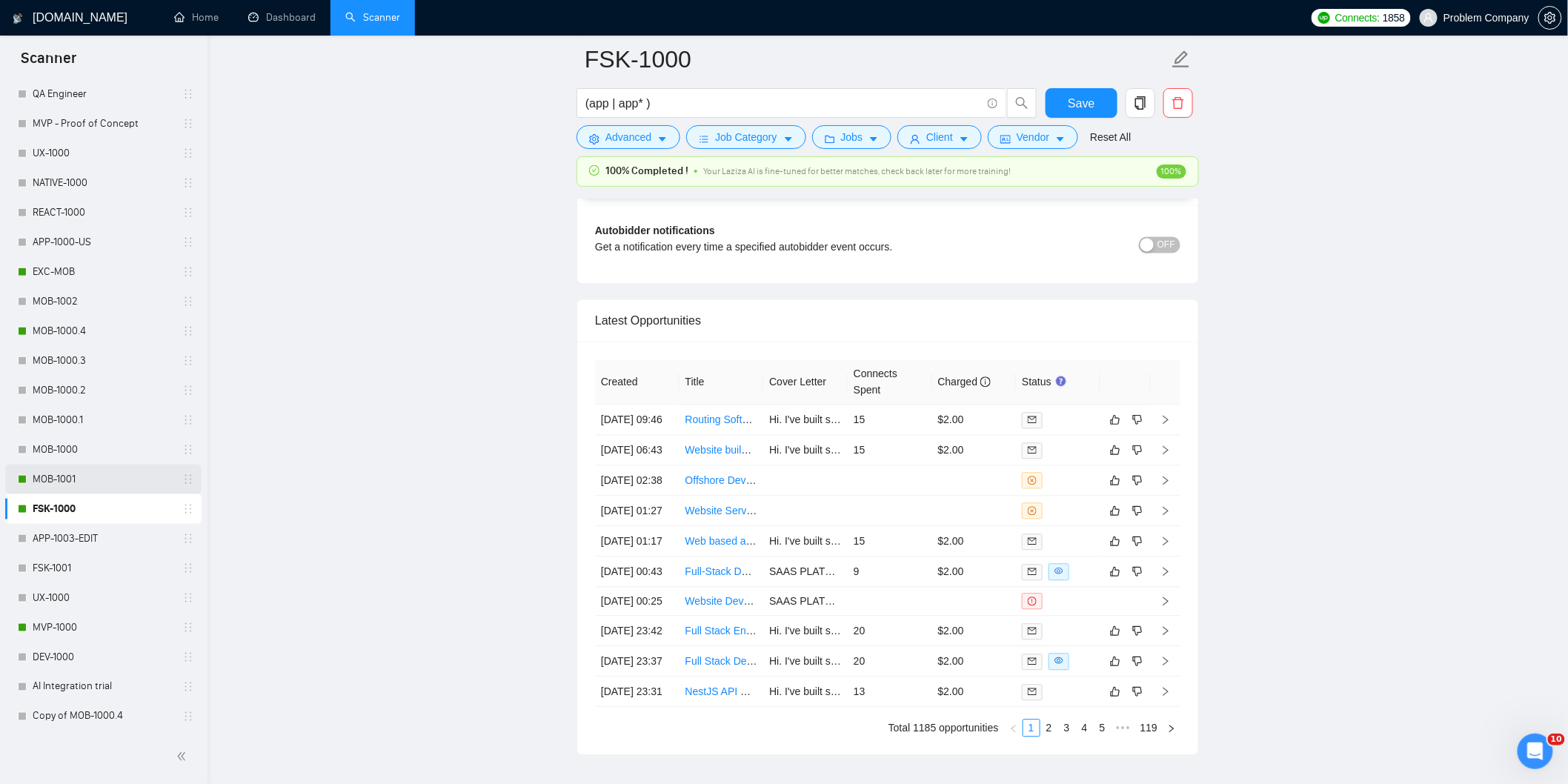
click at [62, 484] on link "MOB-1001" at bounding box center [104, 479] width 141 height 29
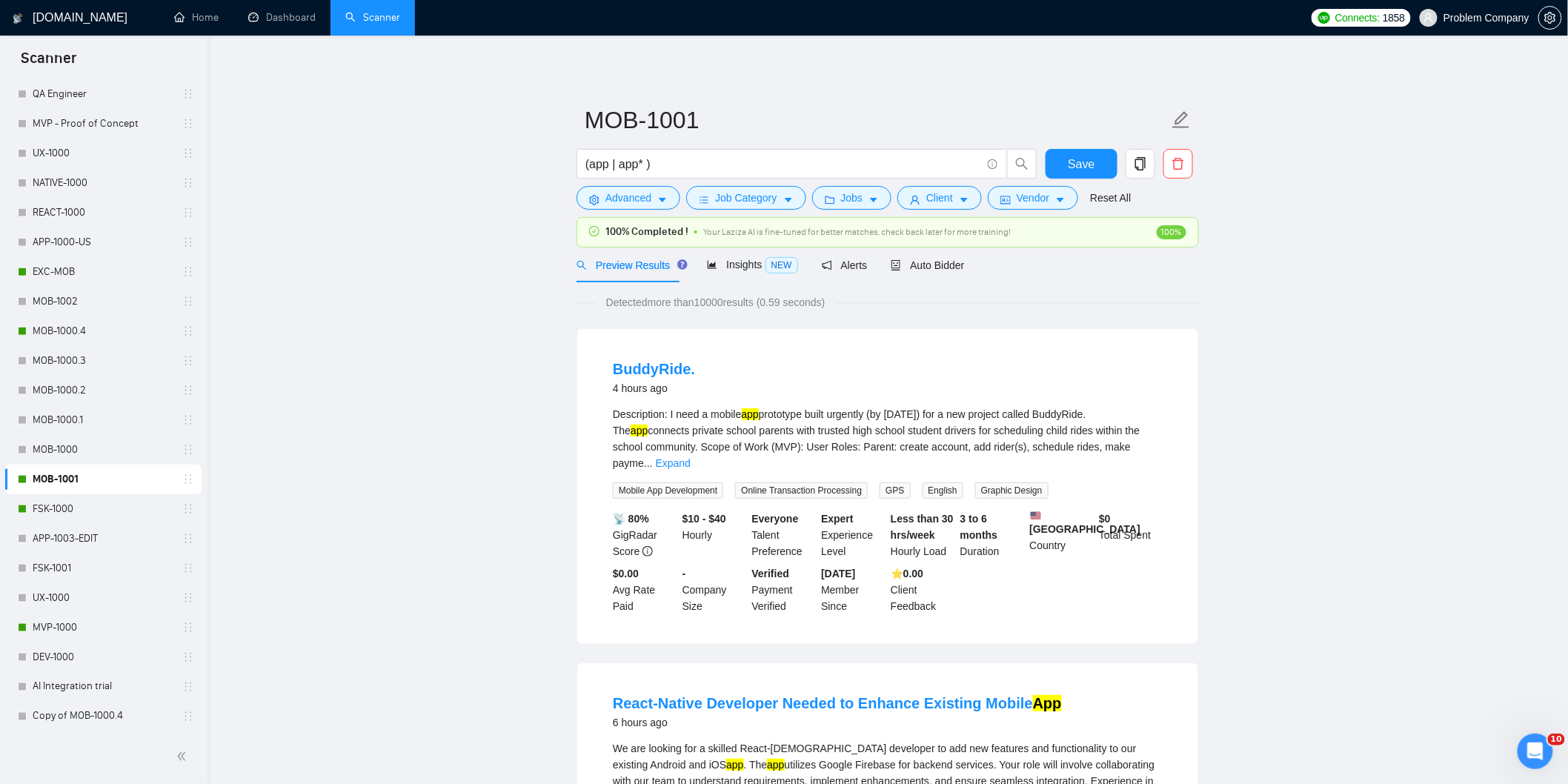
click at [962, 261] on div "Preview Results Insights NEW Alerts Auto Bidder" at bounding box center [887, 264] width 622 height 35
click at [944, 271] on span "Auto Bidder" at bounding box center [927, 265] width 73 height 12
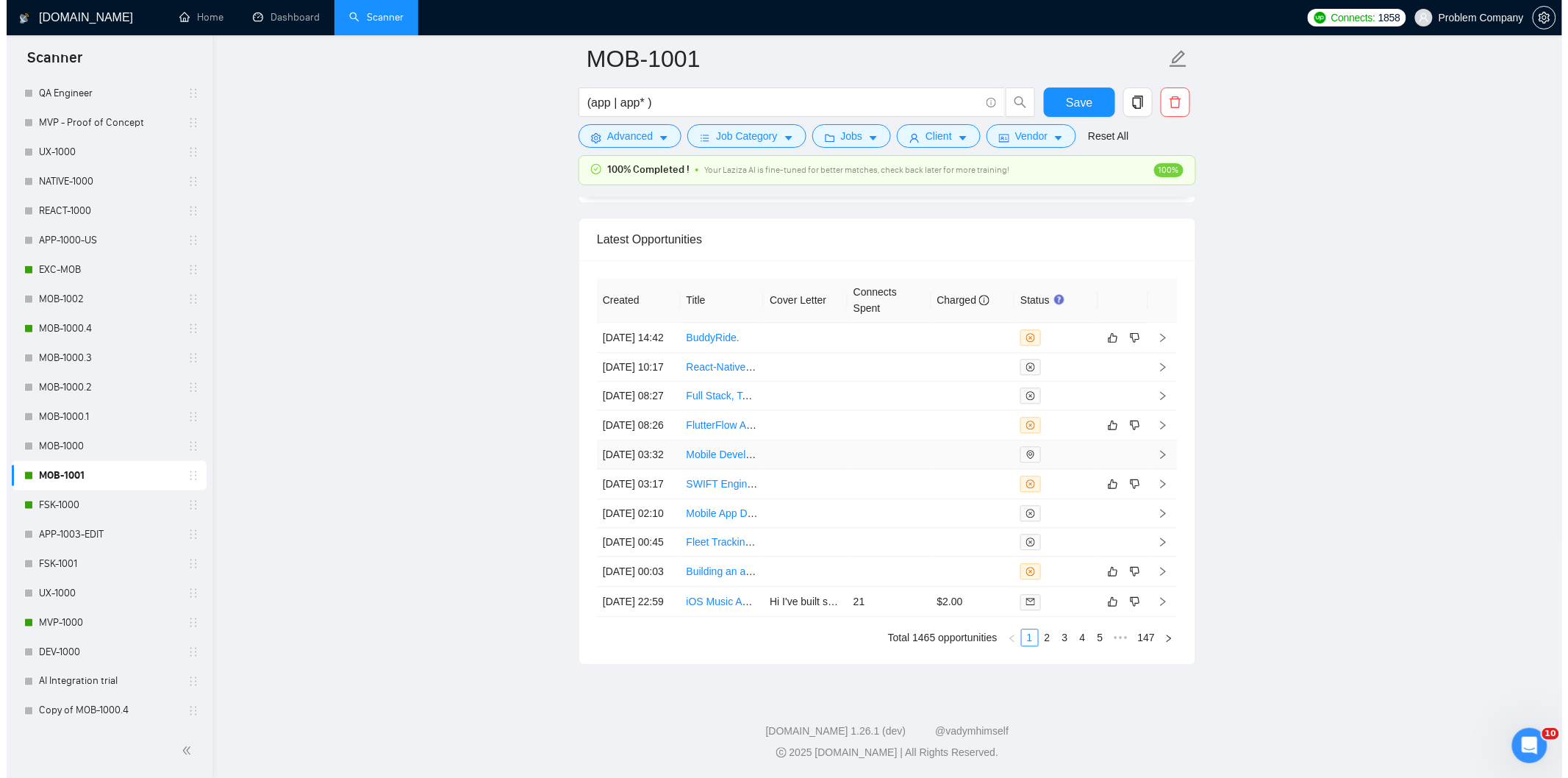
scroll to position [3661, 0]
click at [1045, 645] on link "2" at bounding box center [1040, 637] width 16 height 16
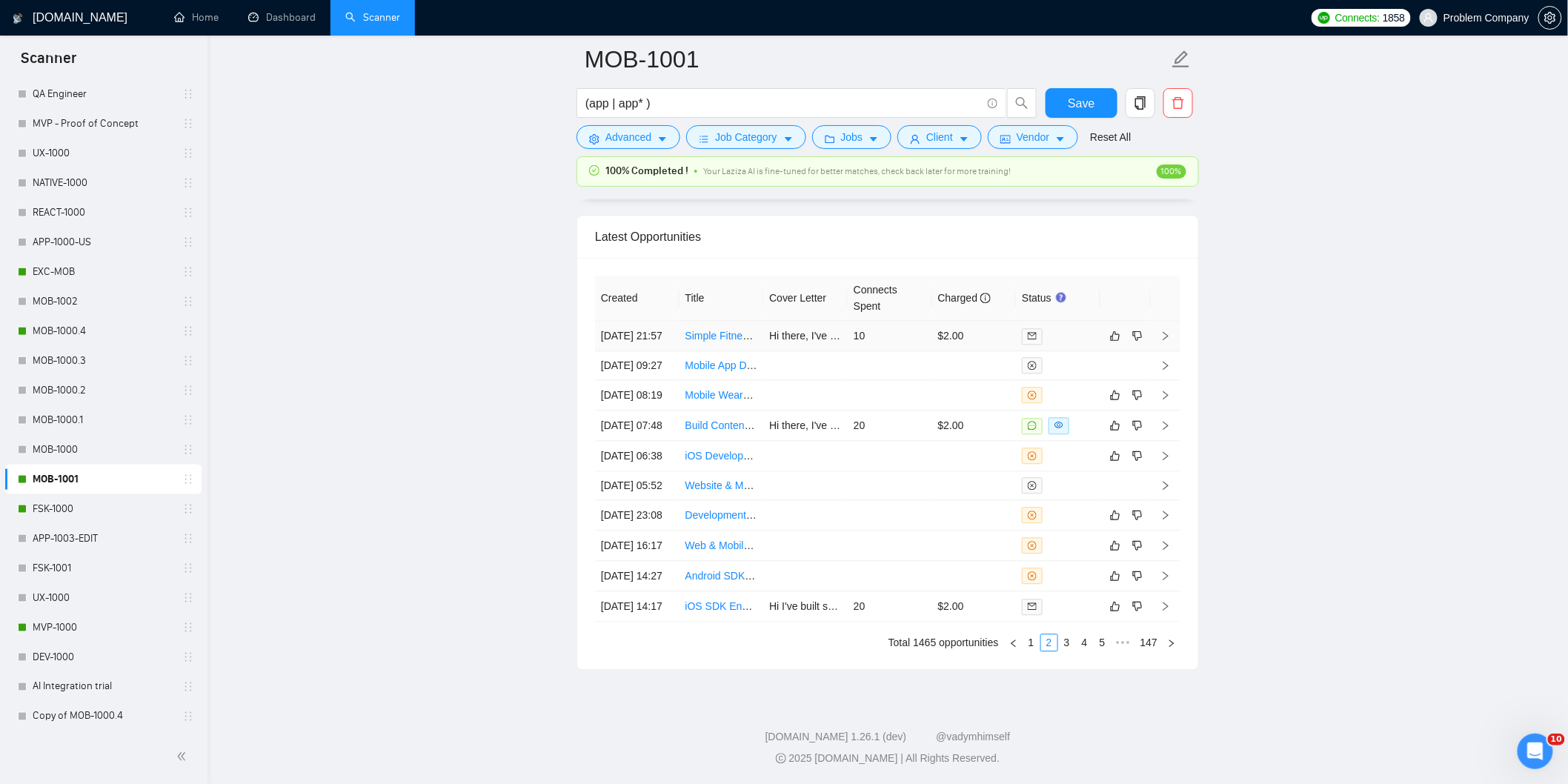
click at [639, 321] on td "[DATE] 21:57" at bounding box center [637, 336] width 85 height 30
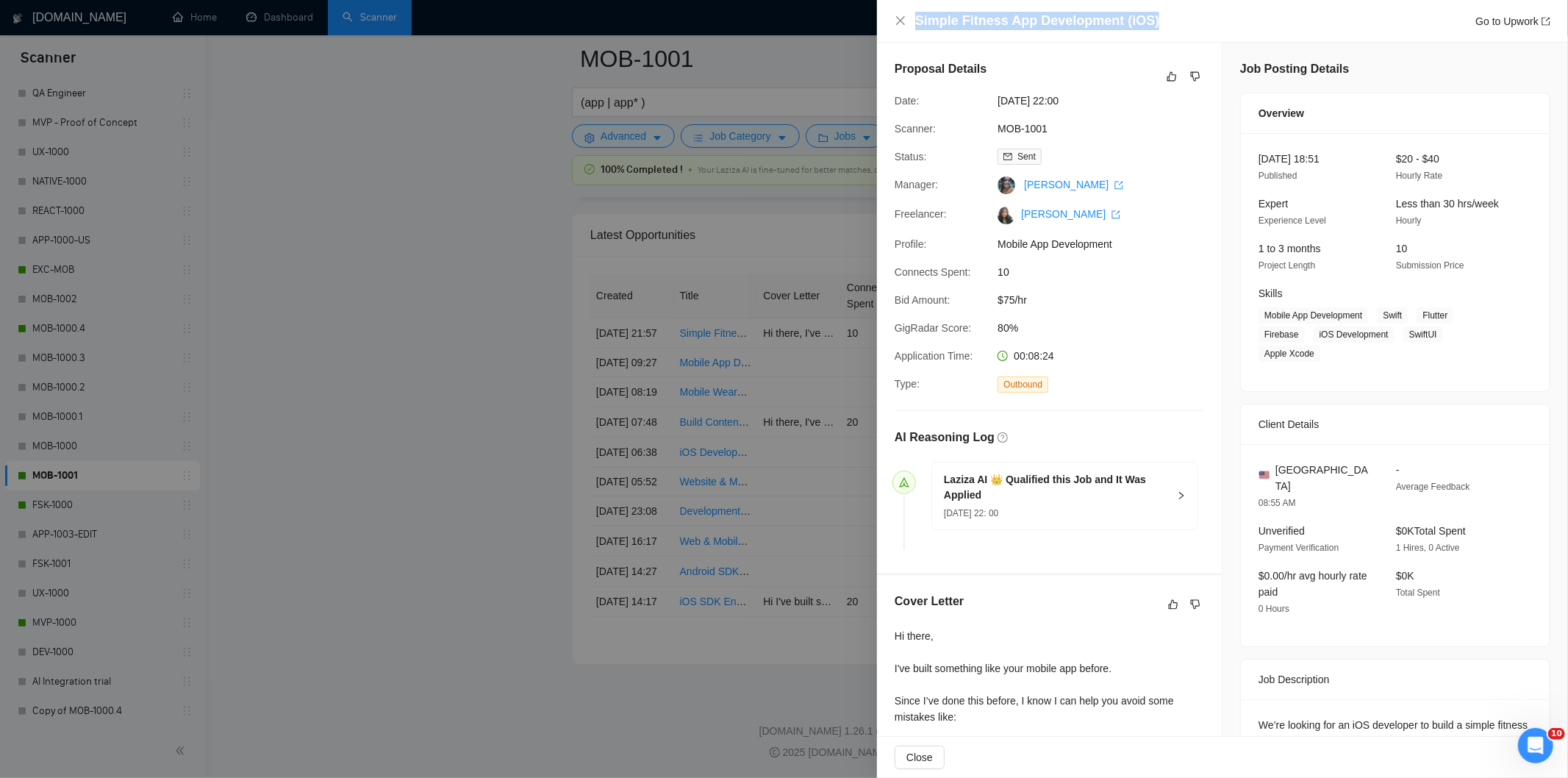
drag, startPoint x: 1154, startPoint y: 9, endPoint x: 942, endPoint y: 9, distance: 212.0
click at [942, 9] on div "Simple Fitness App Development (iOS) Go to Upwork" at bounding box center [1222, 21] width 691 height 43
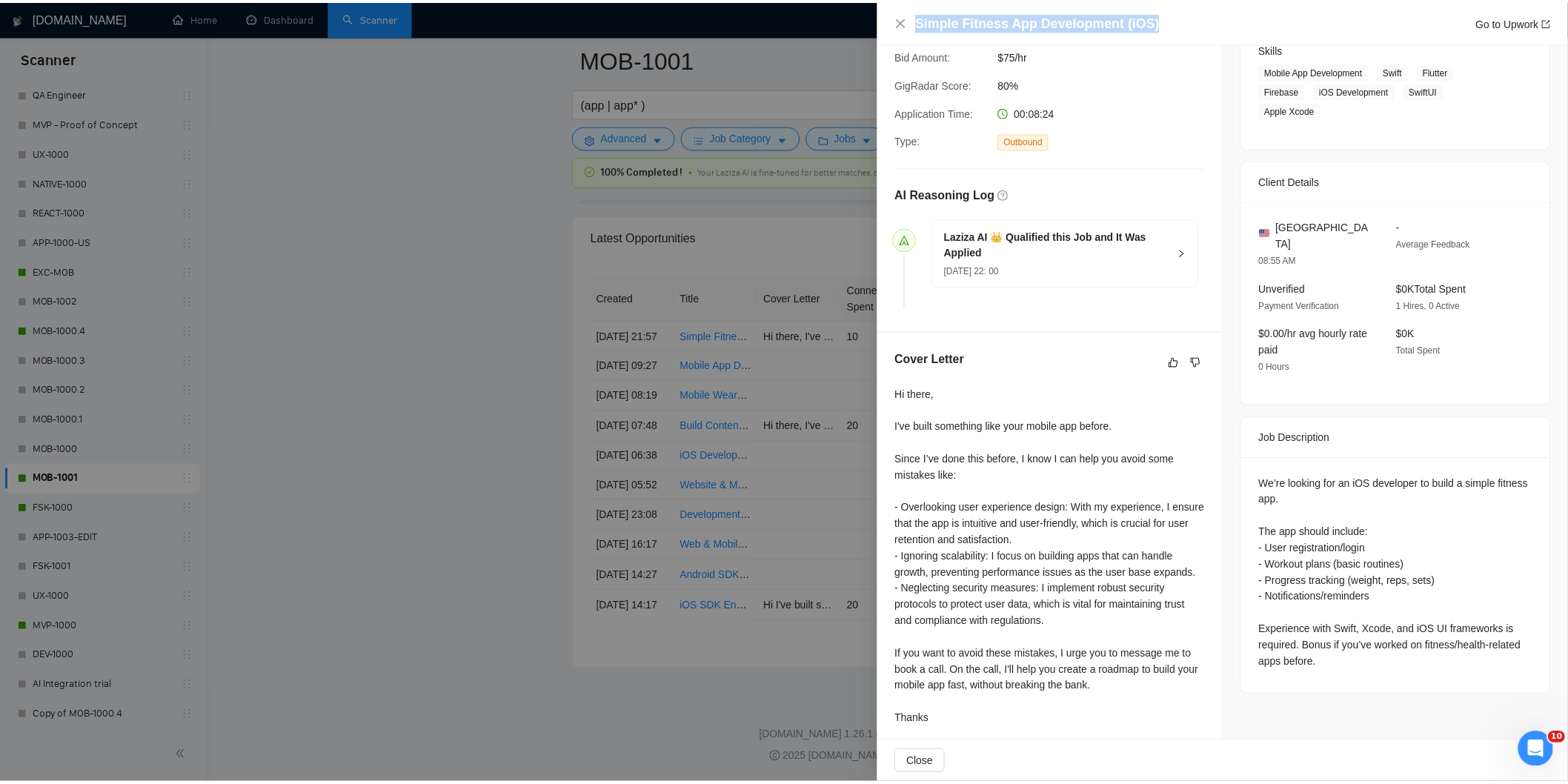
scroll to position [257, 0]
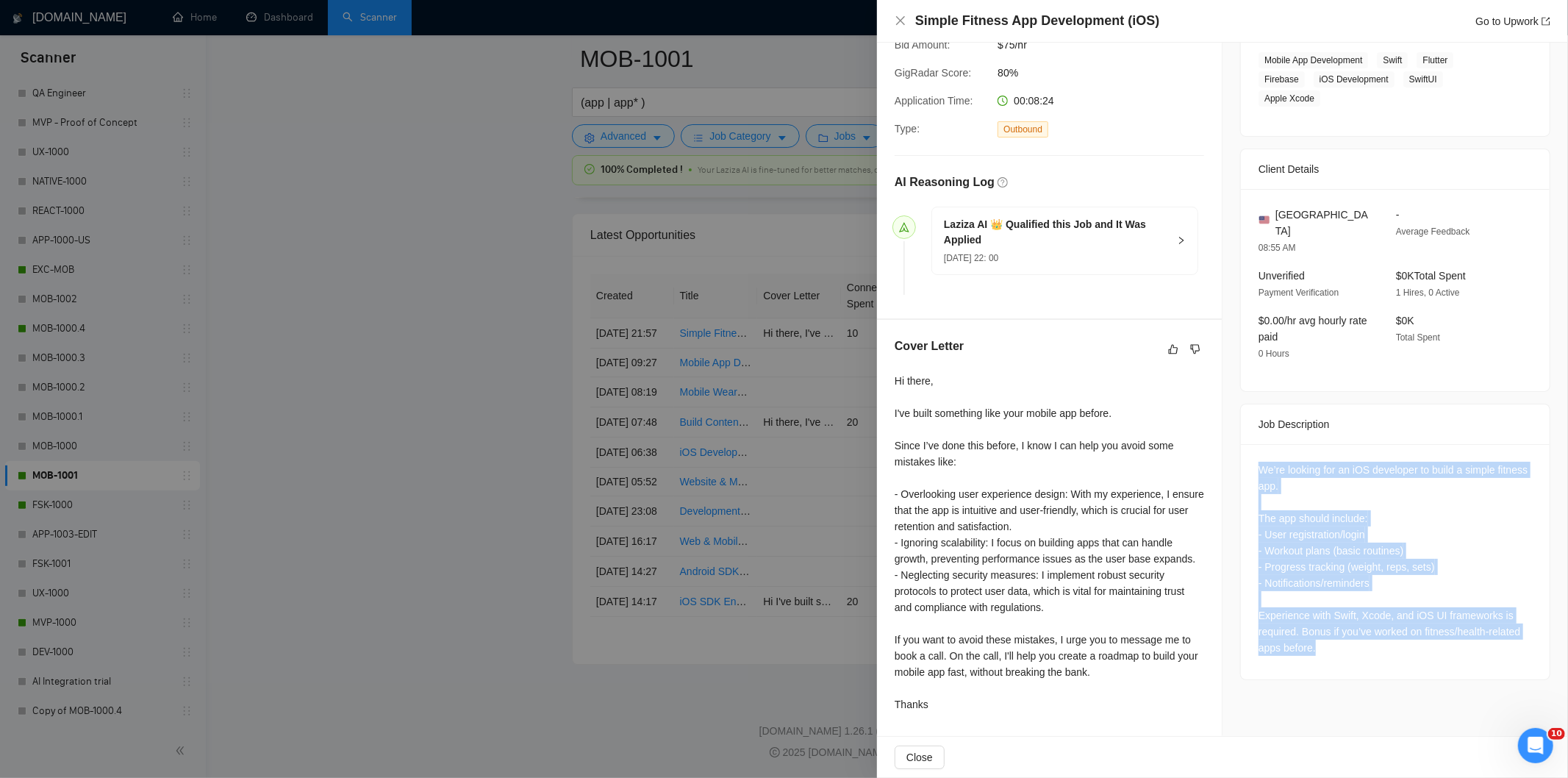
drag, startPoint x: 1250, startPoint y: 450, endPoint x: 1423, endPoint y: 648, distance: 262.9
click at [1423, 648] on div "We’re looking for an iOS developer to build a simple fitness app. The app shoul…" at bounding box center [1395, 561] width 309 height 235
click at [898, 16] on icon "close" at bounding box center [900, 21] width 12 height 12
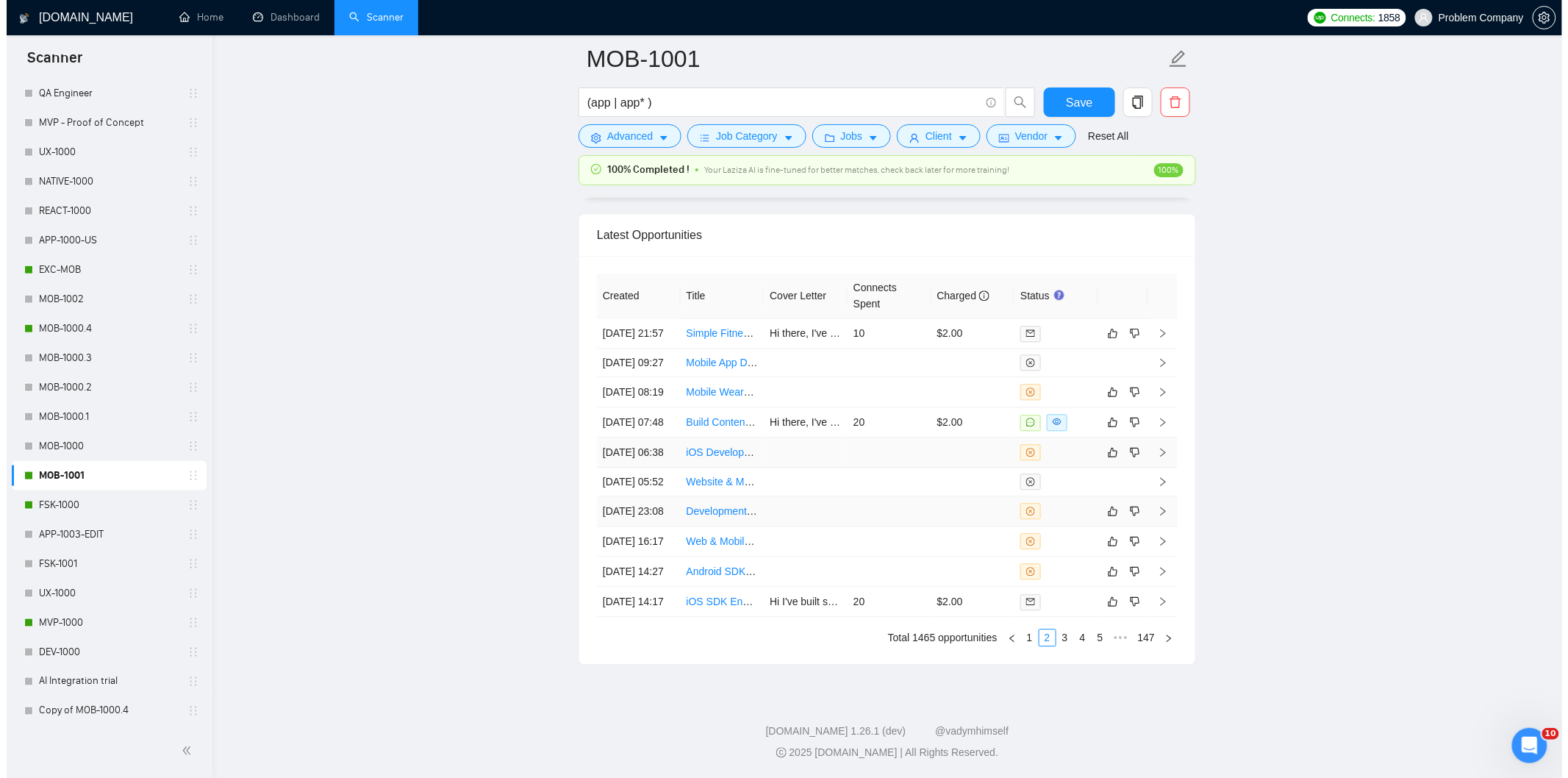
scroll to position [3740, 0]
click at [1025, 641] on link "1" at bounding box center [1023, 637] width 16 height 16
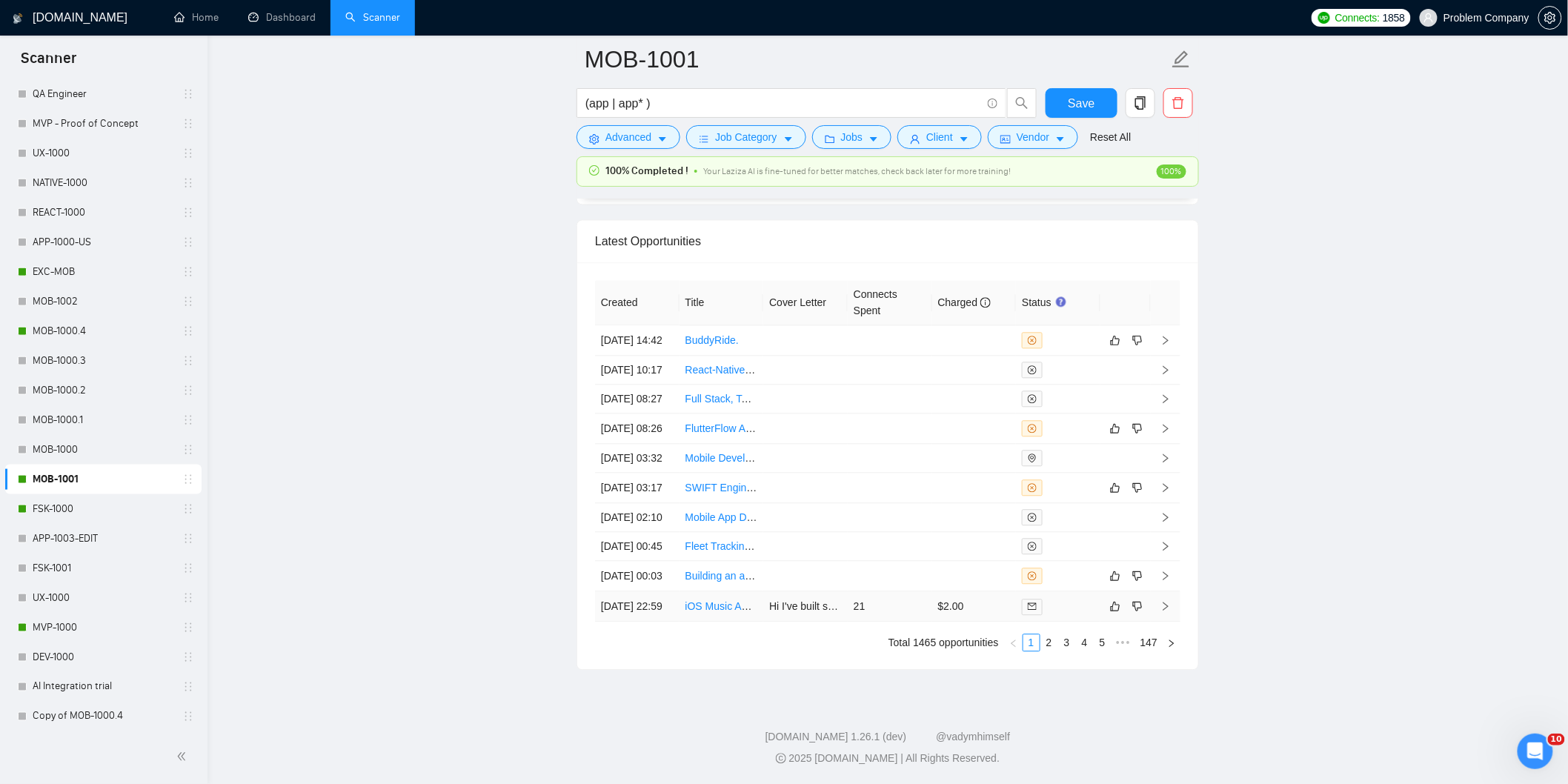
click at [652, 606] on td "[DATE] 22:59" at bounding box center [637, 606] width 85 height 30
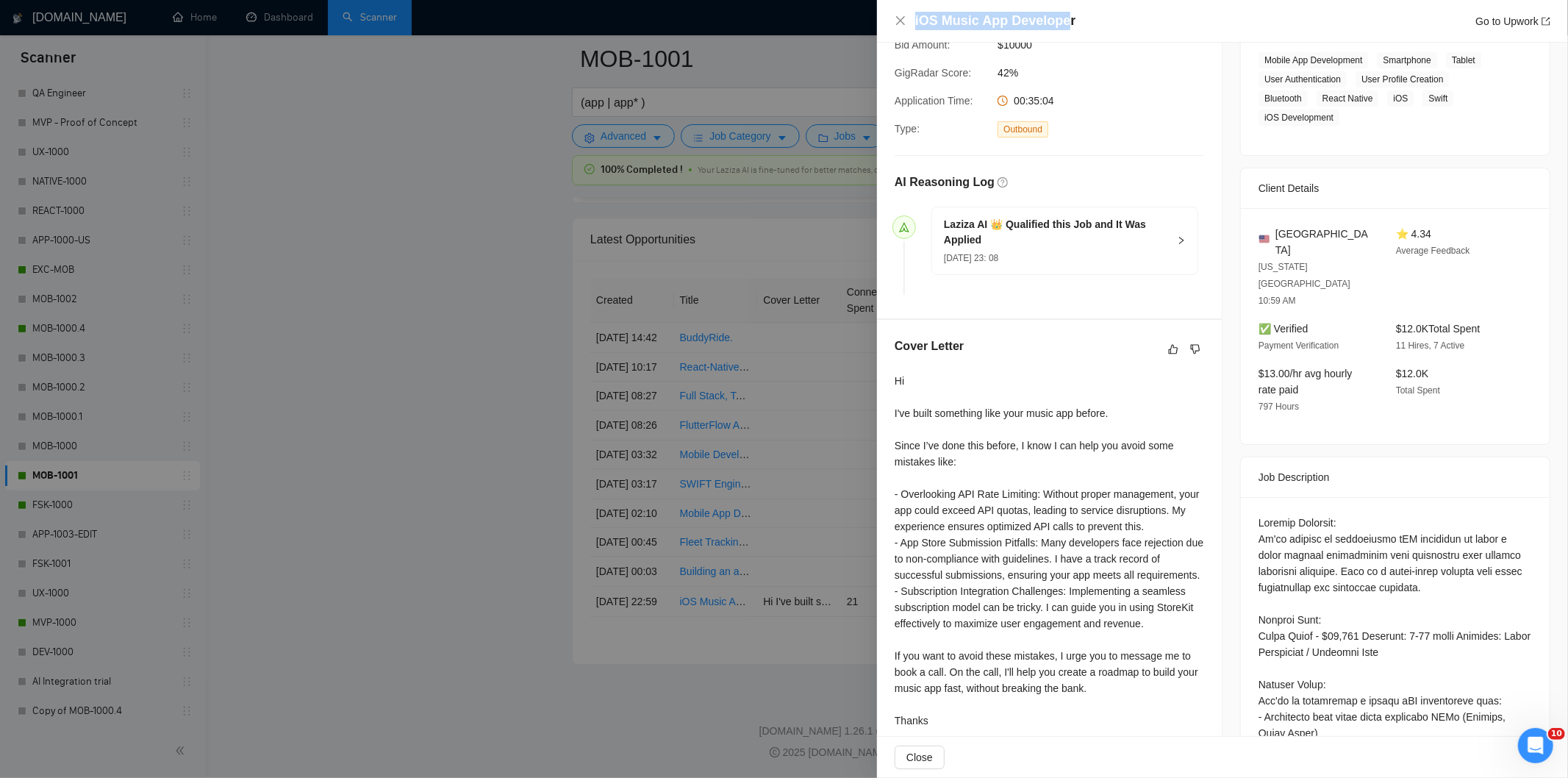
drag, startPoint x: 1064, startPoint y: 25, endPoint x: 914, endPoint y: 17, distance: 150.2
click at [915, 17] on h4 "iOS Music App Developer" at bounding box center [996, 21] width 161 height 19
click at [1094, 12] on div "iOS Music App Developer Go to Upwork" at bounding box center [1233, 21] width 635 height 19
drag, startPoint x: 1077, startPoint y: 17, endPoint x: 900, endPoint y: 19, distance: 177.0
click at [900, 19] on div "iOS Music App Developer Go to Upwork" at bounding box center [1222, 21] width 656 height 19
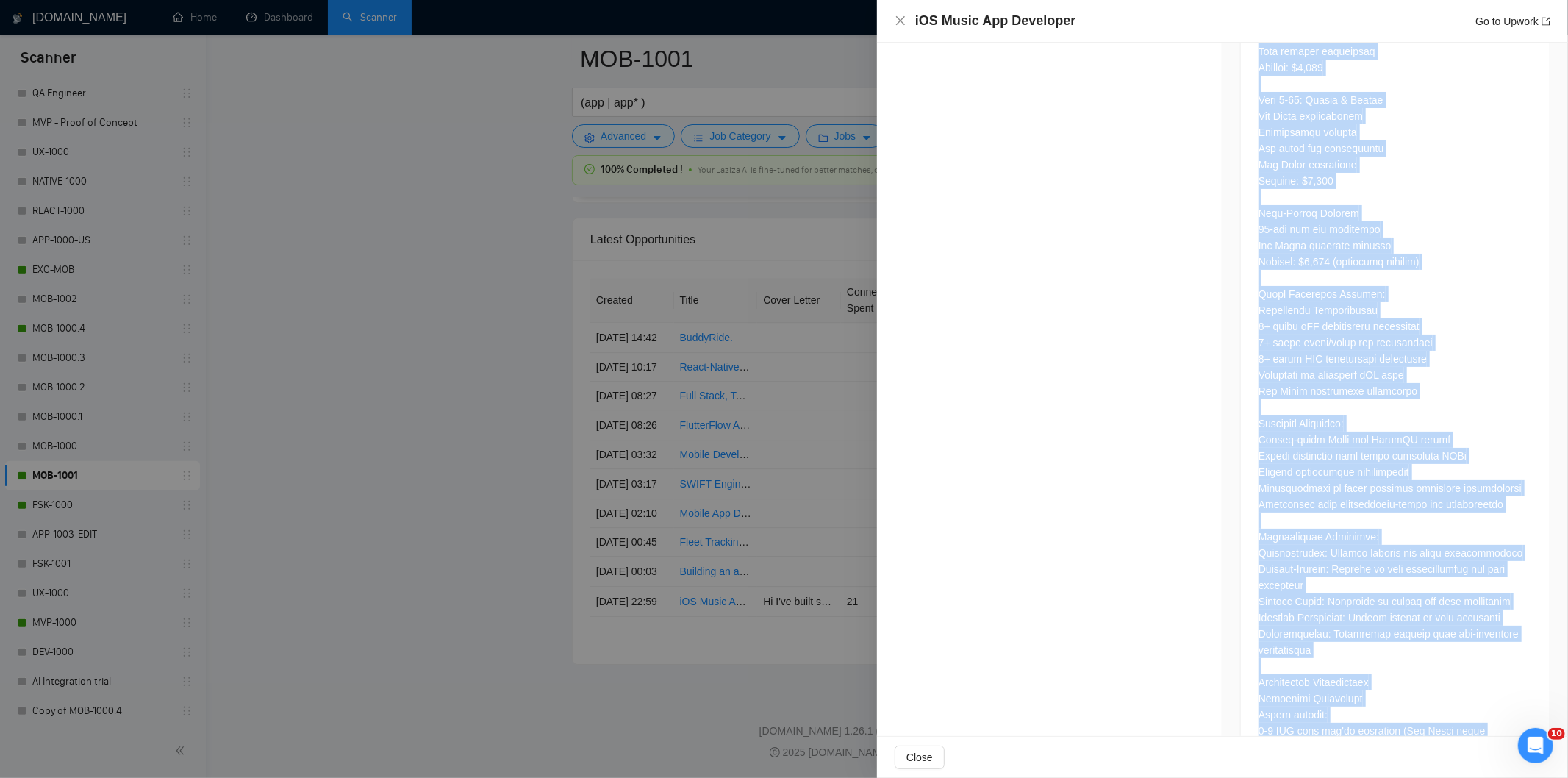
scroll to position [2061, 0]
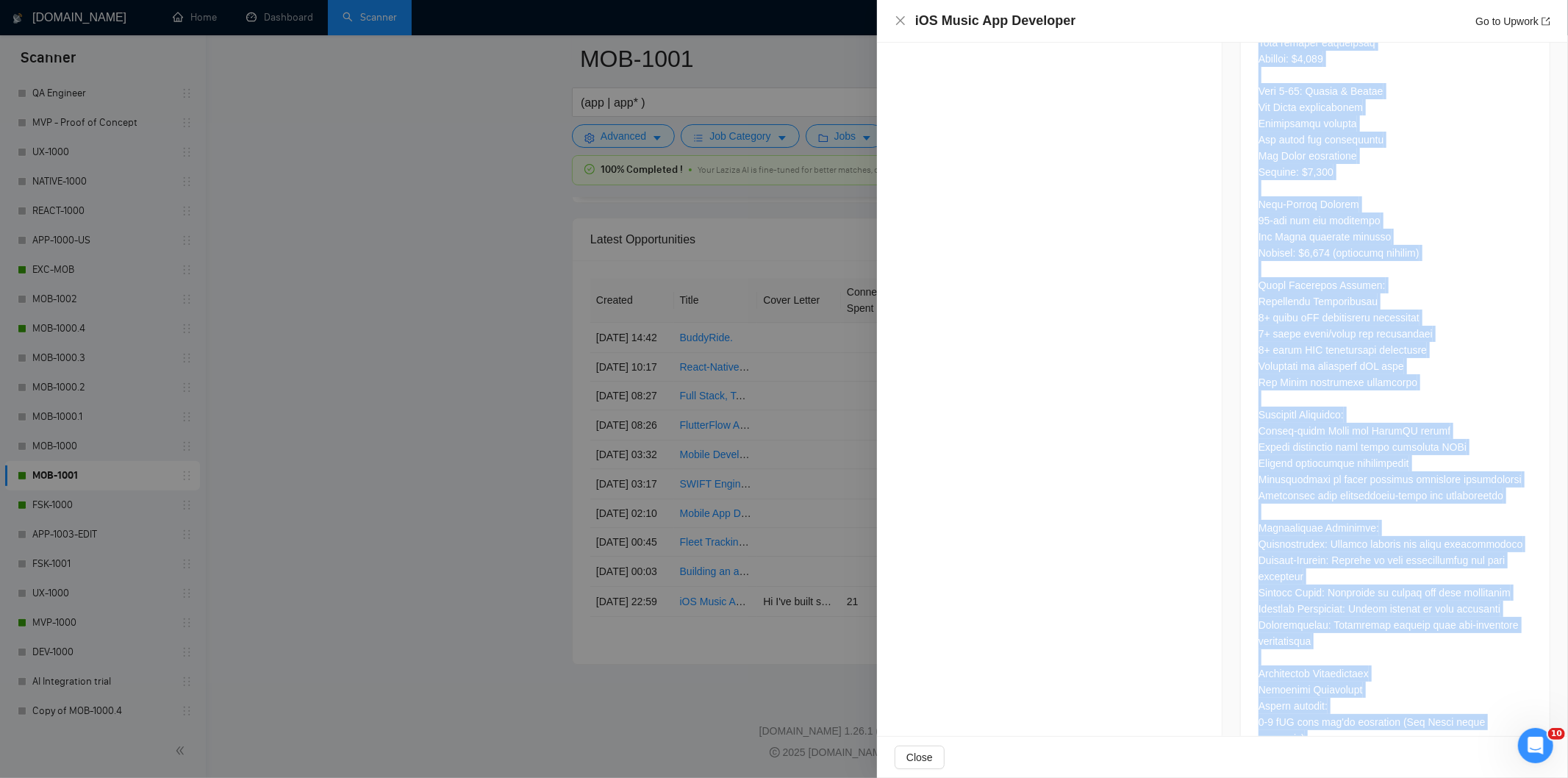
drag, startPoint x: 1250, startPoint y: 141, endPoint x: 1468, endPoint y: 686, distance: 587.0
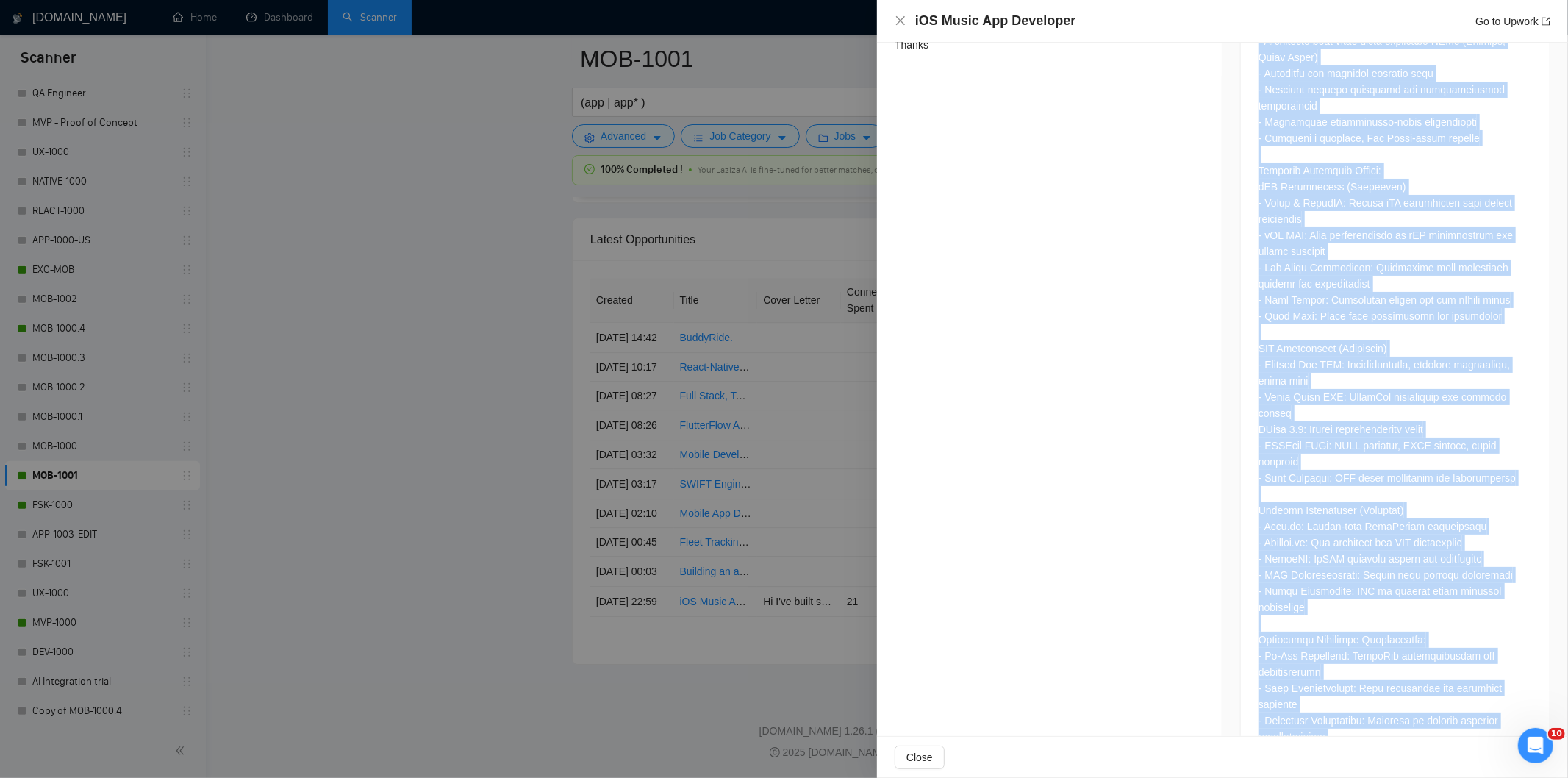
scroll to position [591, 0]
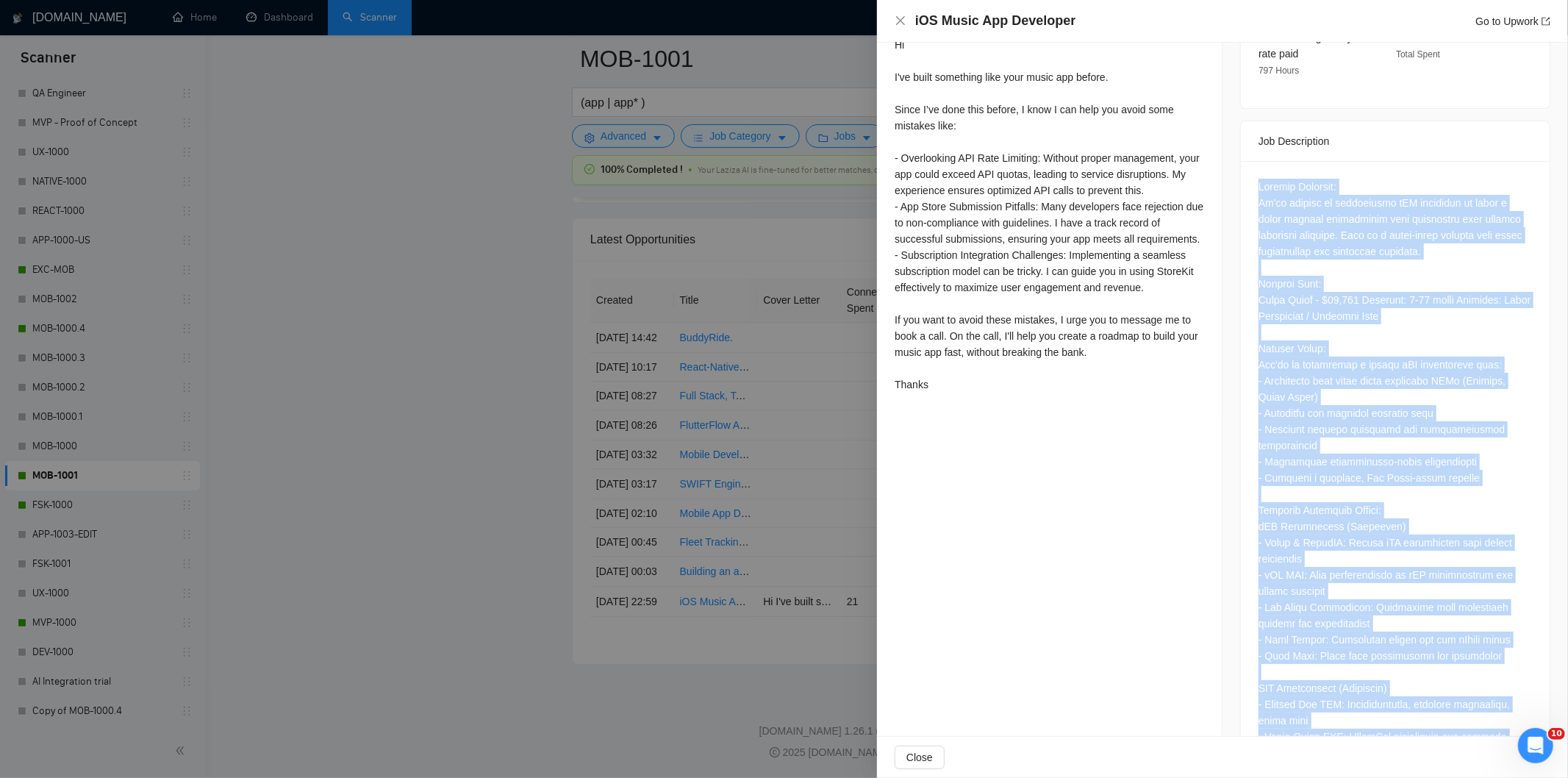
drag, startPoint x: 1400, startPoint y: 278, endPoint x: 1401, endPoint y: 266, distance: 12.0
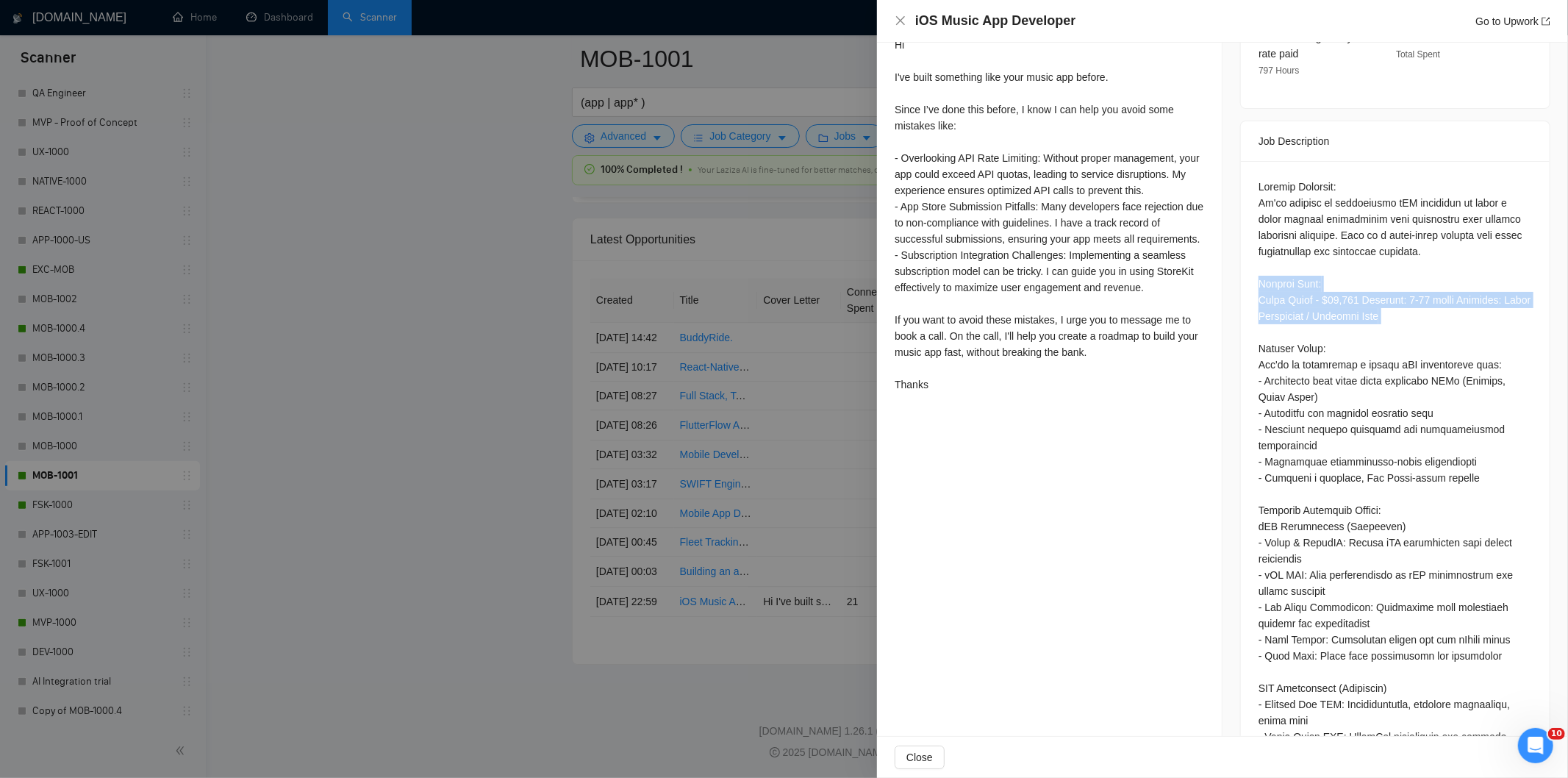
drag, startPoint x: 1408, startPoint y: 268, endPoint x: 1260, endPoint y: 233, distance: 152.1
click at [891, 20] on div "iOS Music App Developer Go to Upwork" at bounding box center [1222, 21] width 691 height 43
click at [897, 22] on icon "close" at bounding box center [900, 21] width 12 height 12
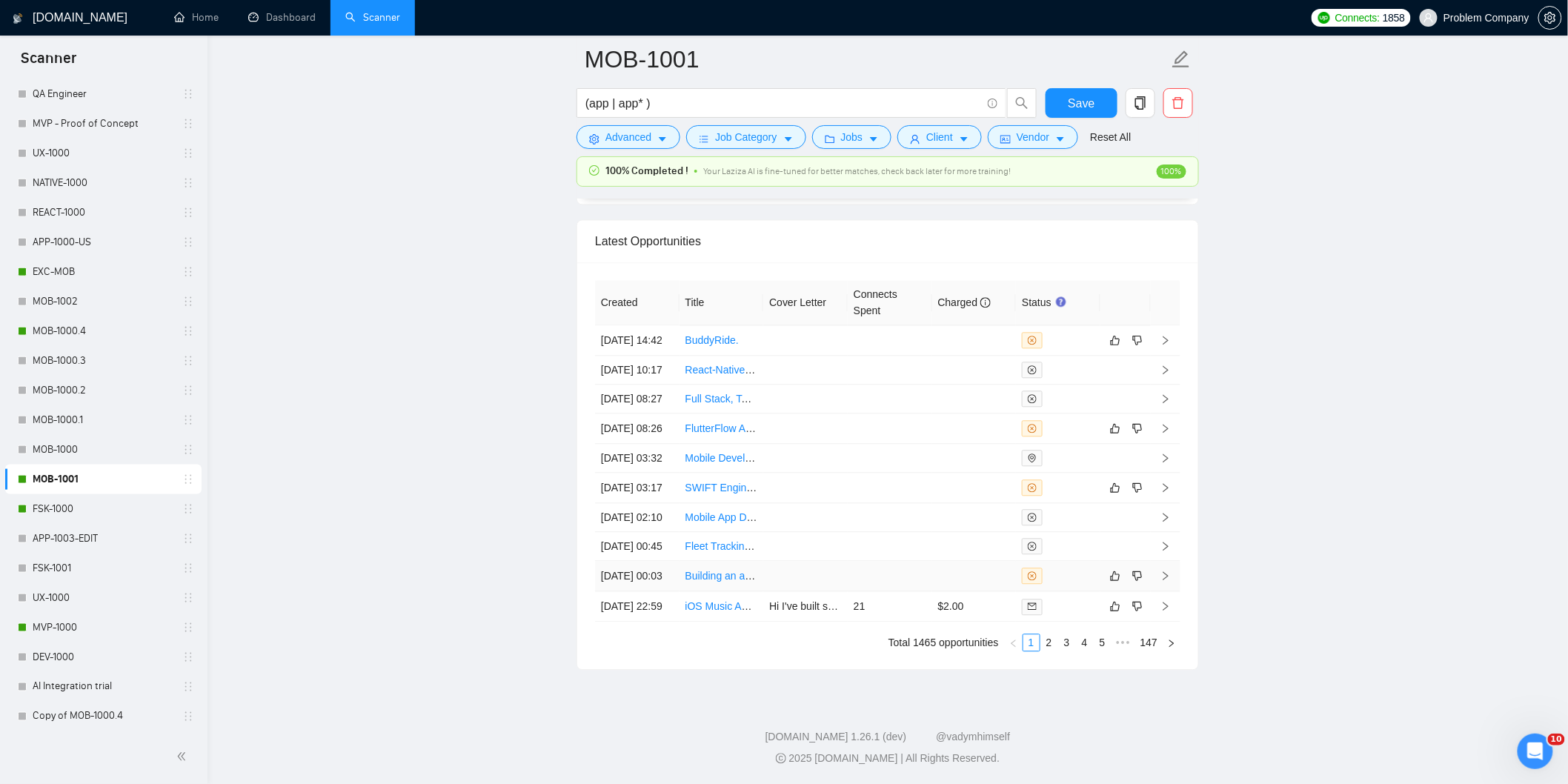
click at [653, 561] on td "[DATE] 00:03" at bounding box center [637, 576] width 85 height 30
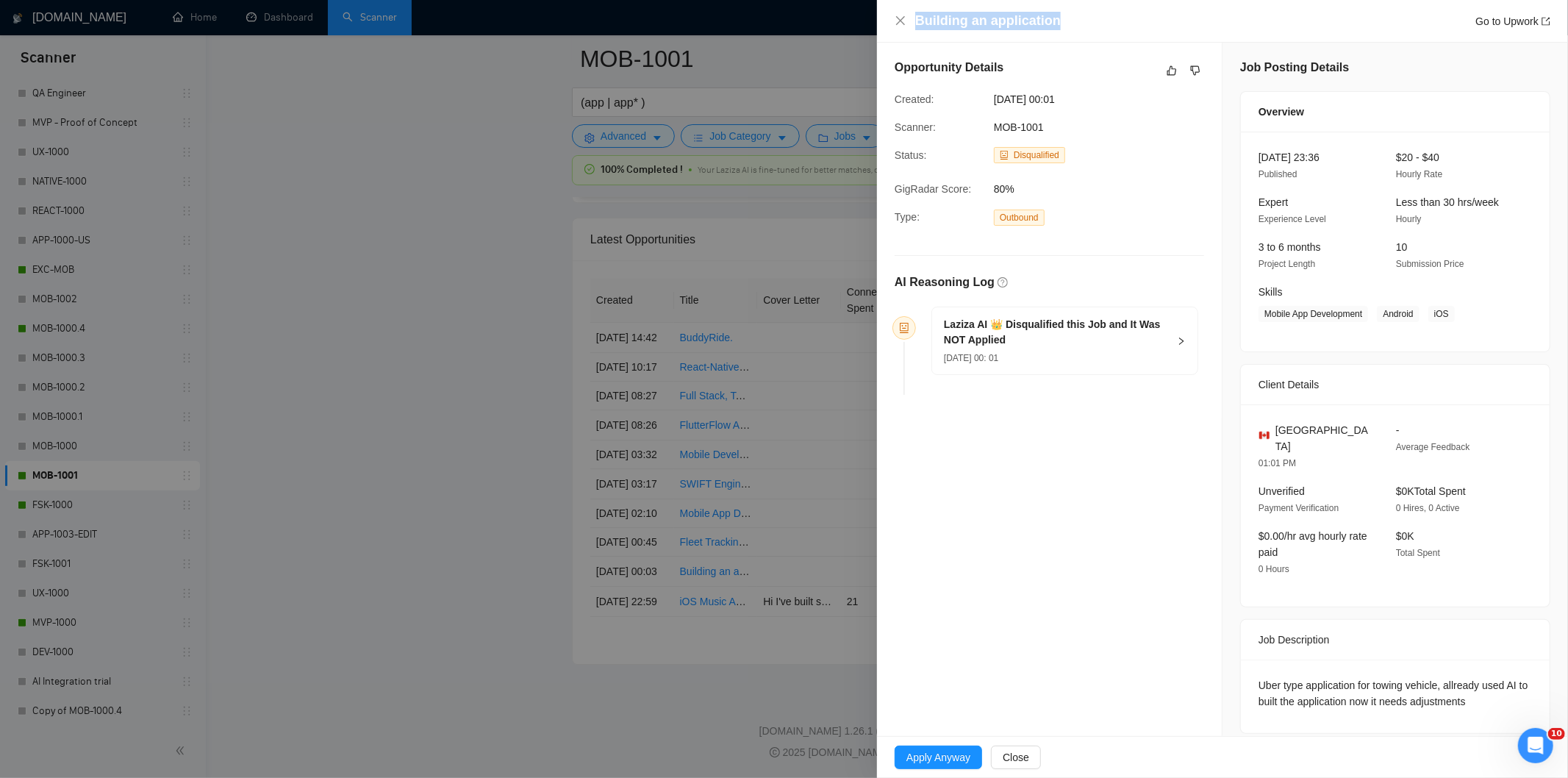
drag, startPoint x: 1098, startPoint y: 18, endPoint x: 907, endPoint y: 9, distance: 191.2
click at [907, 9] on div "Building an application Go to Upwork" at bounding box center [1222, 21] width 691 height 43
drag, startPoint x: 1494, startPoint y: 686, endPoint x: 1231, endPoint y: 659, distance: 264.4
click at [1231, 659] on div "Job Posting Details Overview [DATE] 23:36 Published $20 - $40 Hourly Rate Exper…" at bounding box center [1395, 396] width 346 height 710
click at [1056, 363] on div "[DATE] 00: 01" at bounding box center [1056, 357] width 224 height 16
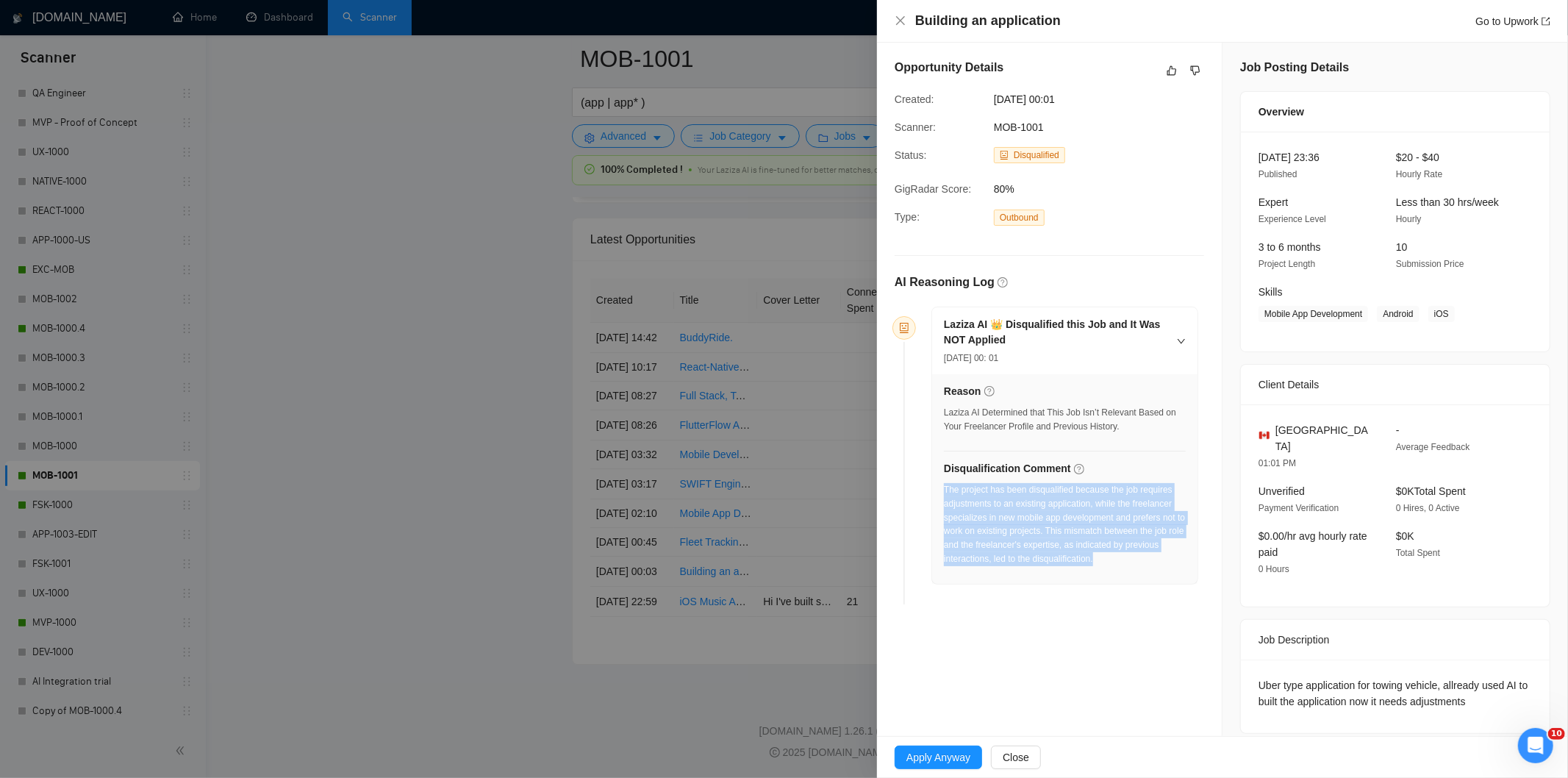
drag, startPoint x: 1110, startPoint y: 566, endPoint x: 945, endPoint y: 493, distance: 180.4
click at [945, 493] on div "The project has been disqualified because the job requires adjustments to an ex…" at bounding box center [1065, 524] width 242 height 83
click at [896, 23] on icon "close" at bounding box center [900, 21] width 12 height 12
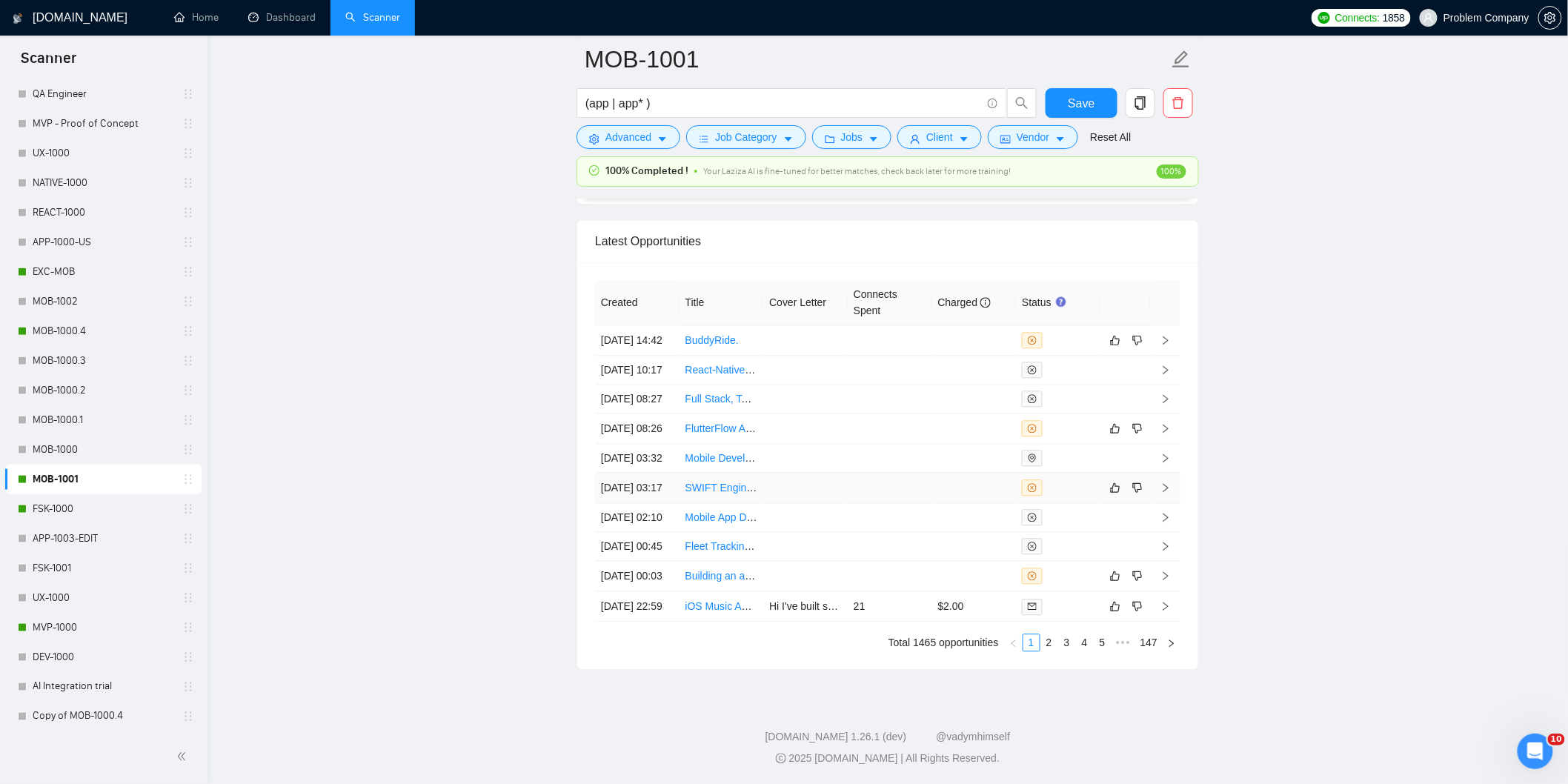
click at [646, 472] on td "[DATE] 03:17" at bounding box center [637, 488] width 85 height 30
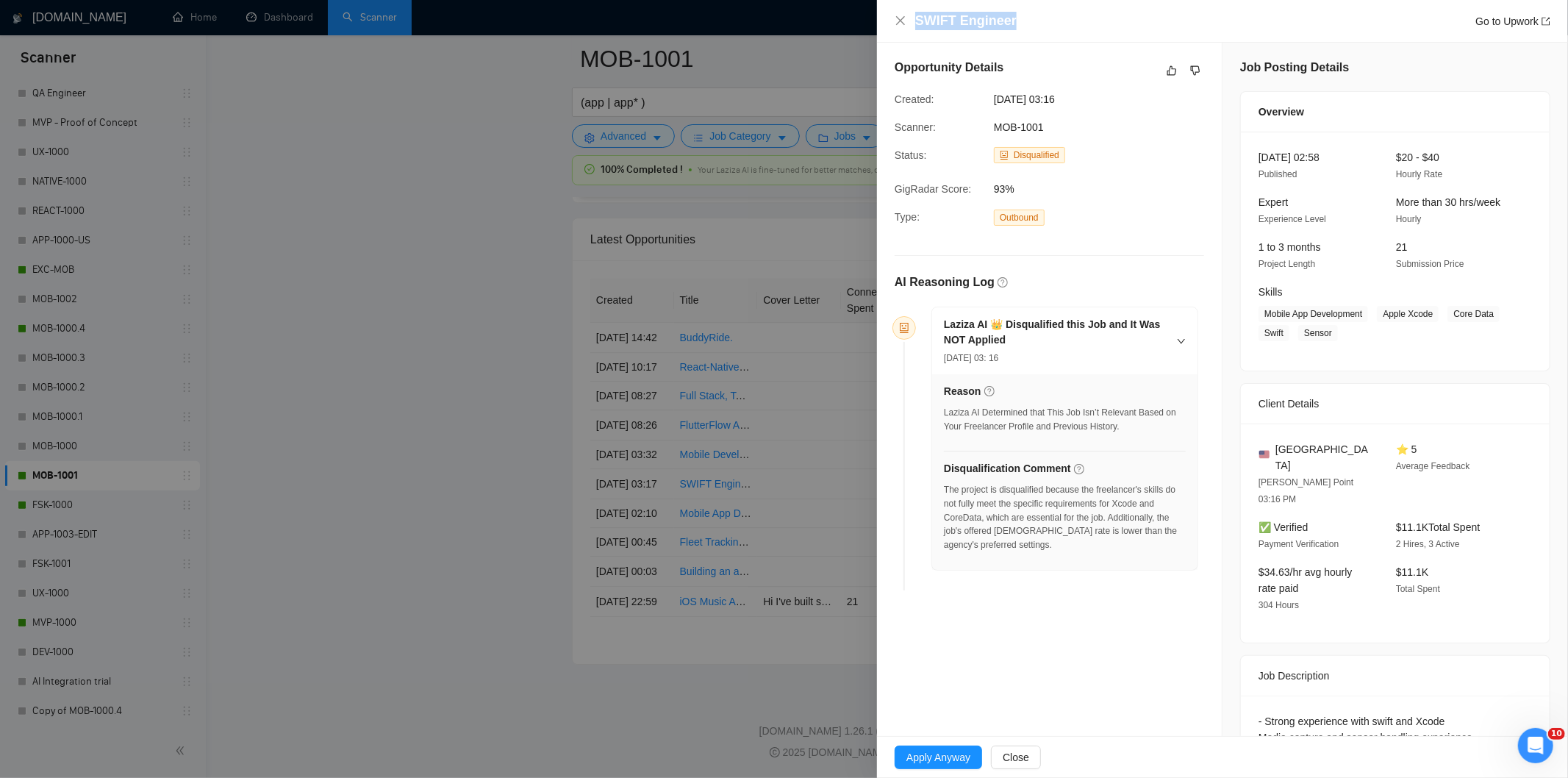
drag, startPoint x: 1034, startPoint y: 19, endPoint x: 907, endPoint y: 12, distance: 127.2
click at [907, 12] on div "SWIFT Engineer Go to Upwork" at bounding box center [1222, 21] width 656 height 19
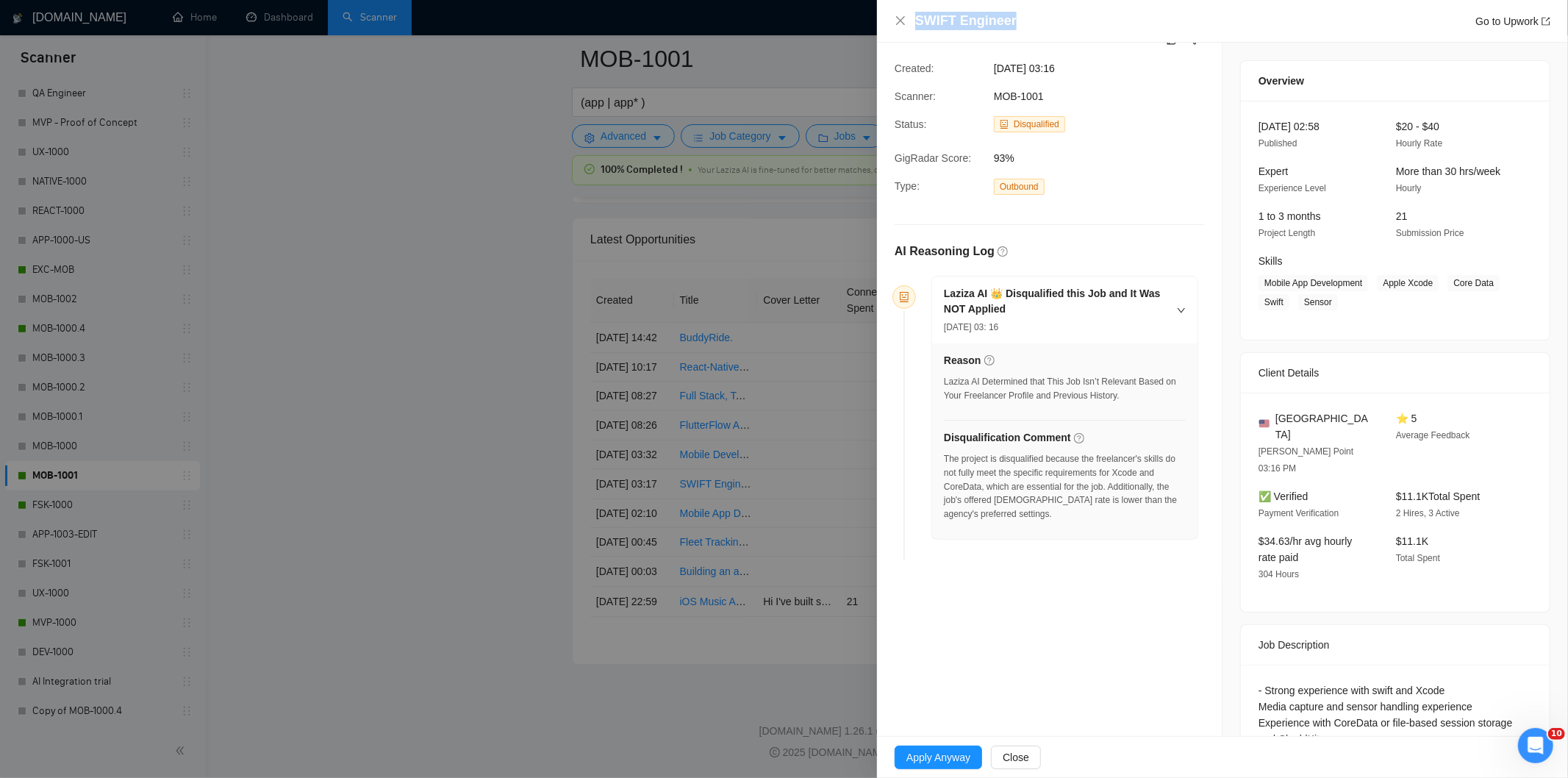
scroll to position [52, 0]
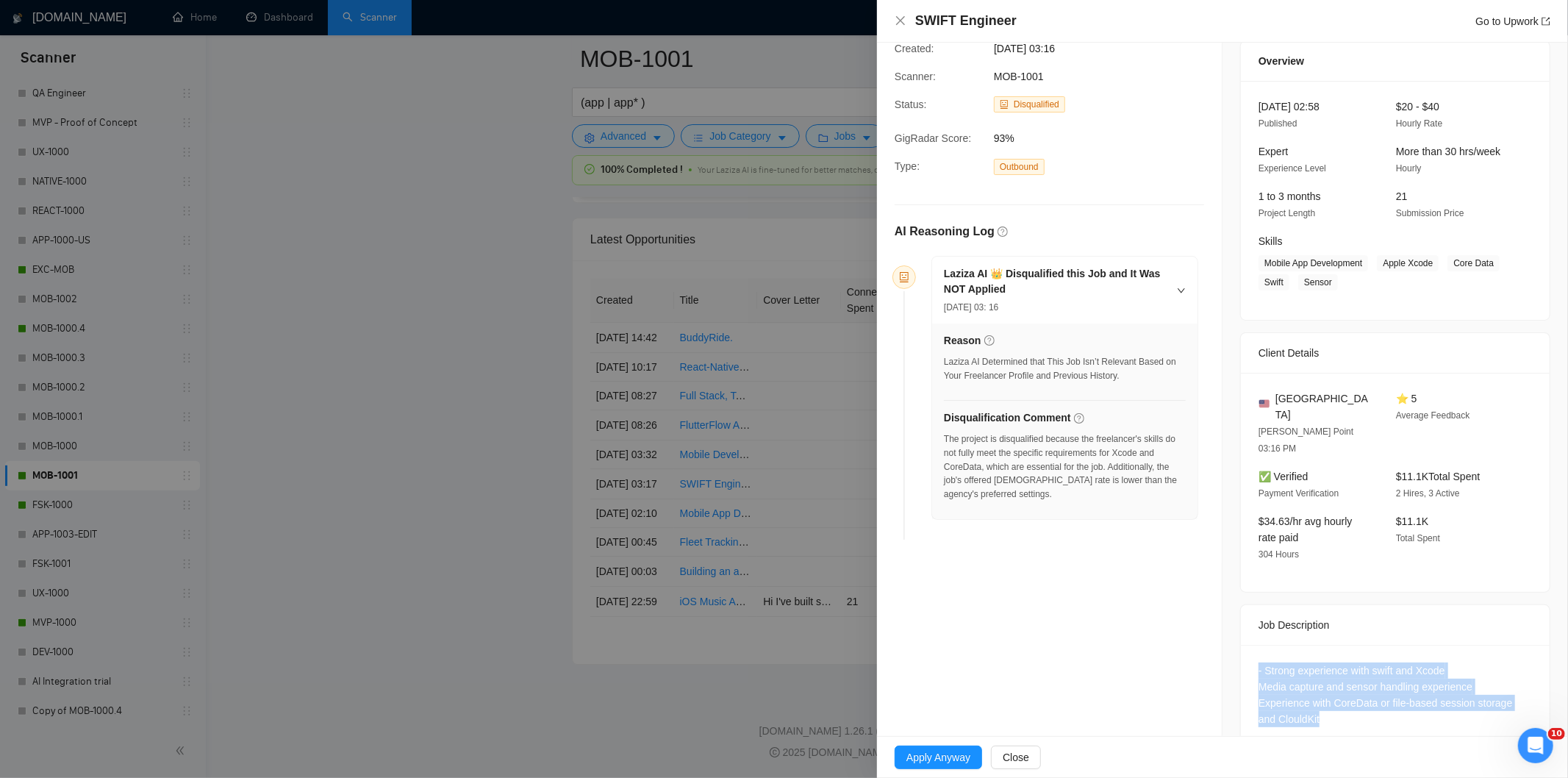
drag, startPoint x: 1296, startPoint y: 662, endPoint x: 1250, endPoint y: 640, distance: 51.0
click at [1250, 644] on div "- Strong experience with swift and Xcode Media capture and sensor handling expe…" at bounding box center [1395, 697] width 309 height 106
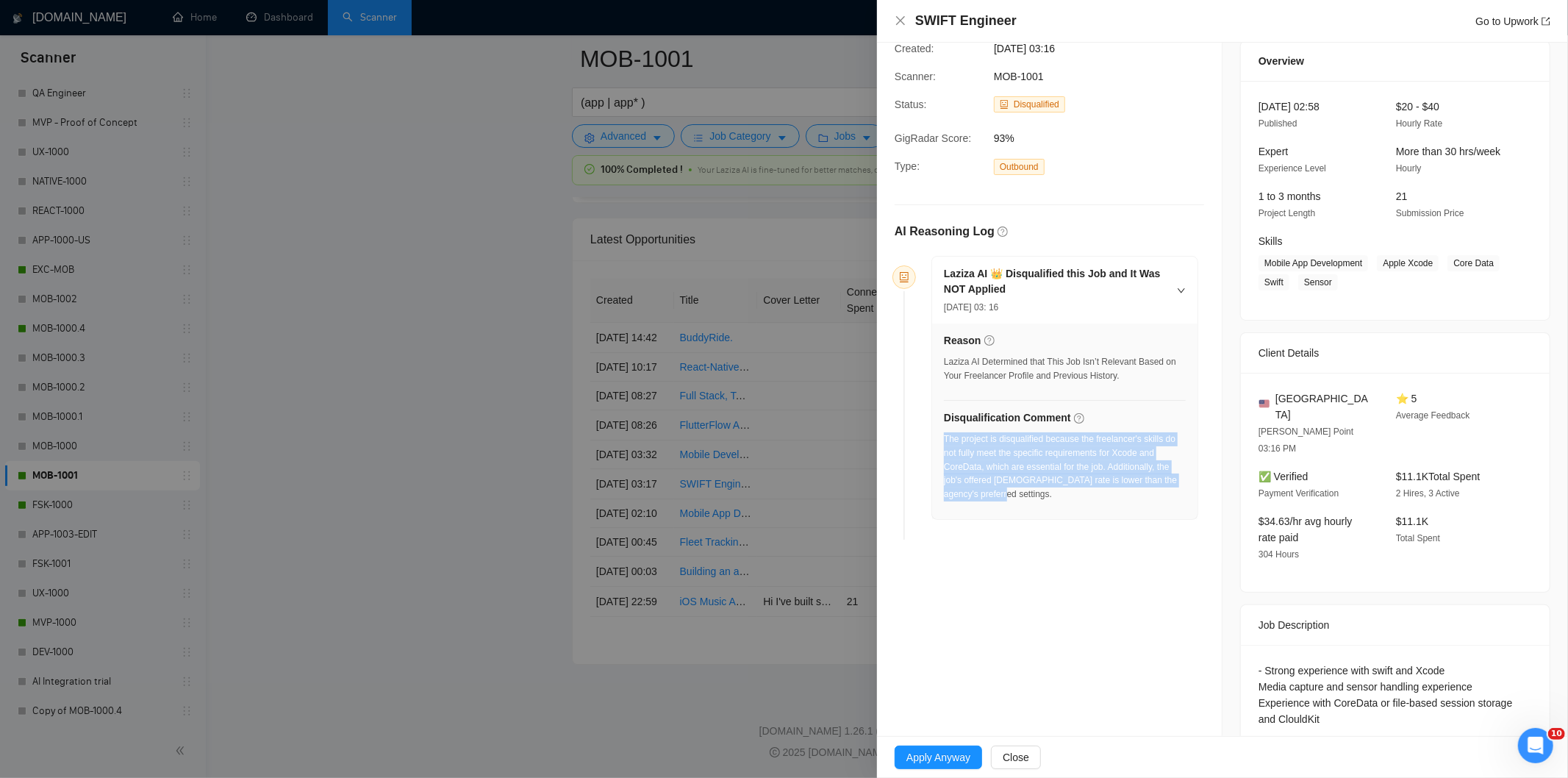
drag, startPoint x: 1024, startPoint y: 510, endPoint x: 943, endPoint y: 438, distance: 108.4
click at [943, 438] on div "Reason Laziza AI Determined that This Job Isn’t Relevant Based on Your Freelanc…" at bounding box center [1065, 420] width 265 height 195
click at [898, 19] on icon "close" at bounding box center [900, 20] width 8 height 8
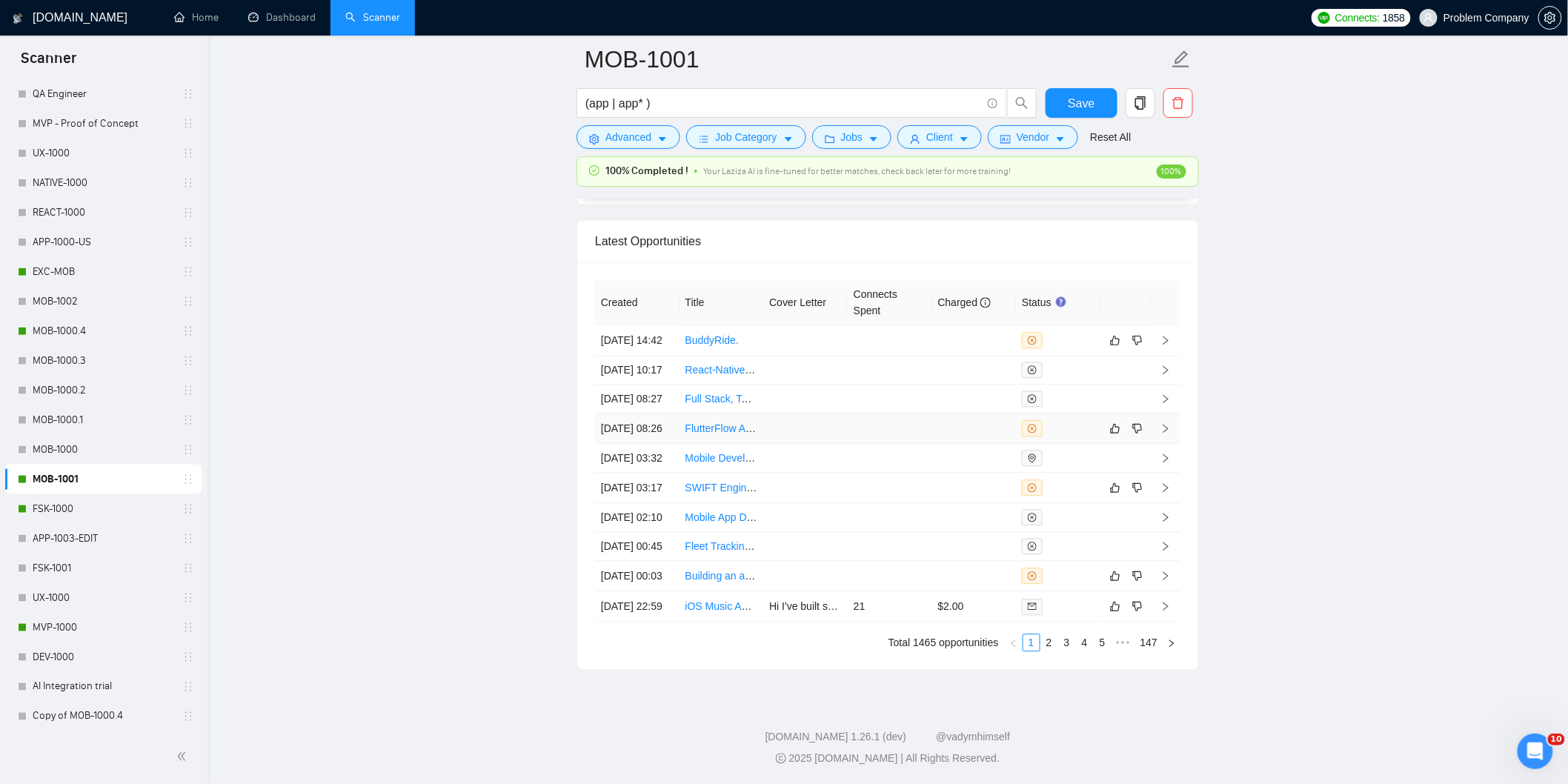
click at [657, 413] on td "[DATE] 08:26" at bounding box center [637, 428] width 85 height 30
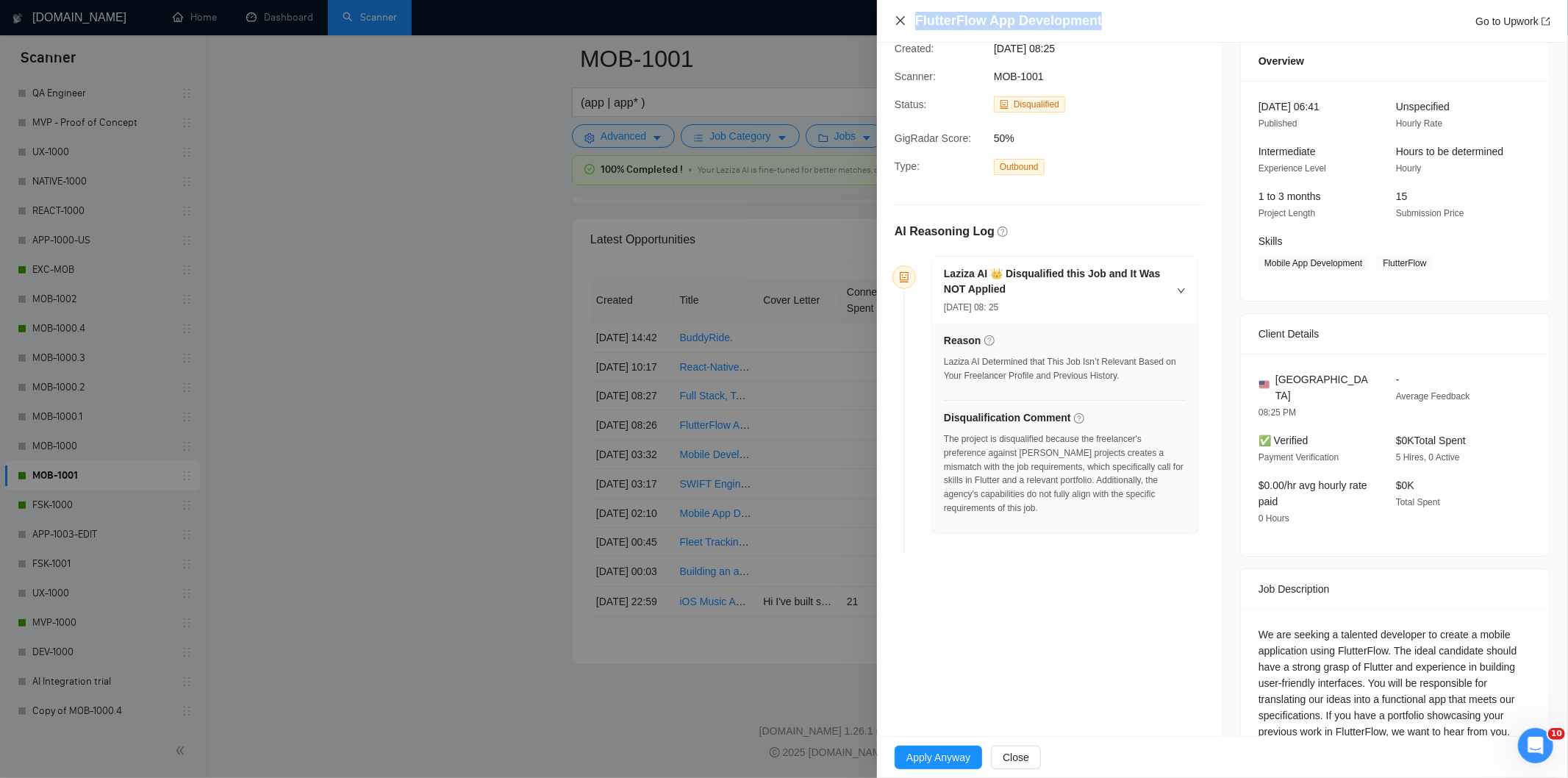
drag, startPoint x: 1111, startPoint y: 22, endPoint x: 900, endPoint y: 22, distance: 211.0
click at [902, 19] on div "FlutterFlow App Development Go to Upwork" at bounding box center [1222, 21] width 656 height 19
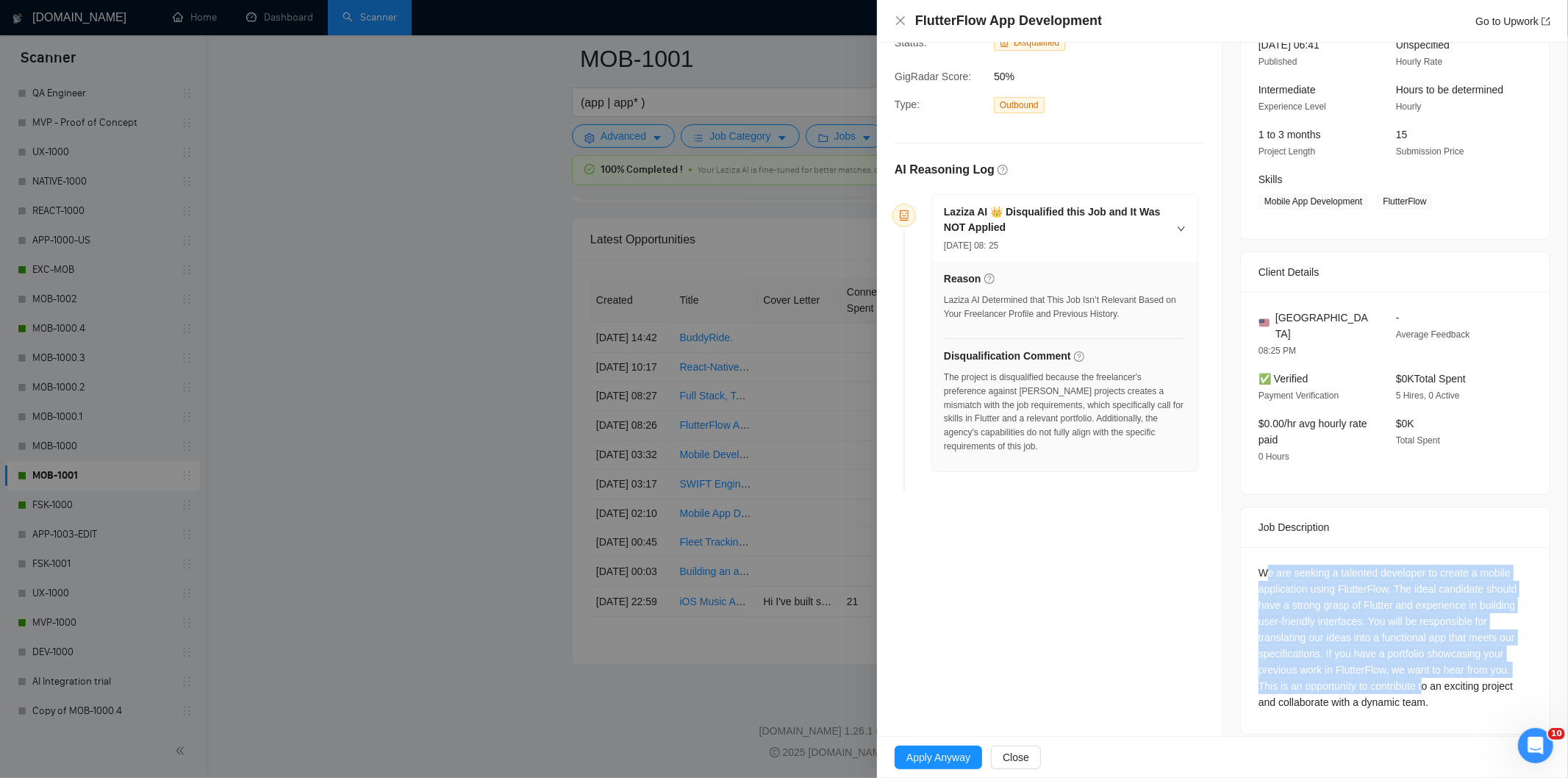
drag, startPoint x: 1258, startPoint y: 549, endPoint x: 1421, endPoint y: 667, distance: 201.2
click at [1421, 667] on div "We are seeking a talented developer to create a mobile application using Flutte…" at bounding box center [1395, 638] width 274 height 146
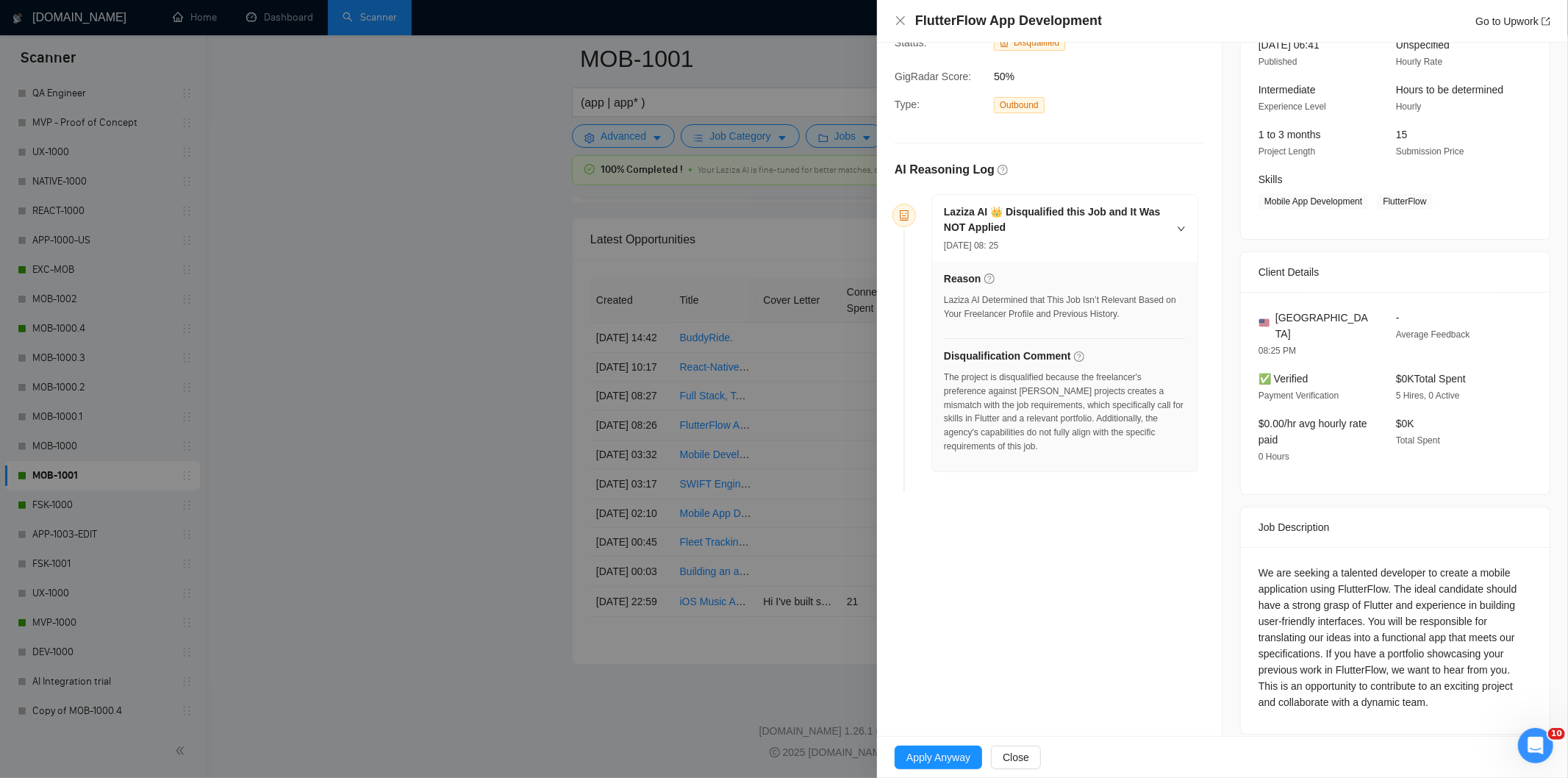
click at [1434, 679] on div "We are seeking a talented developer to create a mobile application using Flutte…" at bounding box center [1395, 638] width 274 height 146
click at [1441, 703] on div "We are seeking a talented developer to create a mobile application using Flutte…" at bounding box center [1395, 641] width 309 height 187
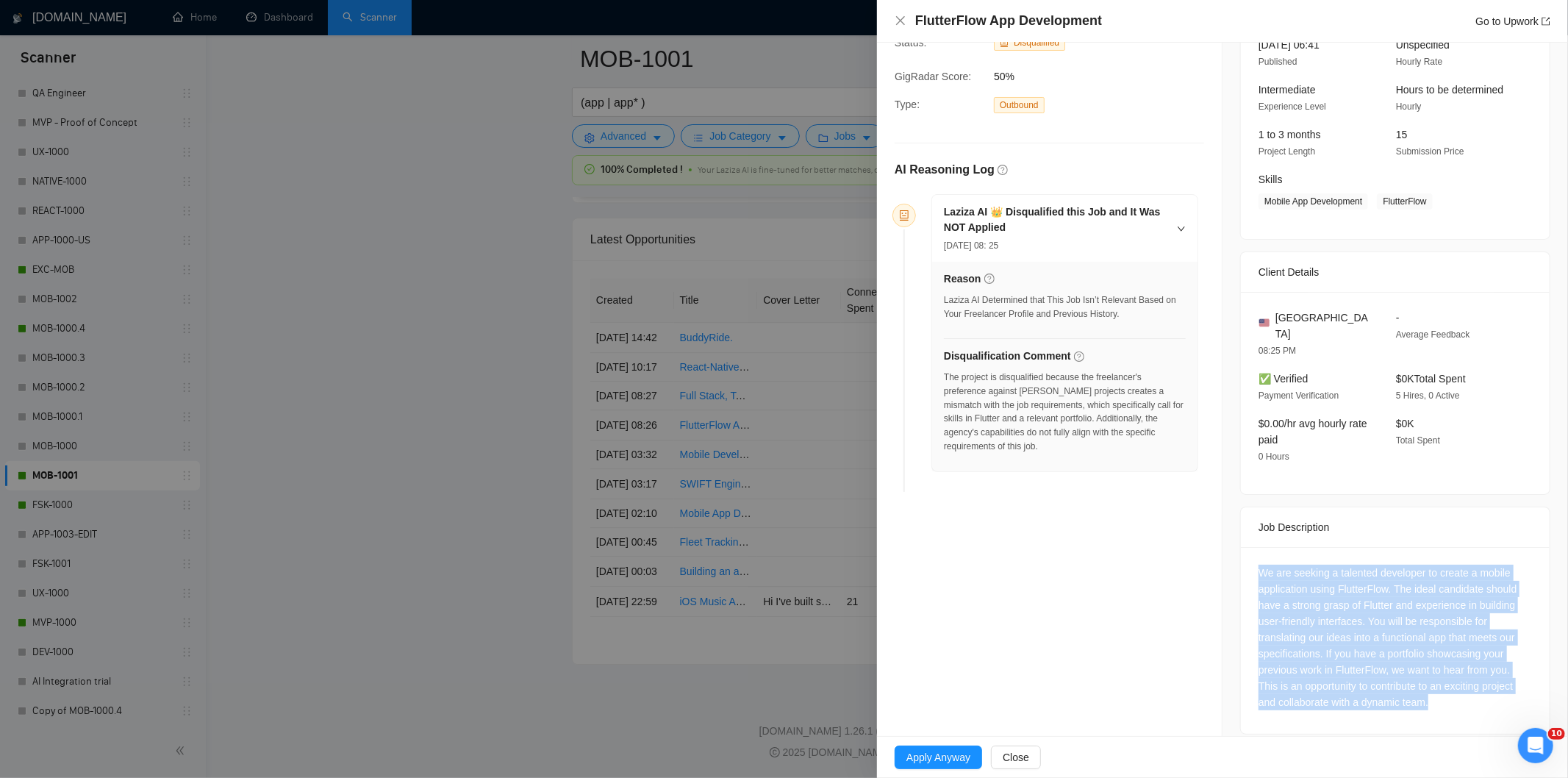
drag, startPoint x: 1433, startPoint y: 692, endPoint x: 1240, endPoint y: 561, distance: 233.3
click at [1241, 561] on div "We are seeking a talented developer to create a mobile application using Flutte…" at bounding box center [1395, 641] width 309 height 187
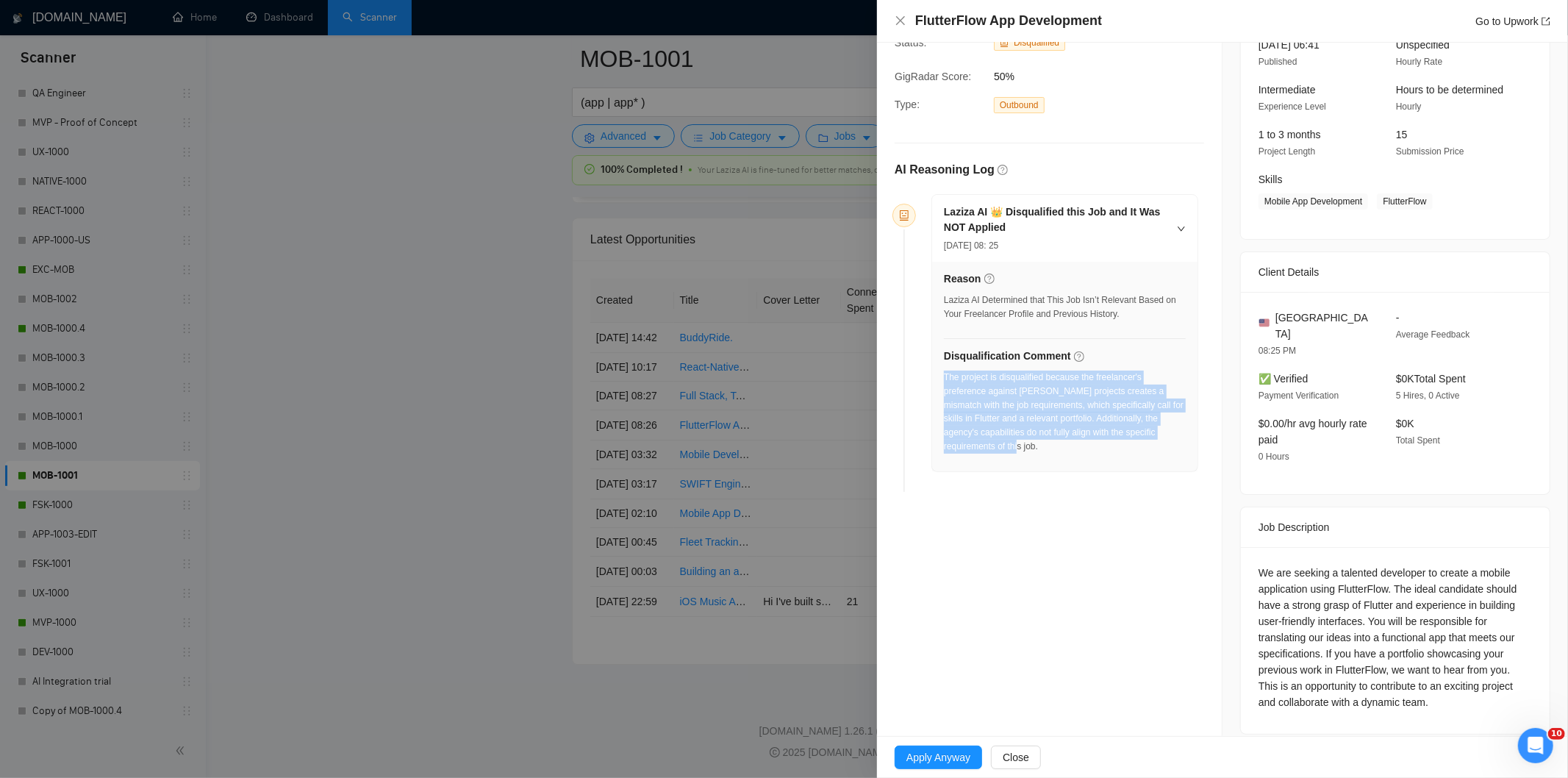
drag, startPoint x: 1083, startPoint y: 464, endPoint x: 945, endPoint y: 383, distance: 160.0
click at [945, 383] on div "Reason Laziza AI Determined that This Job Isn’t Relevant Based on Your Freelanc…" at bounding box center [1065, 366] width 265 height 209
click at [901, 22] on icon "close" at bounding box center [900, 20] width 8 height 8
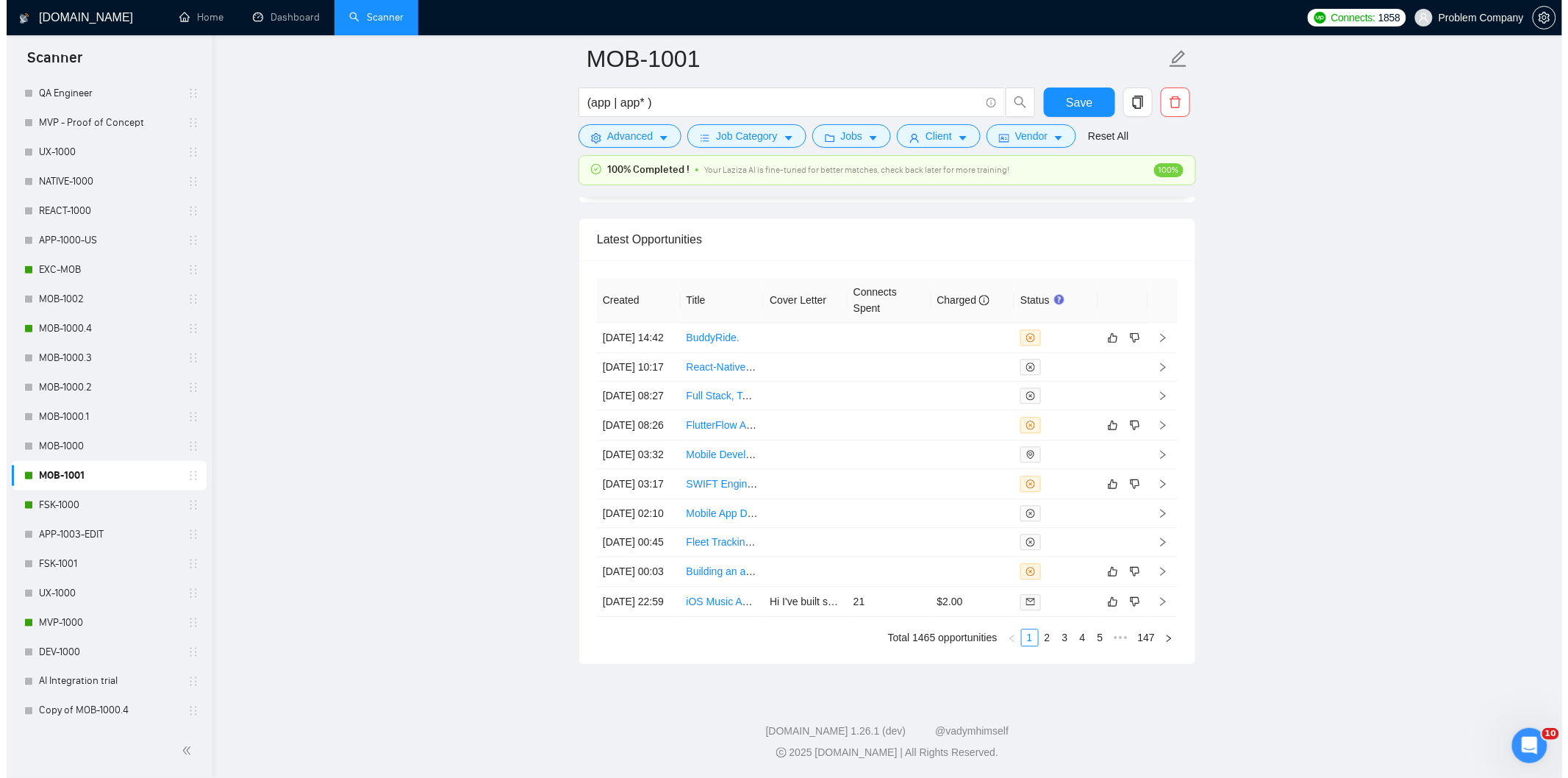
scroll to position [3413, 0]
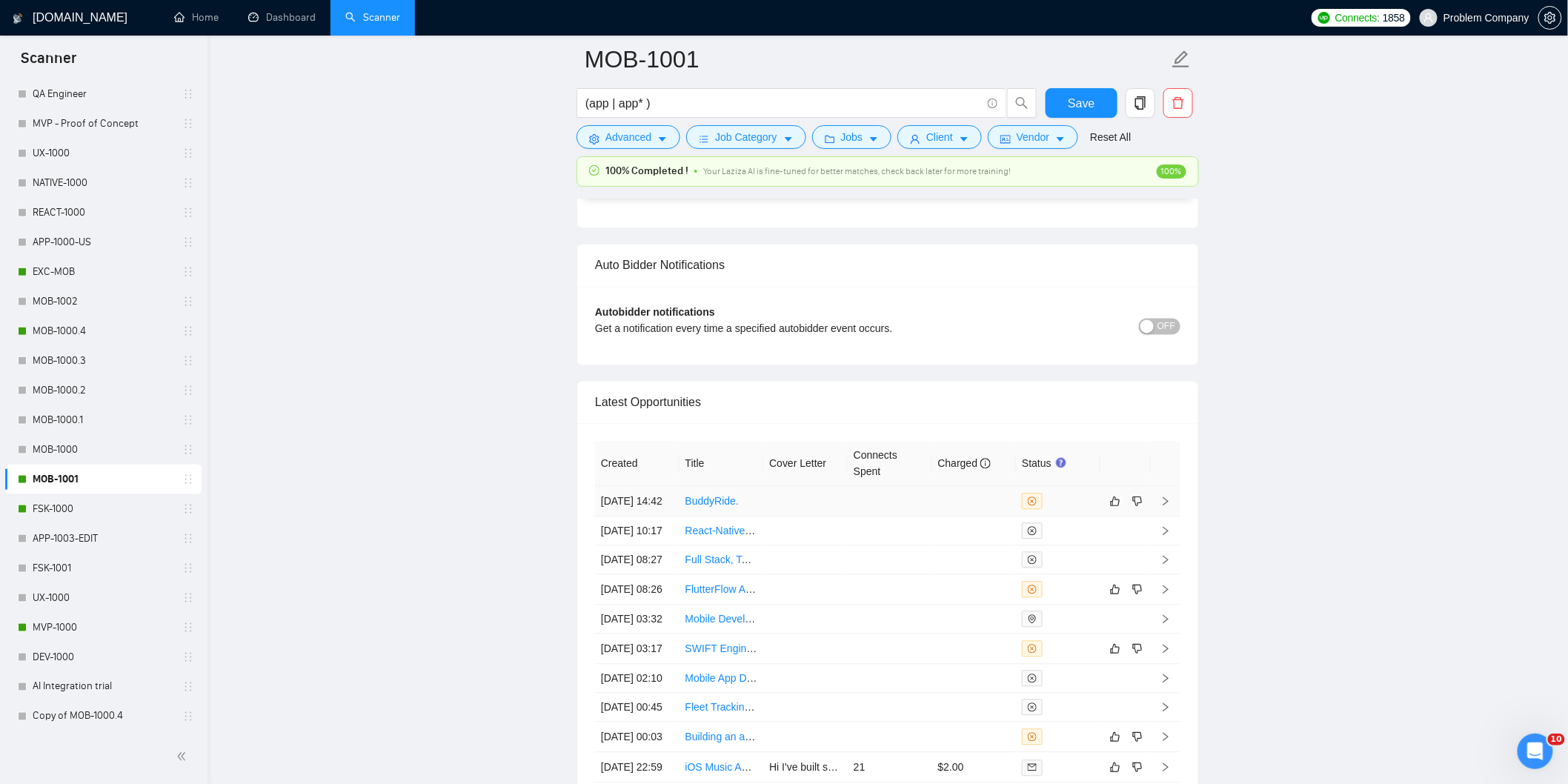
click at [650, 517] on td "[DATE] 14:42" at bounding box center [637, 502] width 85 height 30
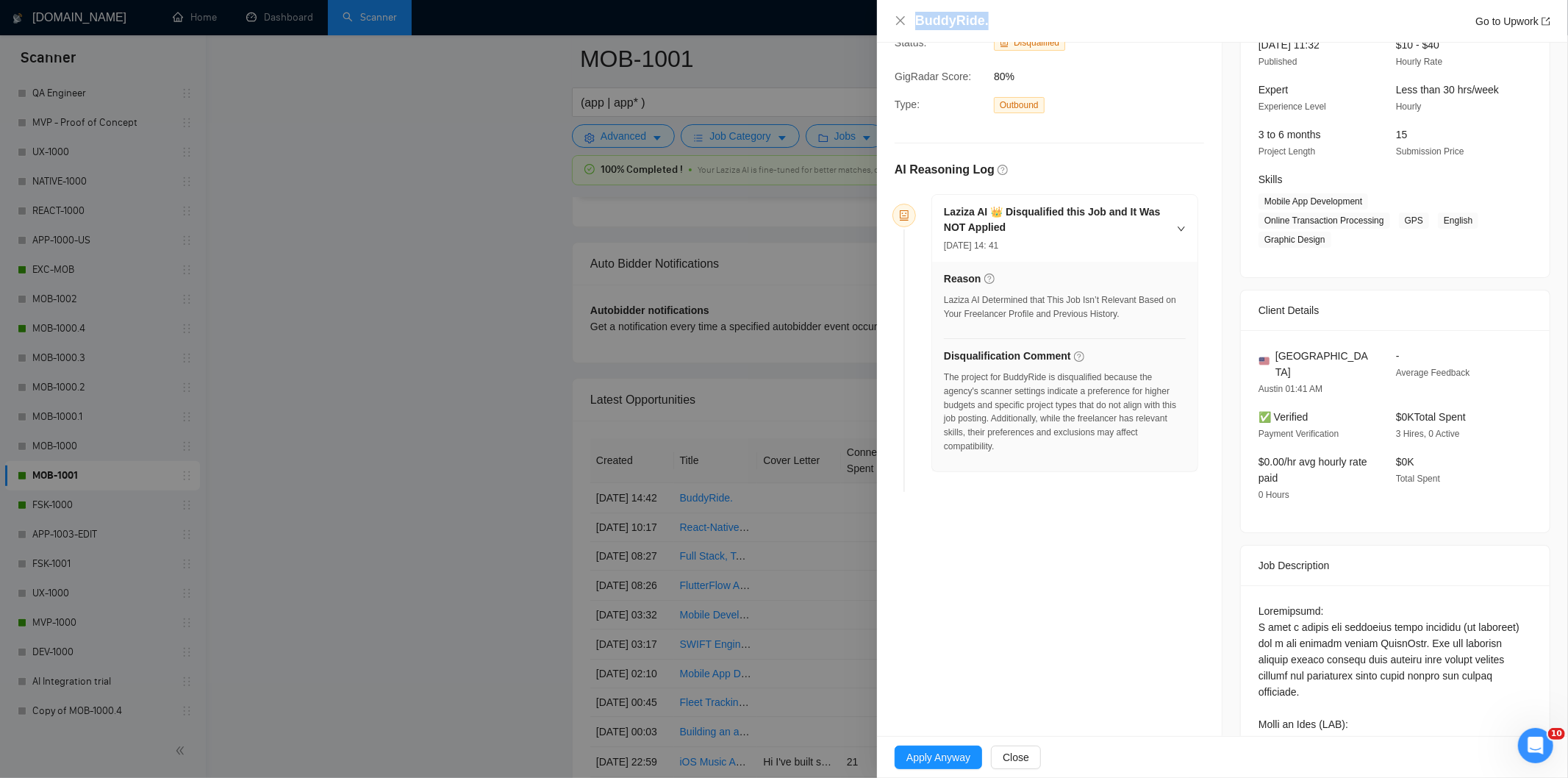
drag, startPoint x: 1010, startPoint y: 13, endPoint x: 930, endPoint y: 8, distance: 80.2
click at [930, 8] on div "BuddyRide. Go to Upwork" at bounding box center [1222, 21] width 691 height 43
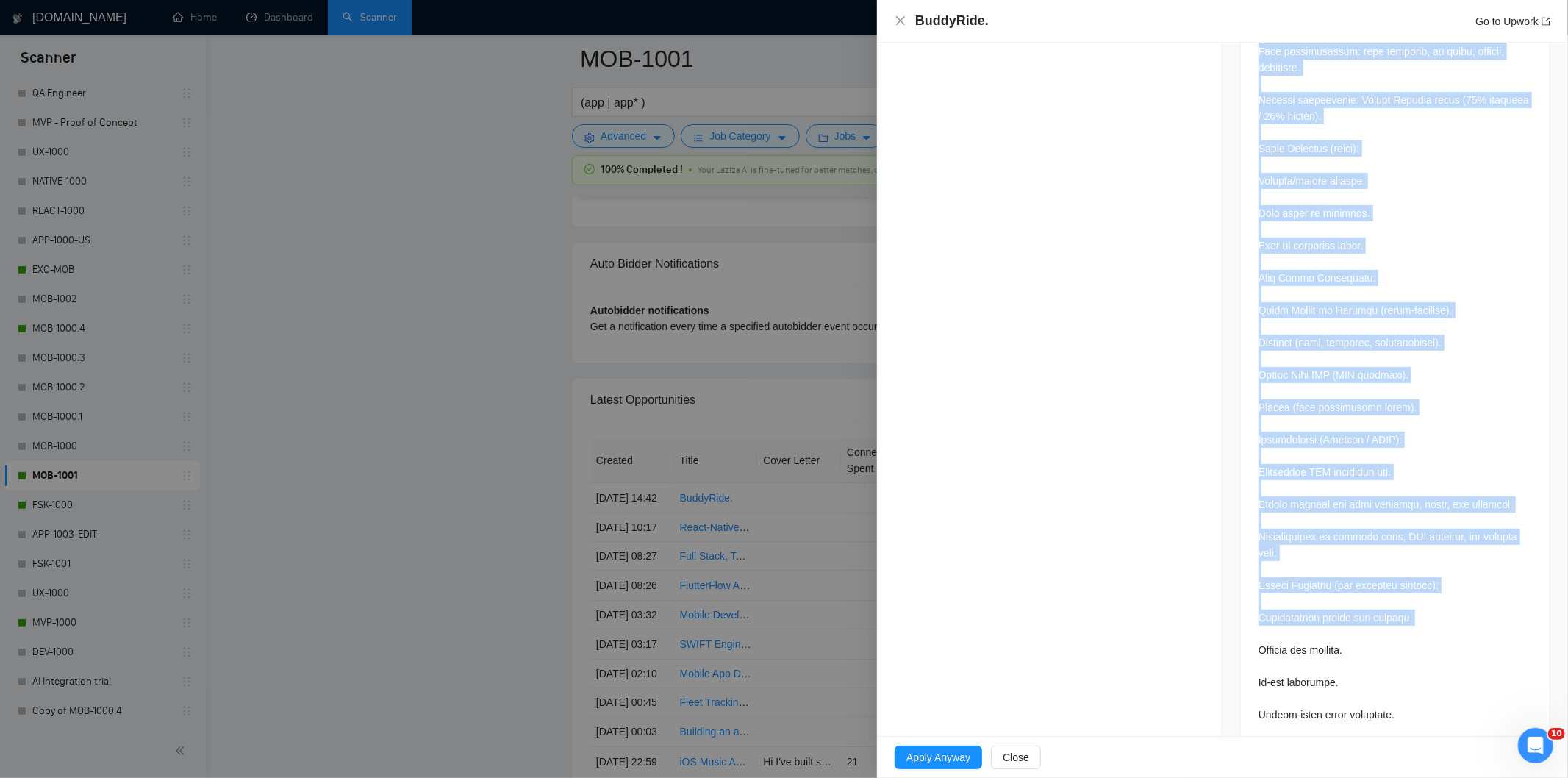
scroll to position [1316, 0]
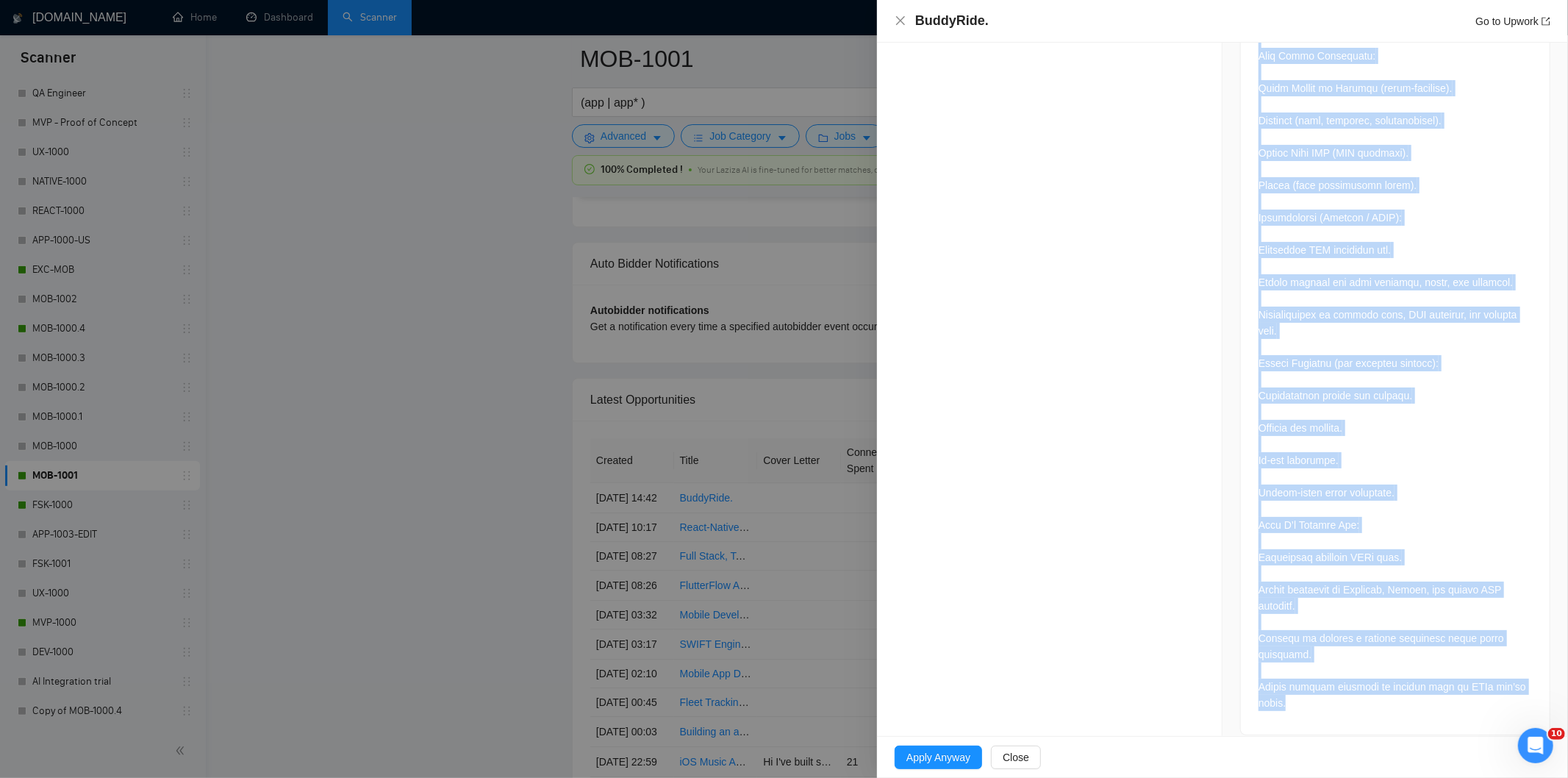
drag, startPoint x: 1248, startPoint y: 347, endPoint x: 1407, endPoint y: 712, distance: 398.1
click at [1407, 712] on div at bounding box center [1395, 59] width 309 height 1351
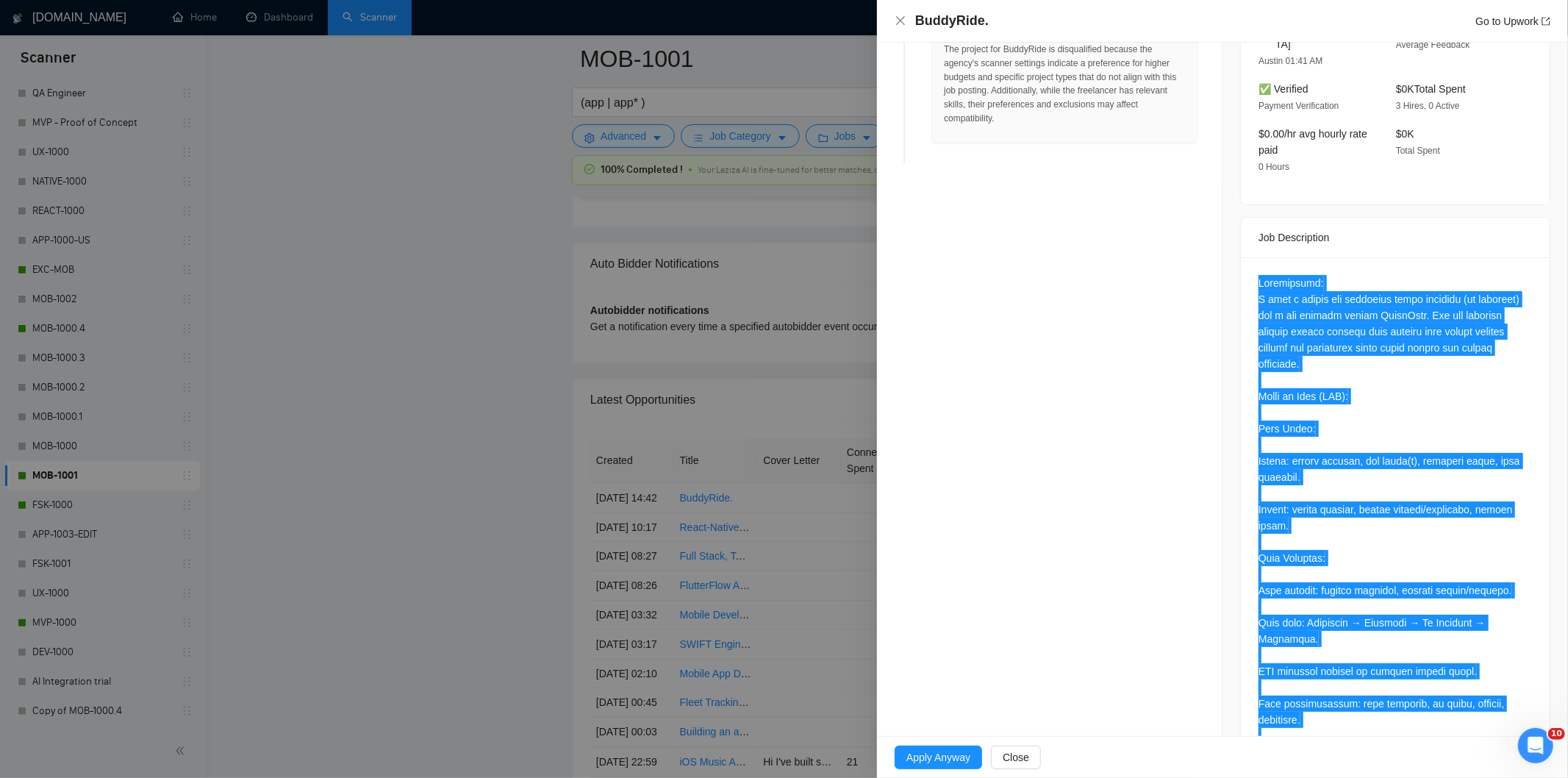
scroll to position [172, 0]
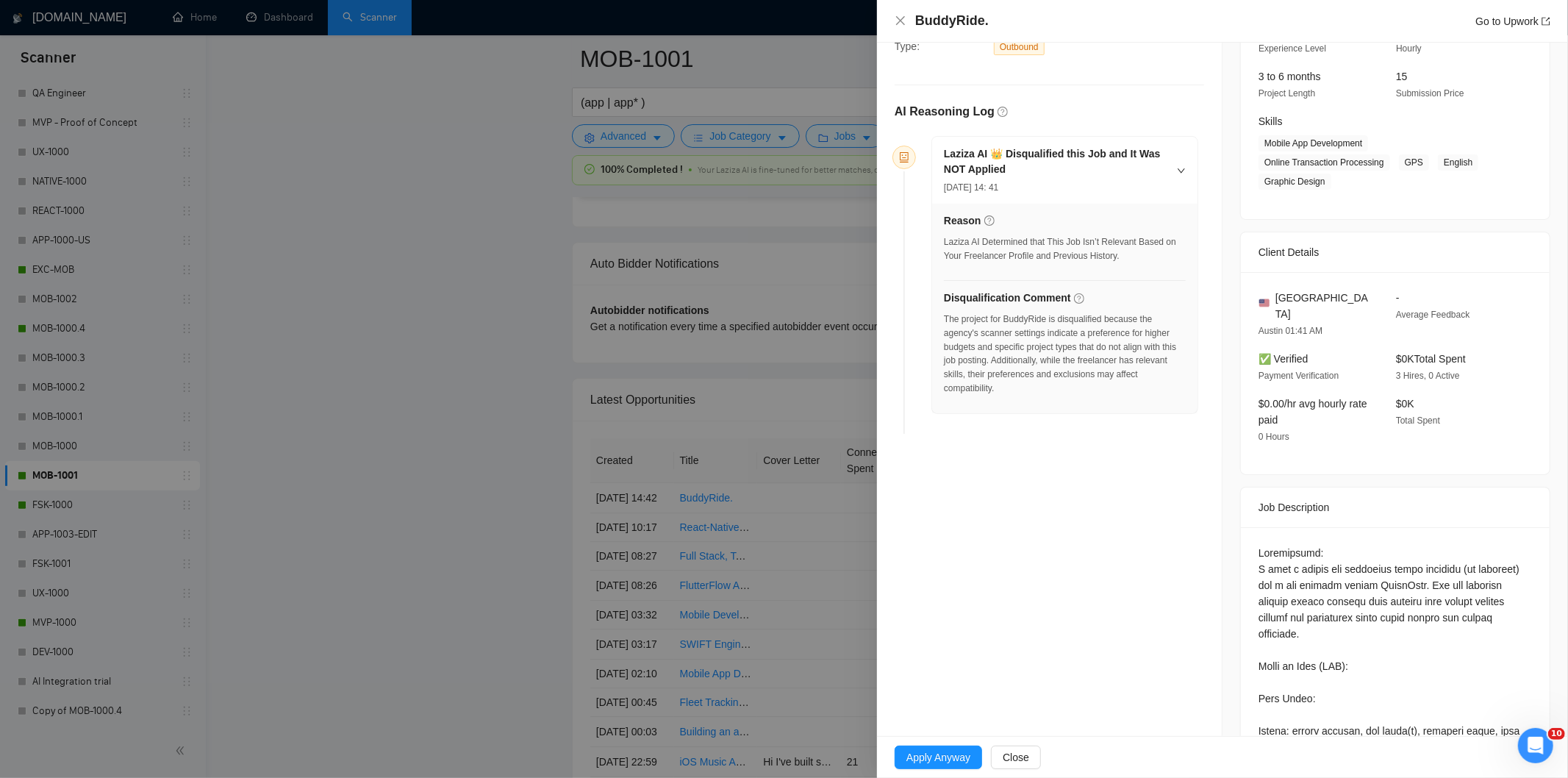
click at [1039, 398] on div "The project for BuddyRide is disqualified because the agency's scanner settings…" at bounding box center [1065, 359] width 242 height 92
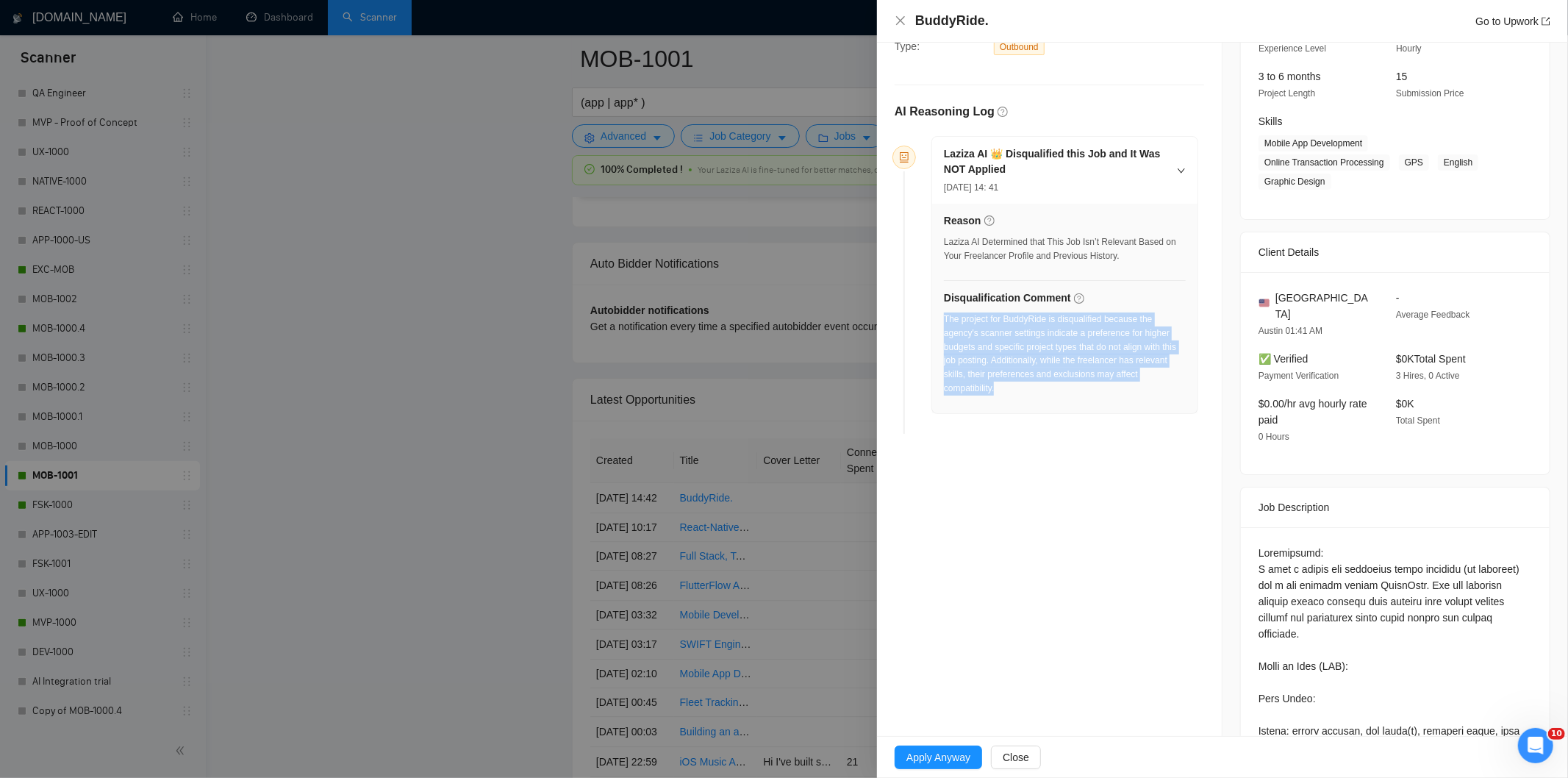
drag, startPoint x: 1035, startPoint y: 396, endPoint x: 943, endPoint y: 319, distance: 120.0
click at [944, 319] on div "The project for BuddyRide is disqualified because the agency's scanner settings…" at bounding box center [1065, 359] width 242 height 92
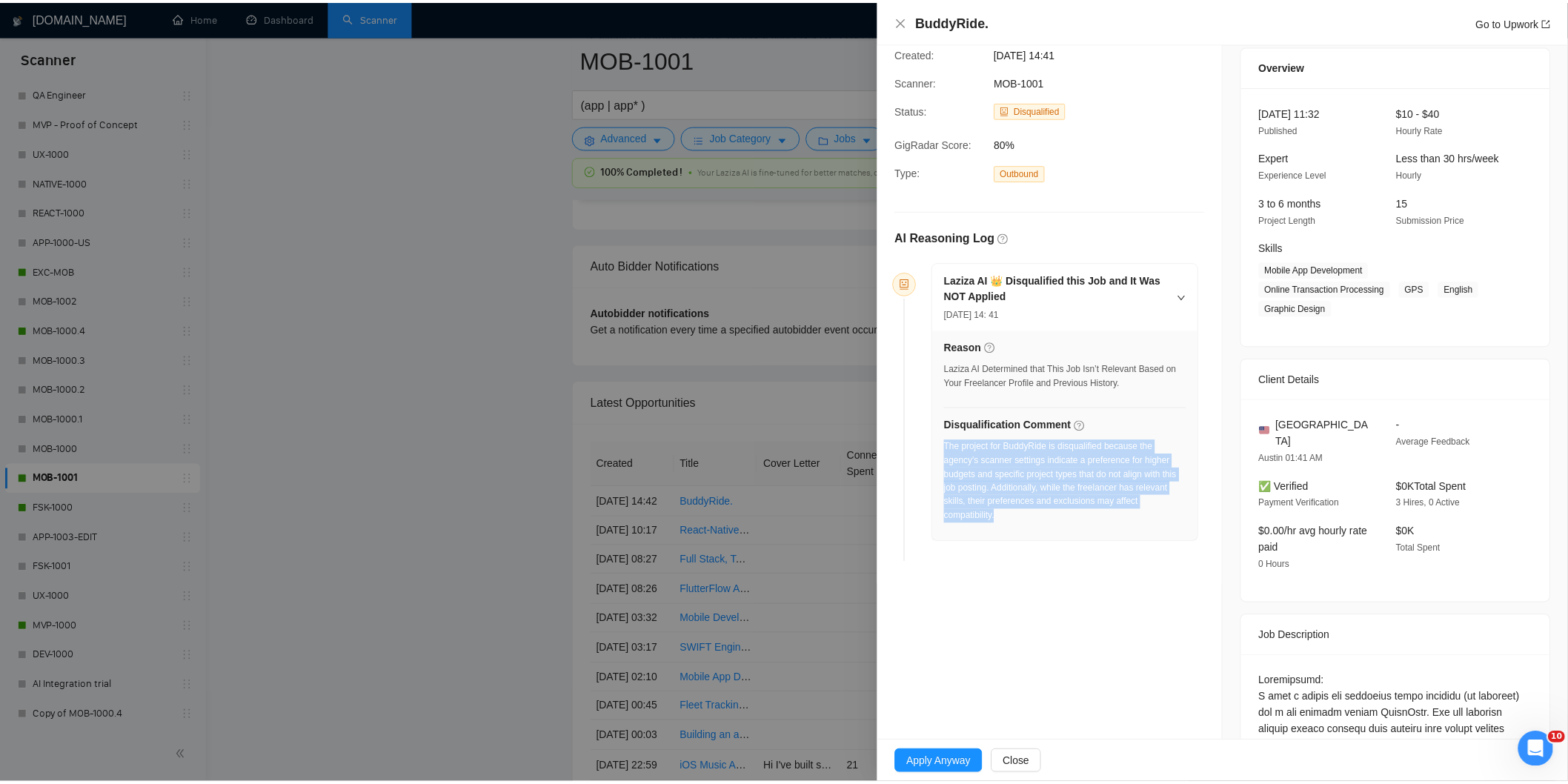
scroll to position [0, 0]
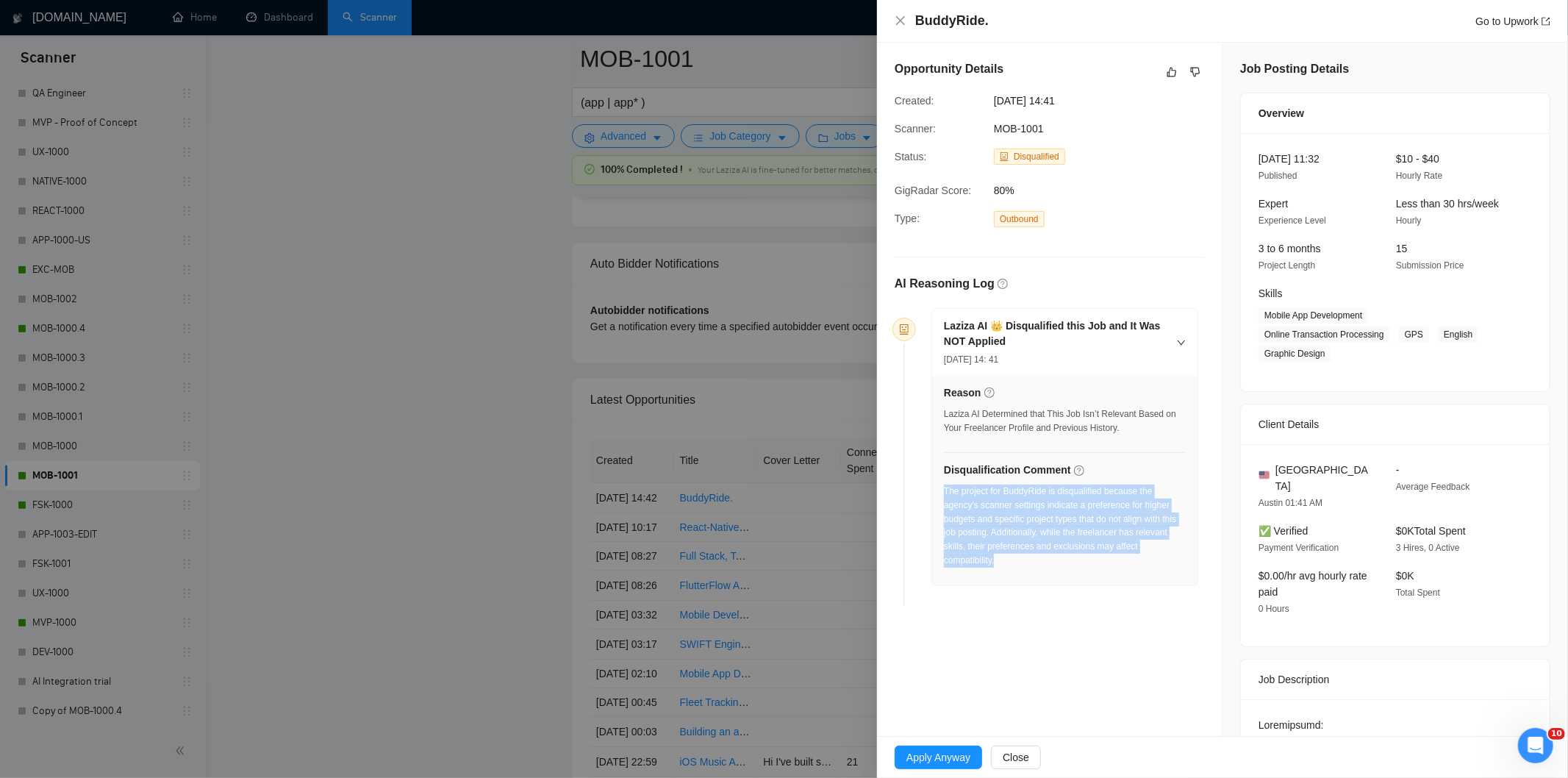
drag, startPoint x: 1090, startPoint y: 101, endPoint x: 983, endPoint y: 96, distance: 107.1
click at [983, 96] on div "Created: [DATE] 14:41" at bounding box center [1038, 100] width 298 height 16
click at [901, 16] on icon "close" at bounding box center [900, 21] width 12 height 12
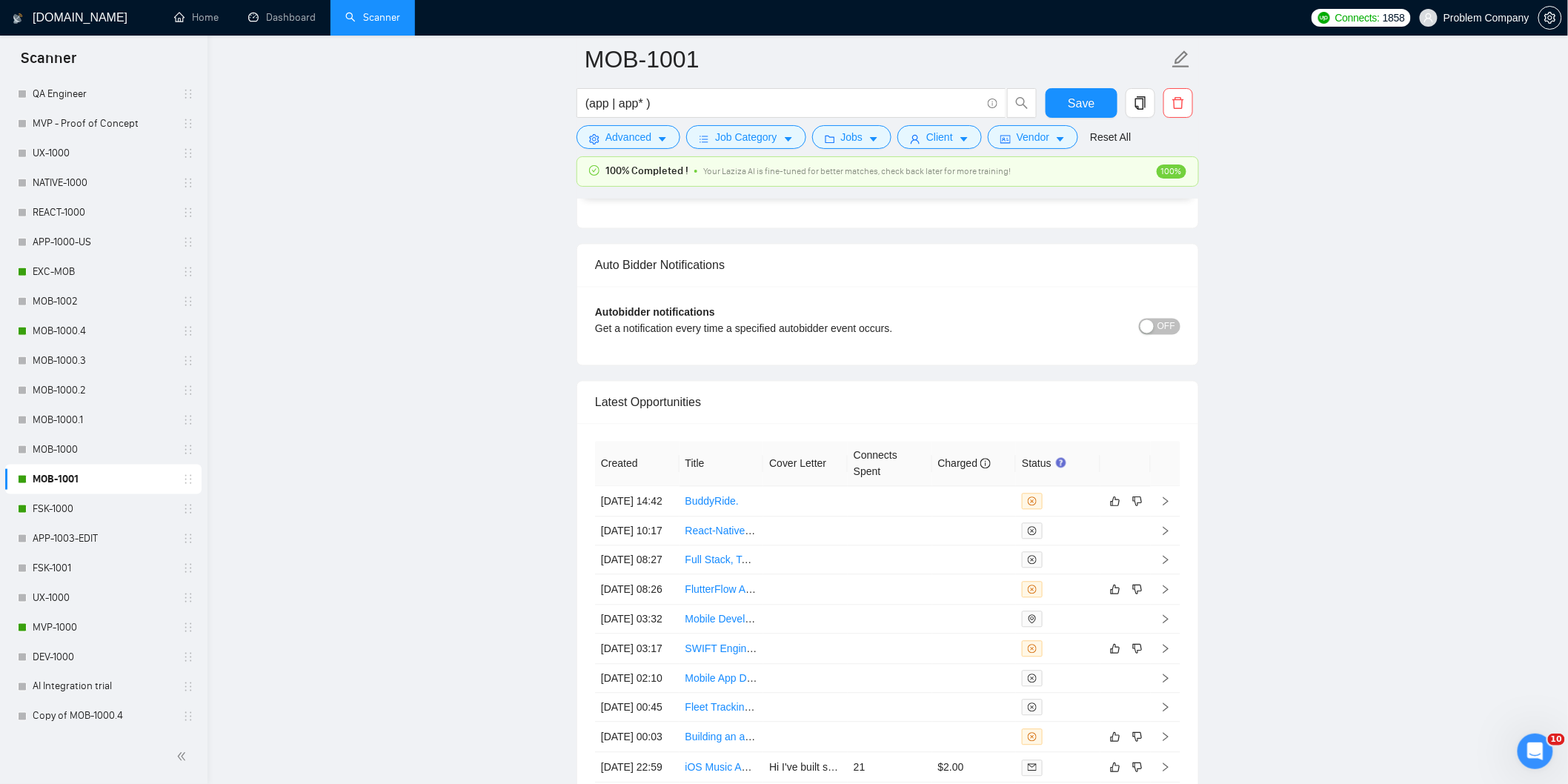
click at [89, 624] on link "MVP-1000" at bounding box center [104, 627] width 141 height 29
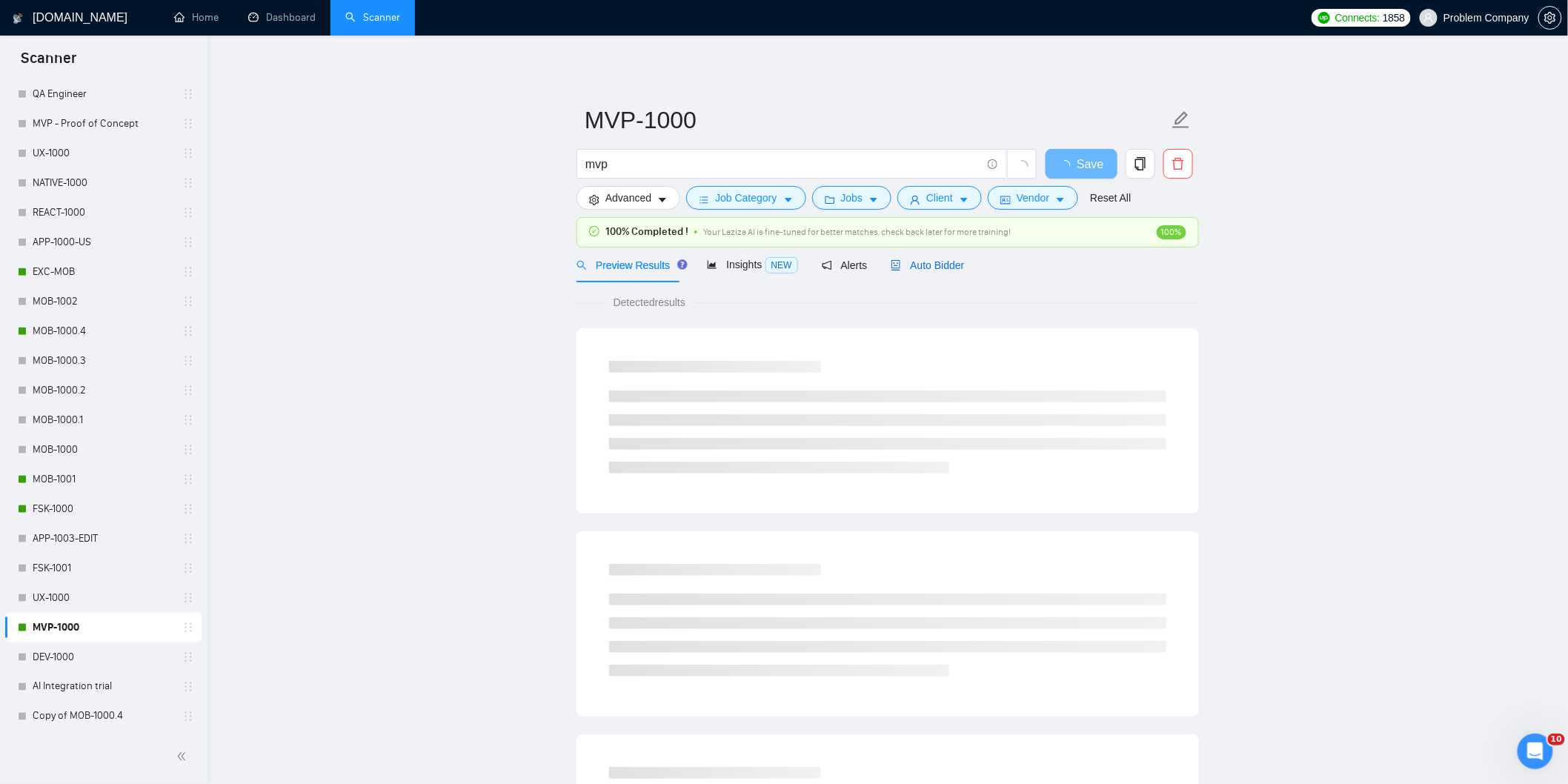
click at [941, 264] on span "Auto Bidder" at bounding box center [927, 265] width 73 height 12
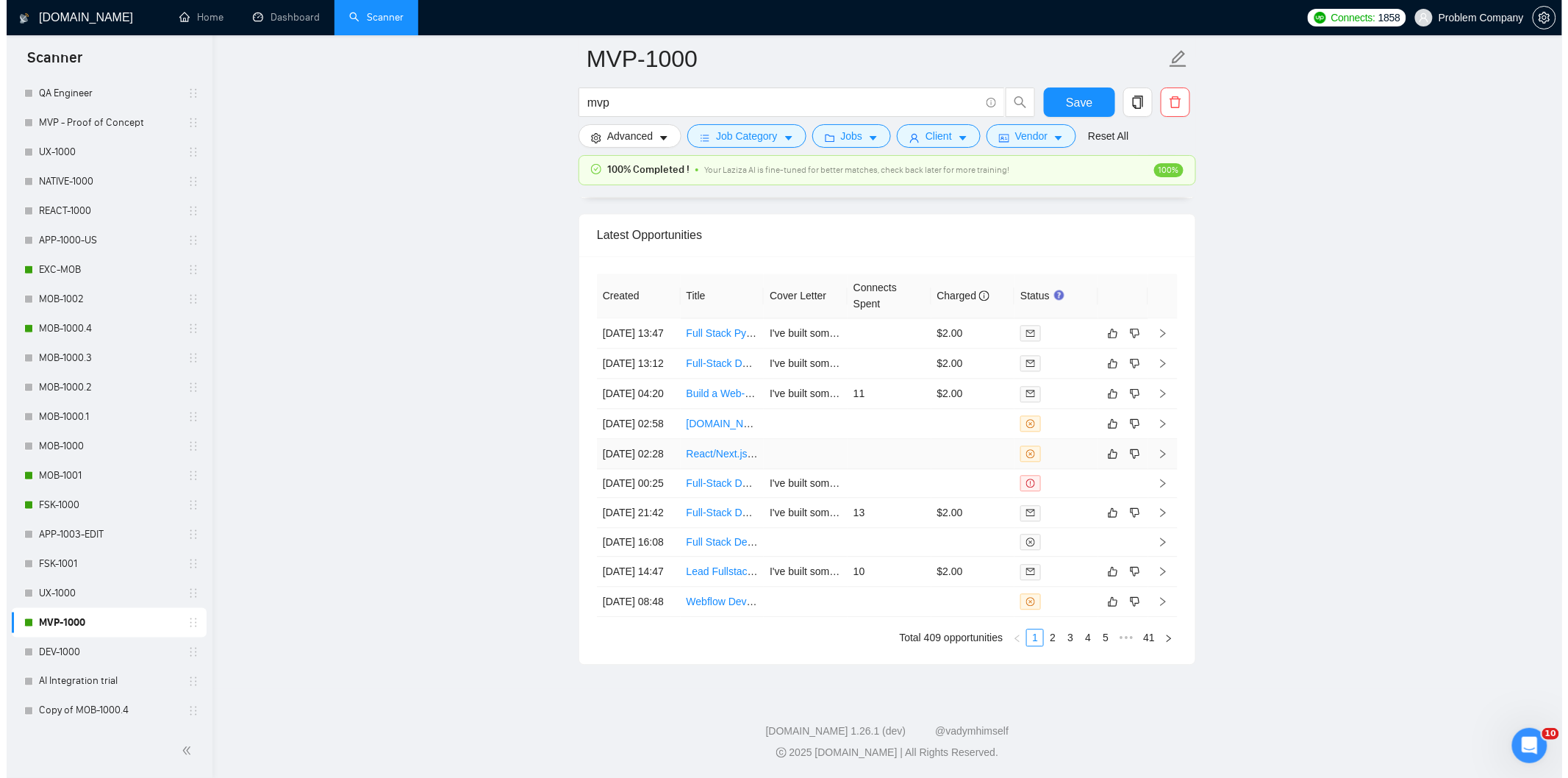
scroll to position [3526, 0]
click at [640, 589] on td "[DATE] 14:47" at bounding box center [632, 573] width 84 height 30
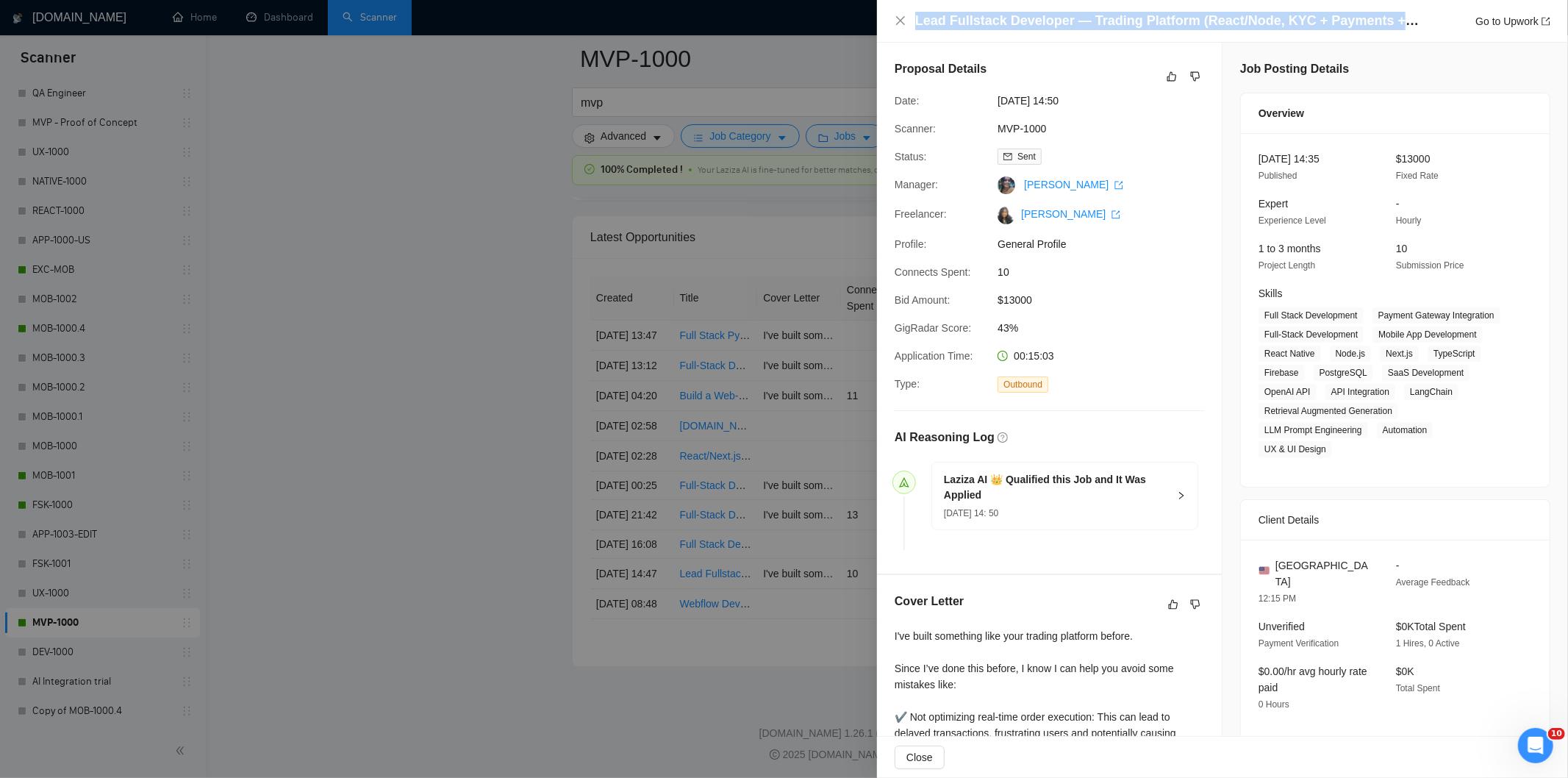
drag, startPoint x: 1383, startPoint y: 20, endPoint x: 914, endPoint y: 16, distance: 469.0
click at [914, 16] on div "Lead Fullstack Developer — Trading Platform (React/Node, KYC + Payments + Crypt…" at bounding box center [1222, 21] width 656 height 19
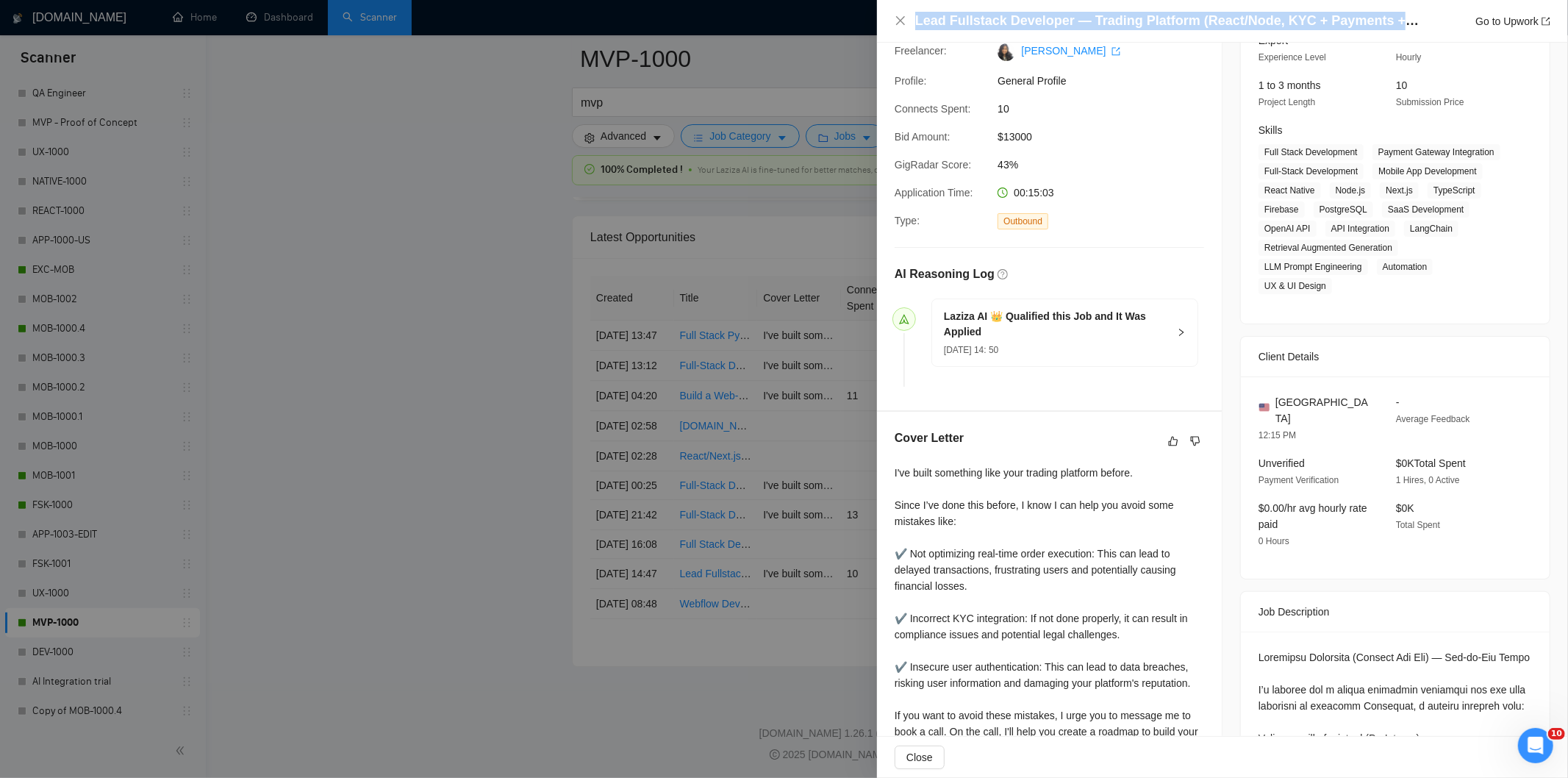
scroll to position [489, 0]
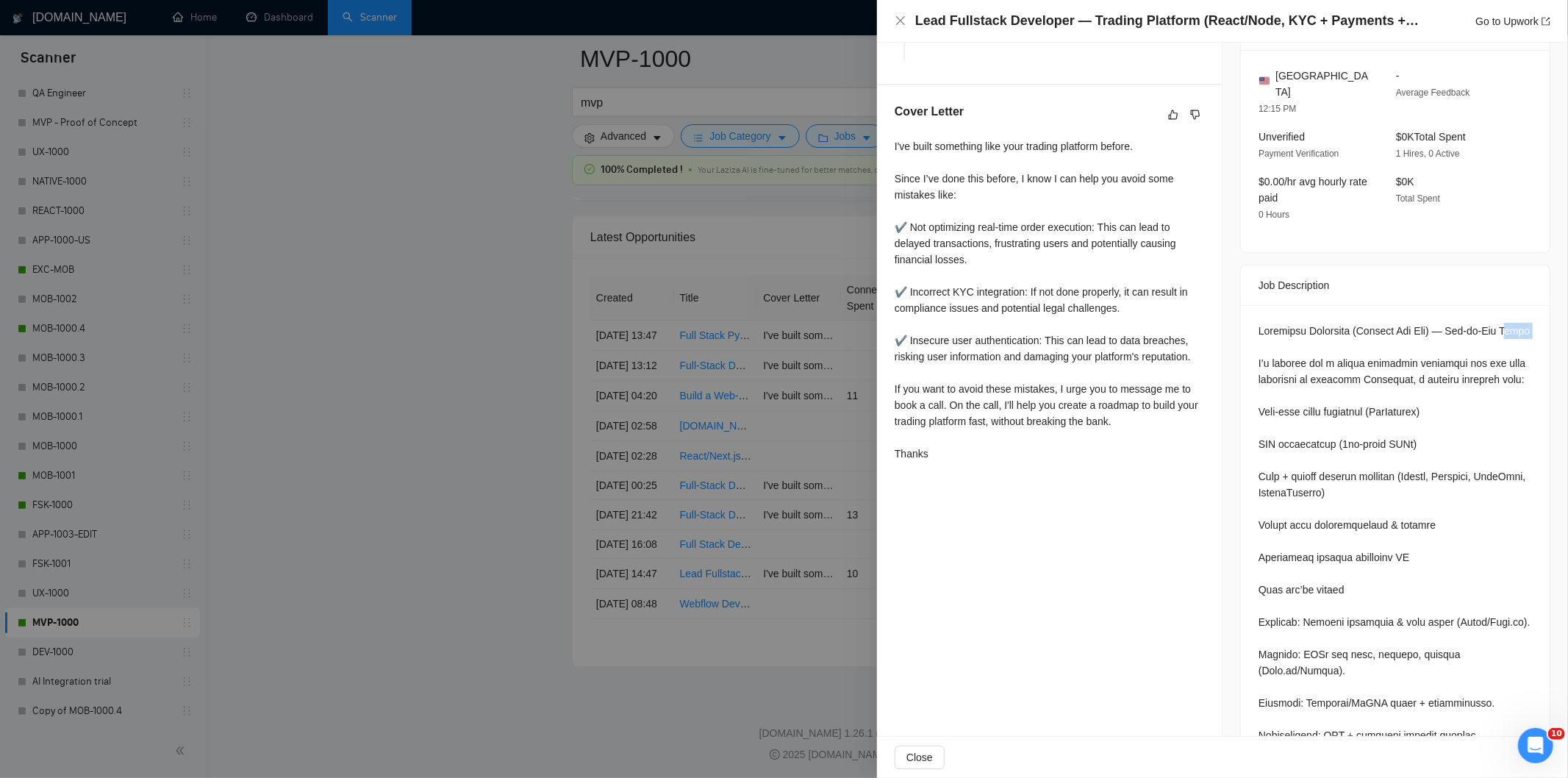
drag, startPoint x: 1256, startPoint y: 323, endPoint x: 1306, endPoint y: 347, distance: 55.5
click at [1306, 347] on div at bounding box center [1395, 711] width 274 height 776
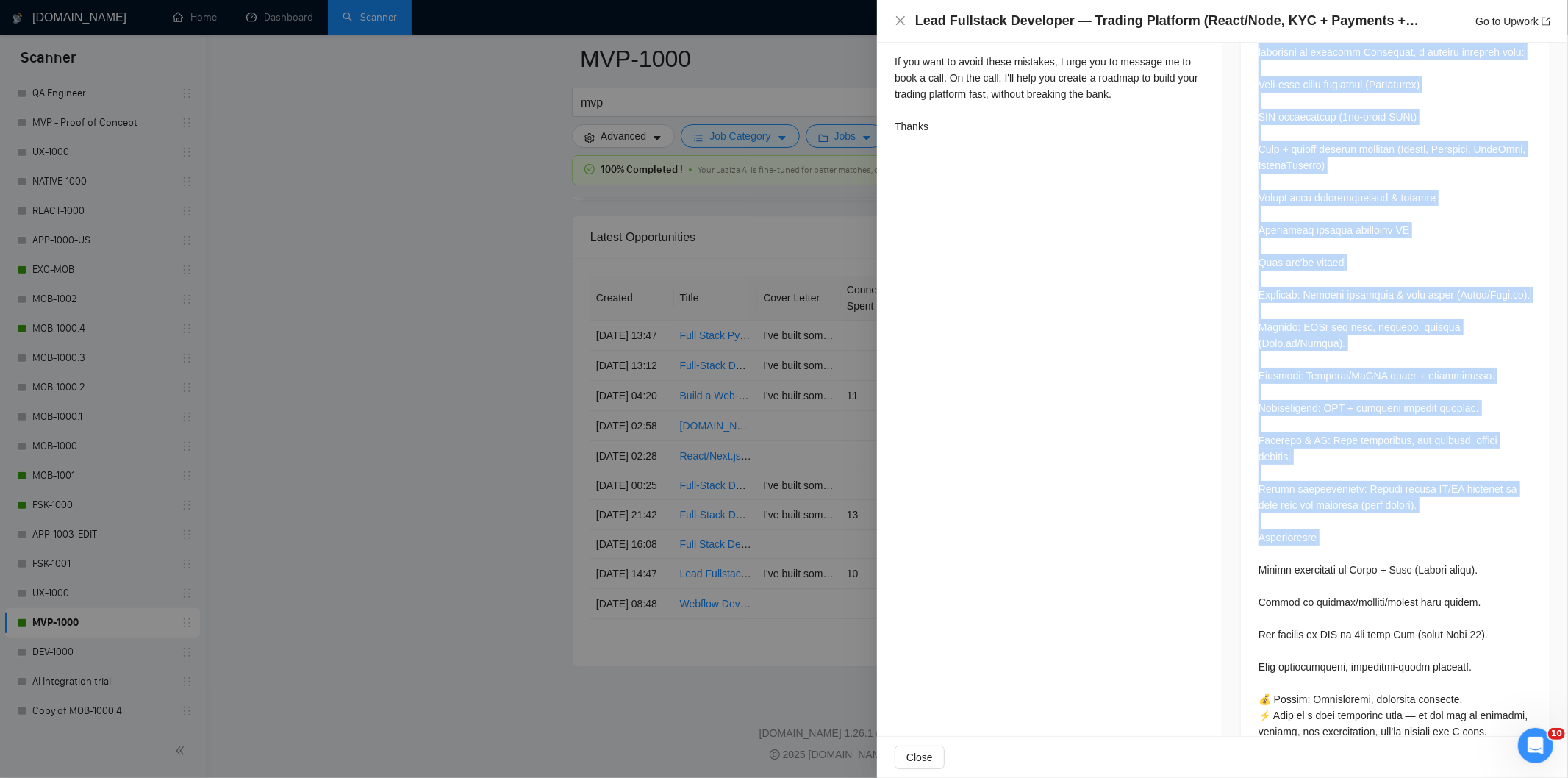
scroll to position [862, 0]
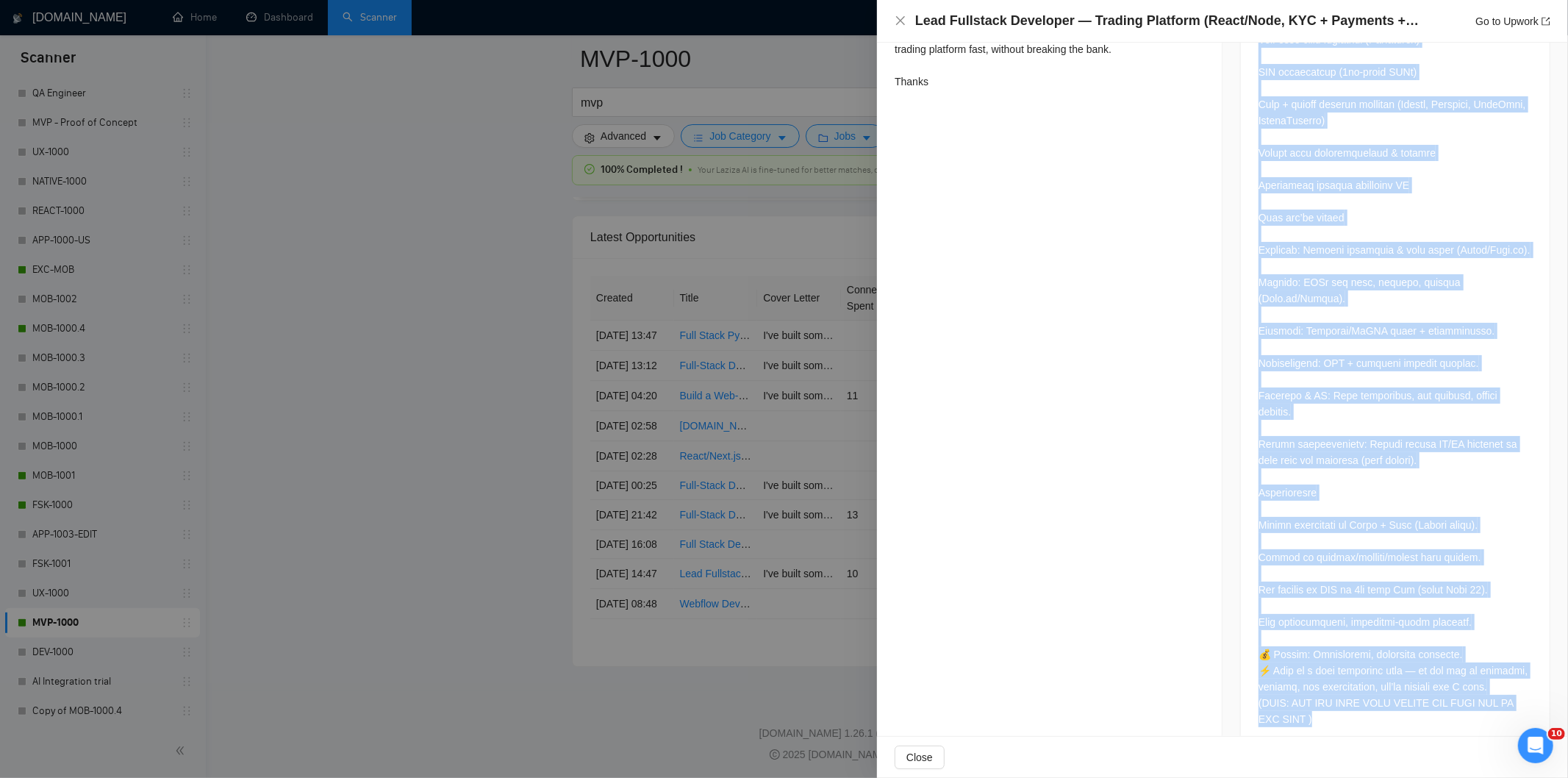
drag, startPoint x: 1252, startPoint y: 307, endPoint x: 1380, endPoint y: 704, distance: 417.1
click at [1380, 704] on div at bounding box center [1395, 341] width 309 height 817
click at [1391, 581] on div at bounding box center [1395, 338] width 274 height 776
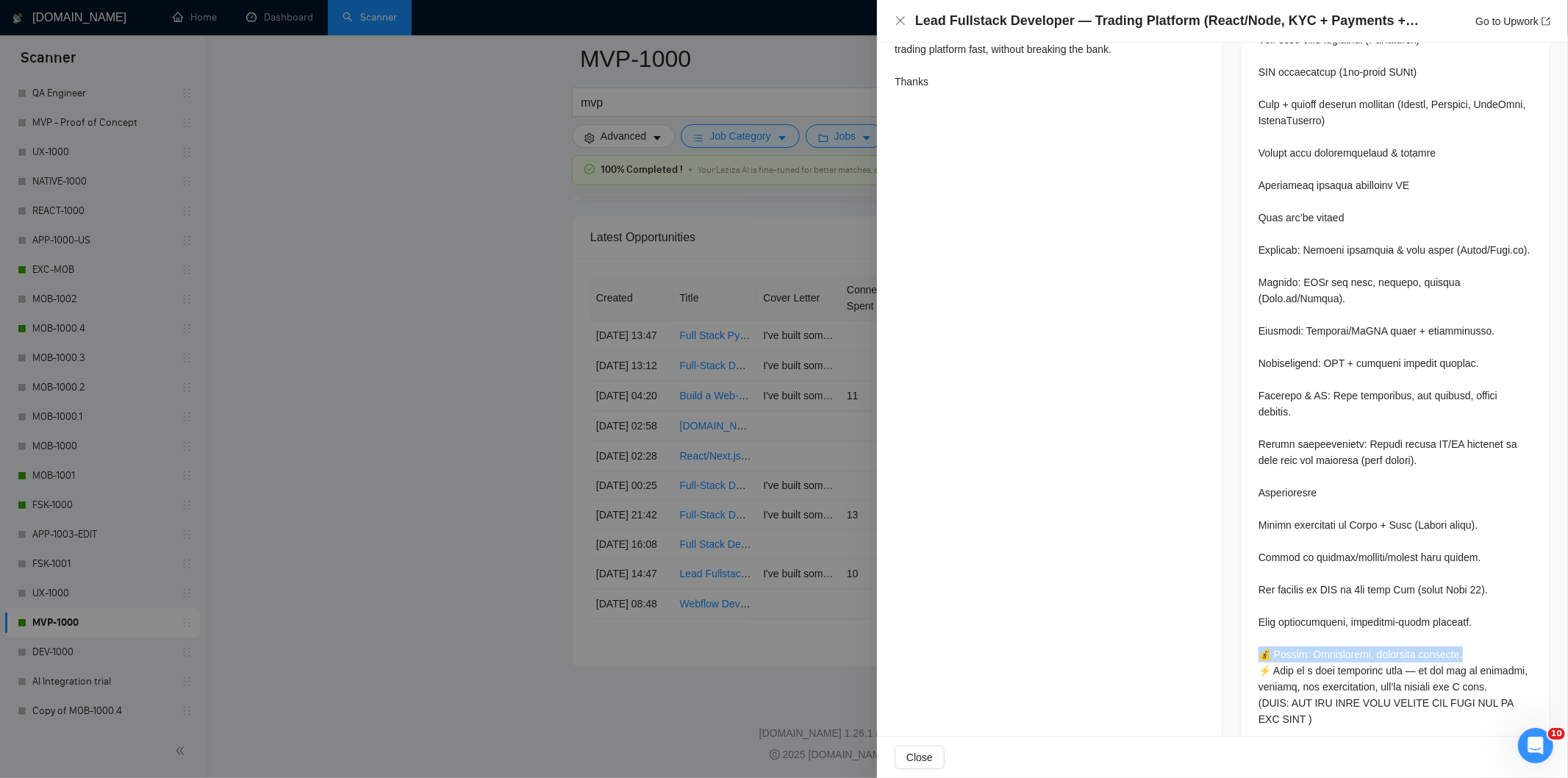
drag, startPoint x: 1468, startPoint y: 620, endPoint x: 1251, endPoint y: 620, distance: 217.0
click at [1251, 620] on div at bounding box center [1395, 341] width 309 height 817
click at [904, 22] on icon "close" at bounding box center [900, 21] width 12 height 12
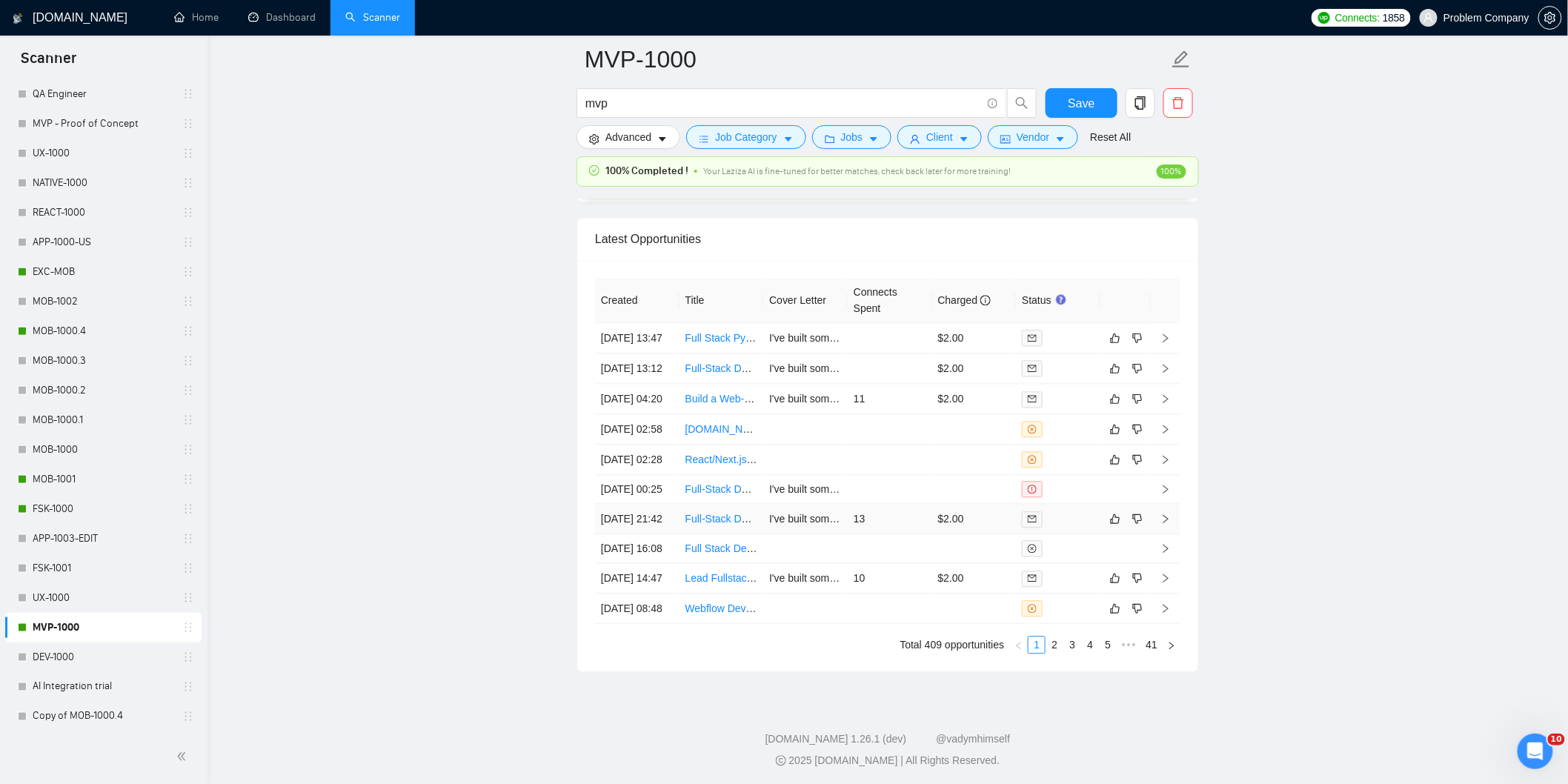
click at [656, 535] on td "[DATE] 21:42" at bounding box center [637, 519] width 85 height 30
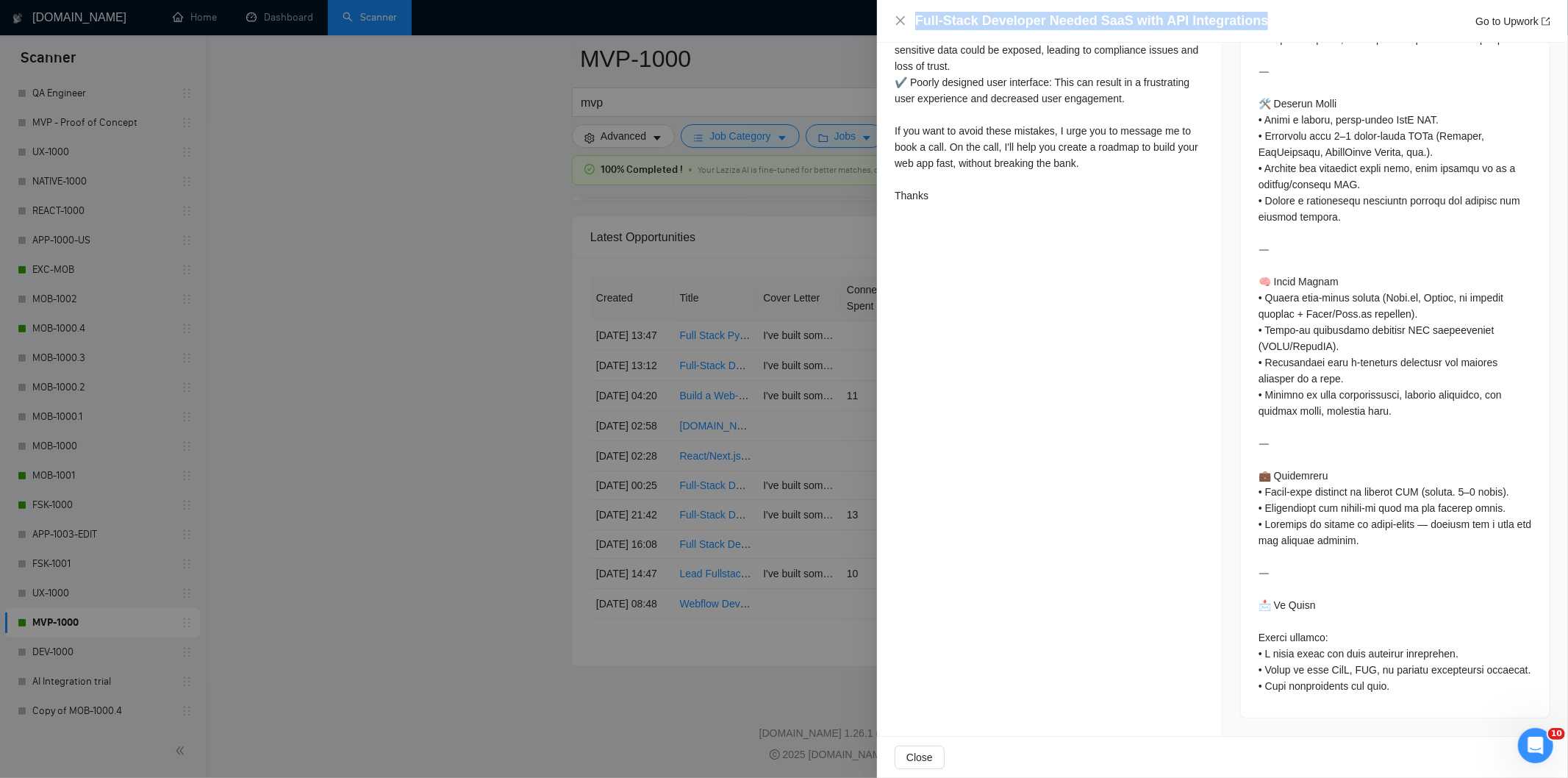
drag, startPoint x: 1267, startPoint y: 19, endPoint x: 893, endPoint y: 26, distance: 374.1
click at [895, 25] on div "Full-Stack Developer Needed SaaS with API Integrations Go to Upwork" at bounding box center [1222, 21] width 656 height 19
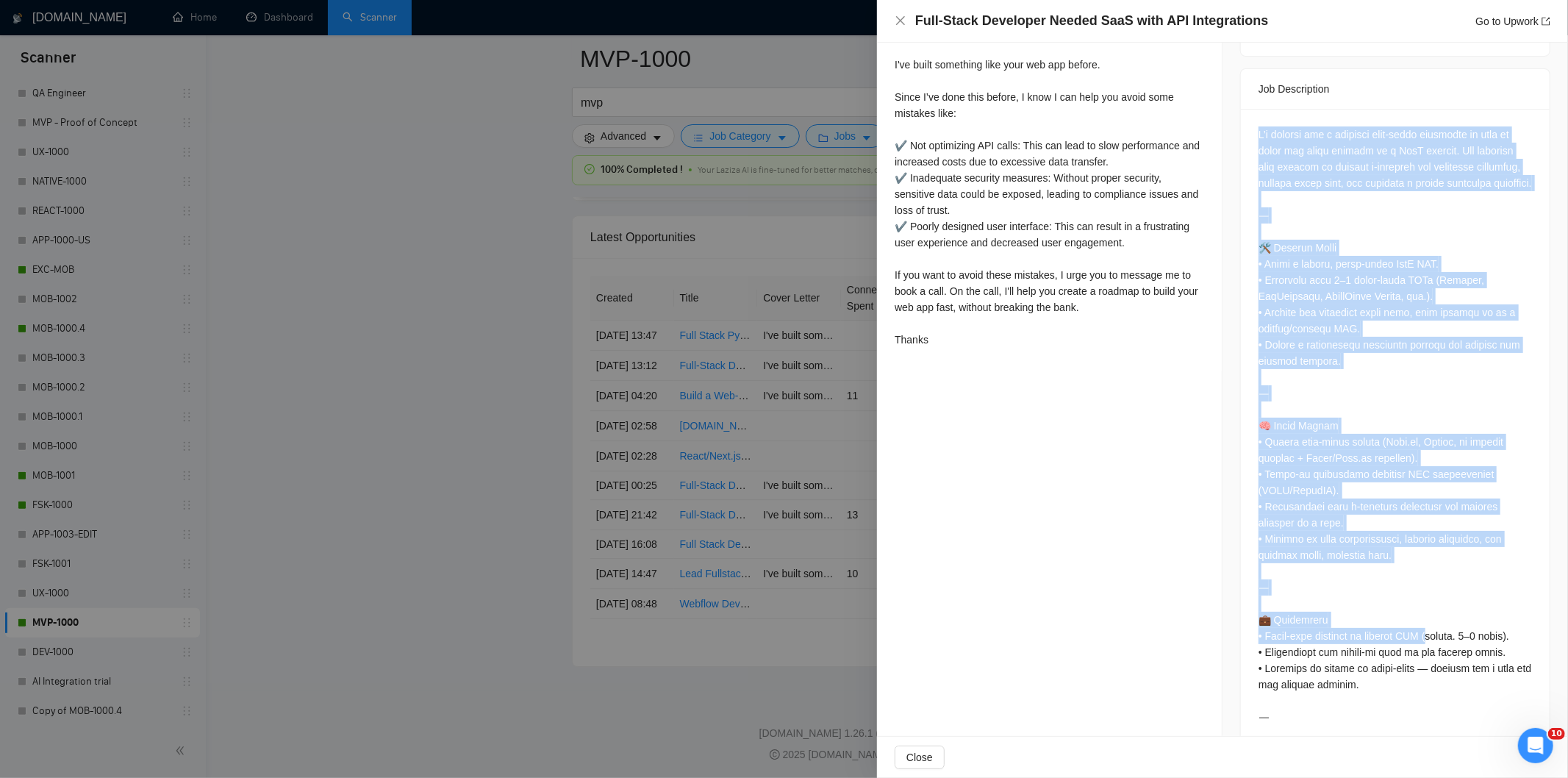
scroll to position [714, 0]
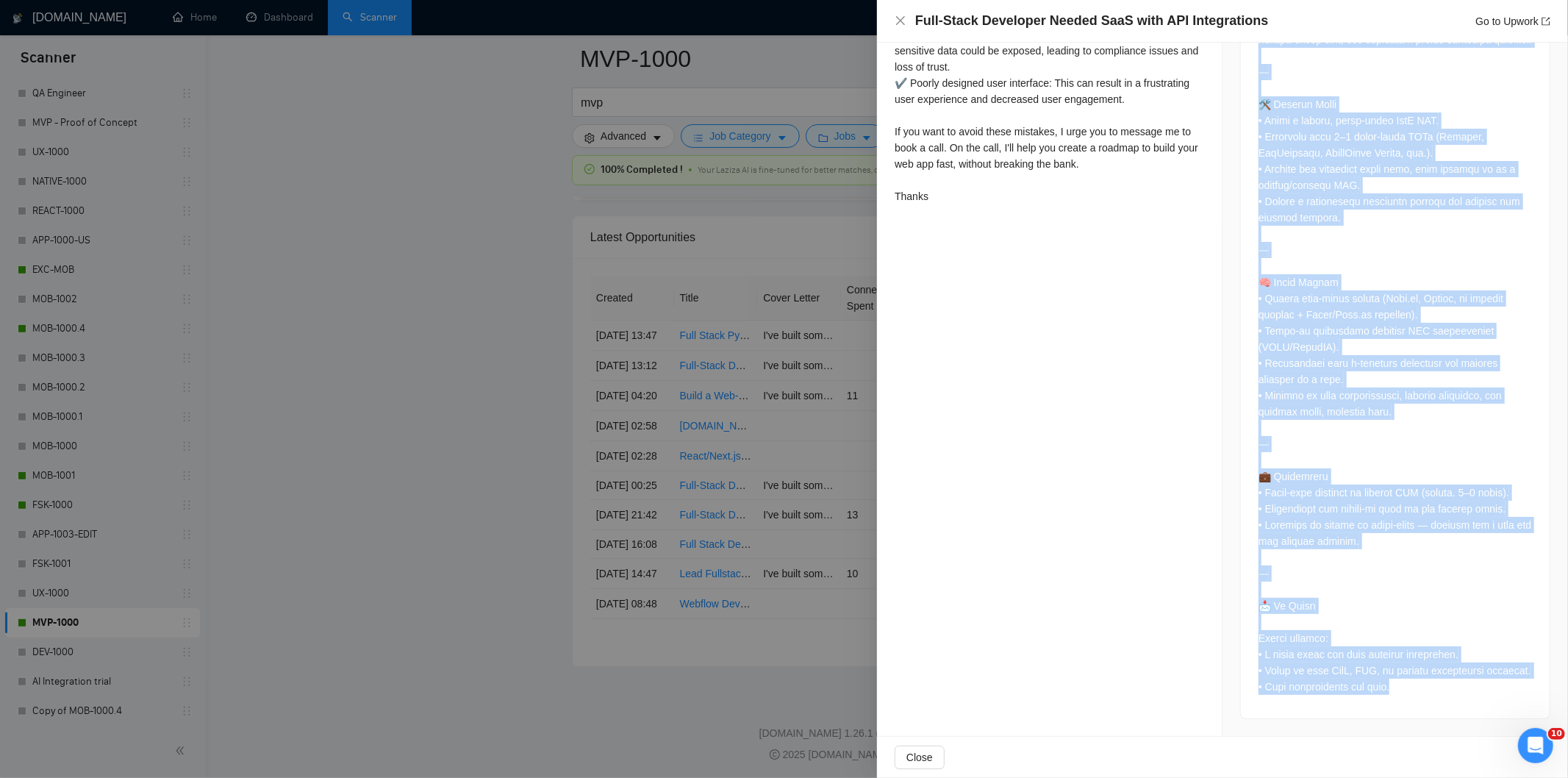
drag, startPoint x: 1246, startPoint y: 446, endPoint x: 1438, endPoint y: 710, distance: 326.4
click at [1438, 710] on div at bounding box center [1395, 342] width 309 height 753
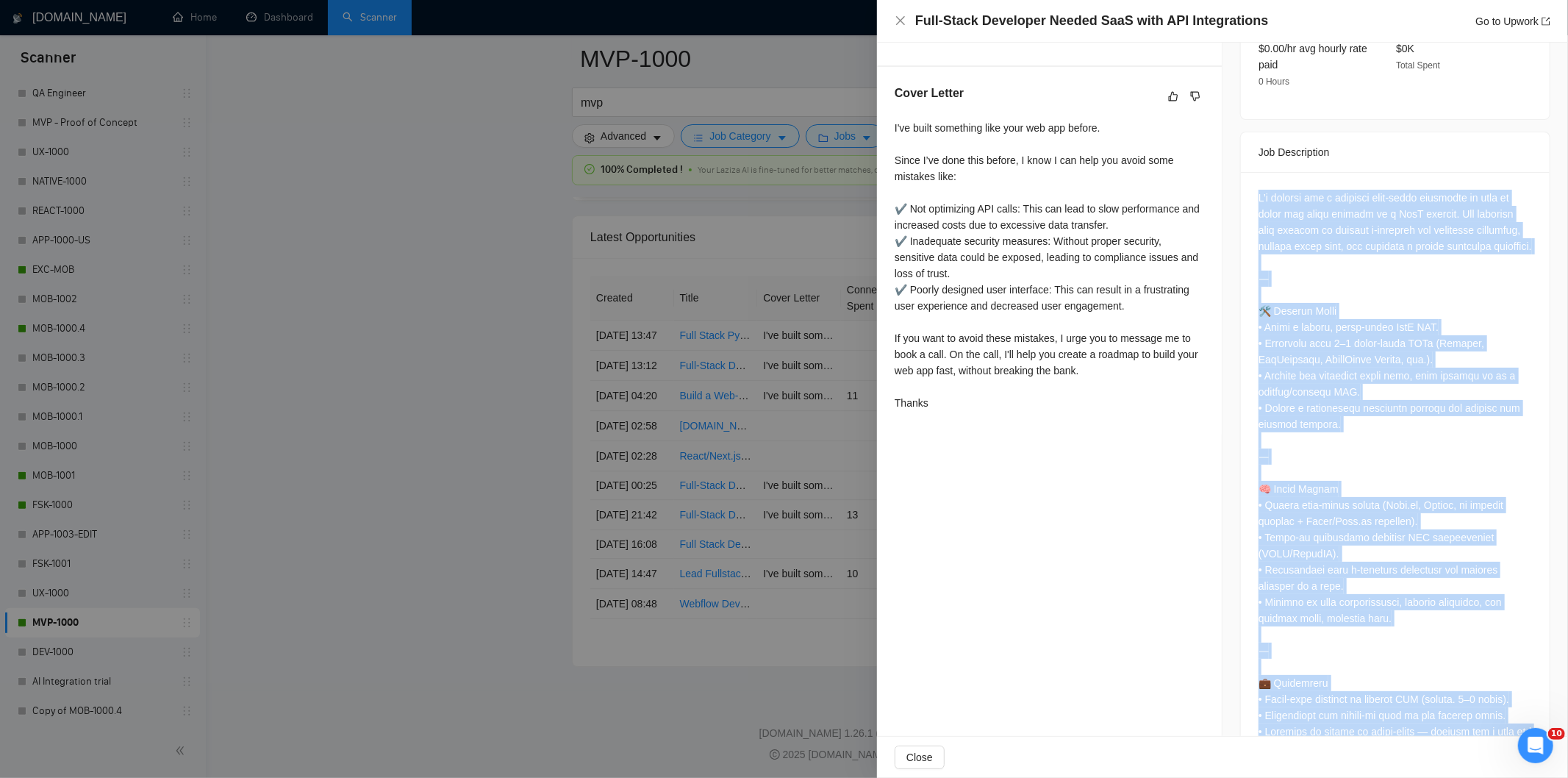
scroll to position [469, 0]
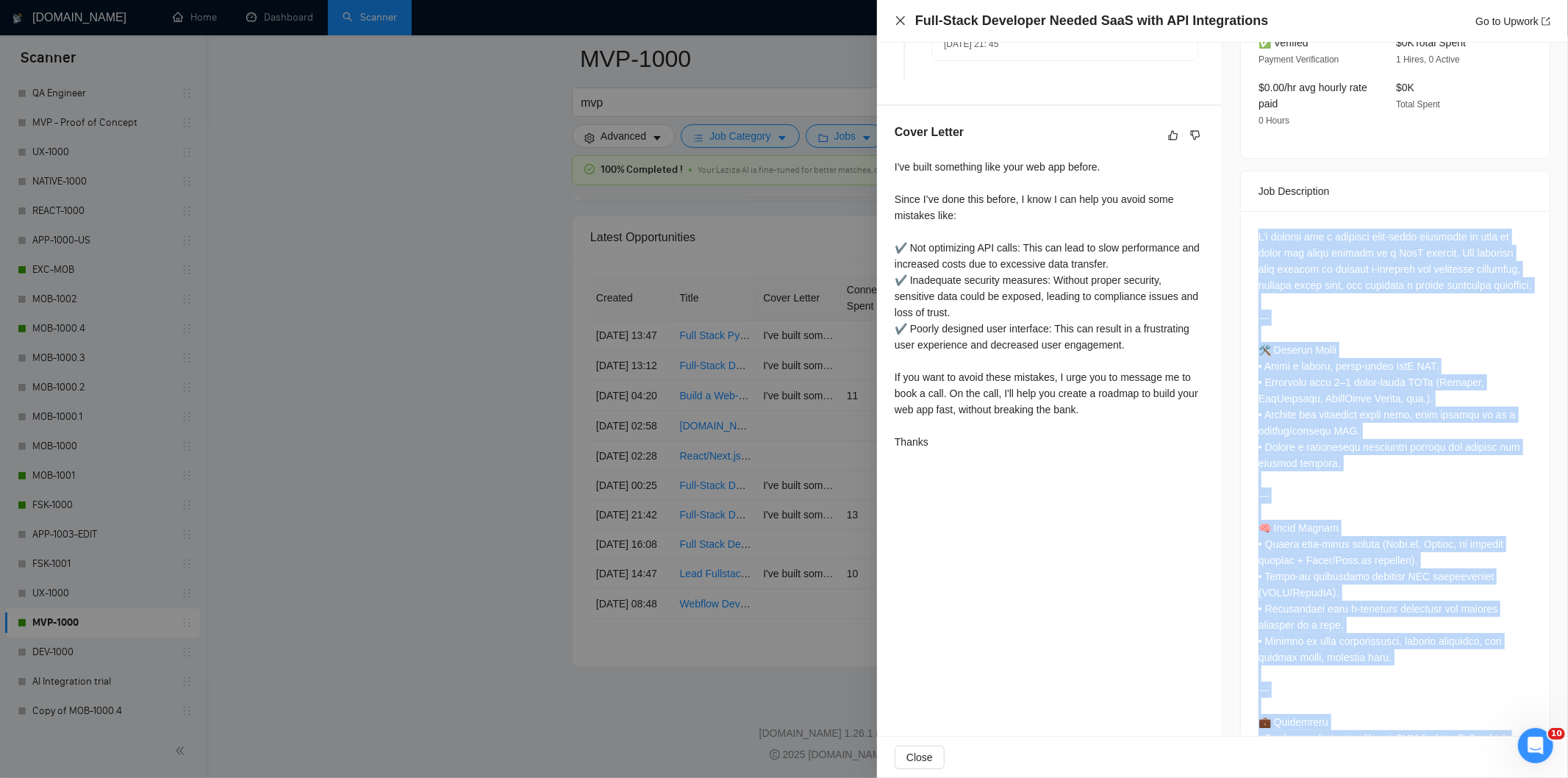
click at [902, 19] on icon "close" at bounding box center [900, 20] width 8 height 8
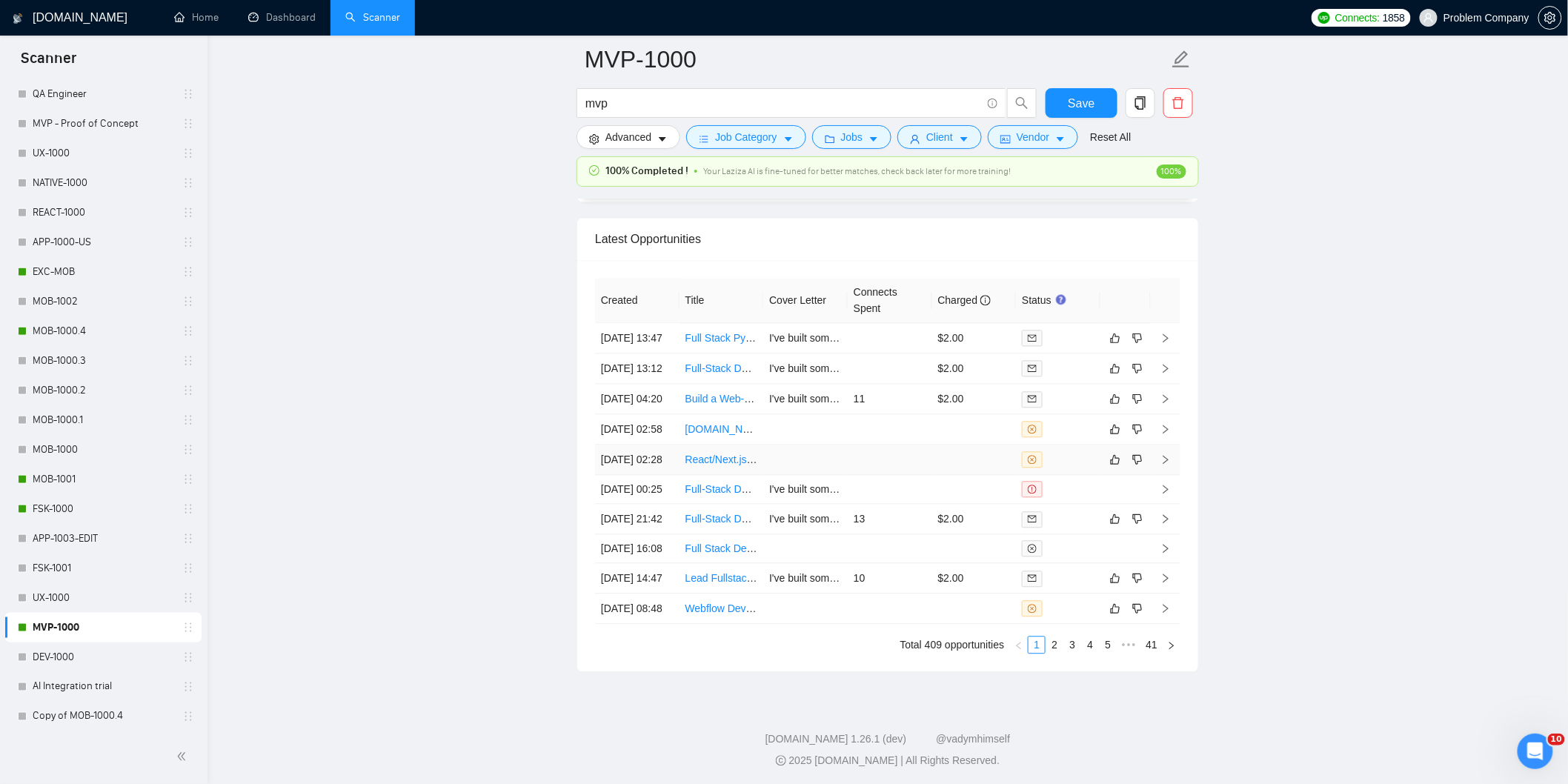
click at [635, 475] on td "[DATE] 02:28" at bounding box center [637, 459] width 85 height 30
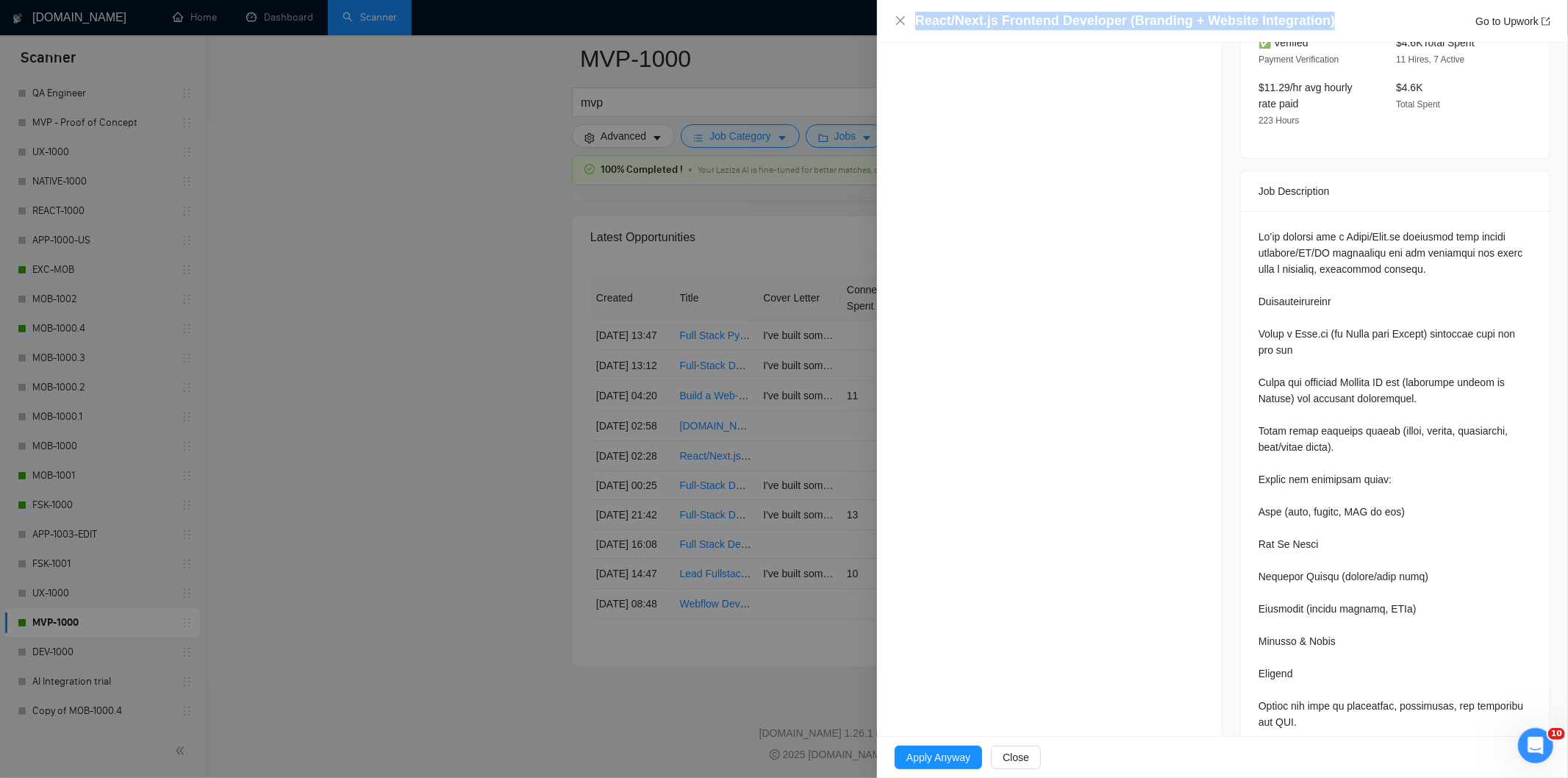
drag, startPoint x: 1321, startPoint y: 15, endPoint x: 883, endPoint y: 16, distance: 438.0
click at [883, 16] on div "React/Next.js Frontend Developer (Branding + Website Integration) Go to Upwork" at bounding box center [1222, 21] width 691 height 43
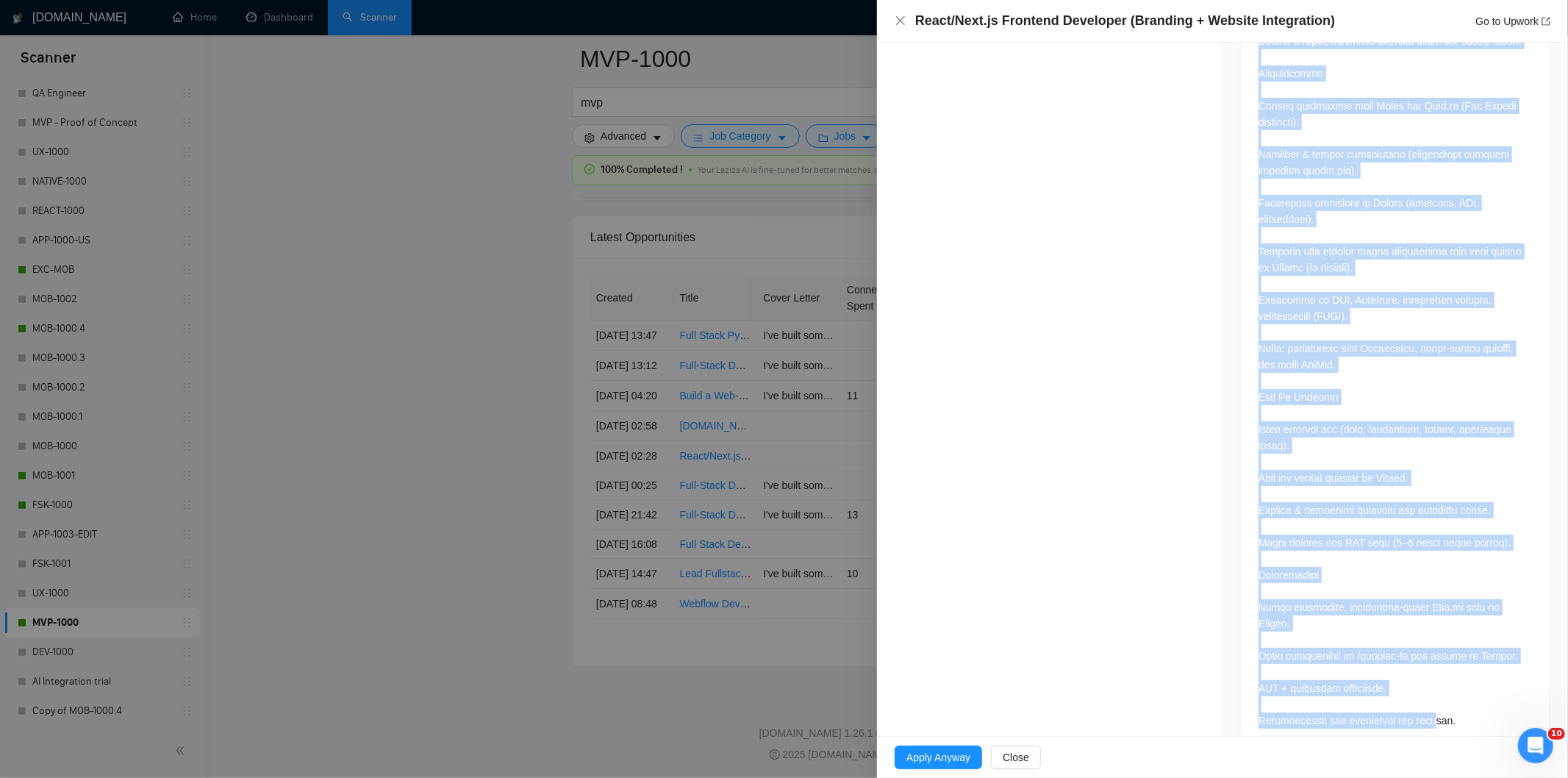
scroll to position [1312, 0]
drag, startPoint x: 1239, startPoint y: 296, endPoint x: 1481, endPoint y: 694, distance: 465.8
click at [1481, 694] on div at bounding box center [1395, 60] width 309 height 1384
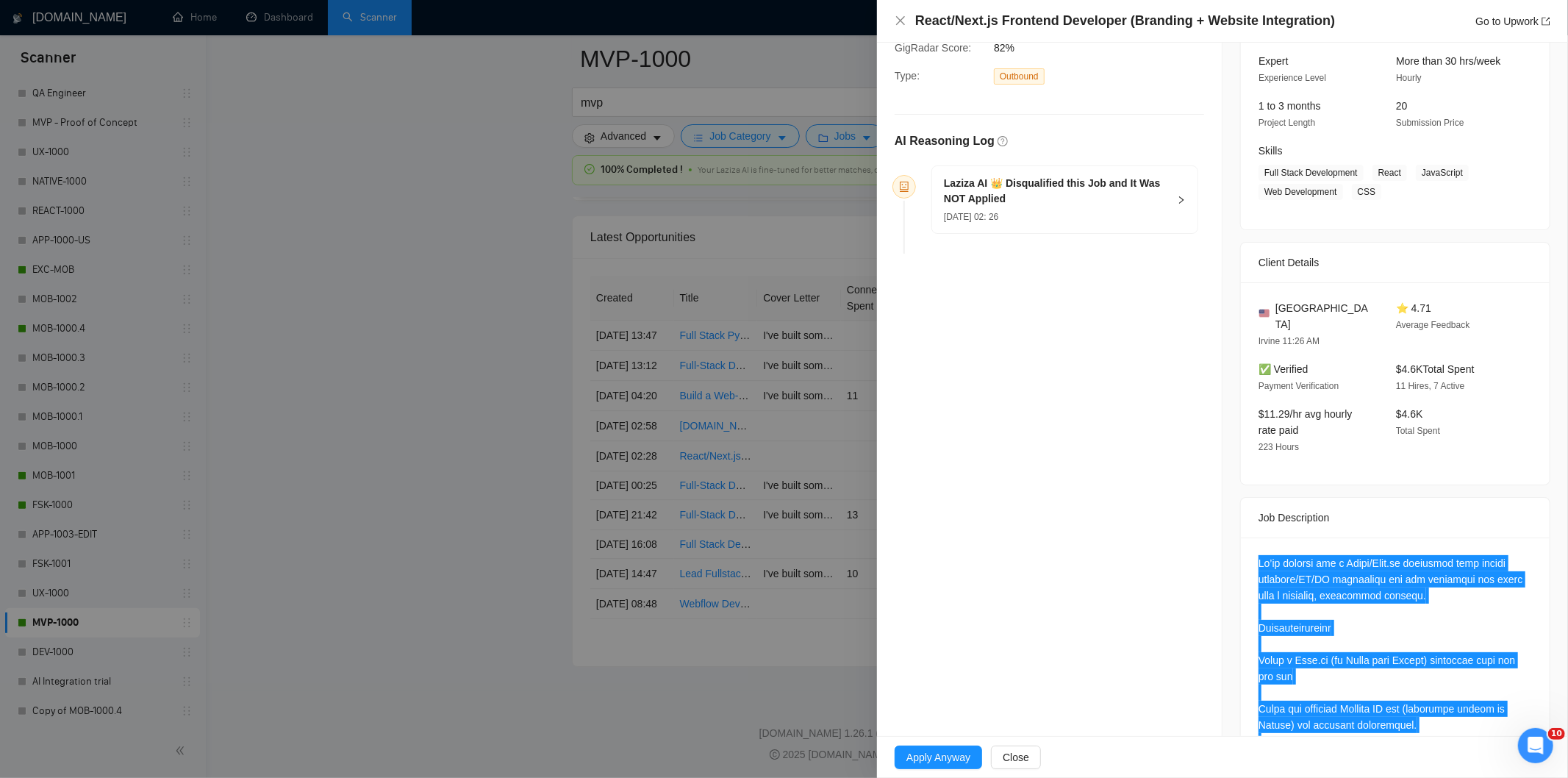
scroll to position [0, 0]
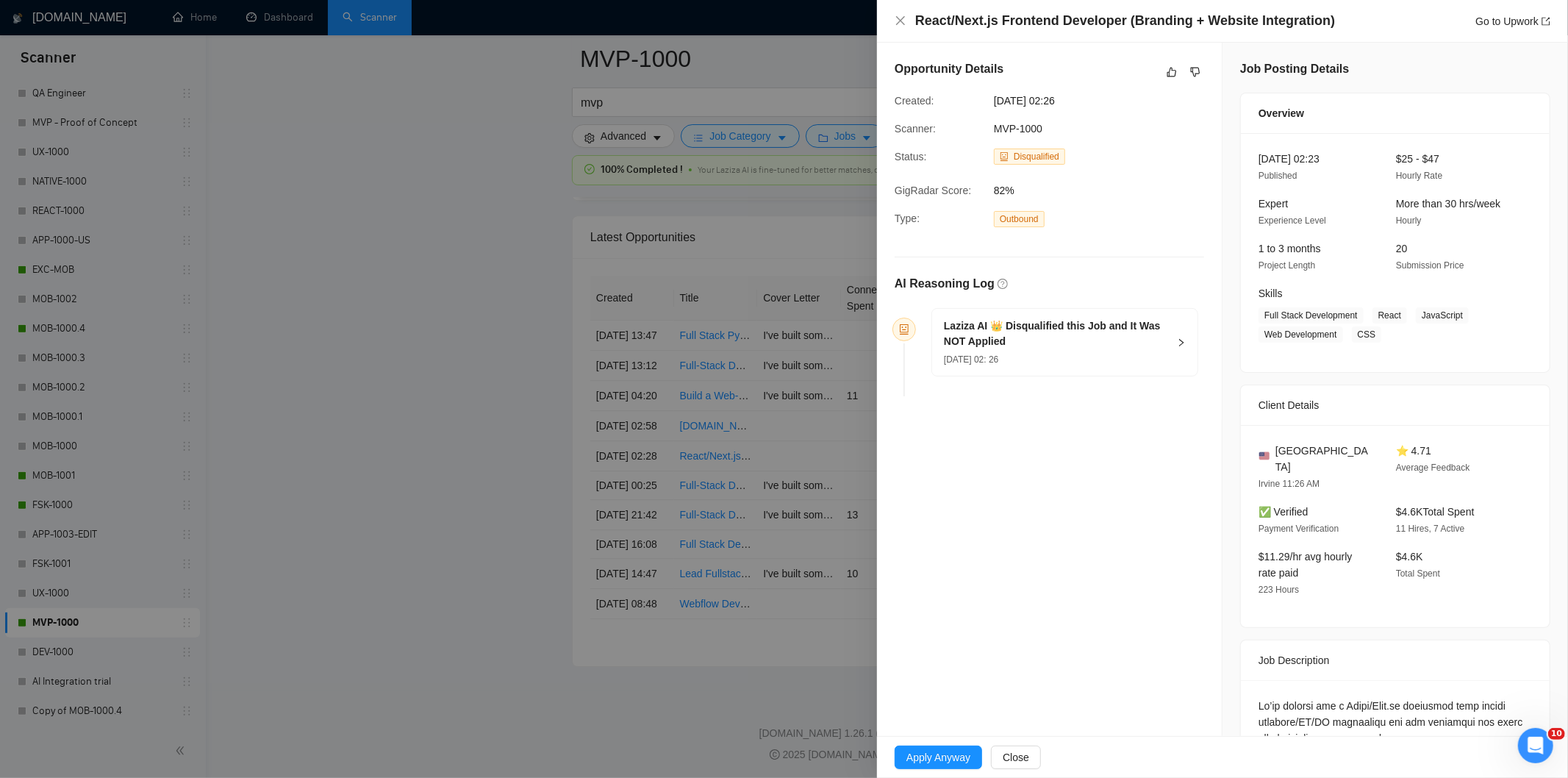
click at [1083, 358] on div "[DATE] 02: 26" at bounding box center [1056, 359] width 224 height 16
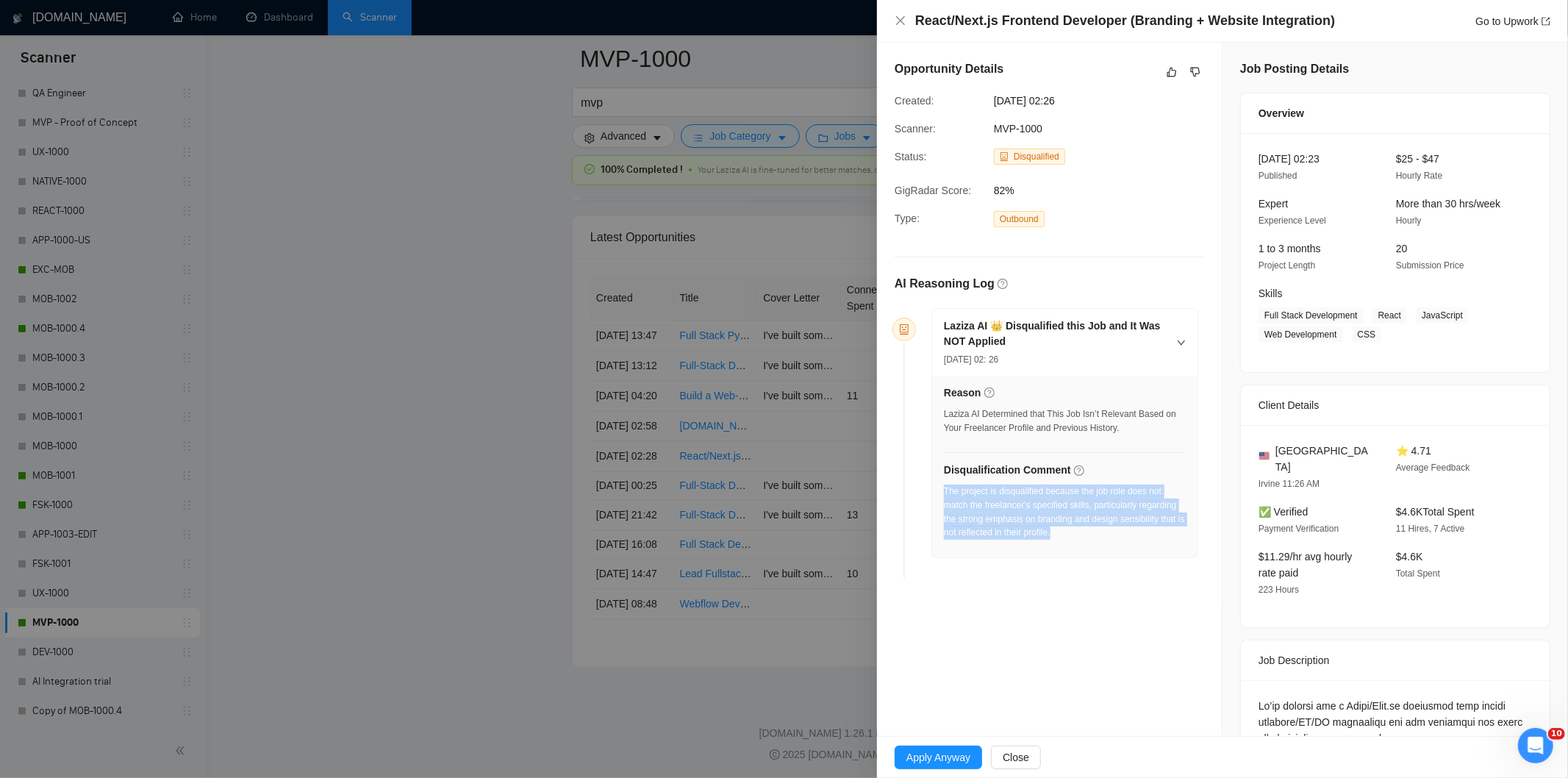
drag, startPoint x: 1081, startPoint y: 543, endPoint x: 943, endPoint y: 497, distance: 145.5
click at [944, 497] on div "The project is disqualified because the job role does not match the freelancer'…" at bounding box center [1065, 516] width 242 height 64
click at [898, 20] on icon "close" at bounding box center [900, 21] width 12 height 12
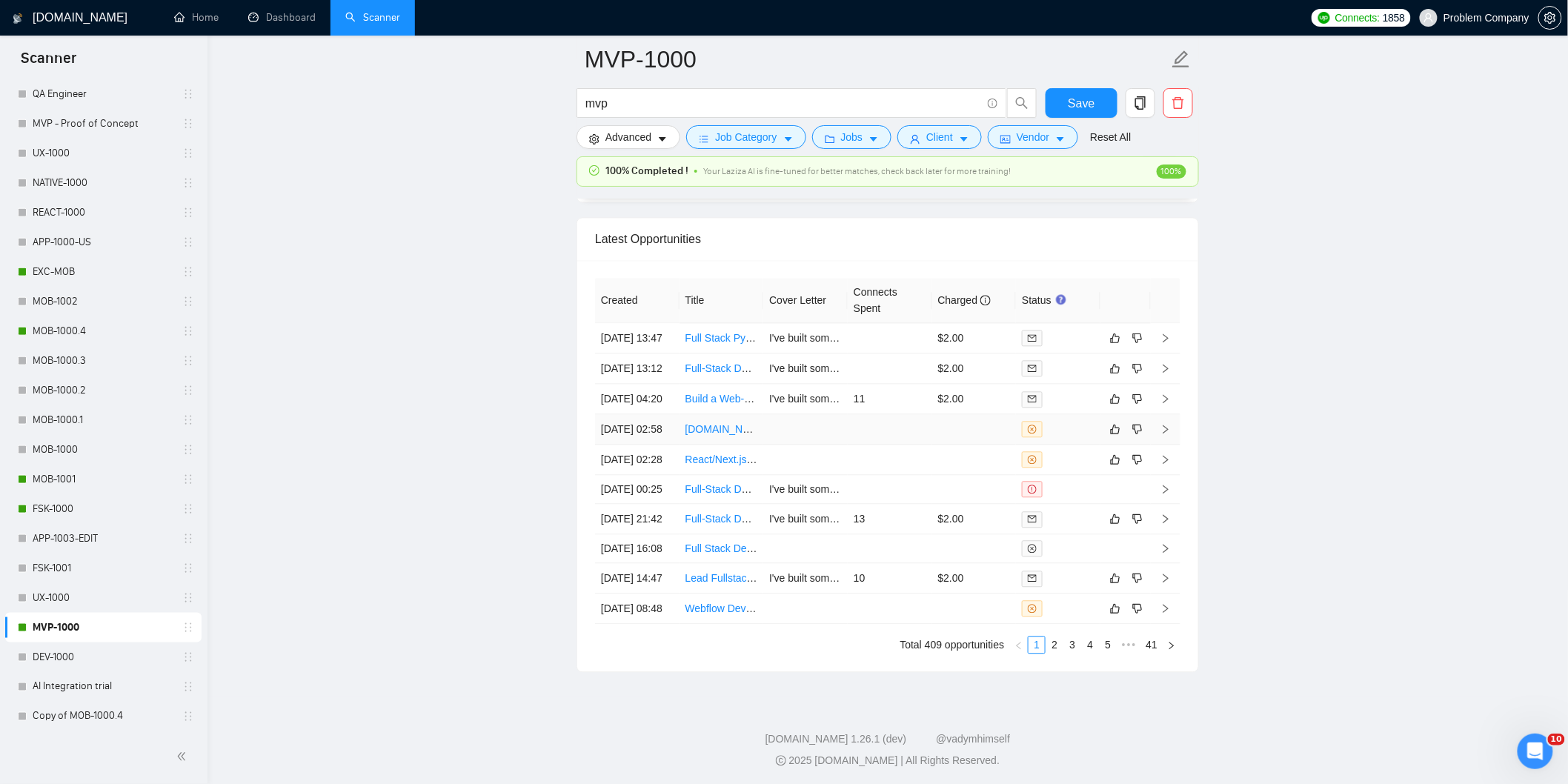
click at [672, 444] on td "[DATE] 02:58" at bounding box center [637, 429] width 85 height 30
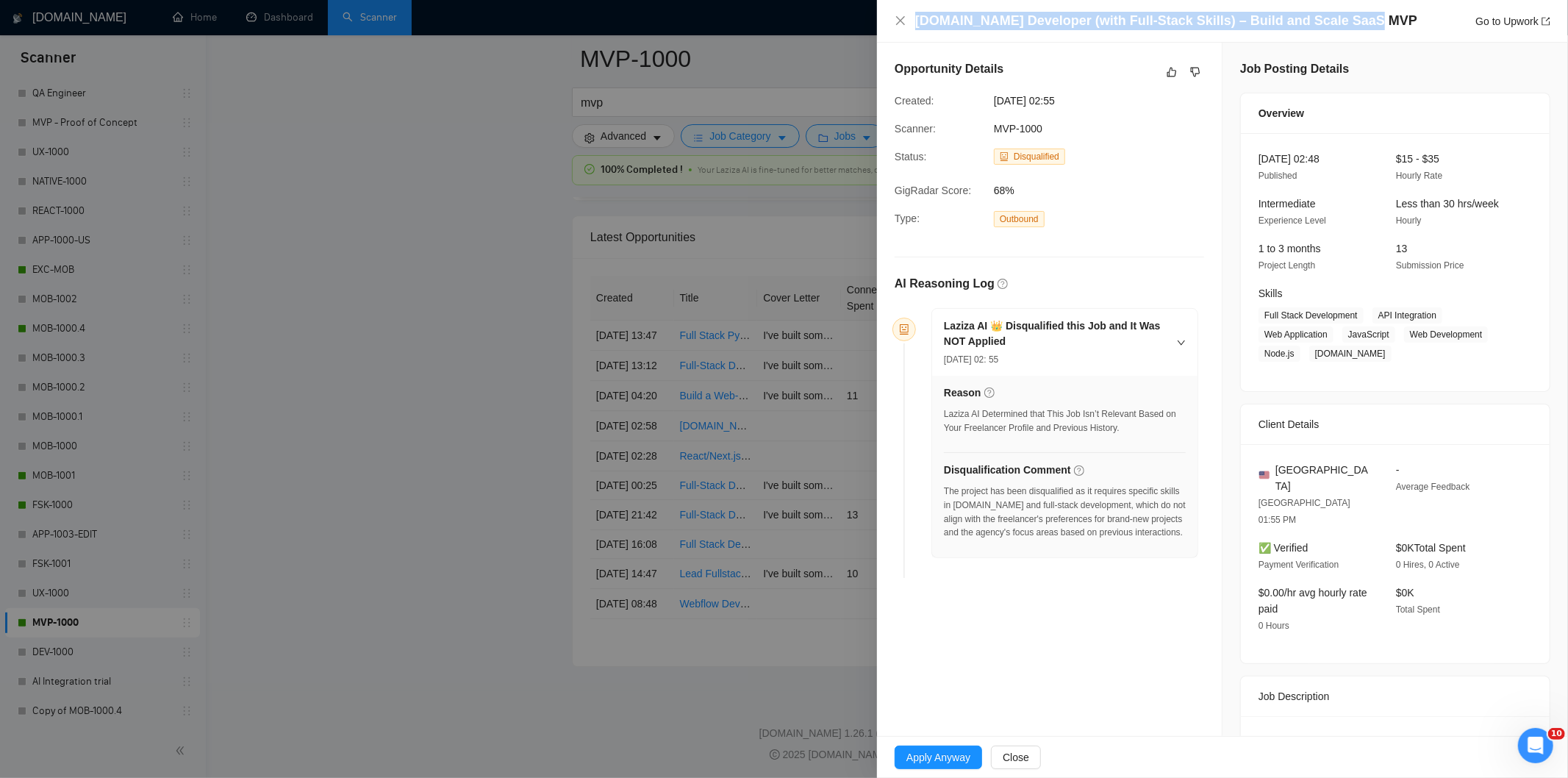
drag, startPoint x: 1343, startPoint y: 19, endPoint x: 917, endPoint y: 18, distance: 426.0
click at [917, 18] on div "[DOMAIN_NAME] Developer (with Full-Stack Skills) – Build and Scale SaaS MVP Go …" at bounding box center [1233, 21] width 635 height 19
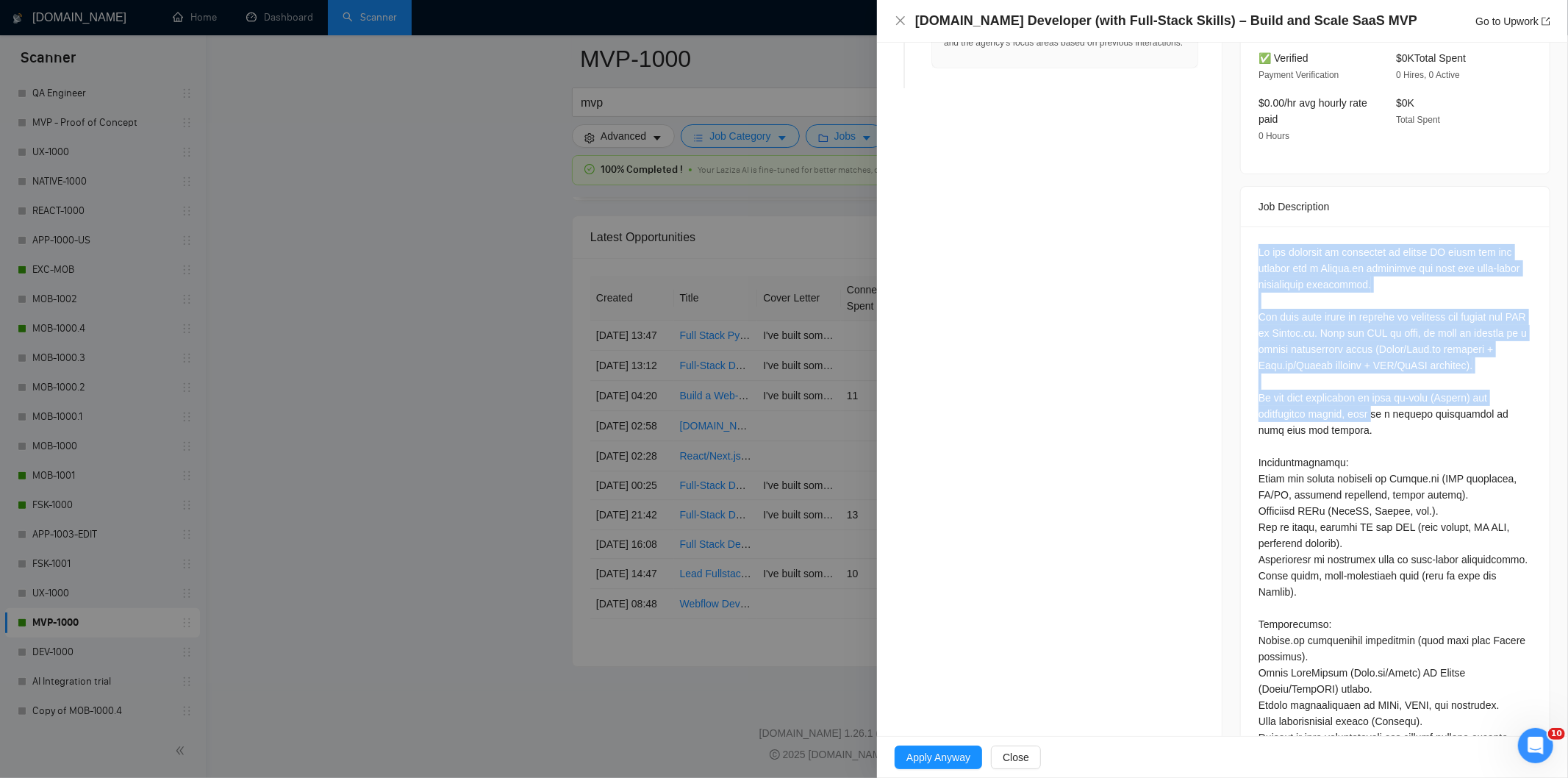
scroll to position [912, 0]
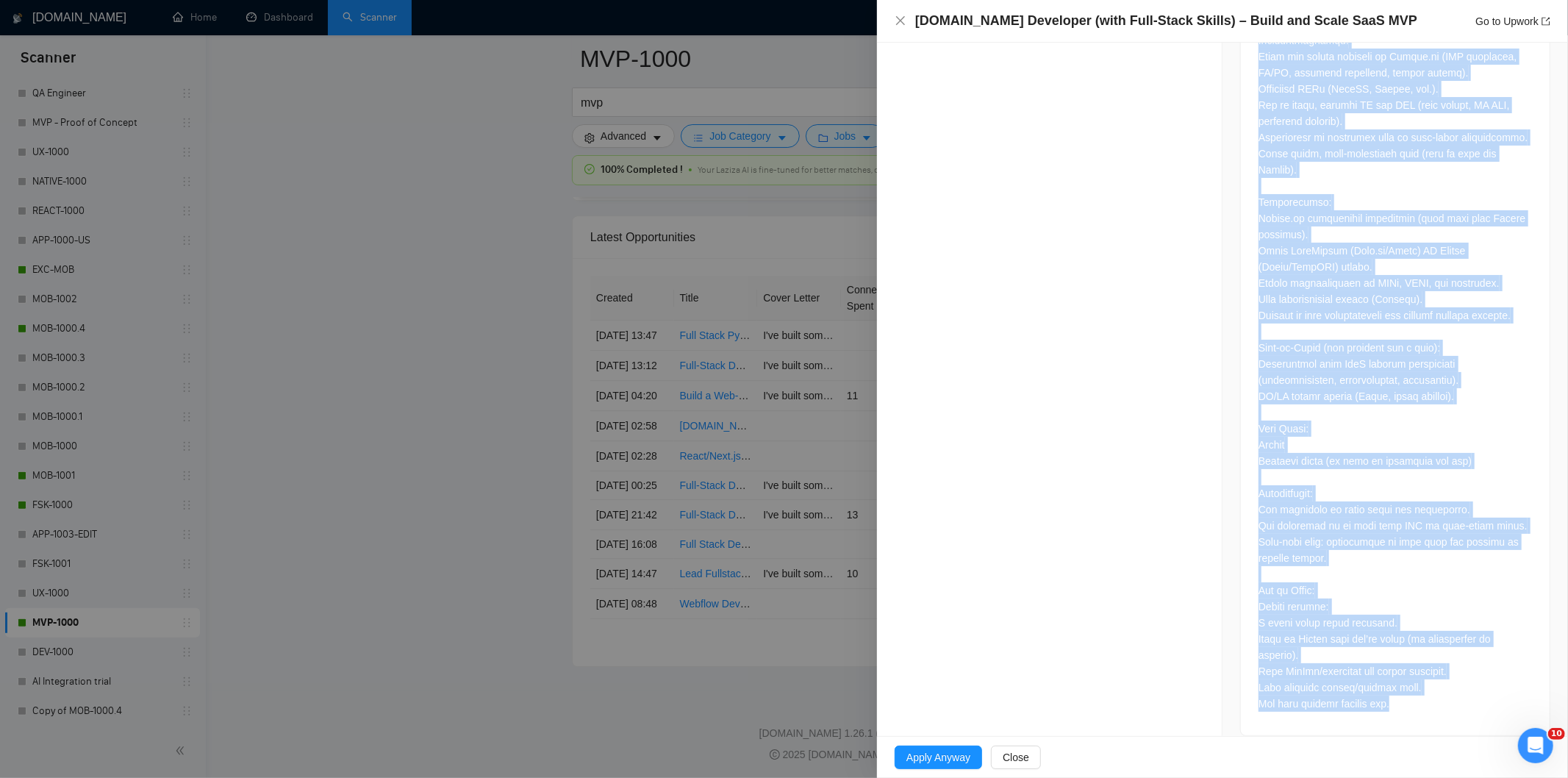
drag, startPoint x: 1241, startPoint y: 219, endPoint x: 1429, endPoint y: 710, distance: 525.8
click at [1431, 712] on div at bounding box center [1395, 270] width 309 height 931
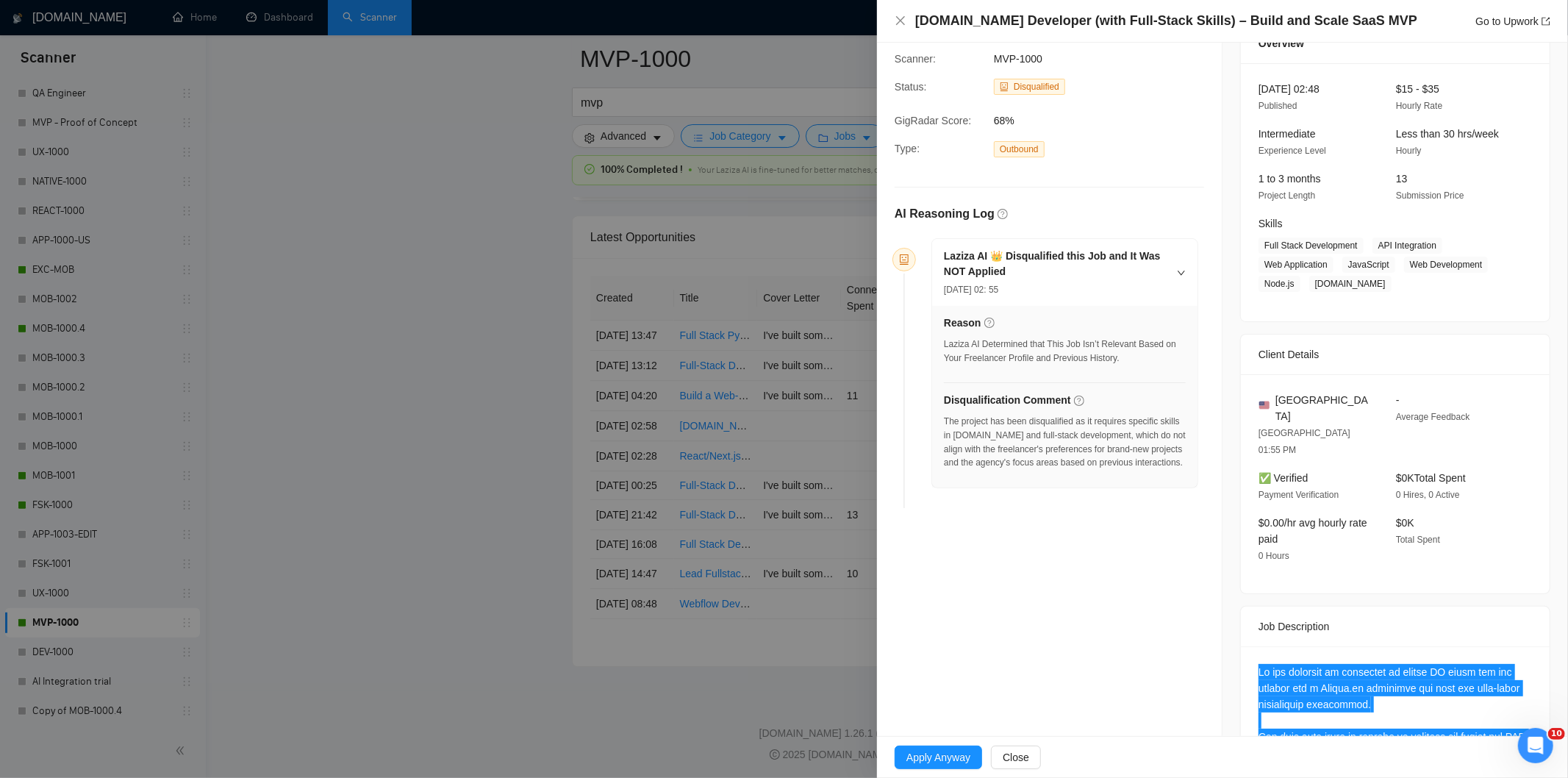
scroll to position [163, 0]
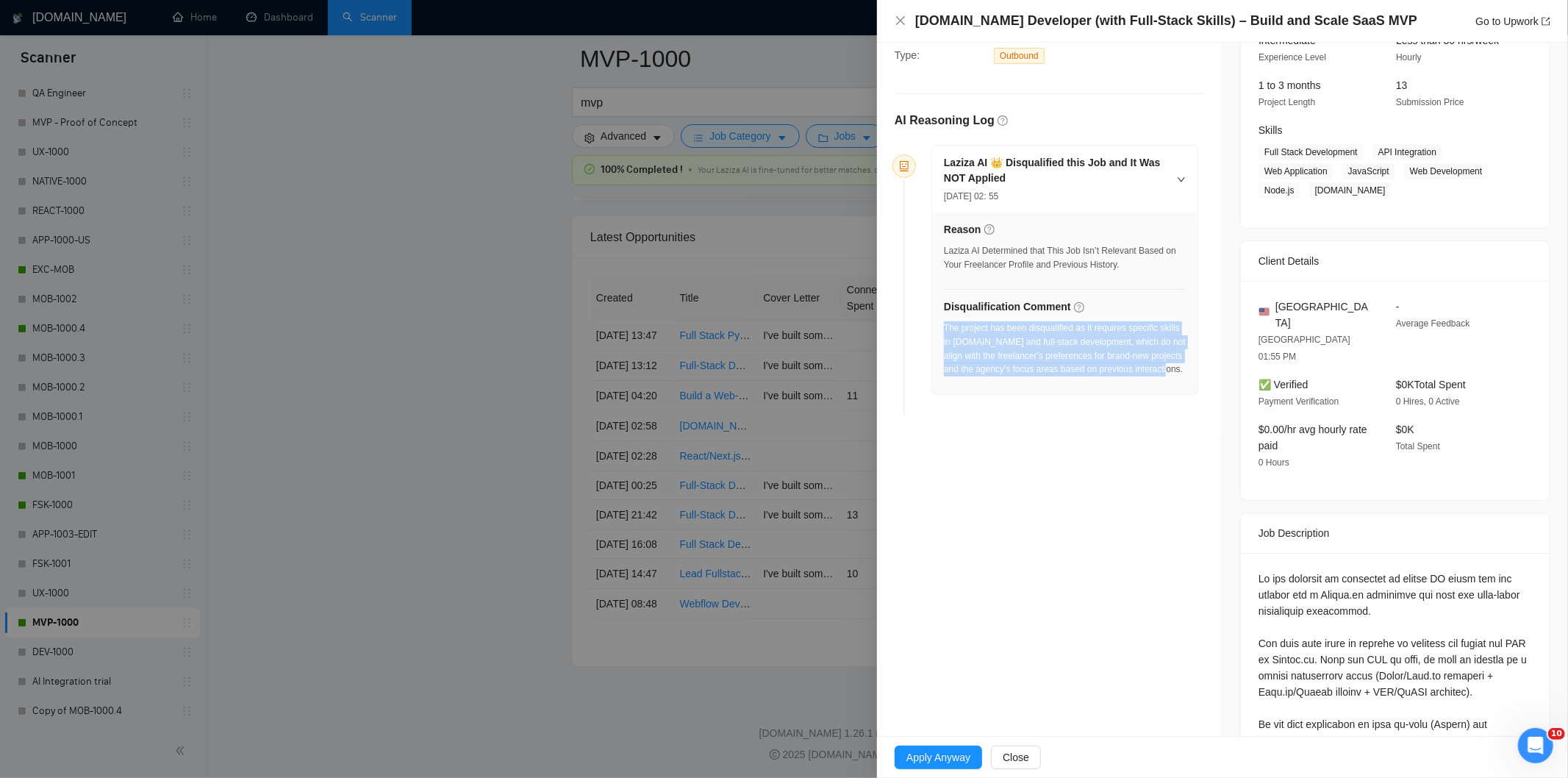
drag, startPoint x: 1165, startPoint y: 375, endPoint x: 945, endPoint y: 334, distance: 223.8
click at [945, 334] on div "The project has been disqualified as it requires specific skills in [DOMAIN_NAM…" at bounding box center [1065, 348] width 242 height 55
click at [904, 22] on icon "close" at bounding box center [900, 21] width 12 height 12
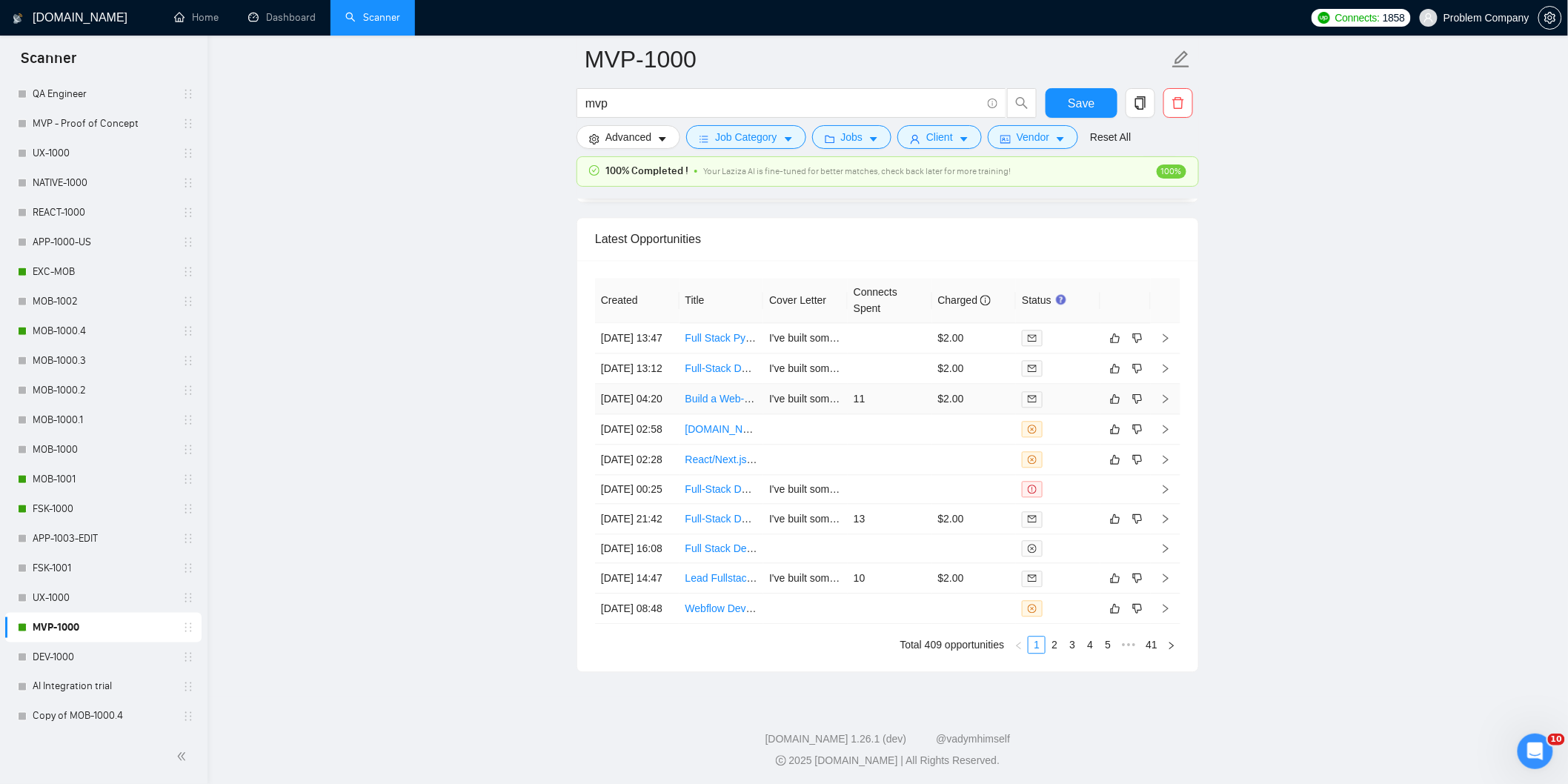
click at [654, 414] on td "[DATE] 04:20" at bounding box center [637, 399] width 85 height 30
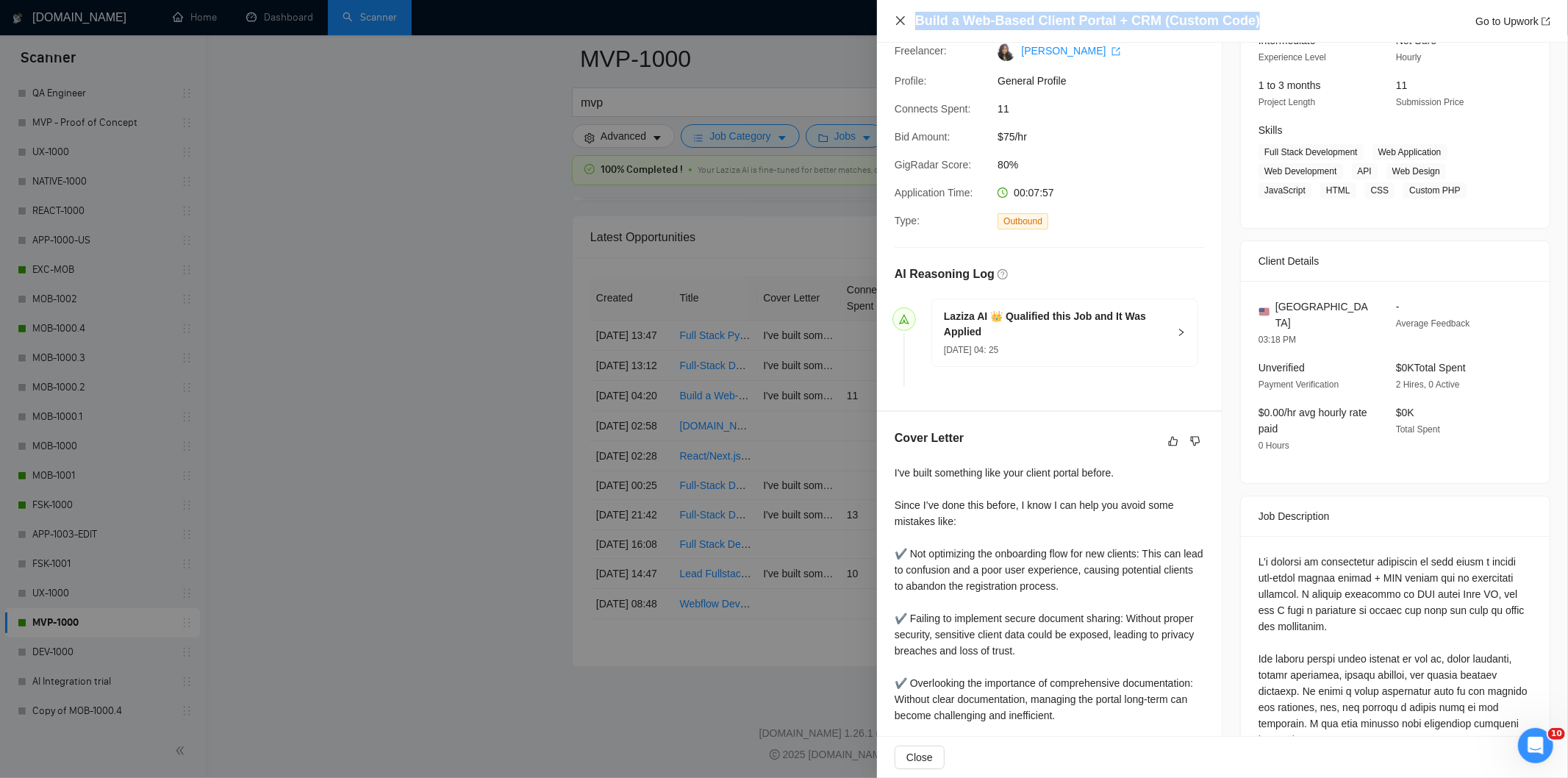
drag, startPoint x: 1247, startPoint y: 15, endPoint x: 901, endPoint y: 23, distance: 346.1
click at [901, 23] on div "Build a Web-Based Client Portal + CRM (Custom Code) Go to Upwork" at bounding box center [1222, 21] width 656 height 19
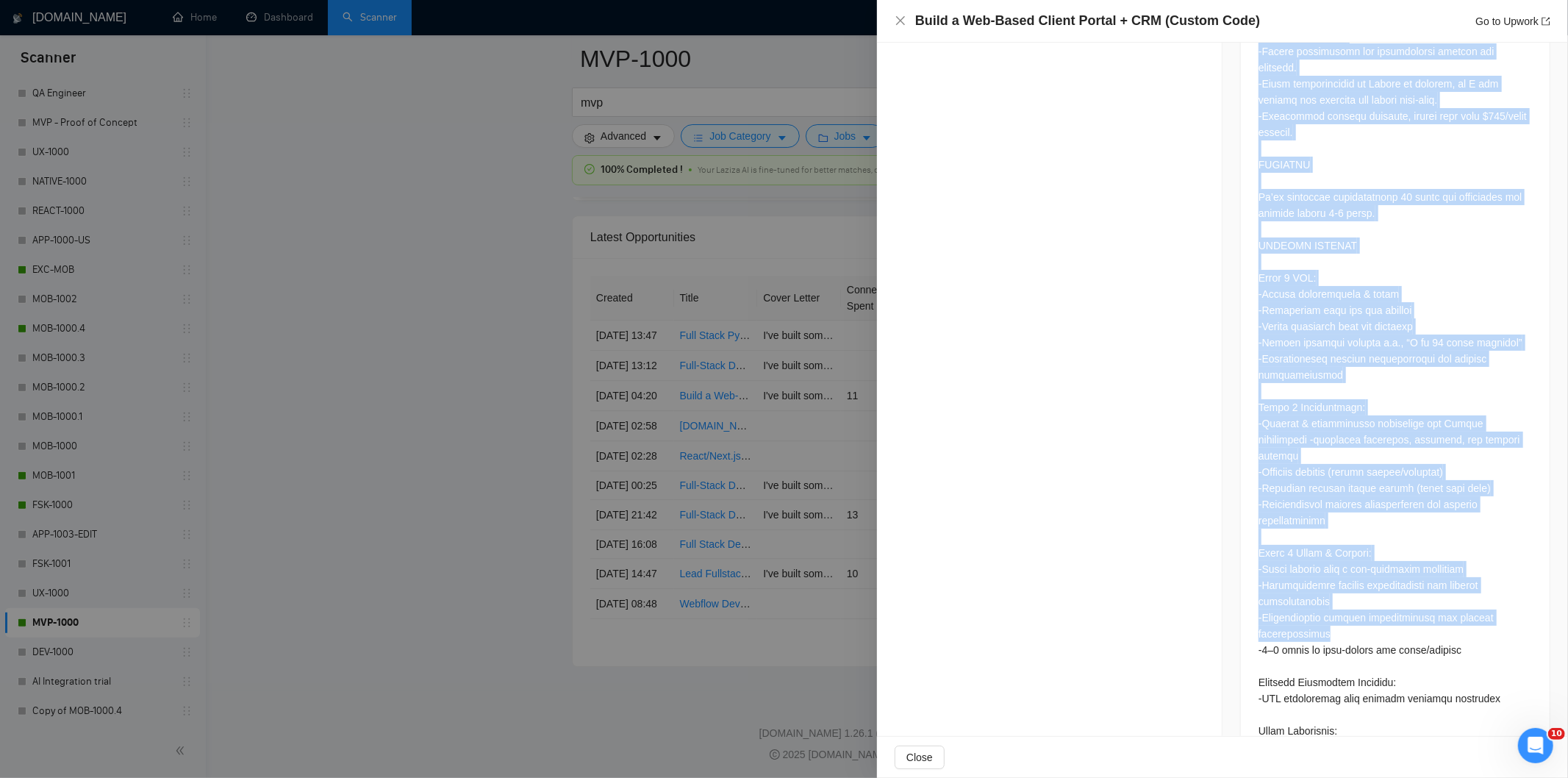
scroll to position [1202, 0]
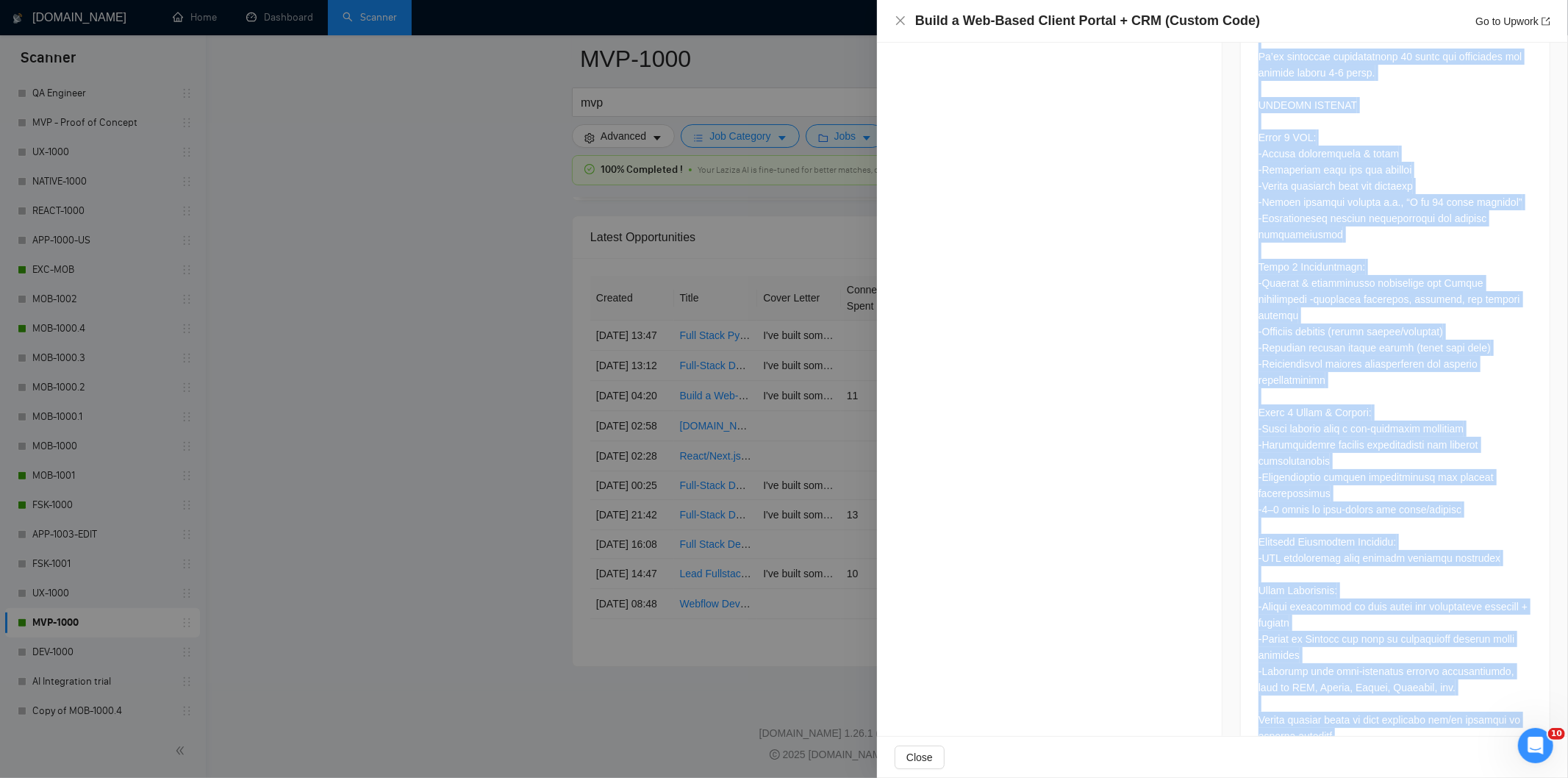
drag, startPoint x: 1245, startPoint y: 303, endPoint x: 1467, endPoint y: 703, distance: 457.5
click at [1467, 703] on div at bounding box center [1395, 133] width 309 height 1270
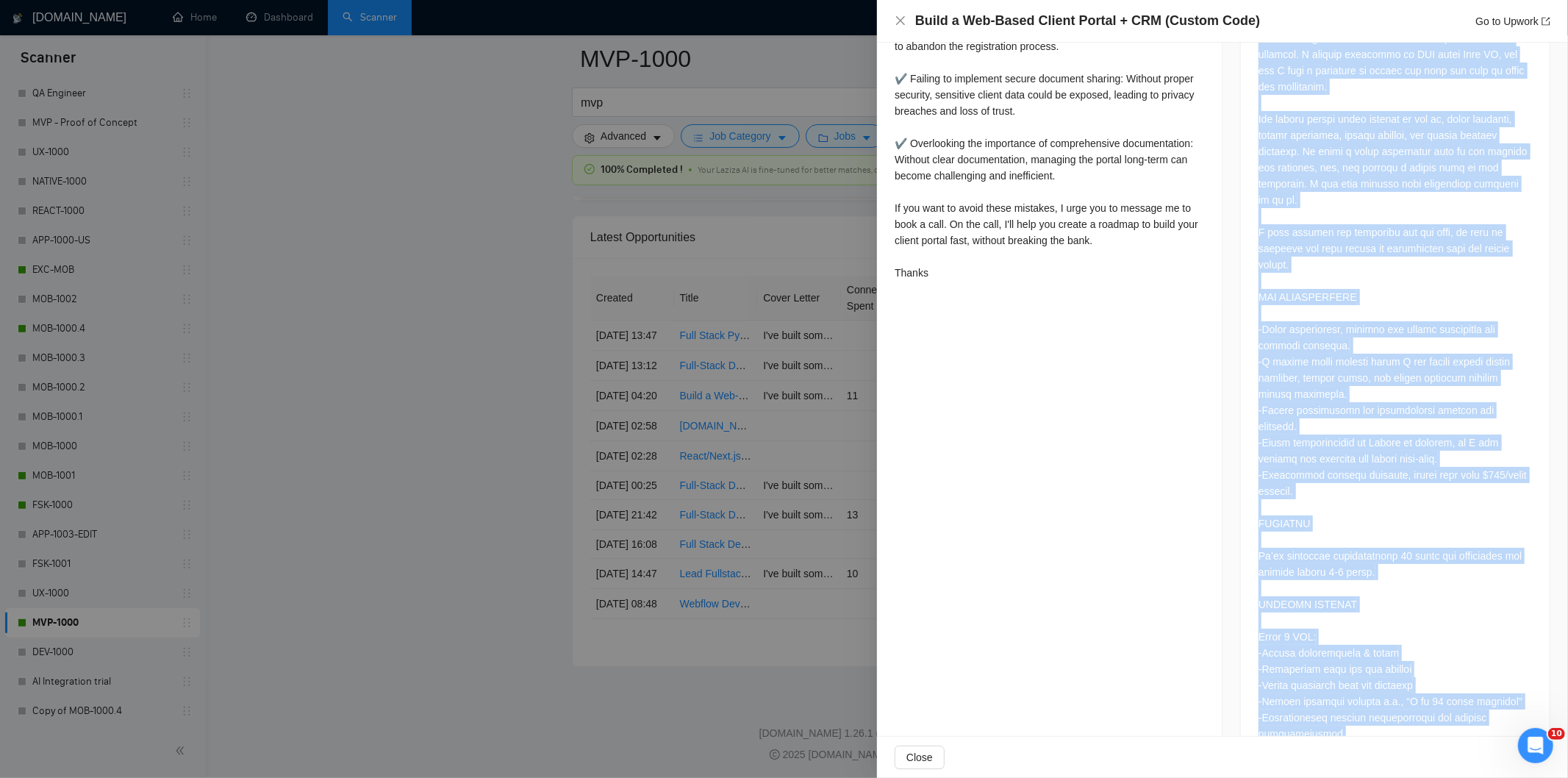
scroll to position [548, 0]
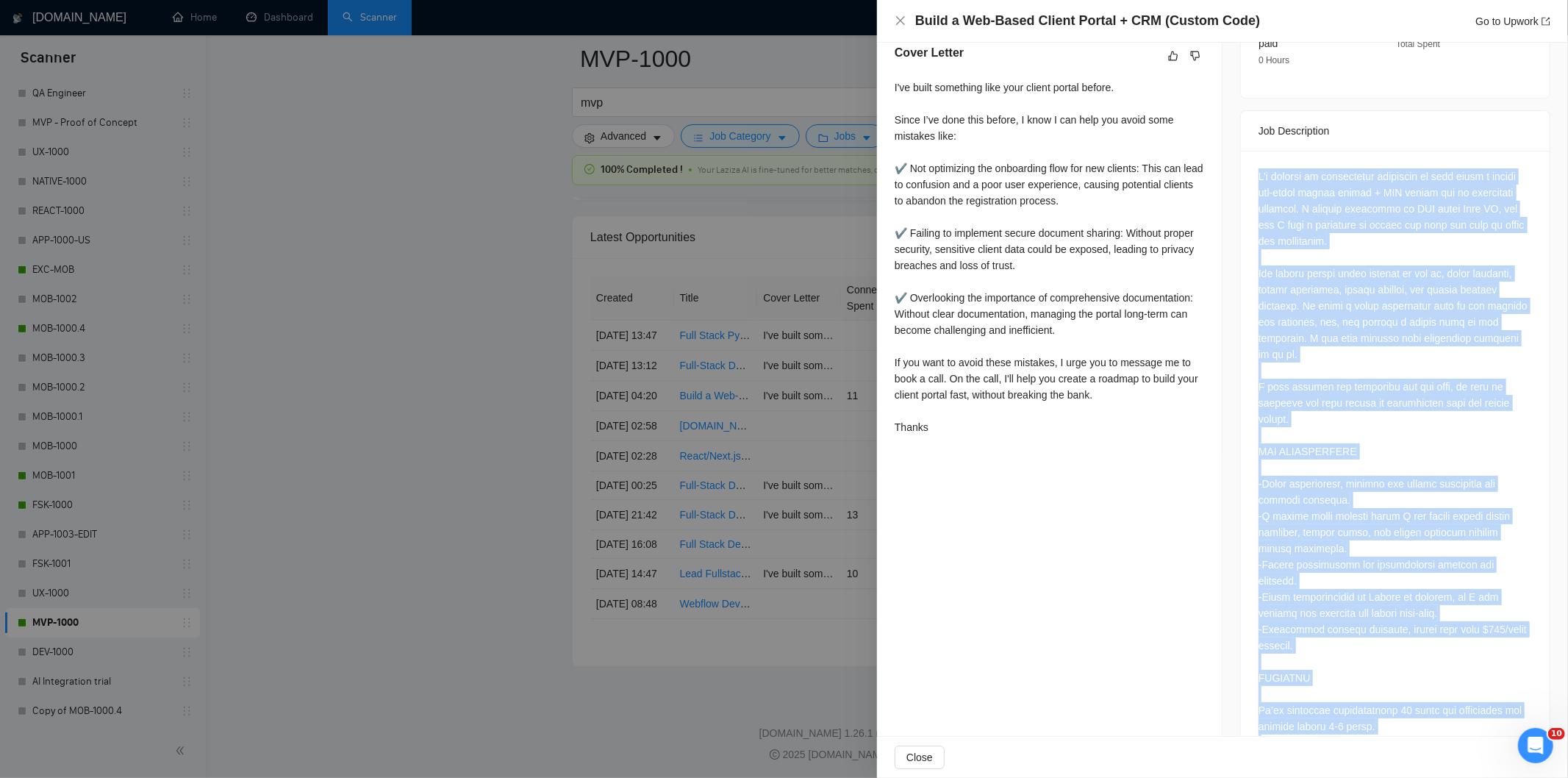
click at [1353, 404] on div at bounding box center [1395, 783] width 274 height 1229
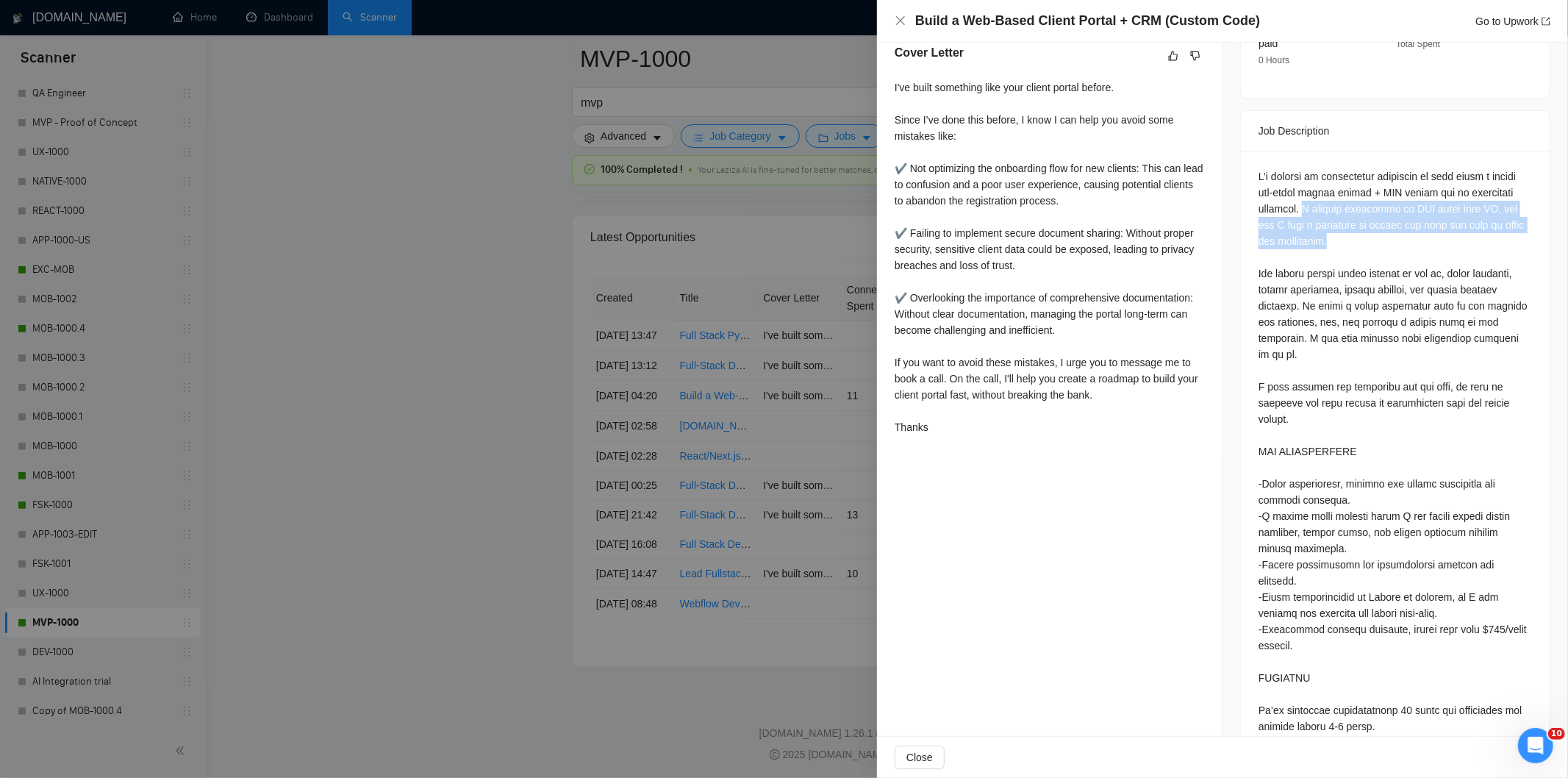
drag, startPoint x: 1408, startPoint y: 224, endPoint x: 1346, endPoint y: 195, distance: 68.4
click at [1346, 195] on div at bounding box center [1395, 783] width 274 height 1229
click at [895, 19] on icon "close" at bounding box center [900, 21] width 12 height 12
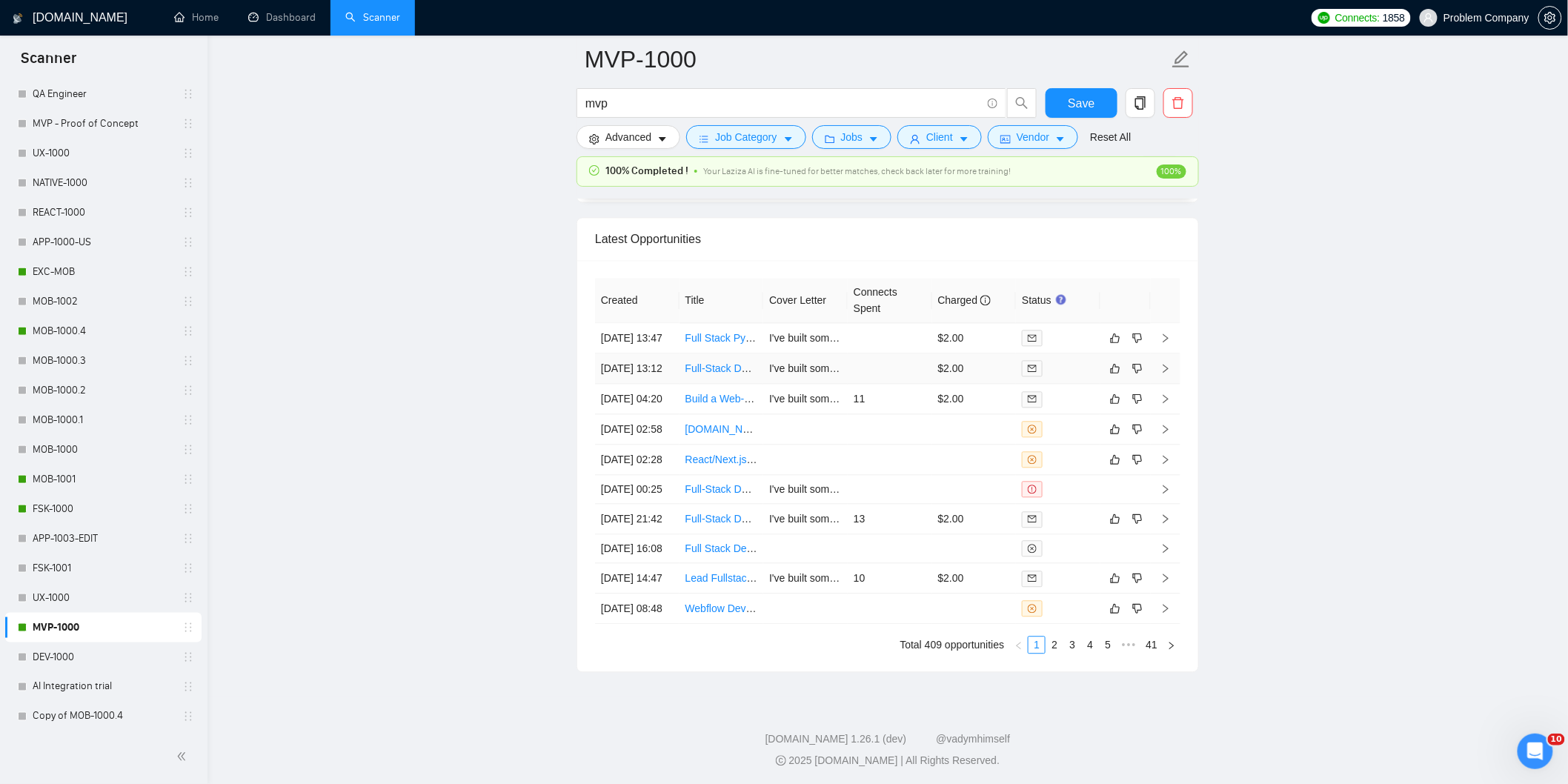
click at [664, 384] on td "[DATE] 13:12" at bounding box center [637, 369] width 85 height 30
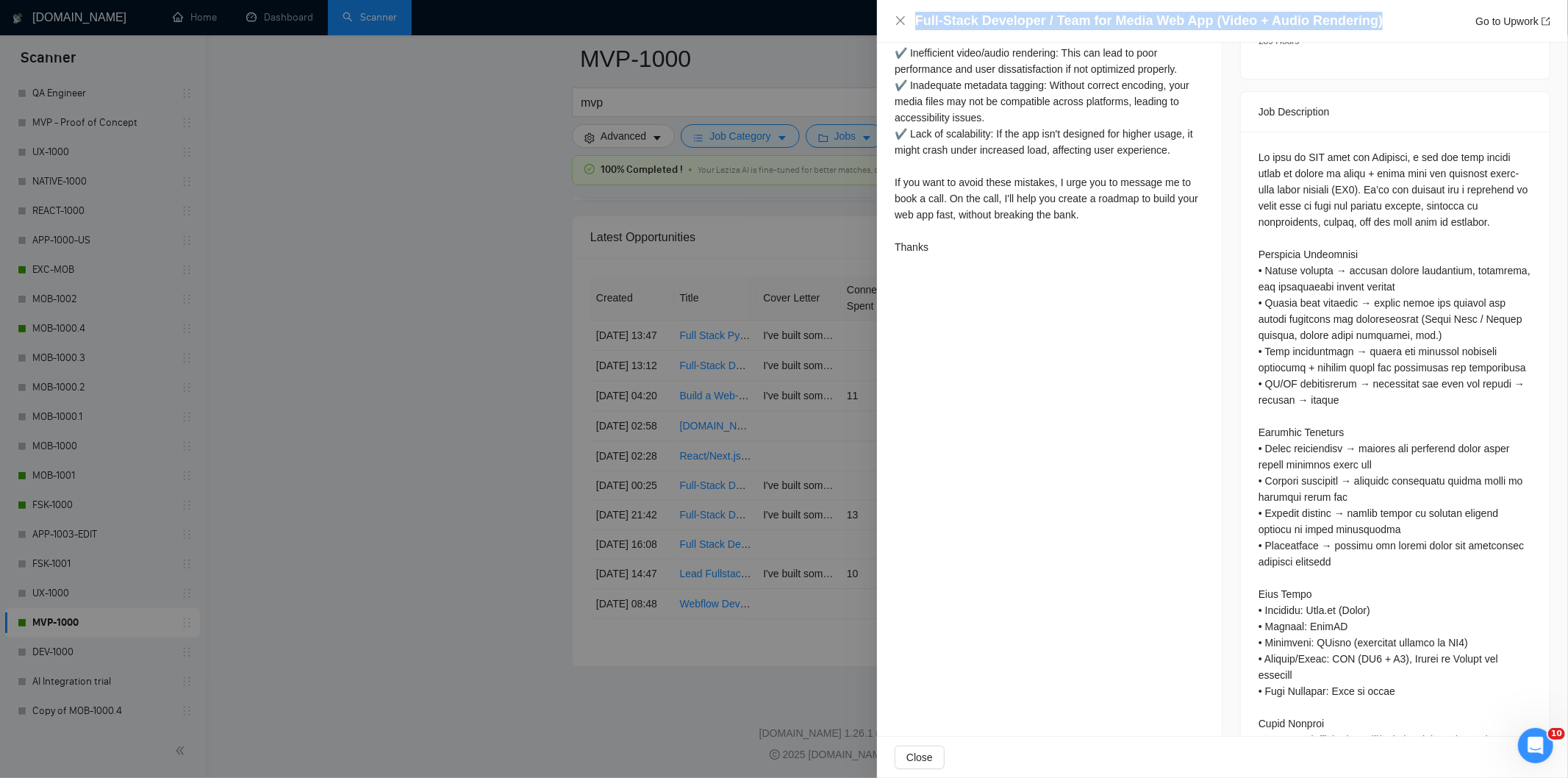
drag, startPoint x: 1374, startPoint y: 19, endPoint x: 890, endPoint y: 32, distance: 484.2
click at [890, 32] on div "Full-Stack Developer / Team for Media Web App (Video + Audio Rendering) Go to U…" at bounding box center [1222, 21] width 691 height 43
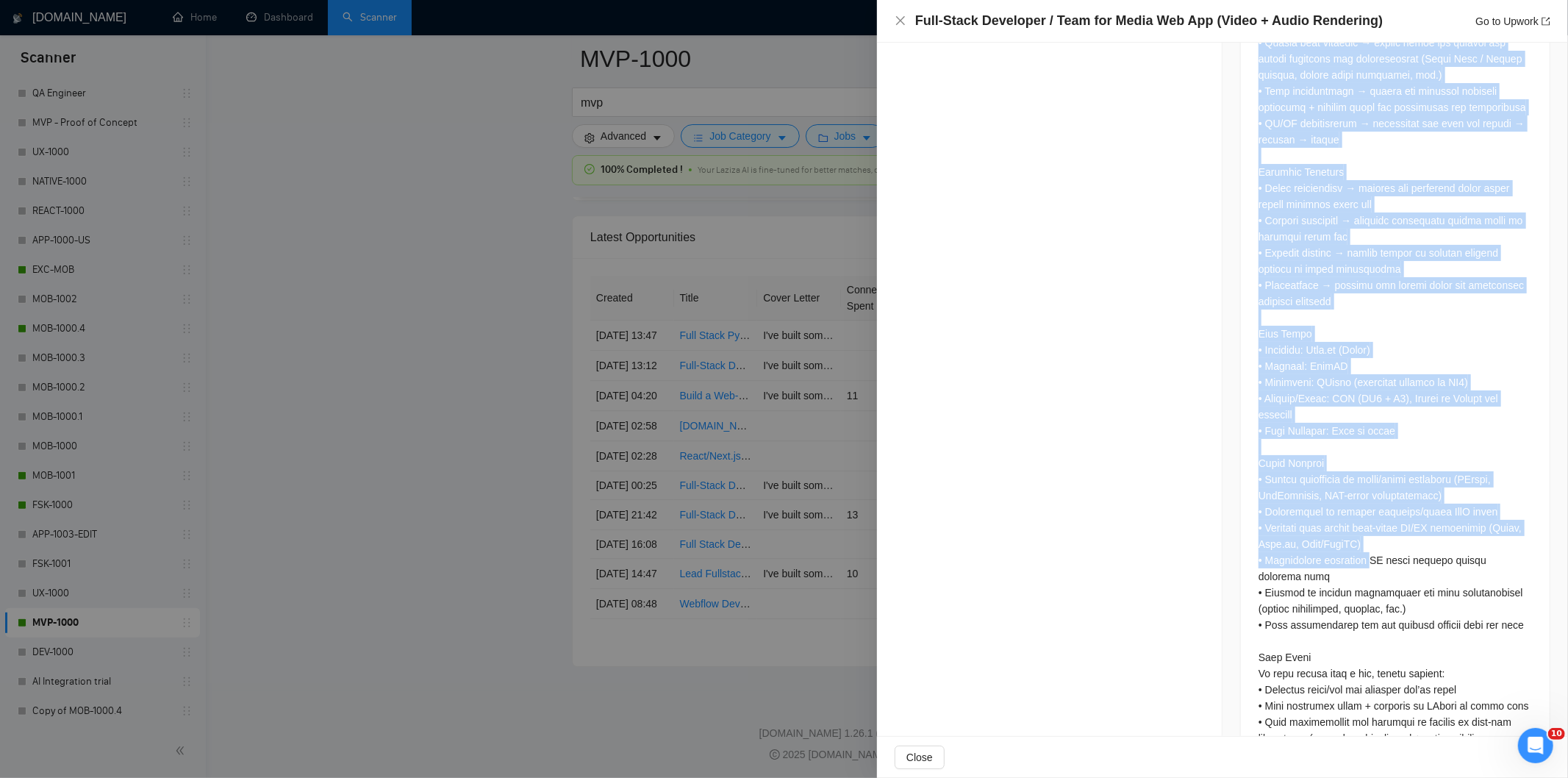
scroll to position [909, 0]
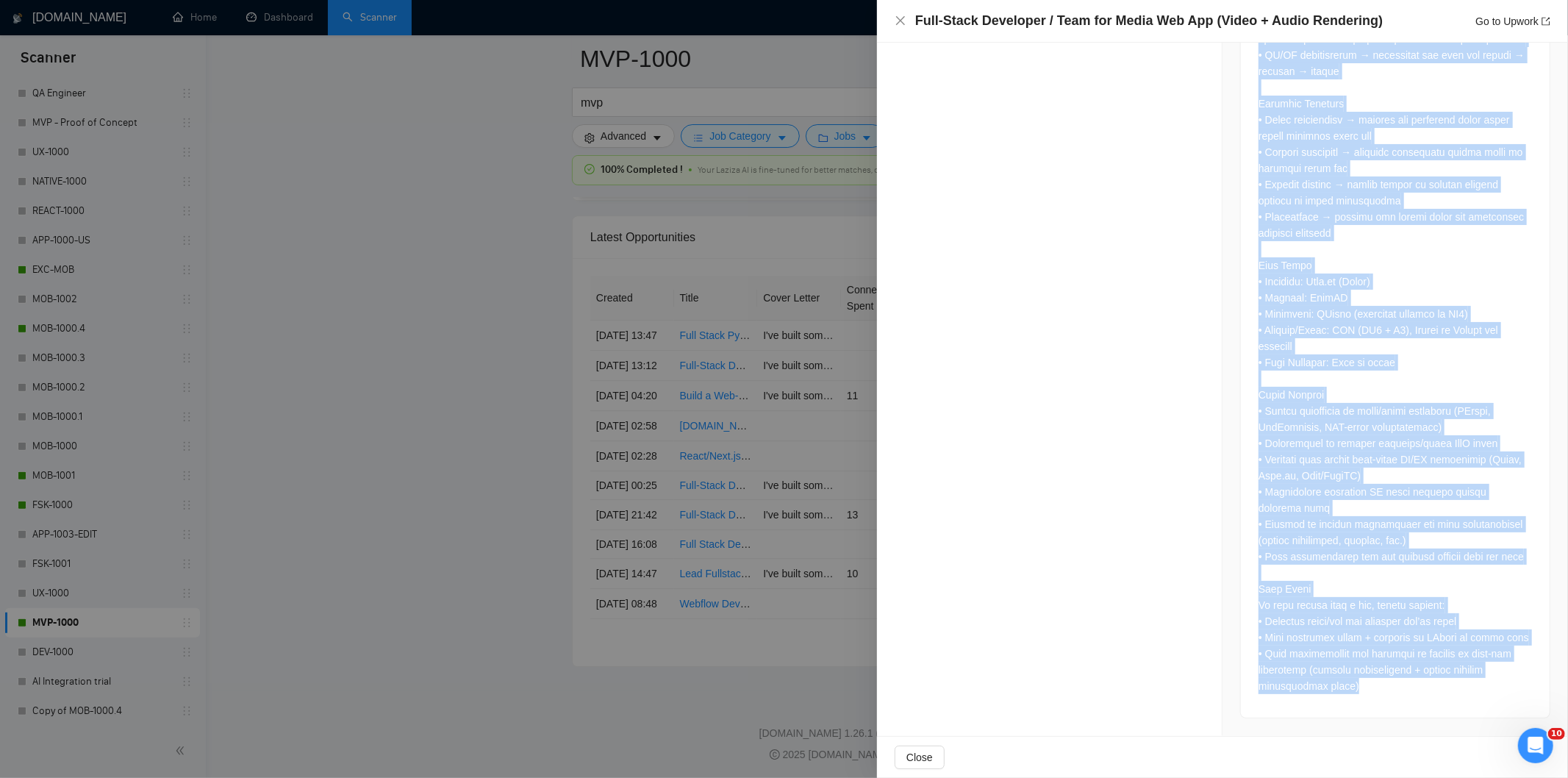
drag, startPoint x: 1248, startPoint y: 218, endPoint x: 1398, endPoint y: 699, distance: 503.8
click at [1398, 699] on div at bounding box center [1395, 260] width 309 height 914
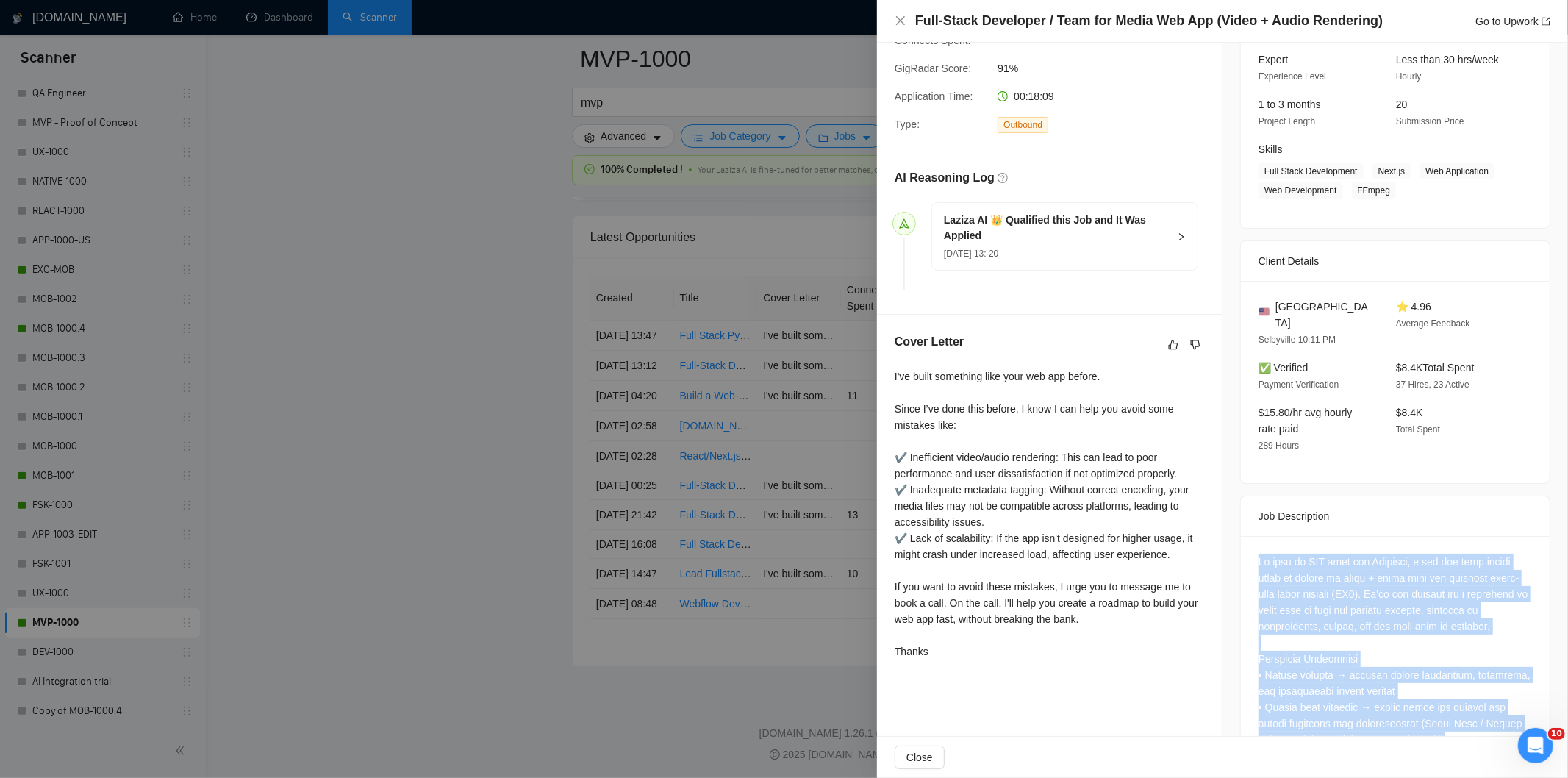
scroll to position [245, 0]
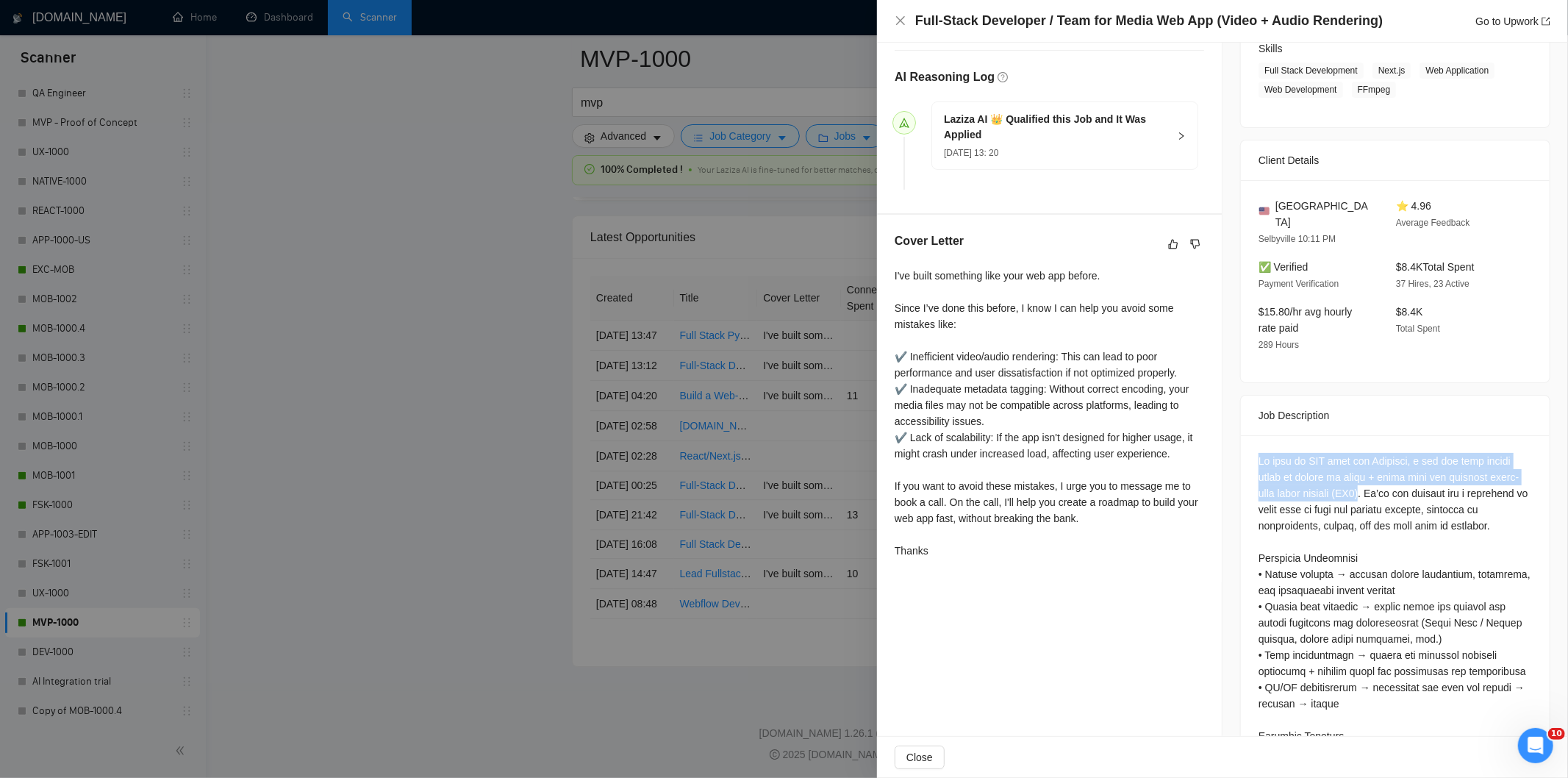
drag, startPoint x: 1263, startPoint y: 444, endPoint x: 1370, endPoint y: 474, distance: 111.1
click at [903, 16] on icon "close" at bounding box center [900, 21] width 12 height 12
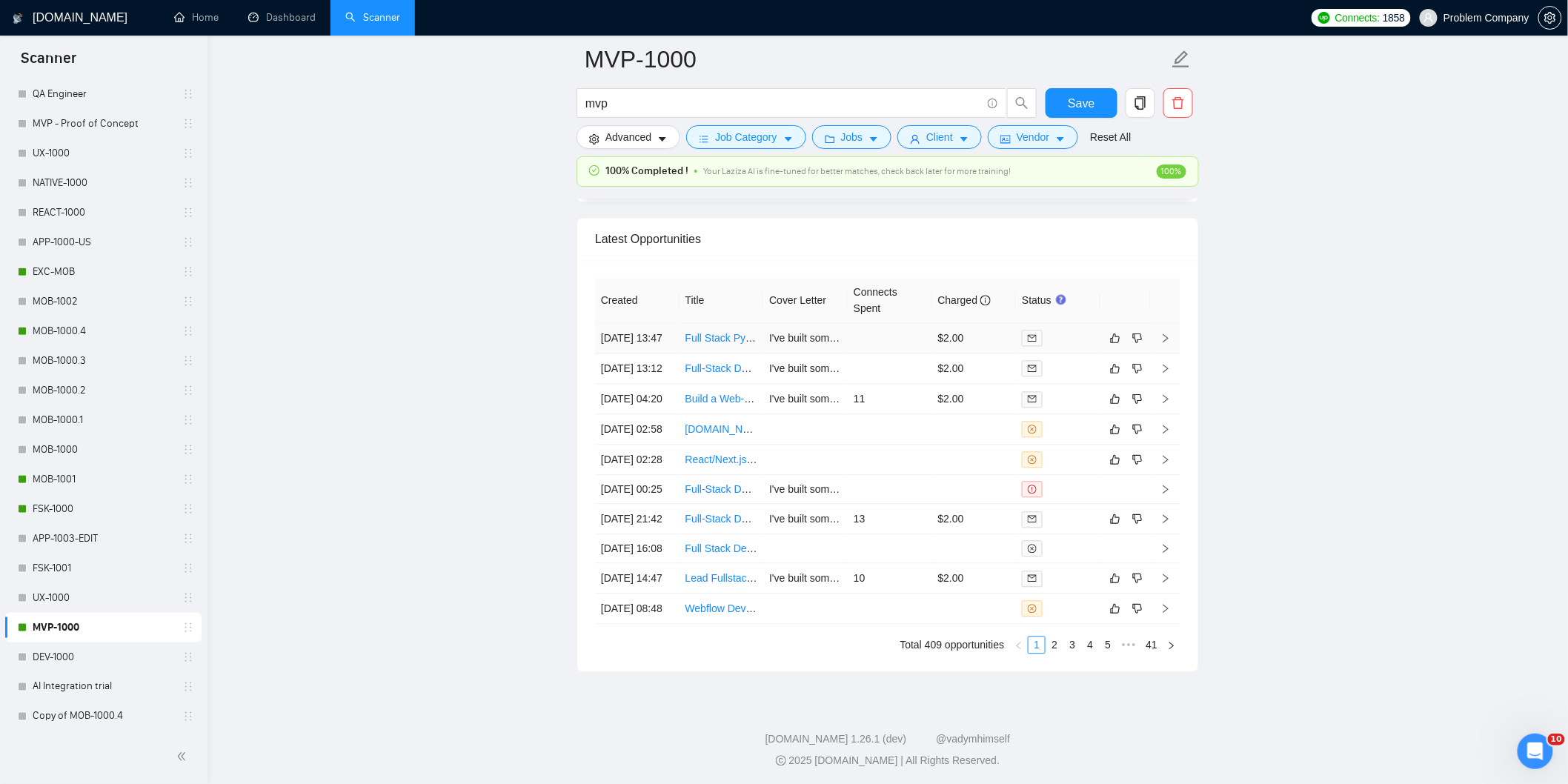
click at [649, 354] on td "[DATE] 13:47" at bounding box center [637, 338] width 85 height 30
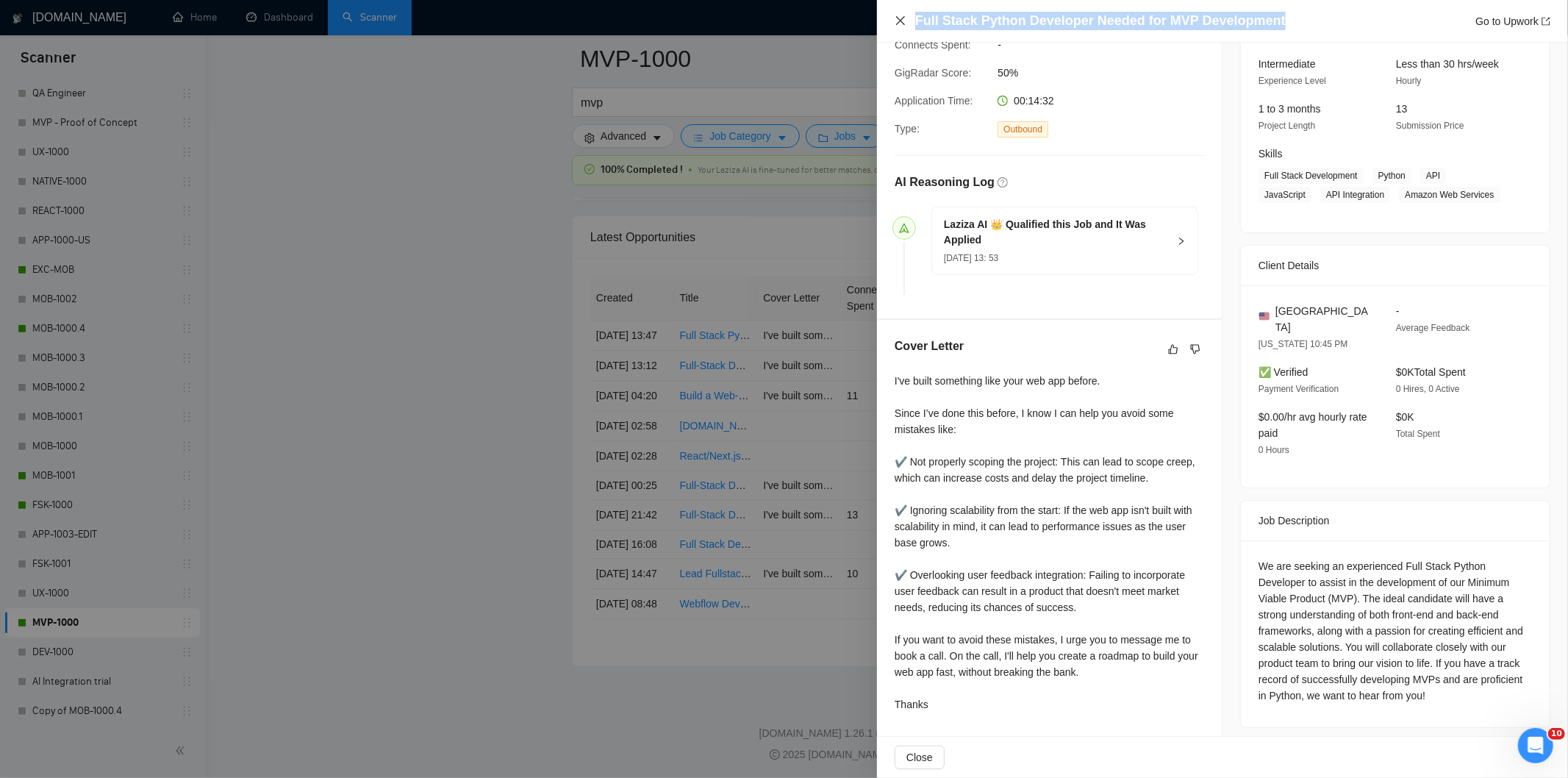
drag, startPoint x: 1282, startPoint y: 13, endPoint x: 894, endPoint y: 22, distance: 388.1
click at [895, 22] on div "Full Stack Python Developer Needed for MVP Development Go to Upwork" at bounding box center [1222, 21] width 656 height 19
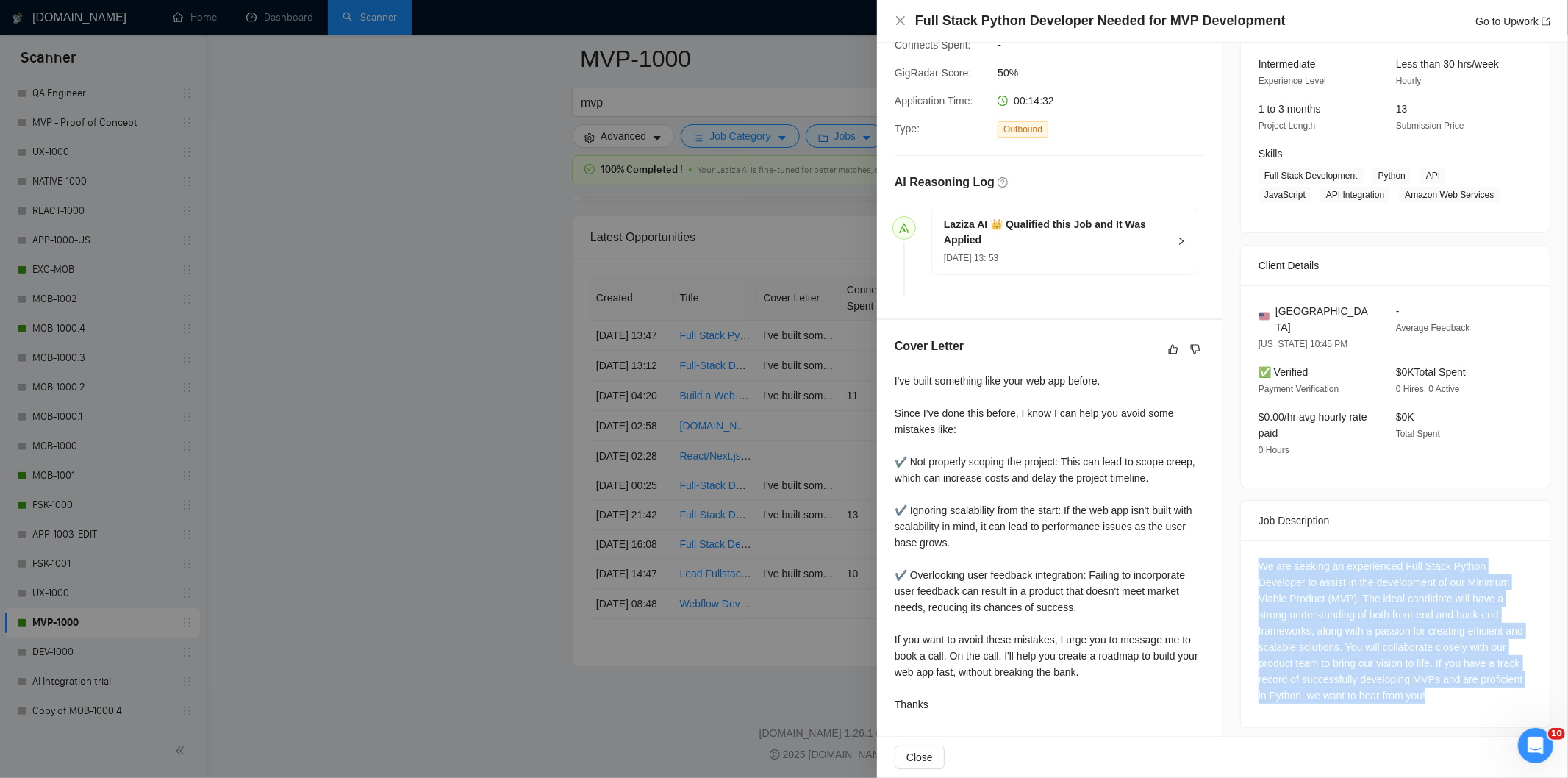
drag, startPoint x: 1251, startPoint y: 556, endPoint x: 1443, endPoint y: 692, distance: 235.3
click at [1443, 692] on div "We are seeking an experienced Full Stack Python Developer to assist in the deve…" at bounding box center [1395, 634] width 309 height 187
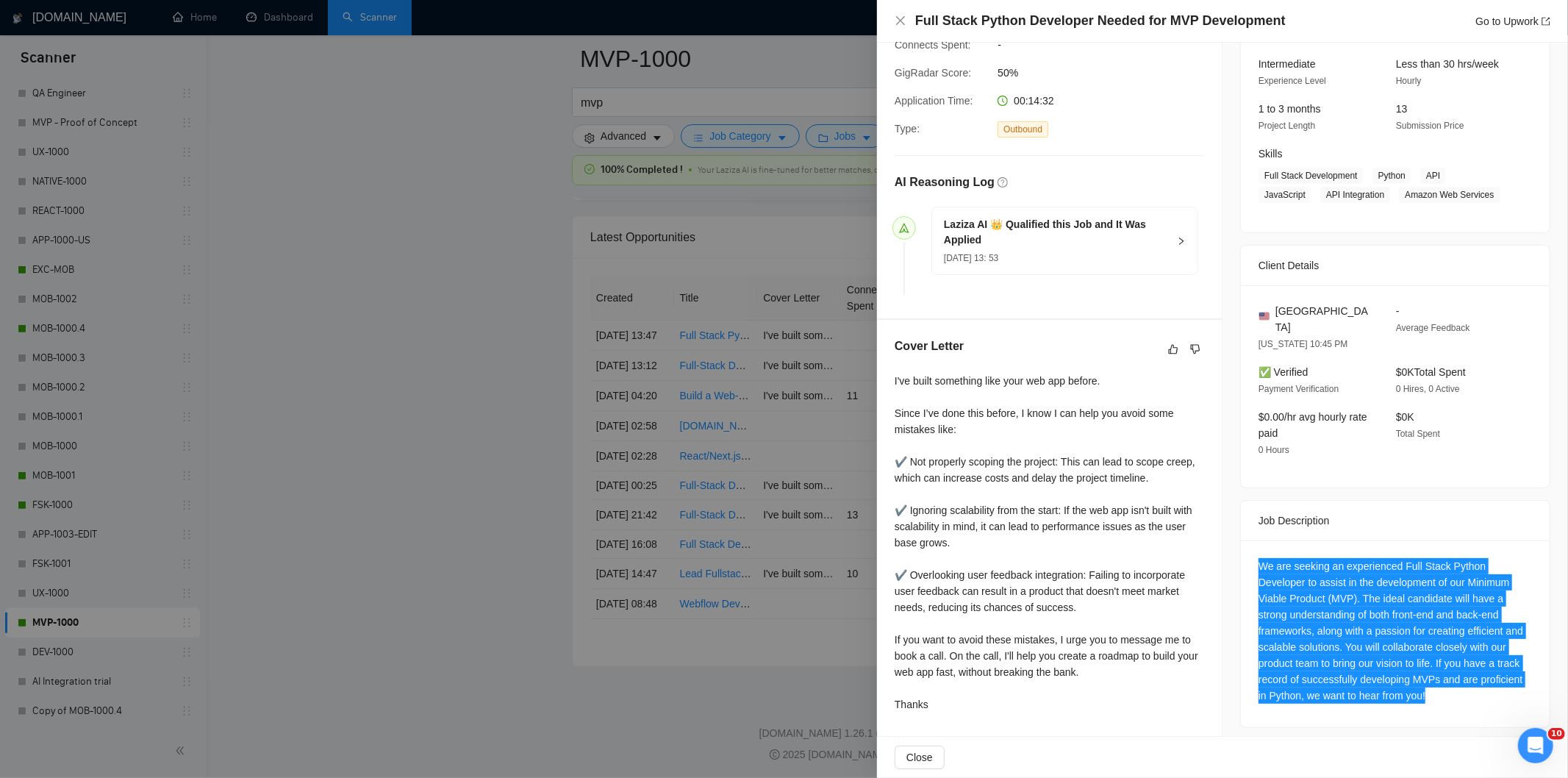
scroll to position [0, 0]
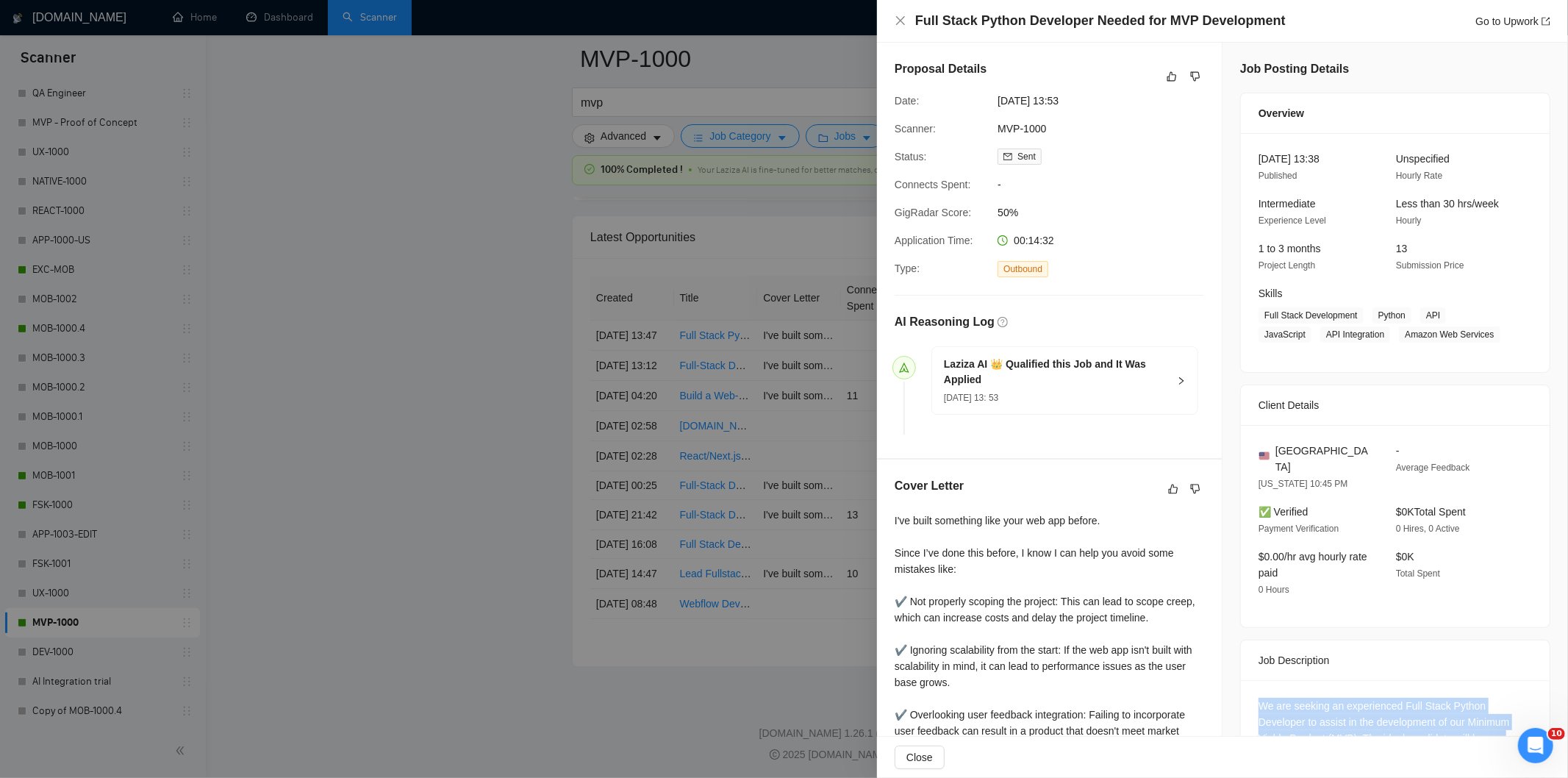
drag, startPoint x: 1097, startPoint y: 106, endPoint x: 989, endPoint y: 93, distance: 108.8
click at [989, 93] on div "Date: [DATE] 13:53" at bounding box center [1043, 100] width 309 height 16
